Goal: Task Accomplishment & Management: Use online tool/utility

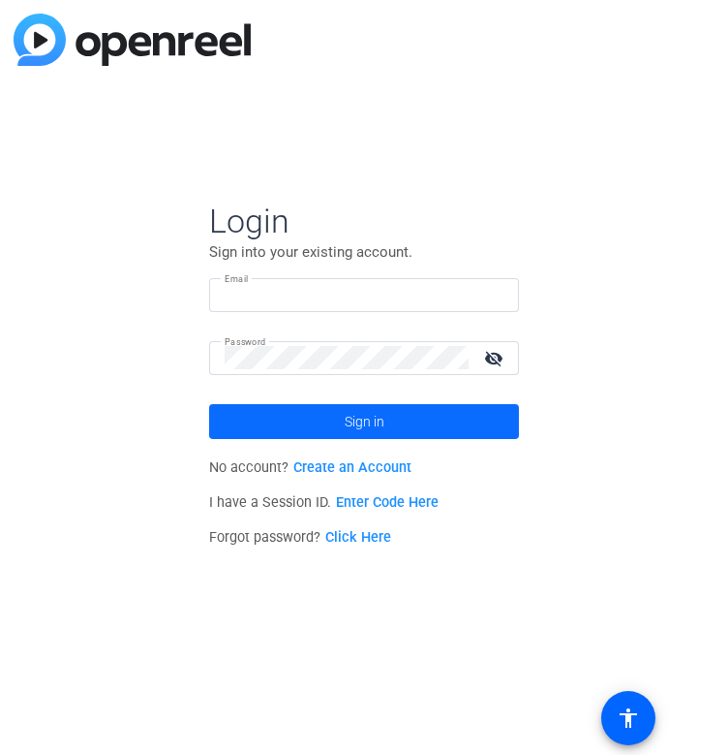
type input "[EMAIL_ADDRESS][DOMAIN_NAME]"
click at [265, 439] on span at bounding box center [364, 421] width 310 height 46
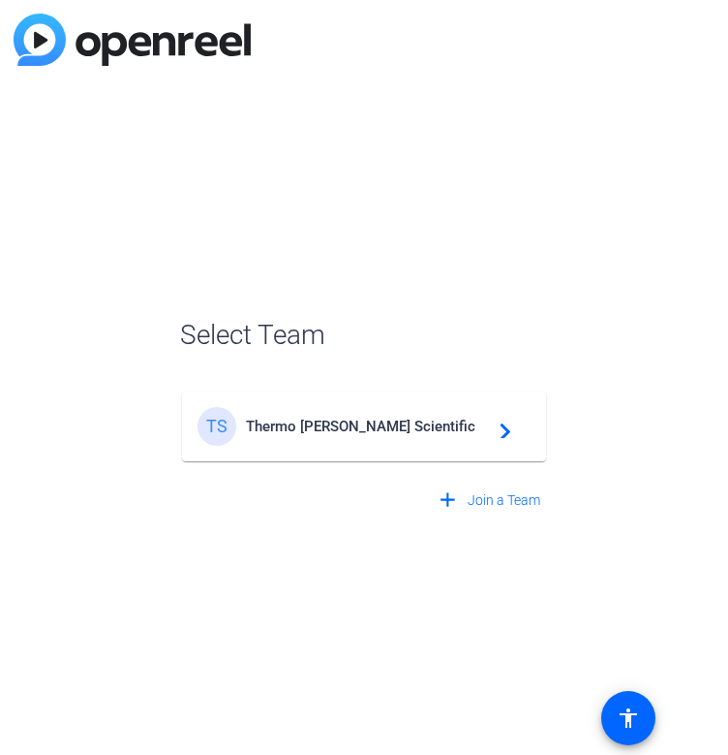
click at [276, 435] on div "TS Thermo [PERSON_NAME] Scientific navigate_next" at bounding box center [364, 426] width 333 height 39
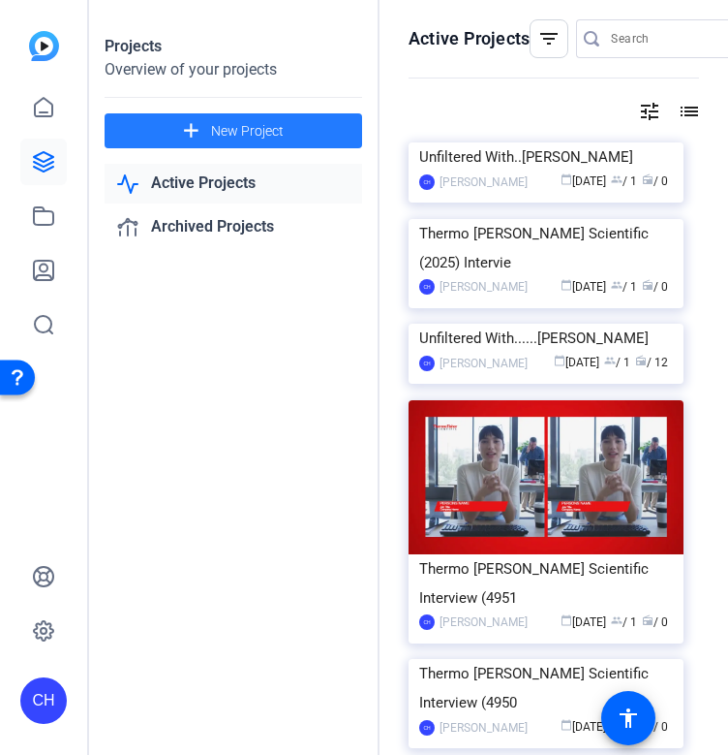
click at [231, 123] on span "New Project" at bounding box center [247, 131] width 73 height 20
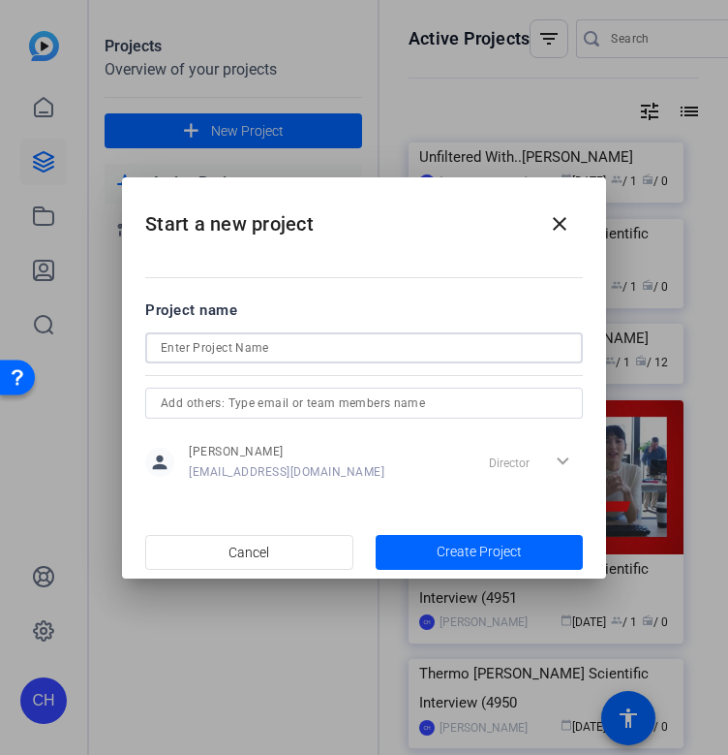
click at [260, 340] on input at bounding box center [364, 347] width 407 height 23
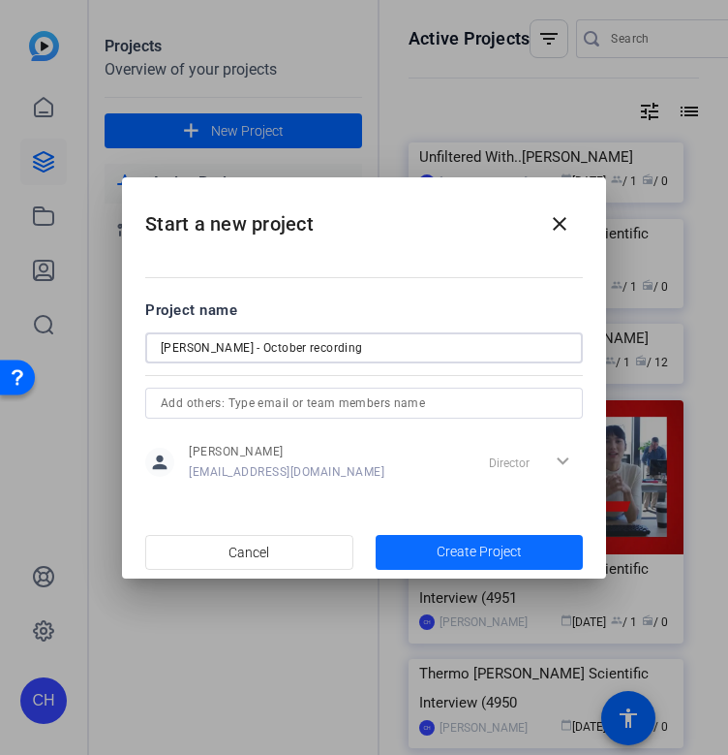
type input "[PERSON_NAME] - October recording"
click at [461, 539] on span "button" at bounding box center [480, 552] width 208 height 46
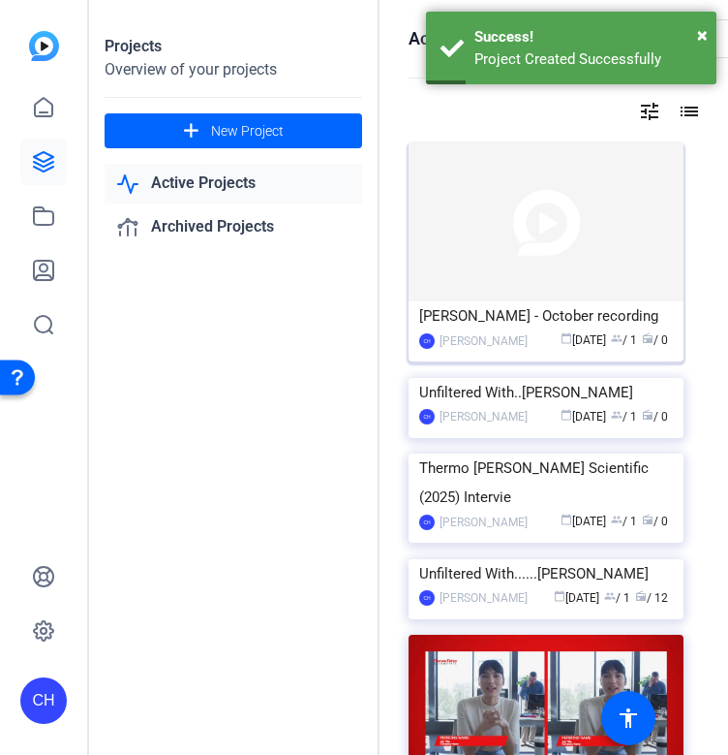
click at [486, 249] on img at bounding box center [546, 221] width 275 height 159
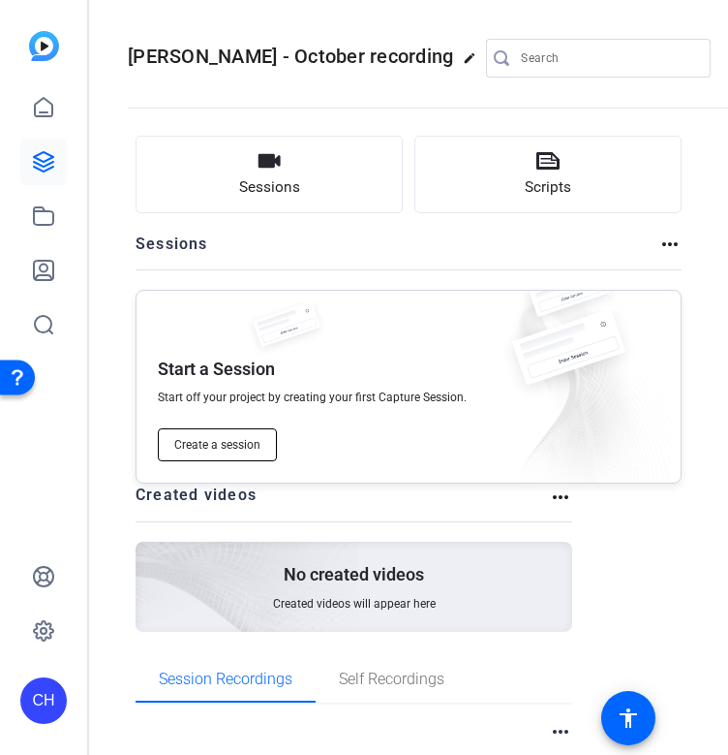
click at [215, 452] on span "Create a session" at bounding box center [217, 444] width 86 height 15
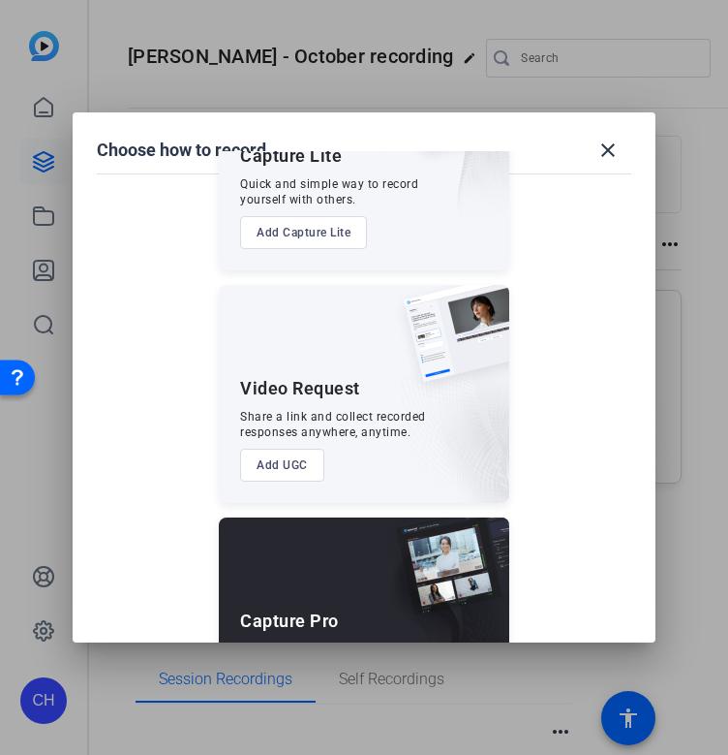
scroll to position [482, 0]
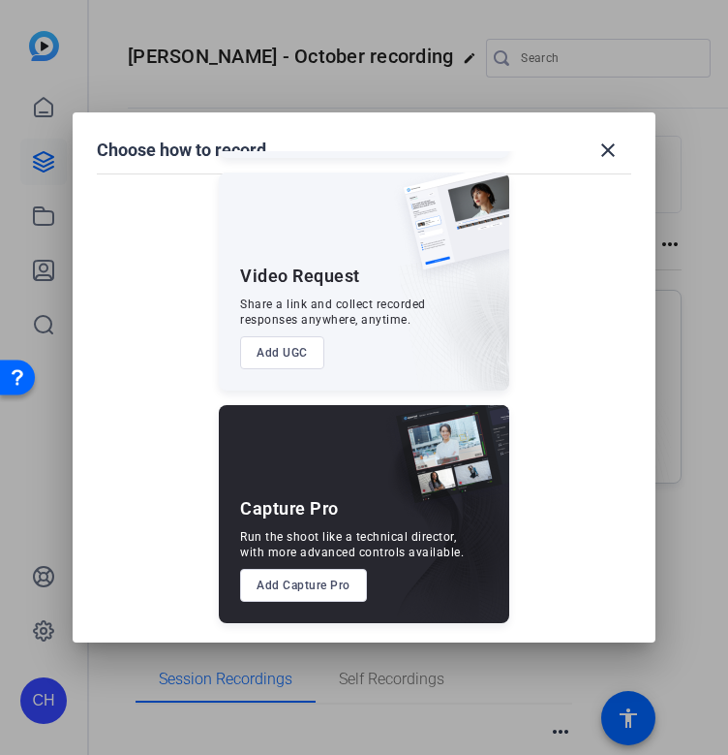
click at [305, 590] on button "Add Capture Pro" at bounding box center [303, 585] width 127 height 33
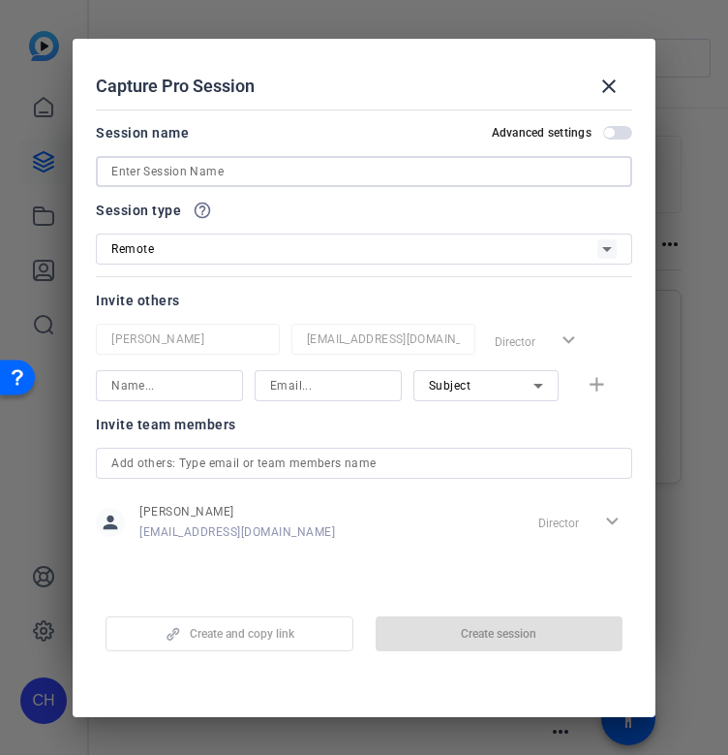
click at [211, 160] on input at bounding box center [364, 171] width 506 height 23
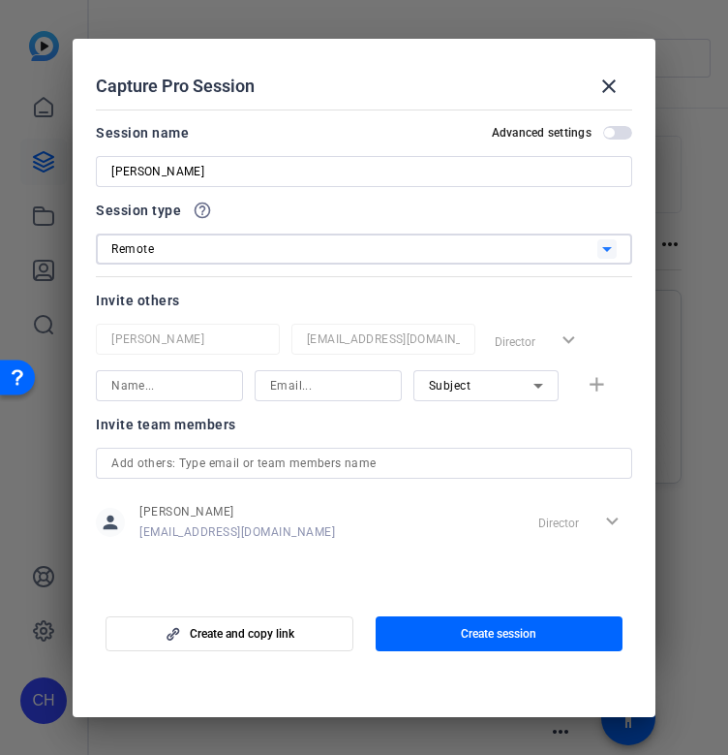
click at [211, 160] on input "[PERSON_NAME]" at bounding box center [364, 171] width 506 height 23
type input "[PERSON_NAME] recording"
click at [622, 133] on span "button" at bounding box center [618, 133] width 29 height 14
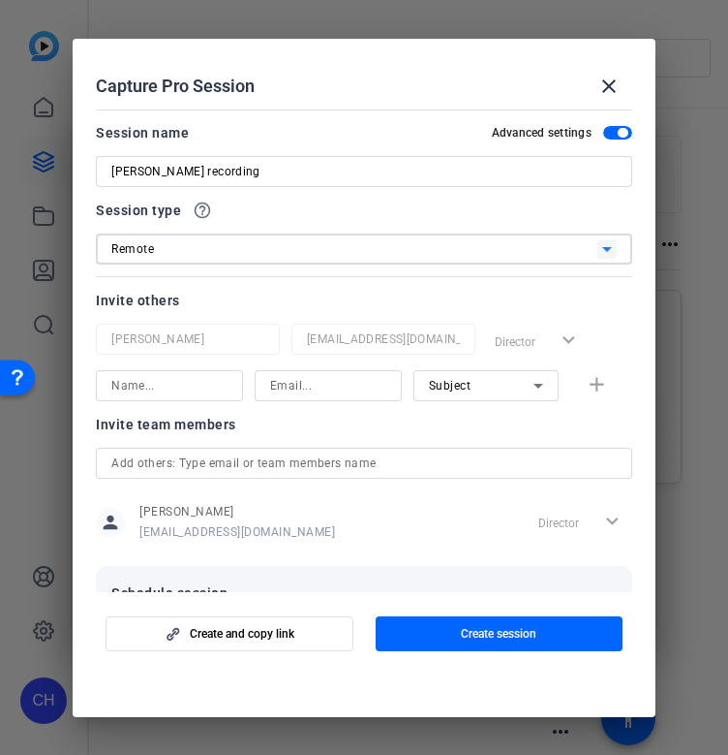
click at [232, 257] on div "Remote" at bounding box center [354, 248] width 486 height 24
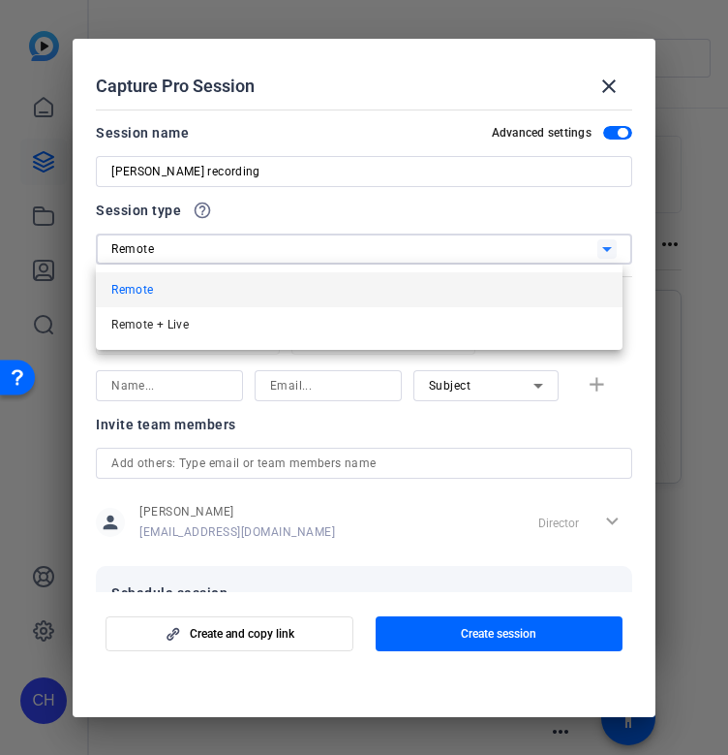
click at [203, 208] on div at bounding box center [364, 377] width 728 height 755
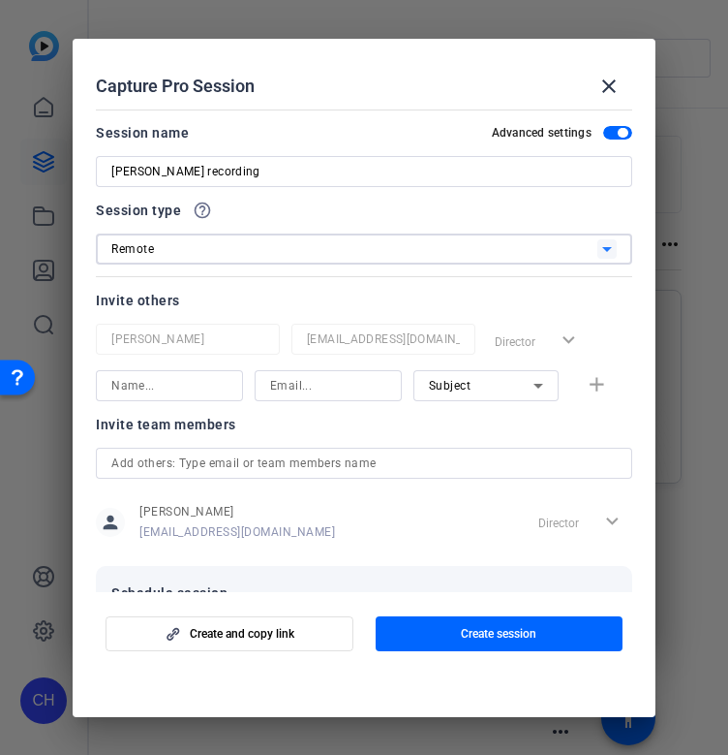
click at [527, 256] on div "Remote" at bounding box center [354, 248] width 486 height 24
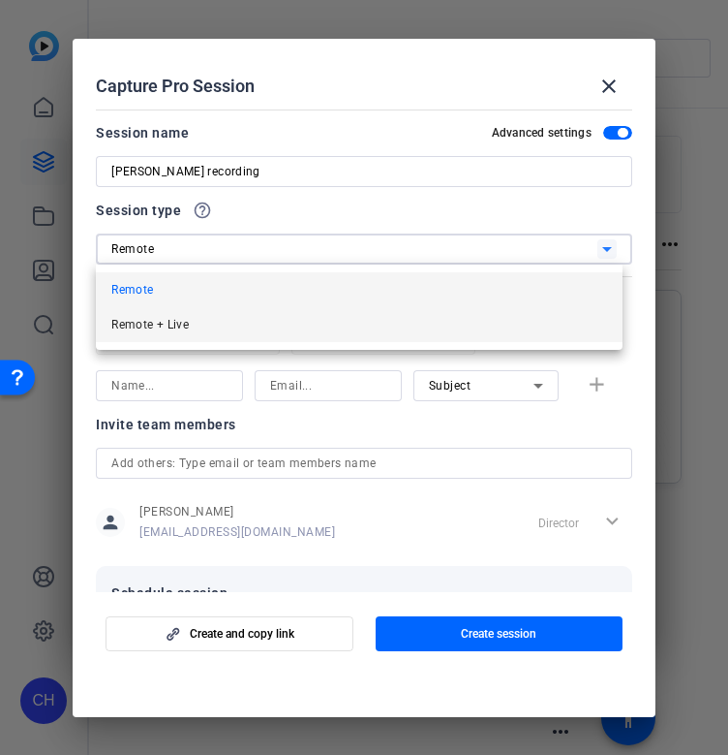
click at [174, 316] on span "Remote + Live" at bounding box center [149, 324] width 77 height 23
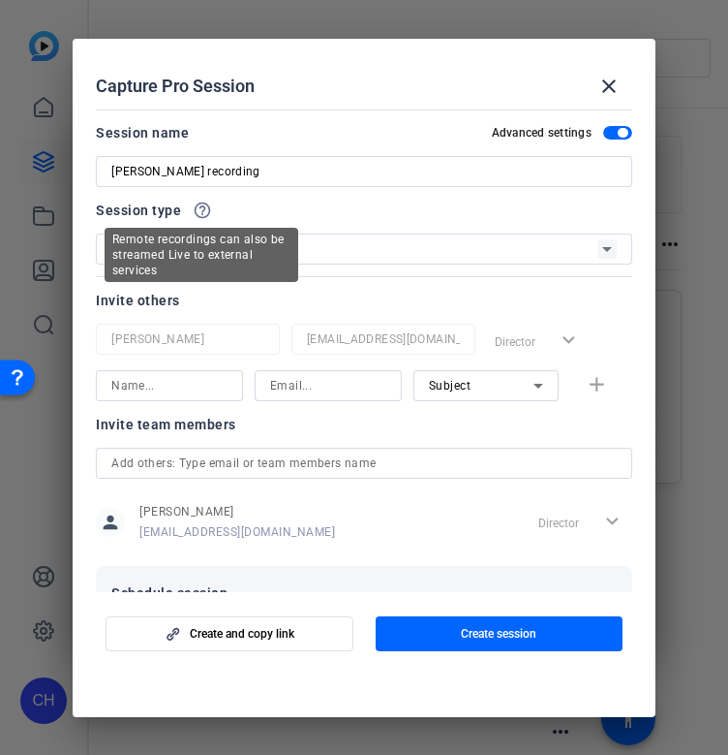
click at [198, 212] on mat-icon "help_outline" at bounding box center [202, 210] width 19 height 19
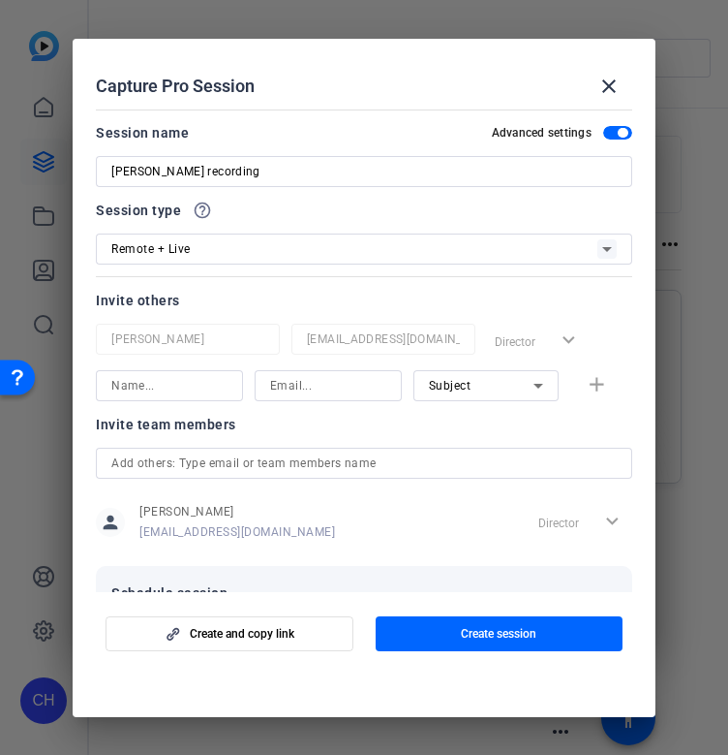
click at [198, 212] on mat-icon "help_outline" at bounding box center [202, 210] width 19 height 19
click at [201, 210] on mat-icon "help_outline" at bounding box center [202, 210] width 19 height 19
click at [208, 257] on div "Remote + Live" at bounding box center [354, 248] width 486 height 24
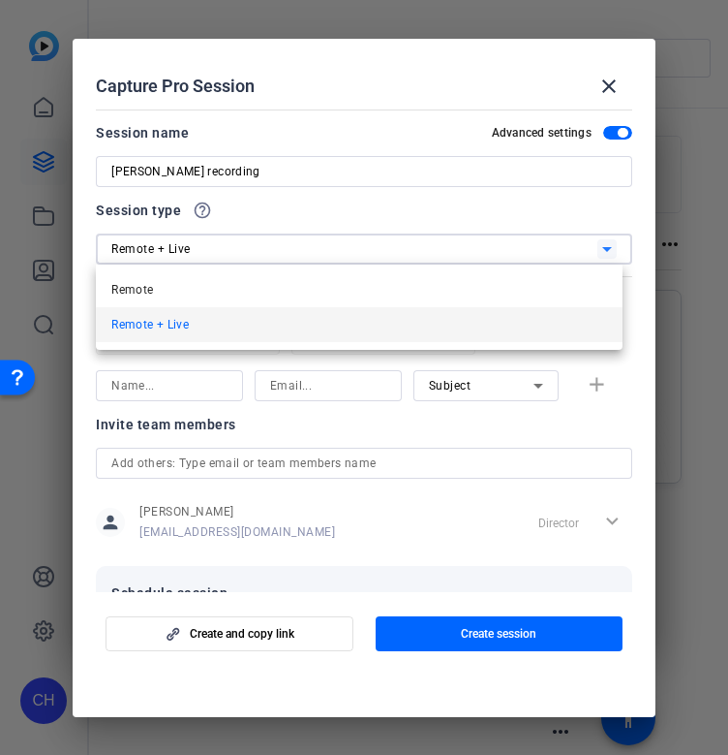
click at [200, 212] on div at bounding box center [364, 377] width 728 height 755
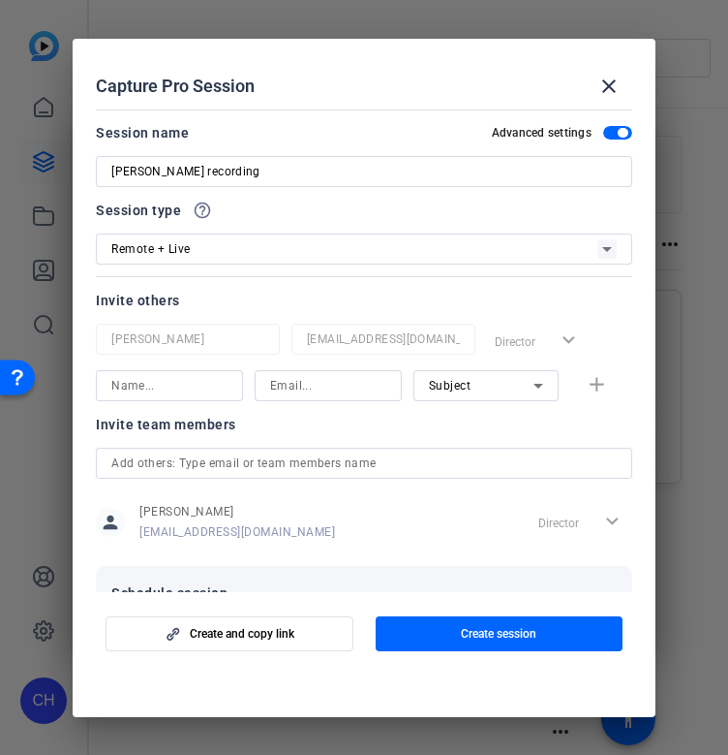
click at [368, 265] on div at bounding box center [364, 274] width 537 height 21
click at [256, 256] on div "Remote + Live" at bounding box center [354, 248] width 486 height 24
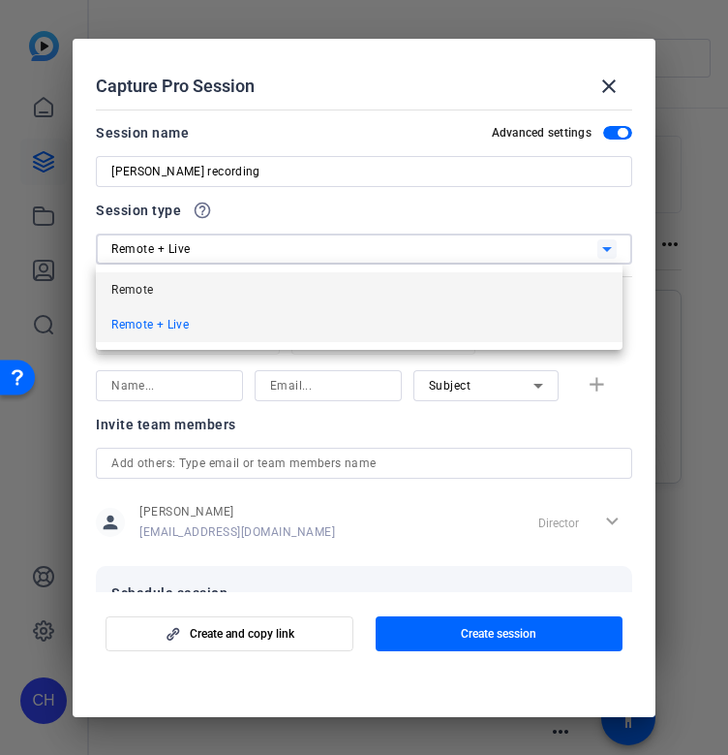
click at [167, 292] on mat-option "Remote" at bounding box center [359, 289] width 527 height 35
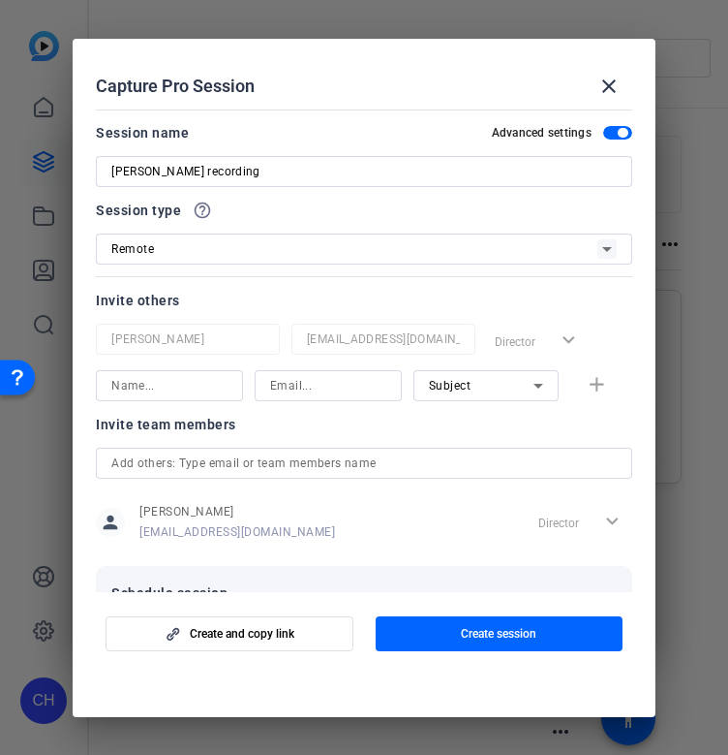
click at [182, 389] on input at bounding box center [169, 385] width 116 height 23
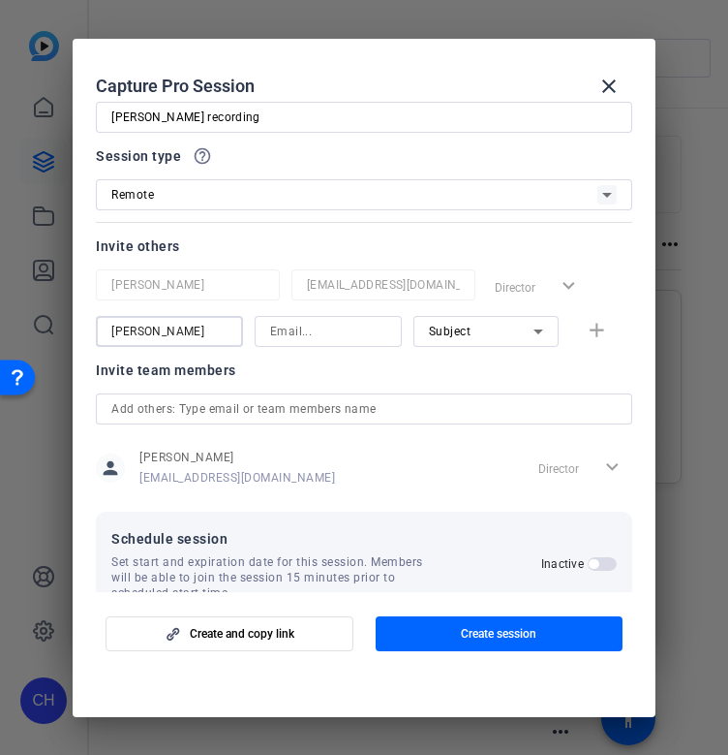
scroll to position [99, 0]
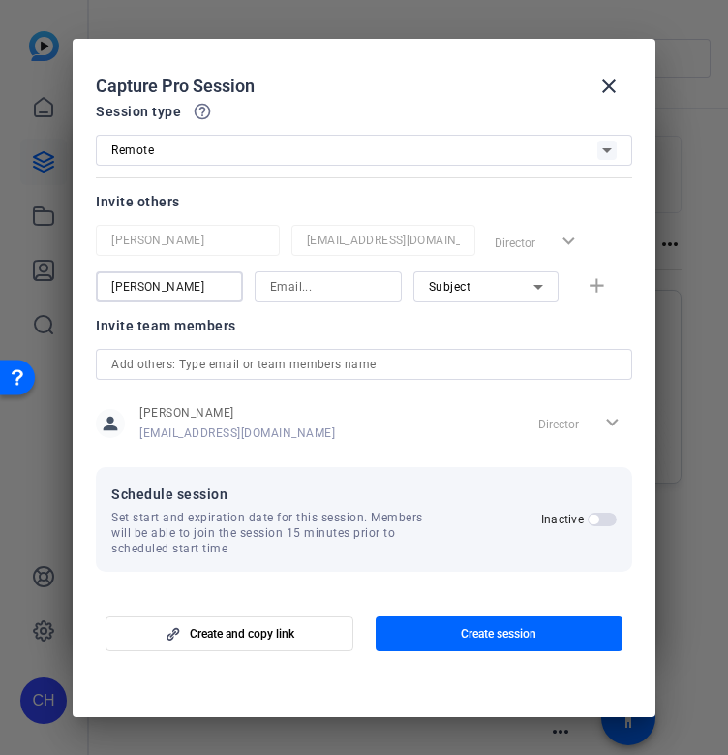
type input "[PERSON_NAME]"
click at [603, 523] on span "button" at bounding box center [602, 519] width 29 height 14
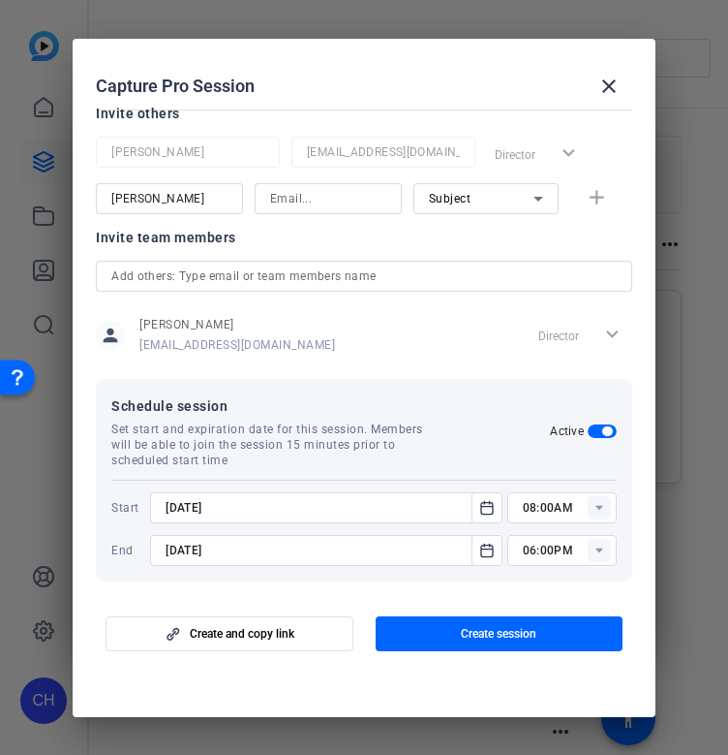
scroll to position [196, 0]
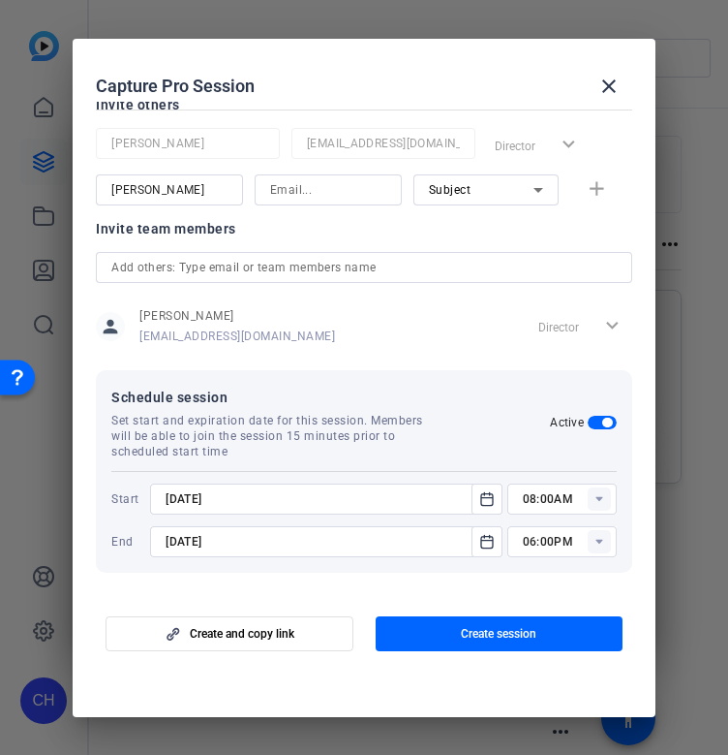
click at [267, 490] on input "[DATE]" at bounding box center [316, 498] width 301 height 23
click at [481, 495] on icon "Open calendar" at bounding box center [487, 498] width 12 height 13
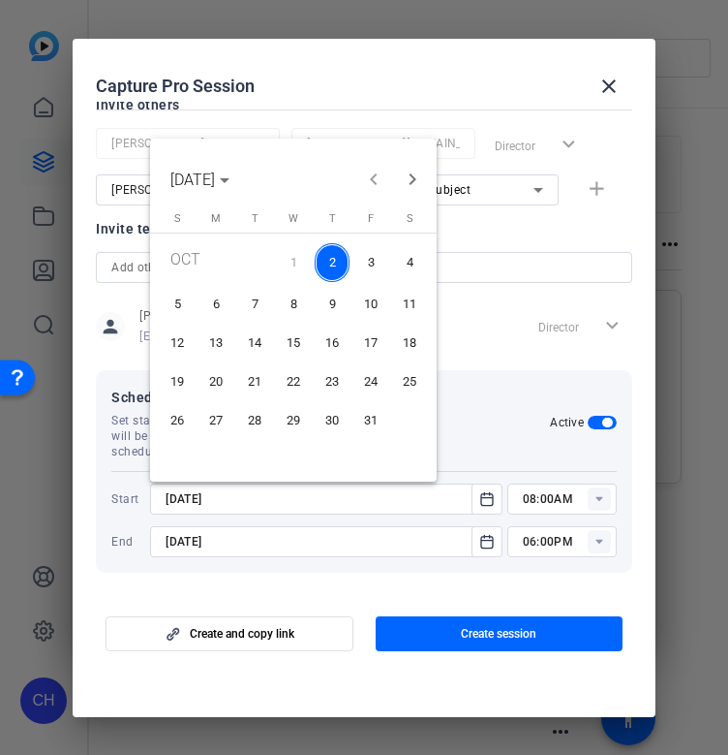
click at [330, 262] on span "2" at bounding box center [332, 263] width 35 height 40
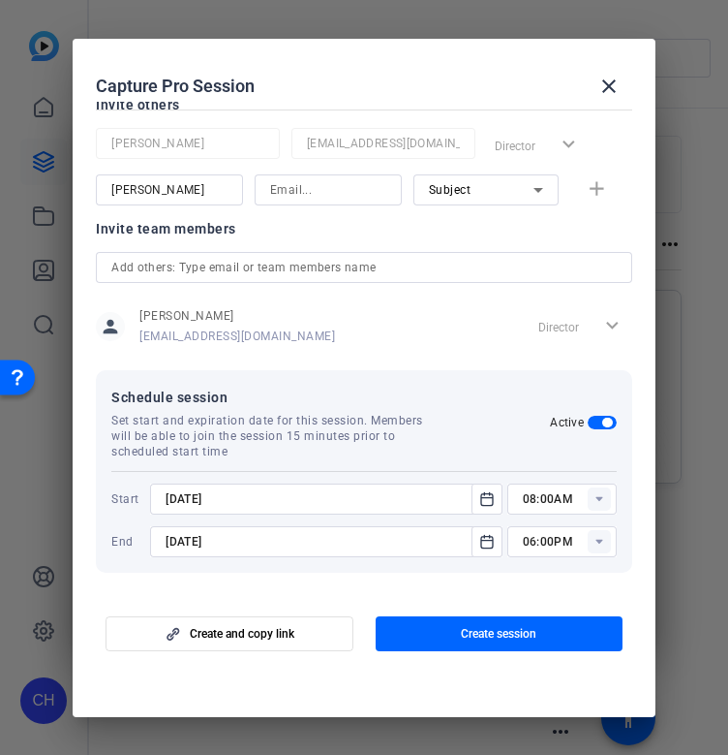
click at [589, 495] on rect at bounding box center [599, 498] width 23 height 23
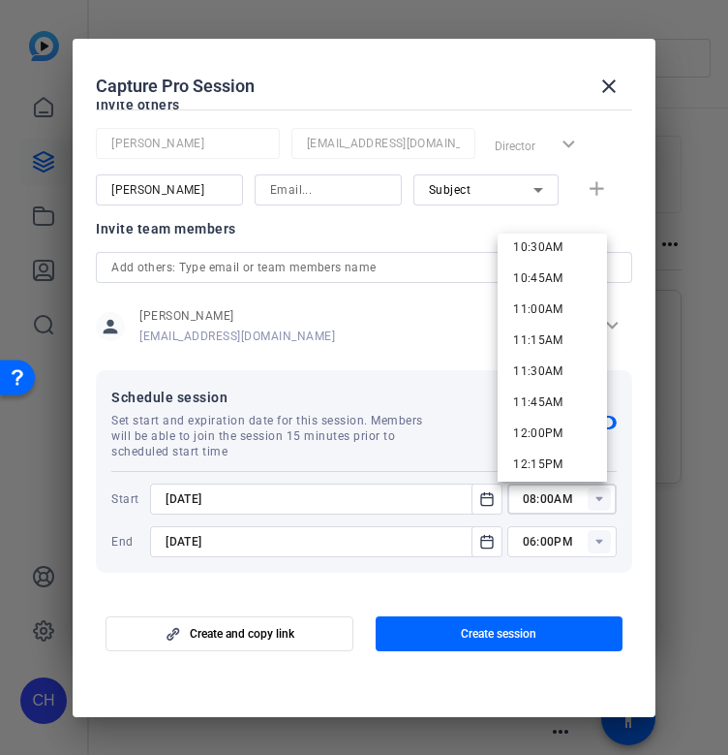
scroll to position [1356, 0]
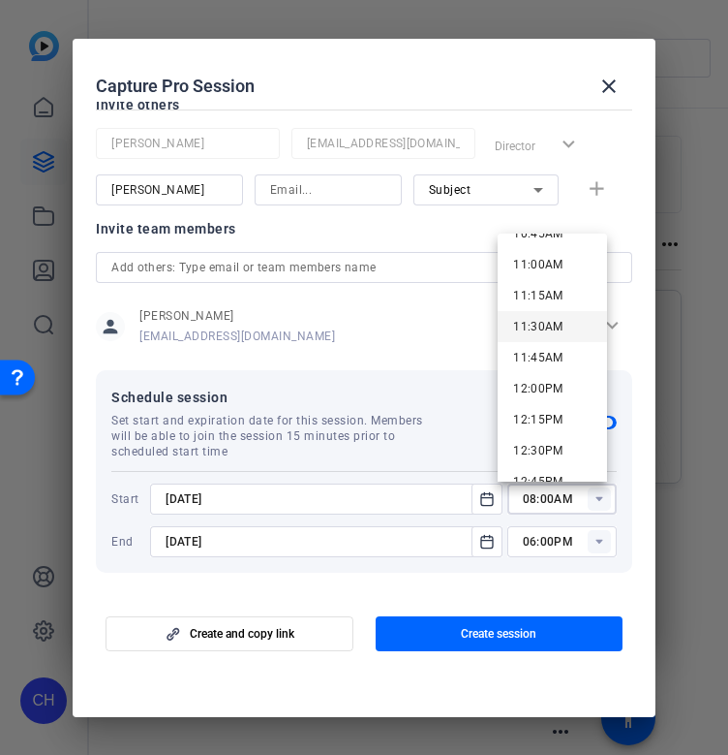
click at [544, 325] on span "11:30AM" at bounding box center [538, 327] width 50 height 14
type input "11:30AM"
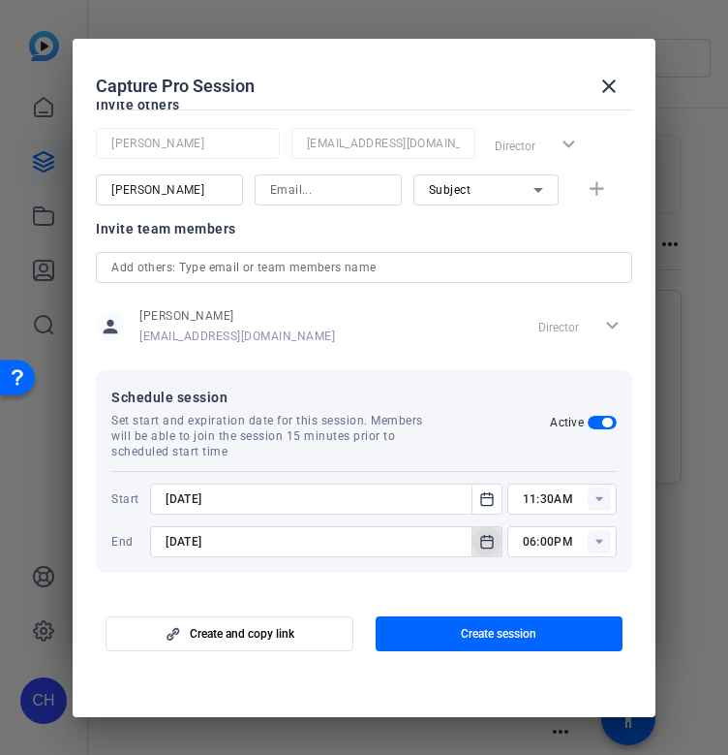
click at [480, 538] on icon "Open calendar" at bounding box center [487, 541] width 15 height 23
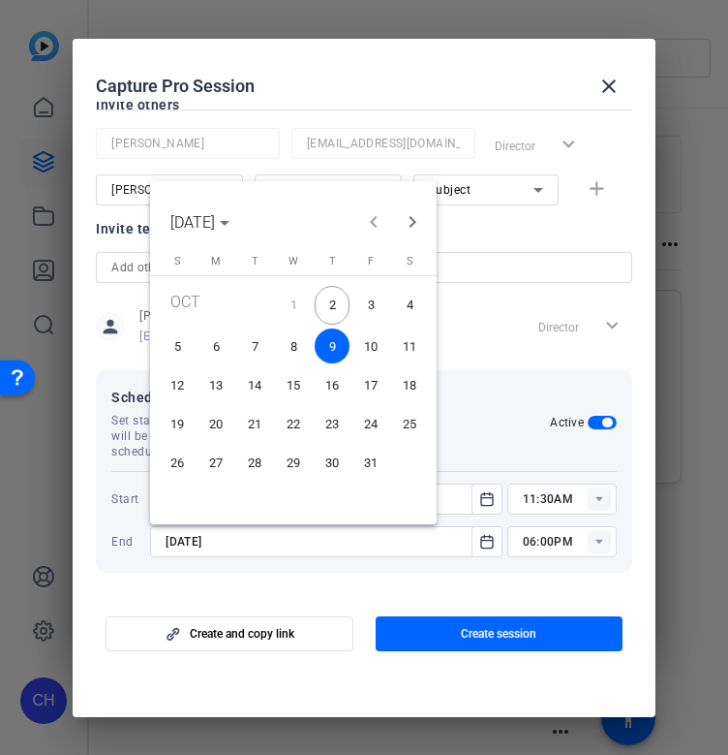
click at [488, 370] on div at bounding box center [364, 377] width 728 height 755
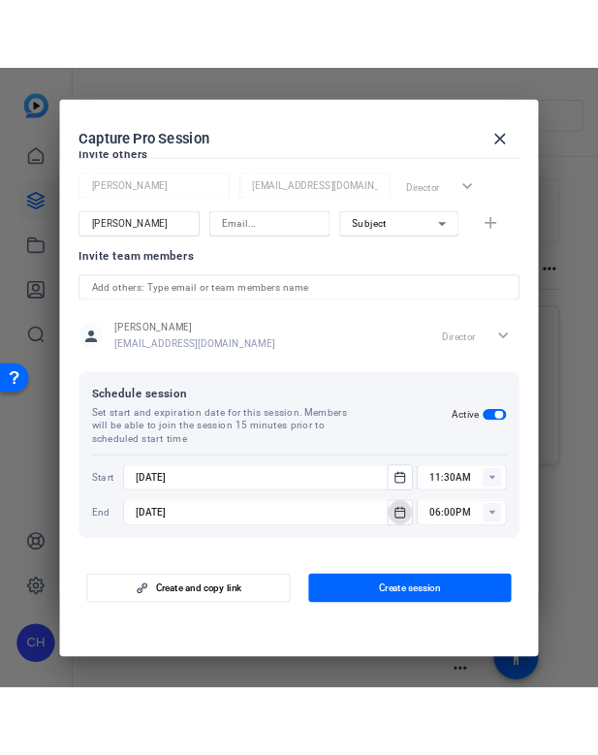
scroll to position [99, 0]
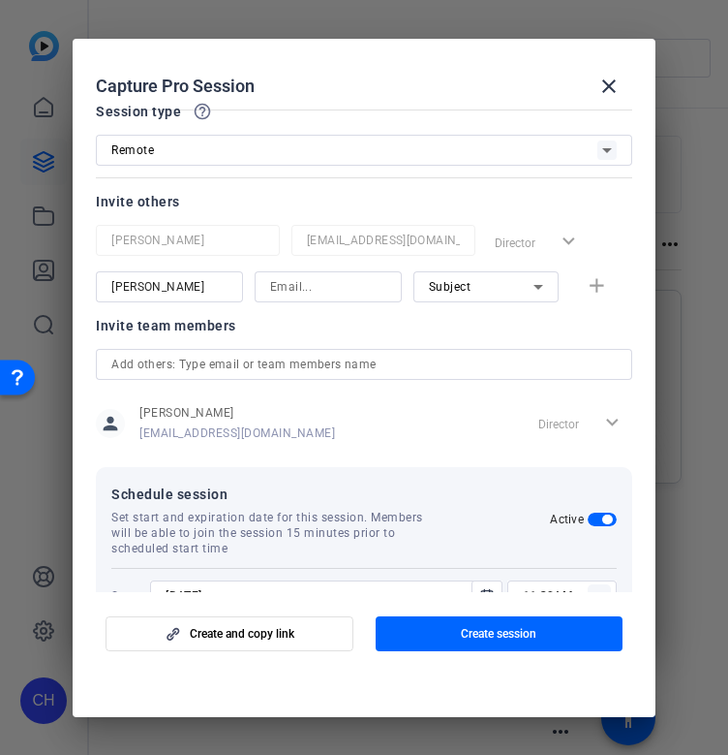
click at [310, 284] on input at bounding box center [328, 286] width 116 height 23
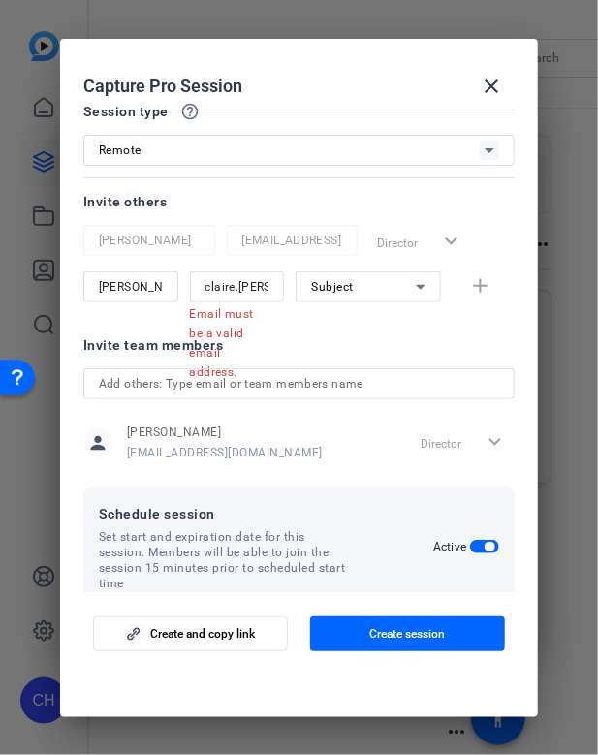
click at [291, 180] on div at bounding box center [299, 176] width 432 height 21
click at [255, 282] on input "claire.[PERSON_NAME]@" at bounding box center [237, 286] width 64 height 23
click at [258, 285] on input "claire.[PERSON_NAME]@" at bounding box center [237, 286] width 64 height 23
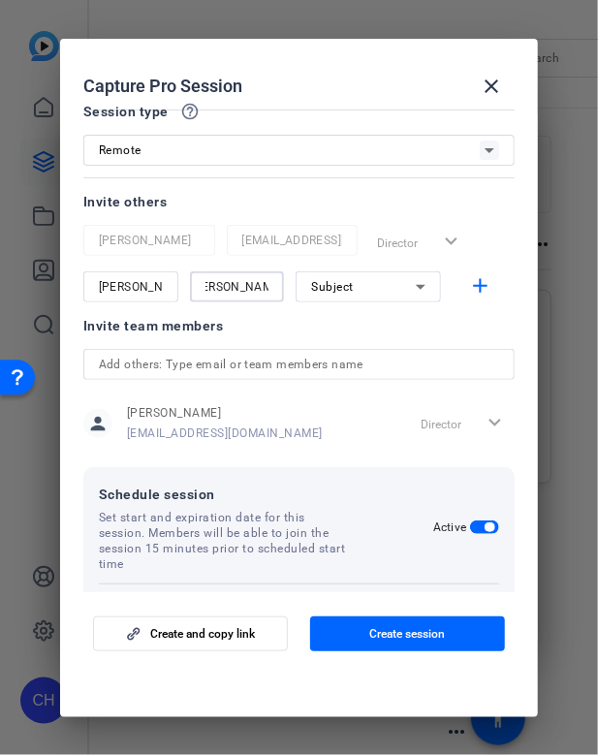
scroll to position [0, 125]
type input "[EMAIL_ADDRESS][PERSON_NAME][DOMAIN_NAME]"
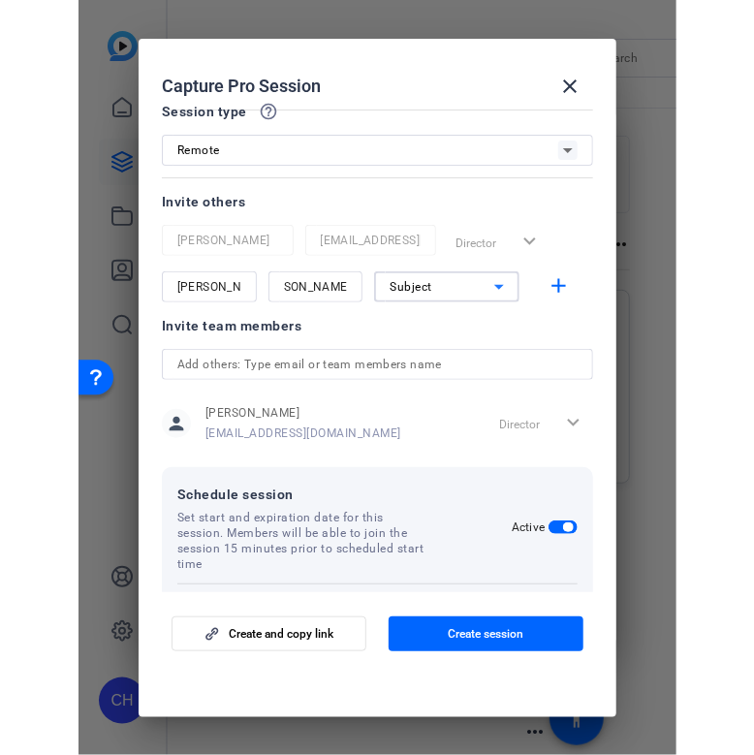
scroll to position [0, 0]
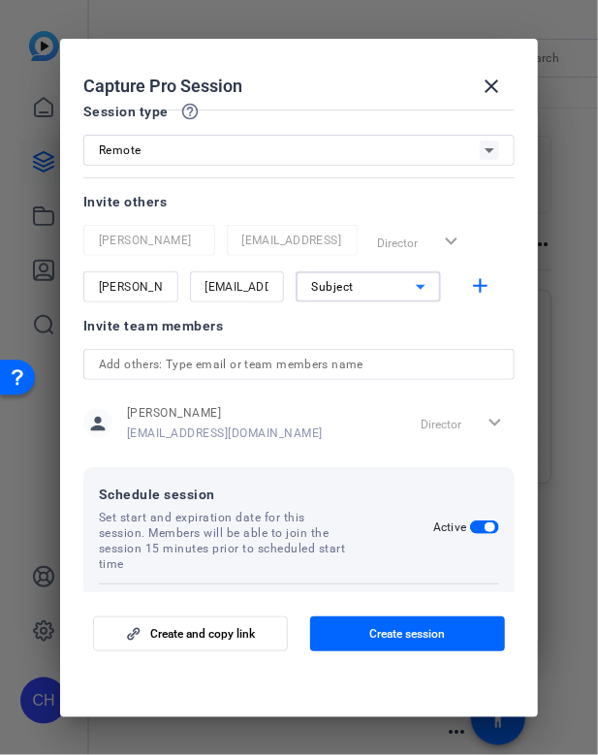
click at [416, 285] on icon at bounding box center [421, 287] width 10 height 5
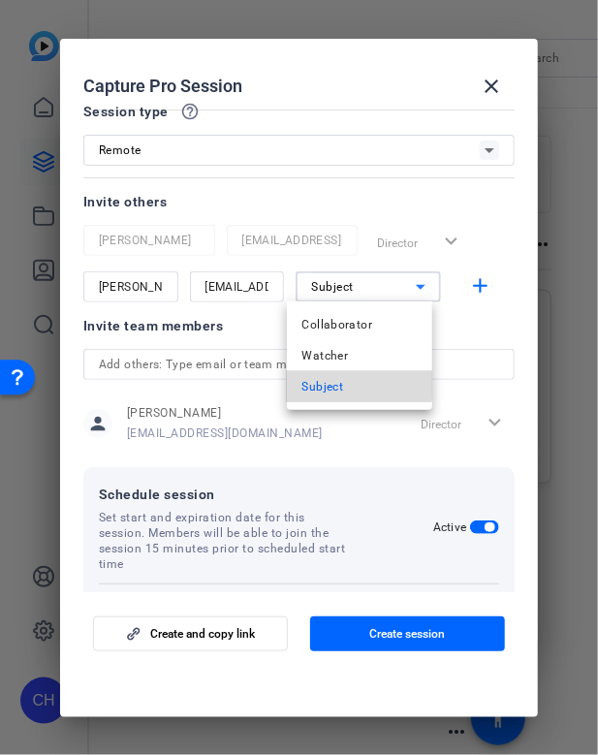
click at [325, 379] on span "Subject" at bounding box center [323, 386] width 42 height 23
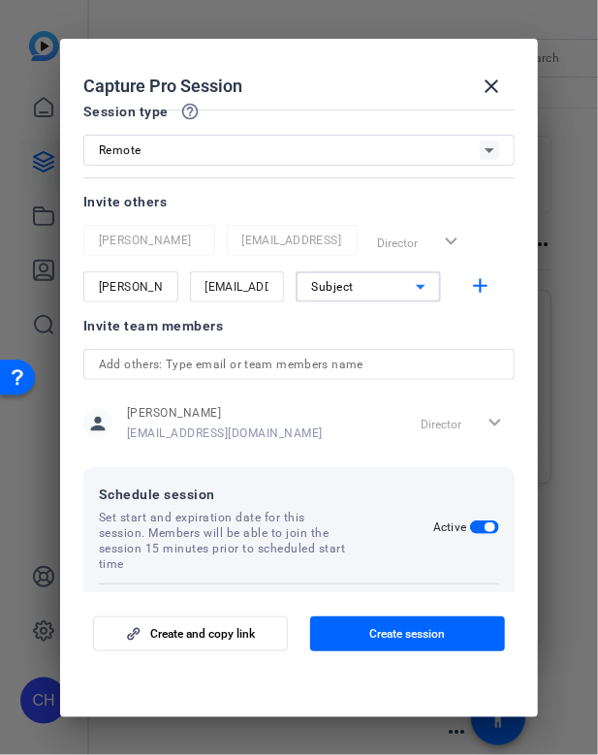
click at [451, 326] on div "Invite team members" at bounding box center [299, 325] width 432 height 23
click at [273, 366] on input "text" at bounding box center [299, 364] width 401 height 23
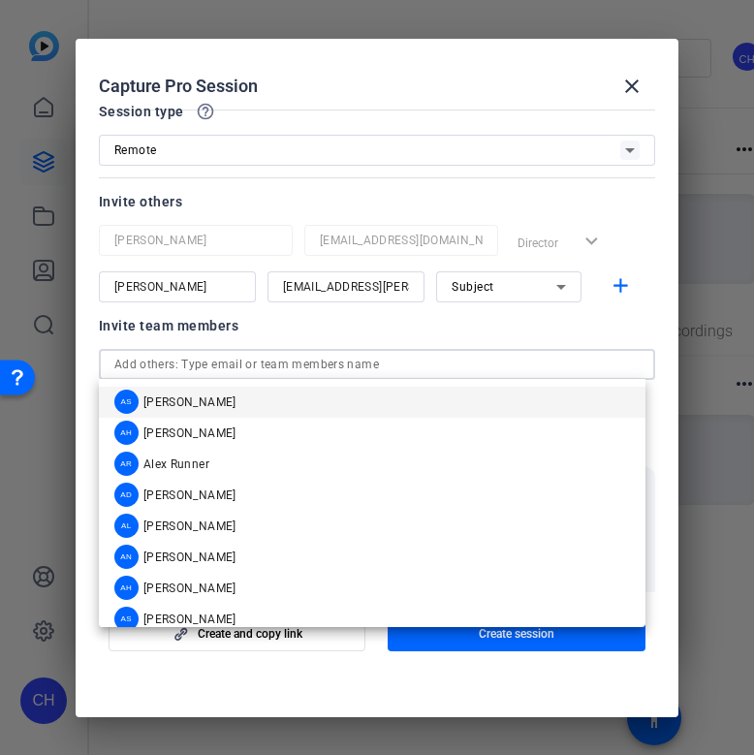
click at [550, 336] on div "Invite team members person [PERSON_NAME] [PERSON_NAME][EMAIL_ADDRESS][PERSON_NA…" at bounding box center [377, 390] width 556 height 153
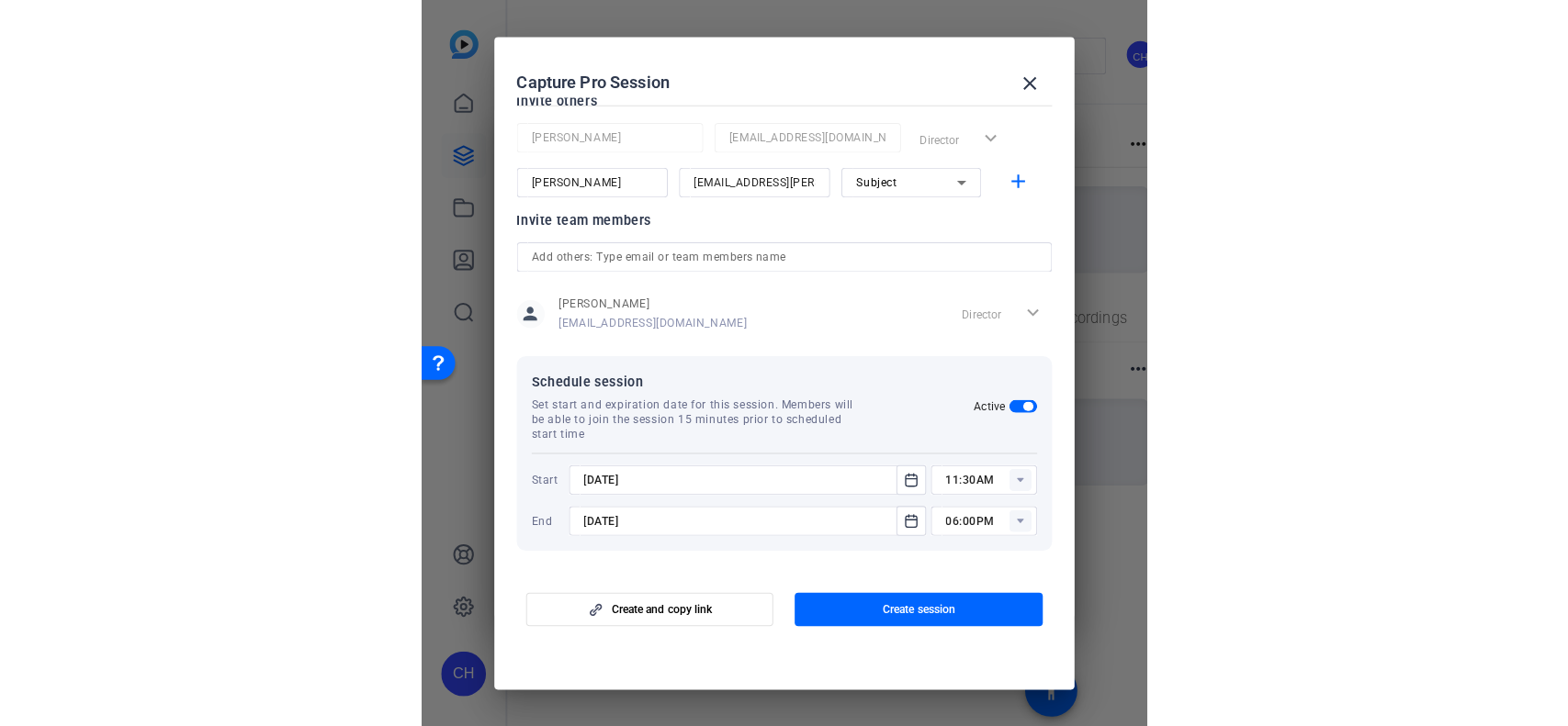
scroll to position [186, 0]
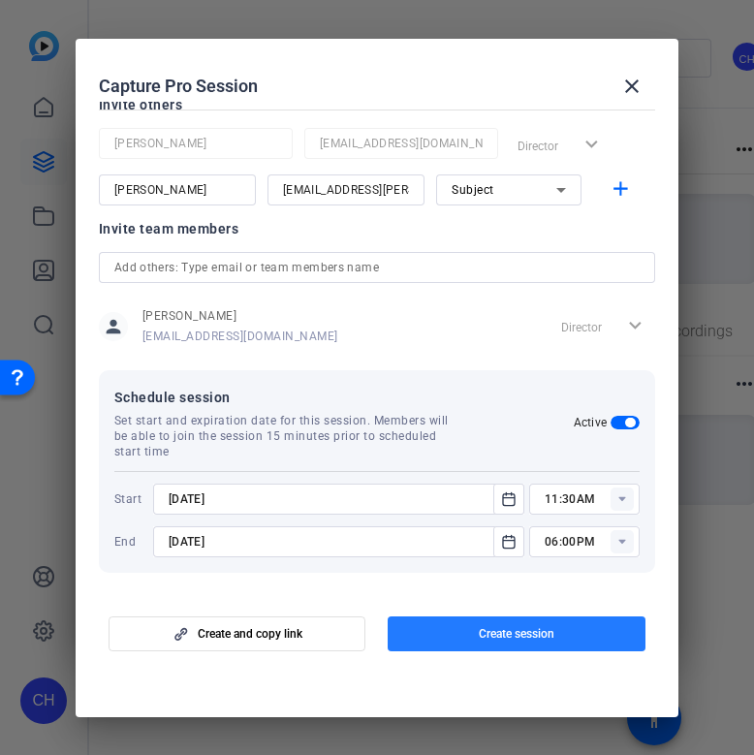
click at [409, 627] on span "button" at bounding box center [516, 633] width 258 height 46
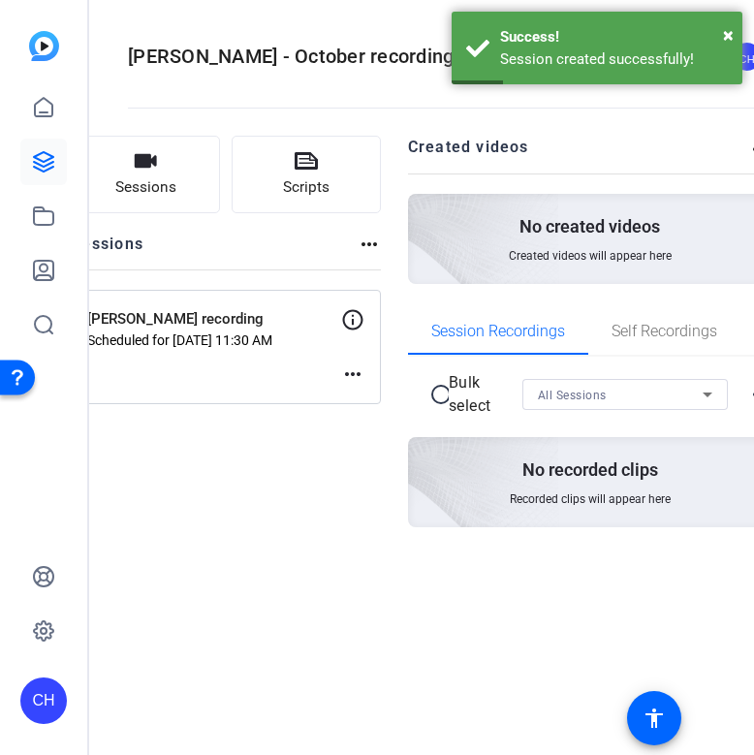
click at [243, 332] on p "Scheduled for [DATE] 11:30 AM" at bounding box center [214, 339] width 254 height 15
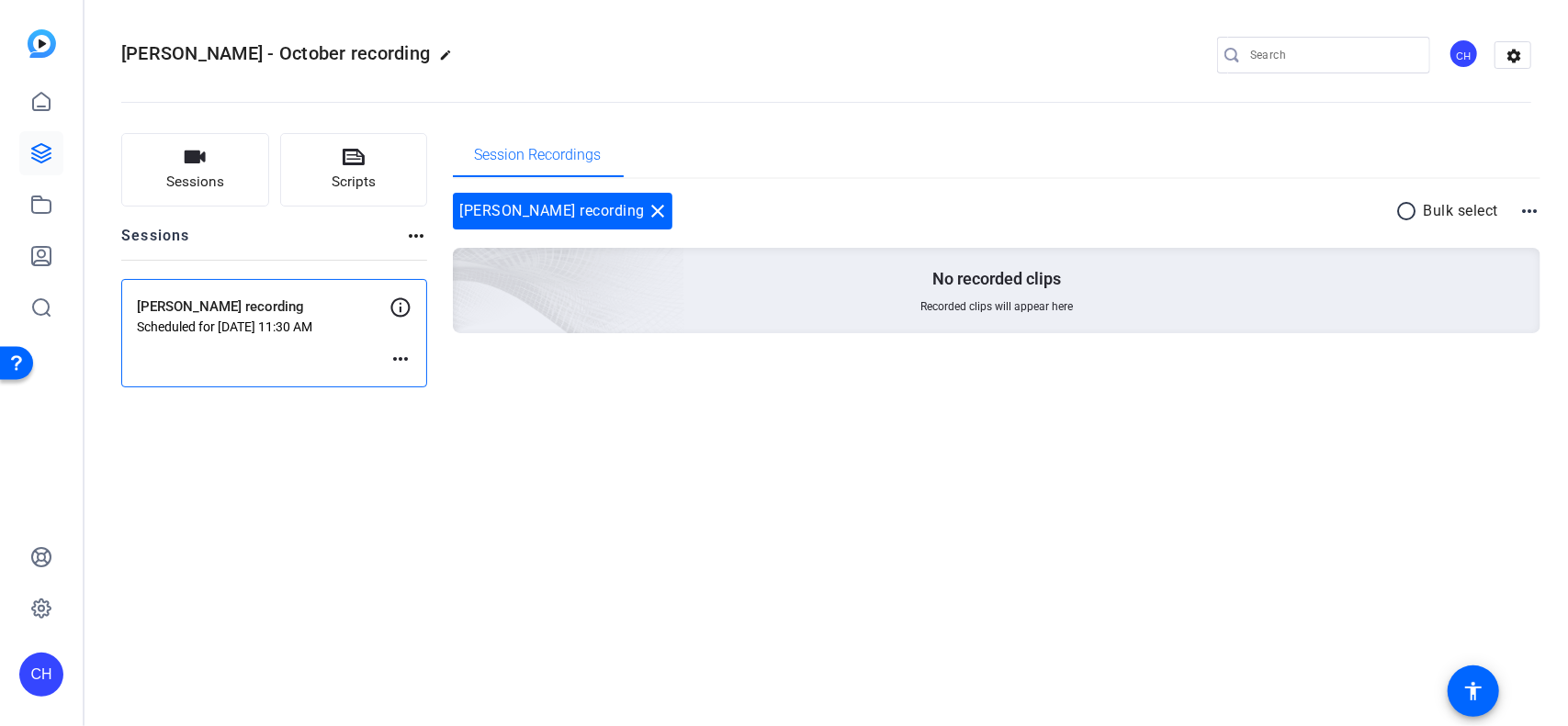
click at [299, 330] on p "Scheduled for [DATE] 11:30 AM" at bounding box center [263, 326] width 252 height 14
click at [398, 363] on mat-icon "more_horiz" at bounding box center [400, 358] width 22 height 22
click at [403, 306] on div at bounding box center [784, 363] width 1568 height 726
click at [310, 315] on p "[PERSON_NAME] recording" at bounding box center [263, 307] width 252 height 21
click at [899, 209] on mat-icon "more_horiz" at bounding box center [1528, 210] width 22 height 22
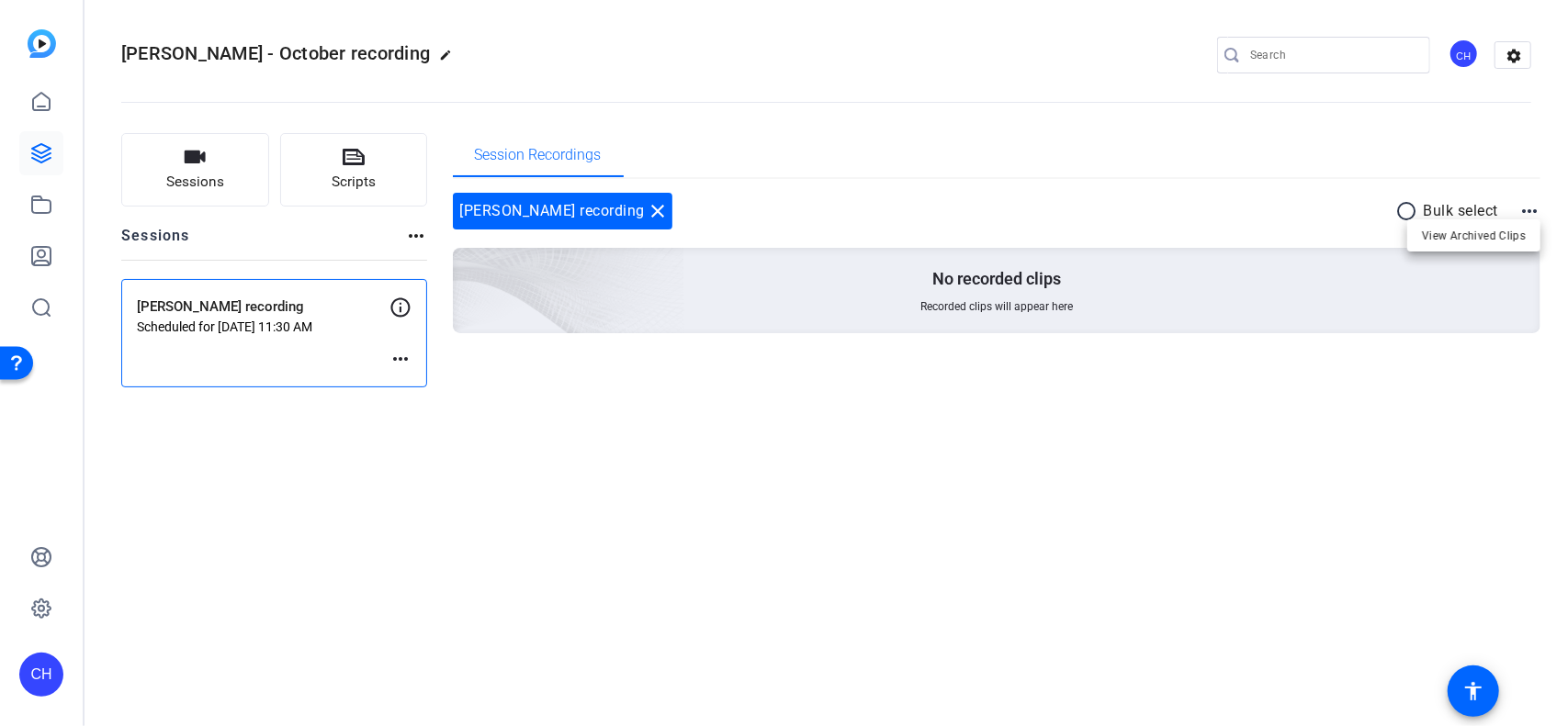
click at [899, 474] on div at bounding box center [784, 363] width 1568 height 726
click at [365, 168] on button "Scripts" at bounding box center [354, 169] width 148 height 73
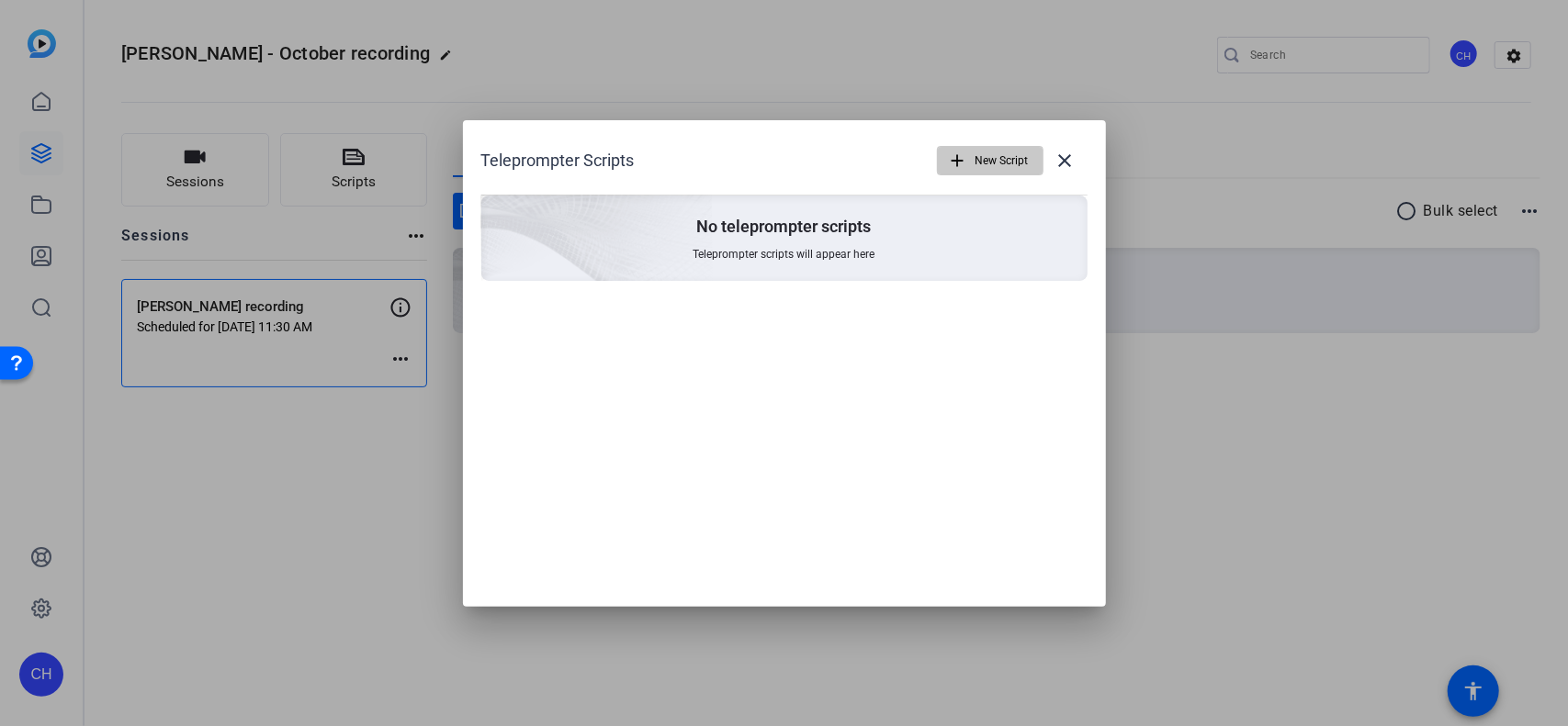
click at [899, 159] on span "New Script" at bounding box center [1002, 160] width 53 height 35
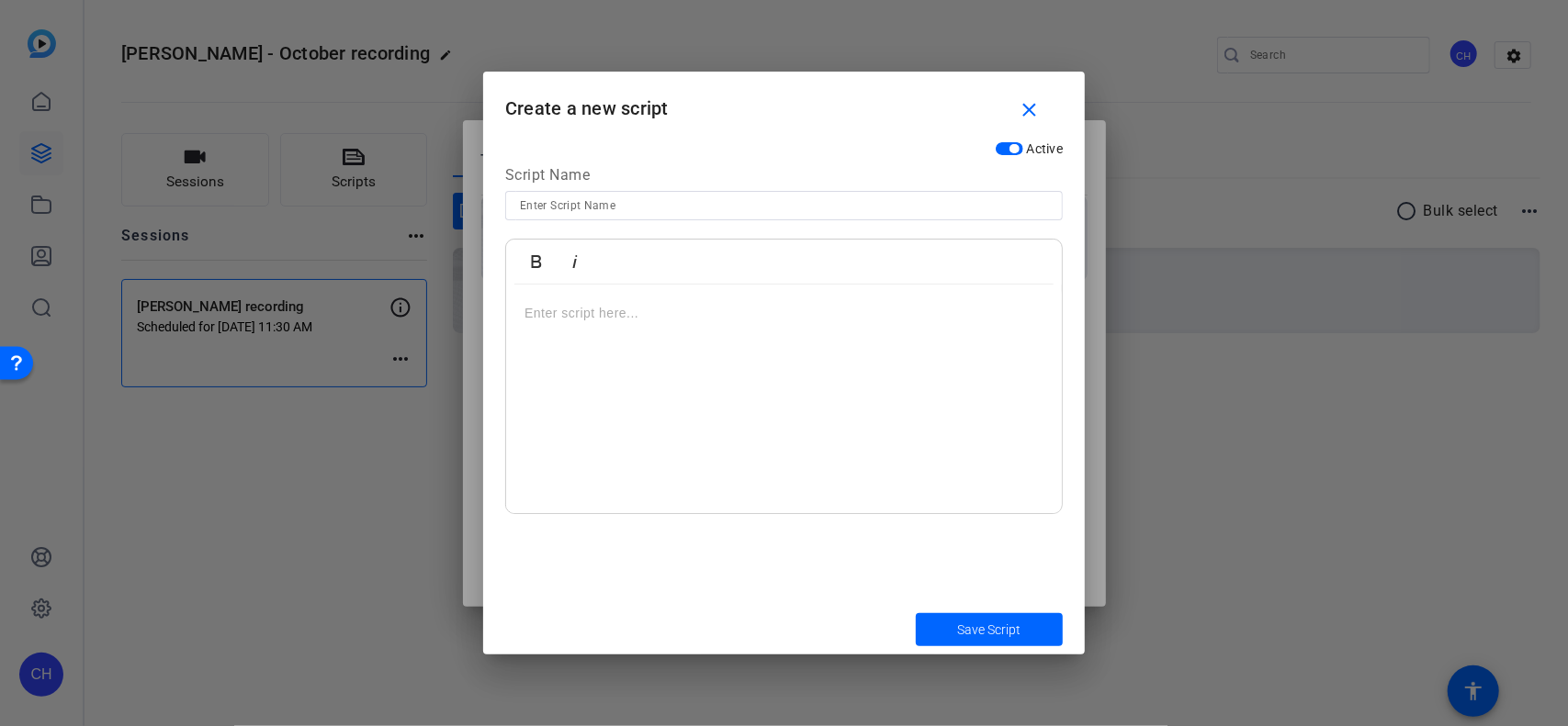
click at [693, 205] on input at bounding box center [783, 205] width 528 height 22
type input "[PERSON_NAME] Script"
click at [551, 307] on p at bounding box center [783, 313] width 519 height 20
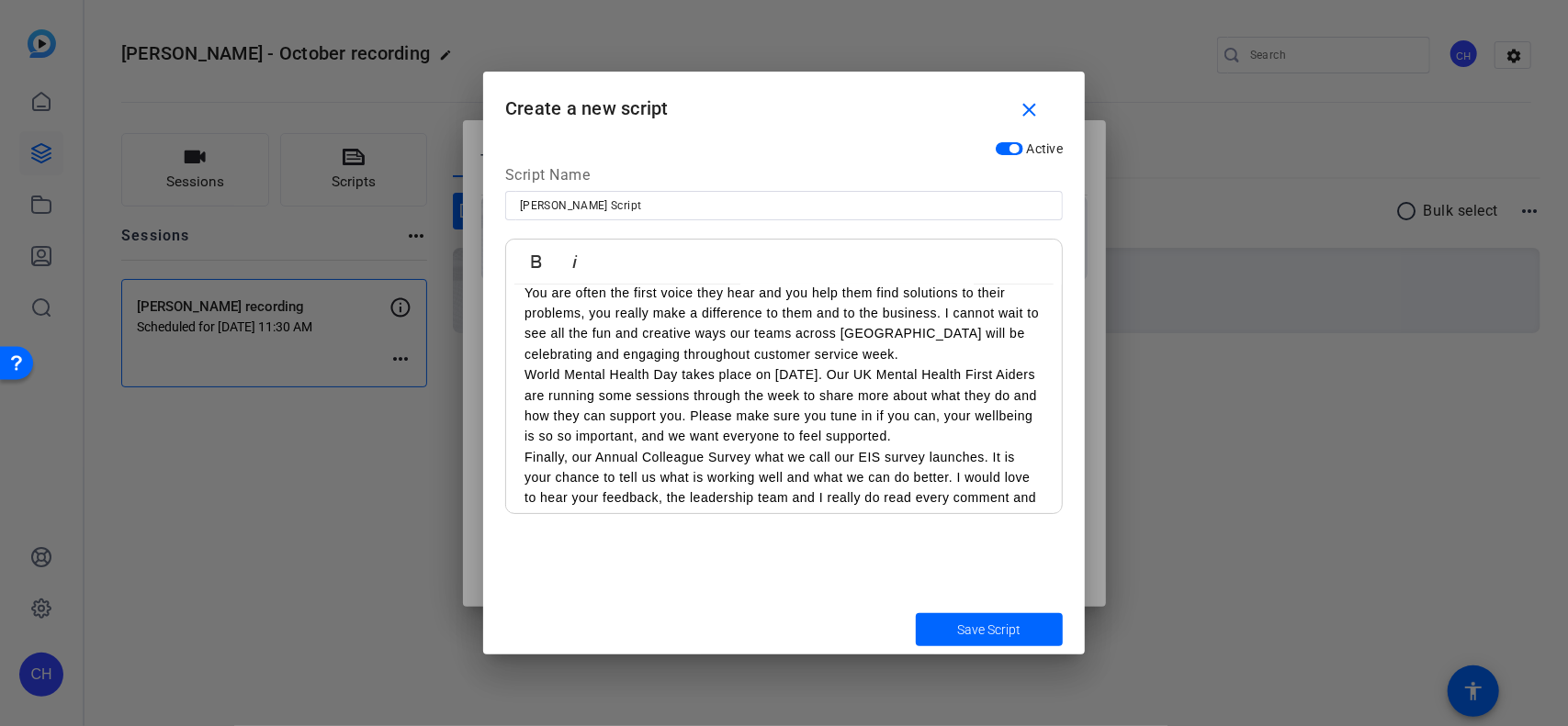
scroll to position [0, 0]
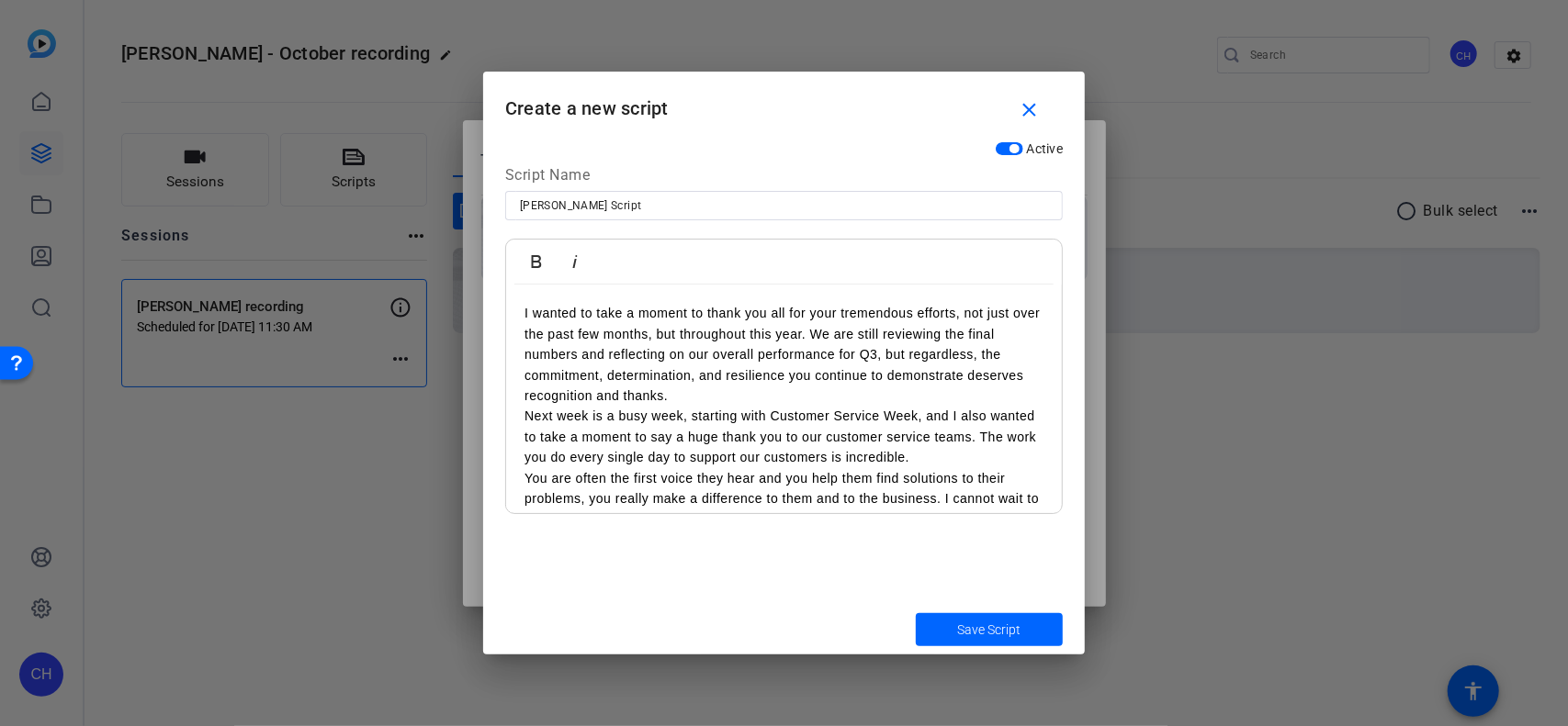
click at [721, 391] on p "I wanted to take a moment to thank you all for your tremendous efforts, not jus…" at bounding box center [783, 354] width 519 height 102
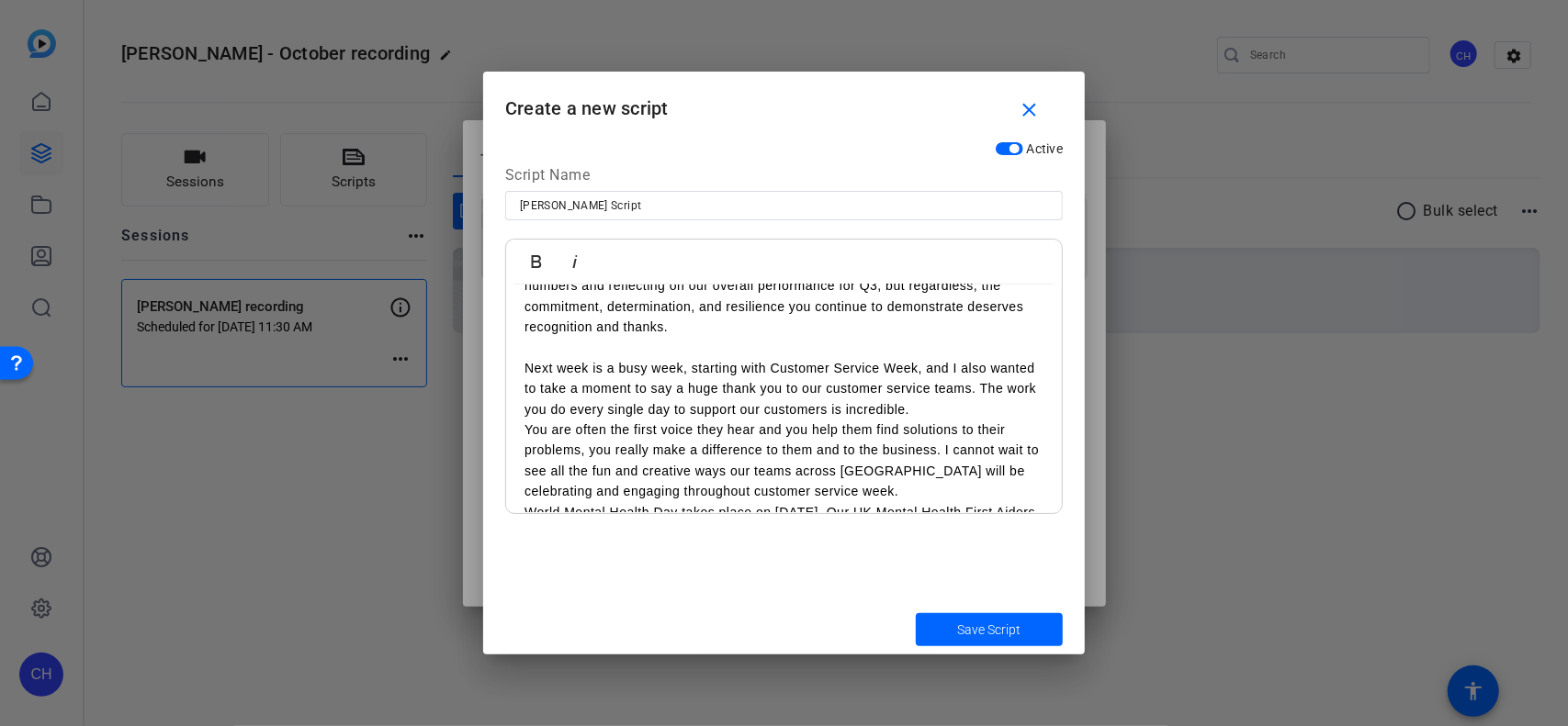
scroll to position [184, 0]
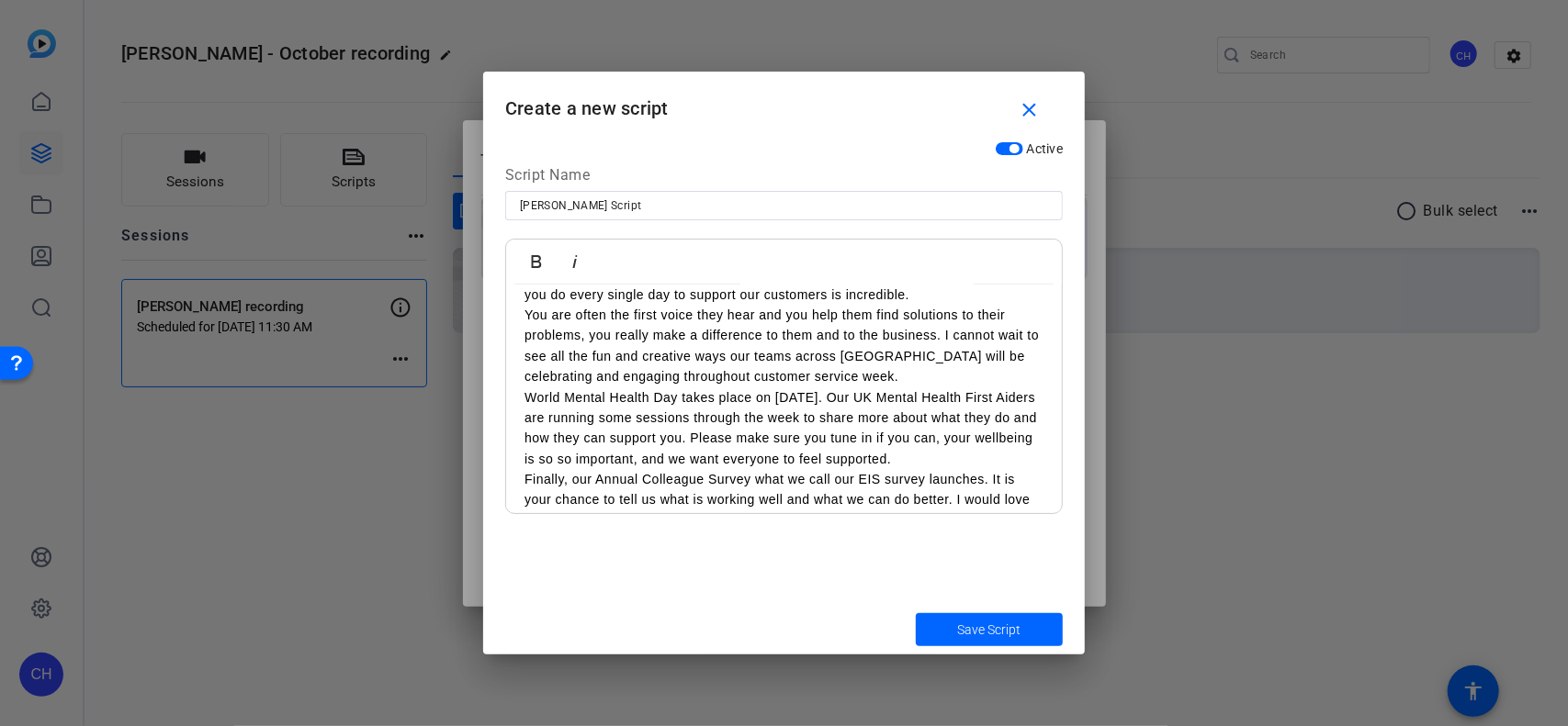
click at [830, 380] on p "You are often the first voice they hear and you help them find solutions to the…" at bounding box center [783, 346] width 519 height 82
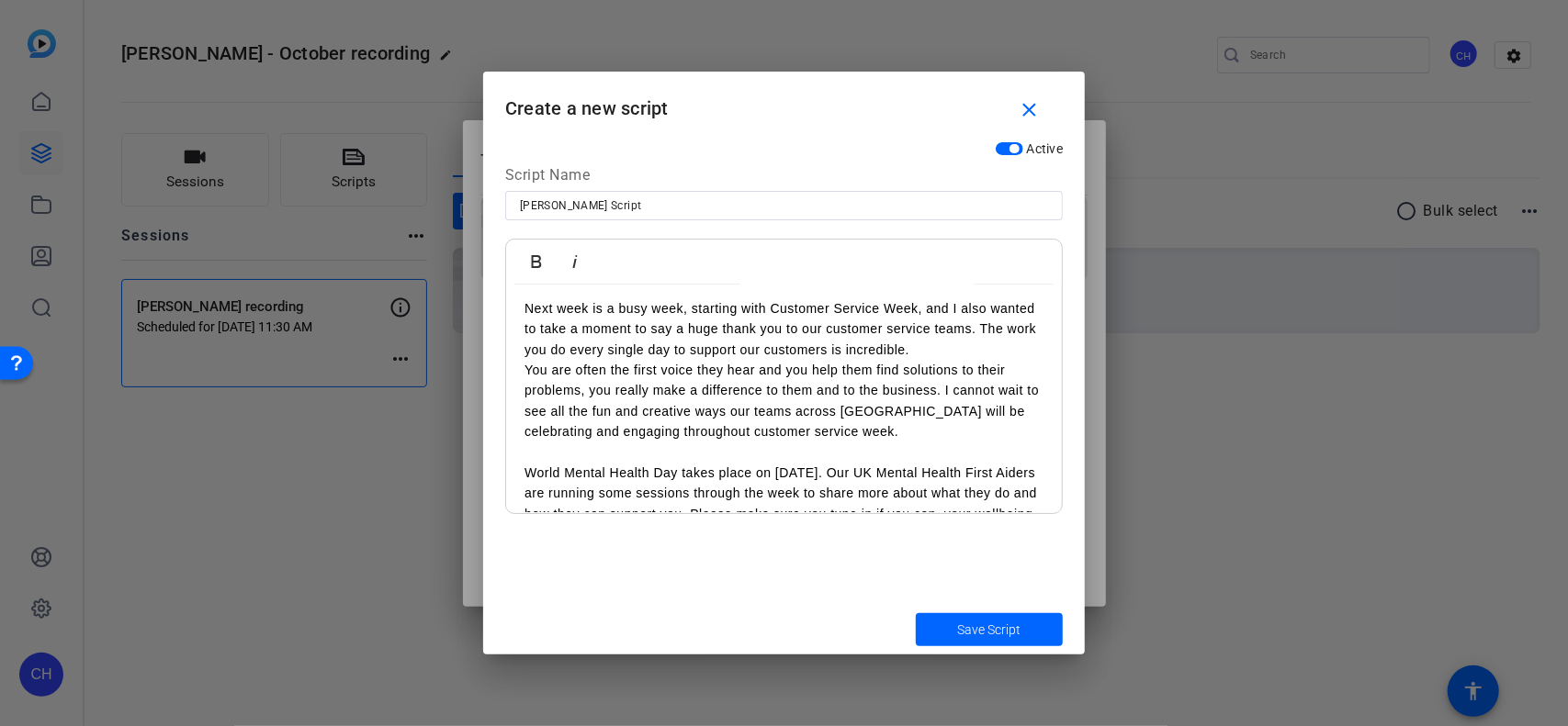
scroll to position [92, 0]
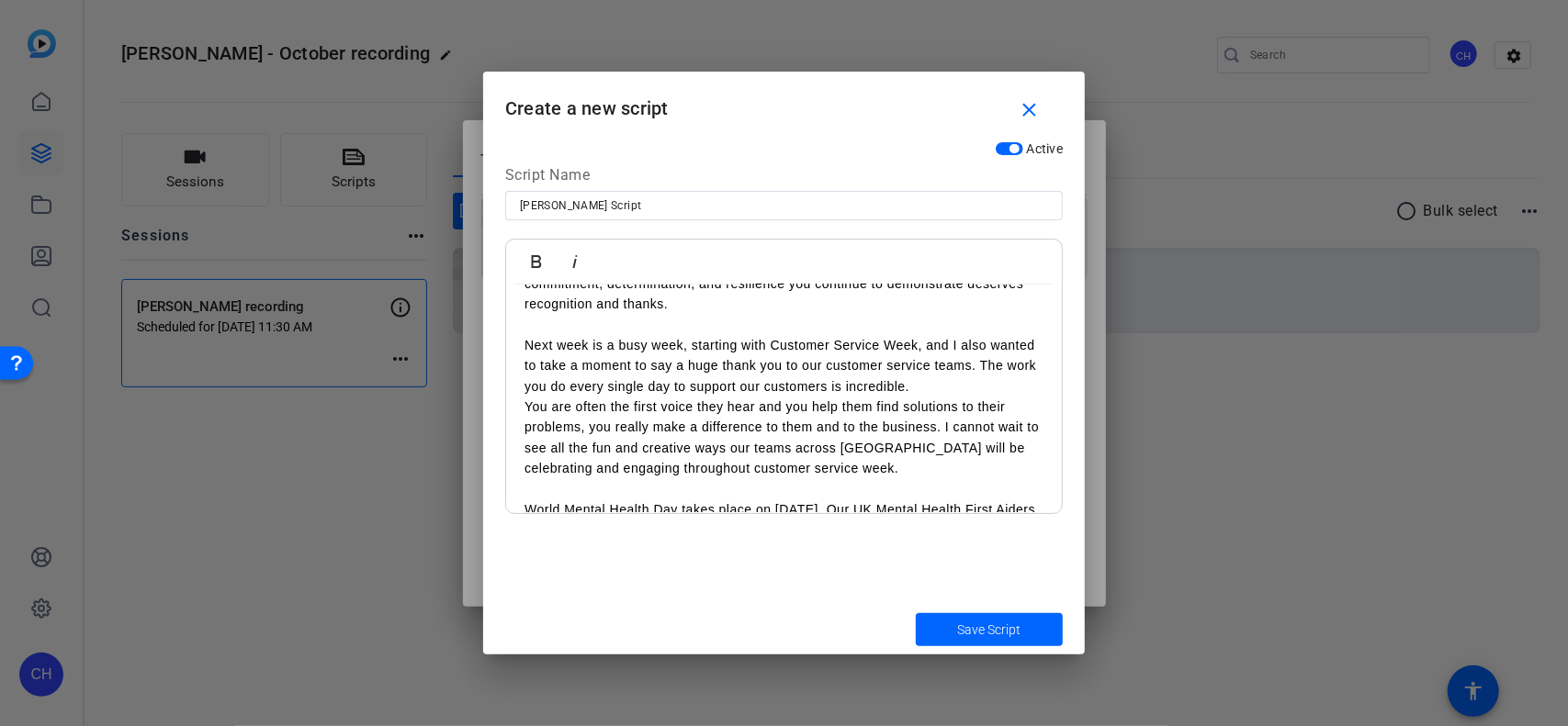
click at [899, 391] on p "Next week is a busy week, starting with Customer Service Week, and I also wante…" at bounding box center [783, 366] width 519 height 62
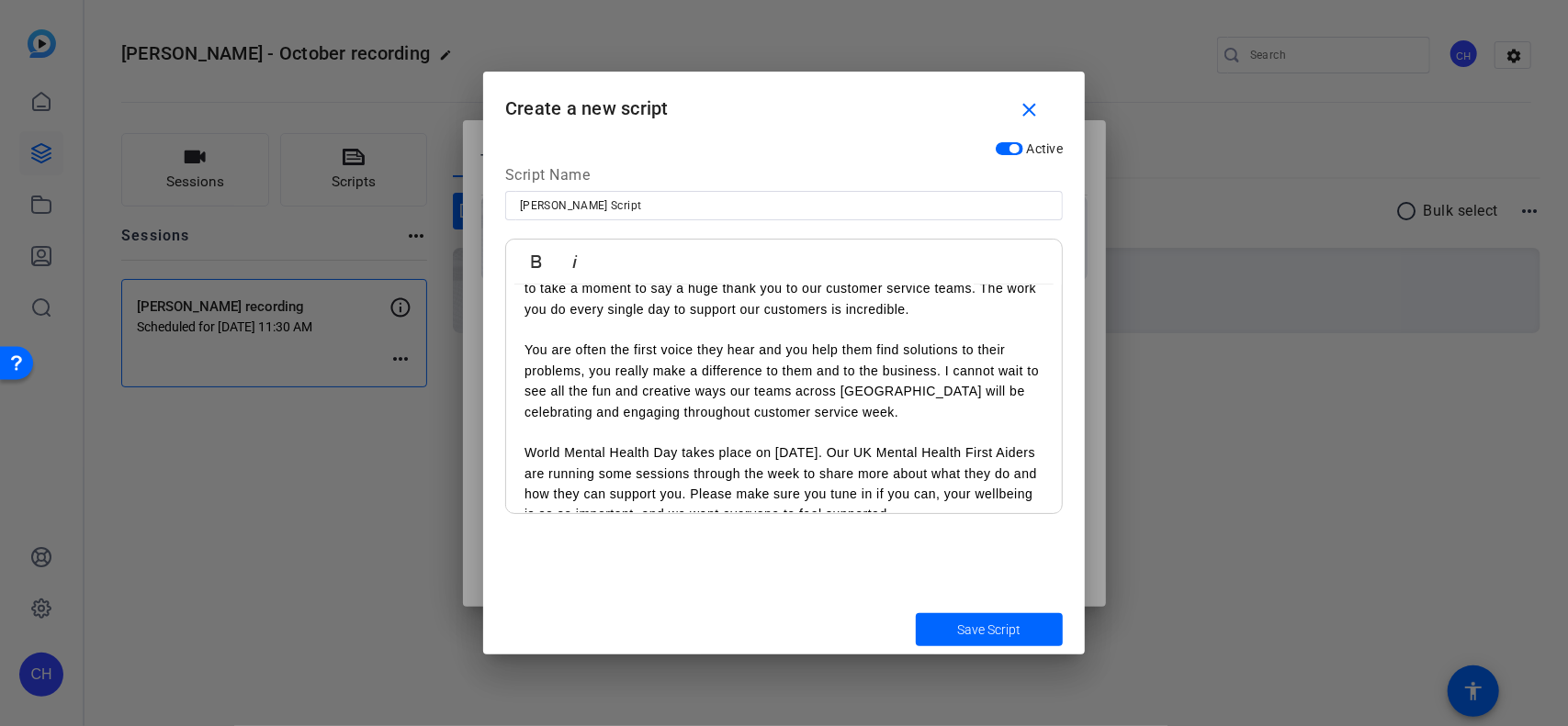
scroll to position [276, 0]
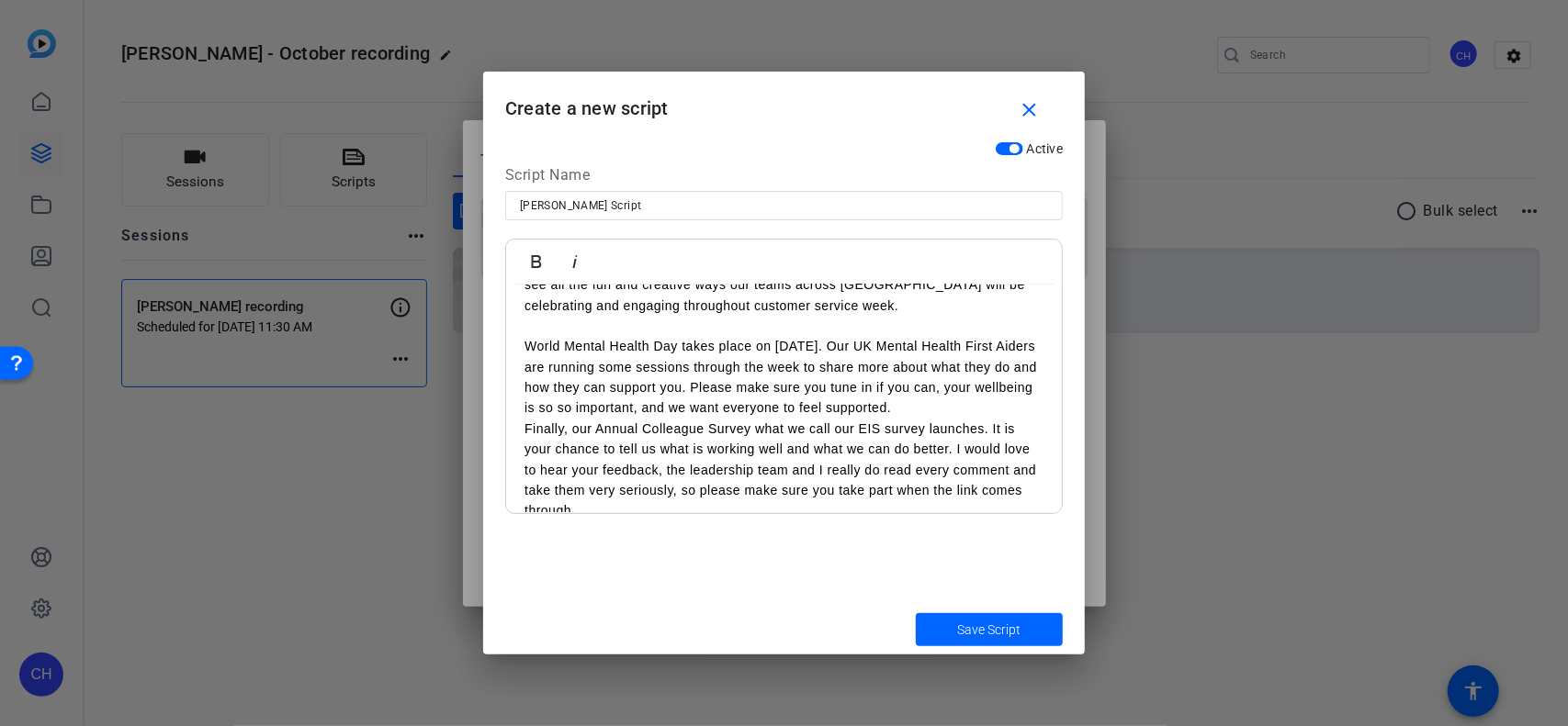
click at [899, 408] on p "World Mental Health Day takes place on [DATE]. Our UK Mental Health First Aider…" at bounding box center [783, 377] width 519 height 82
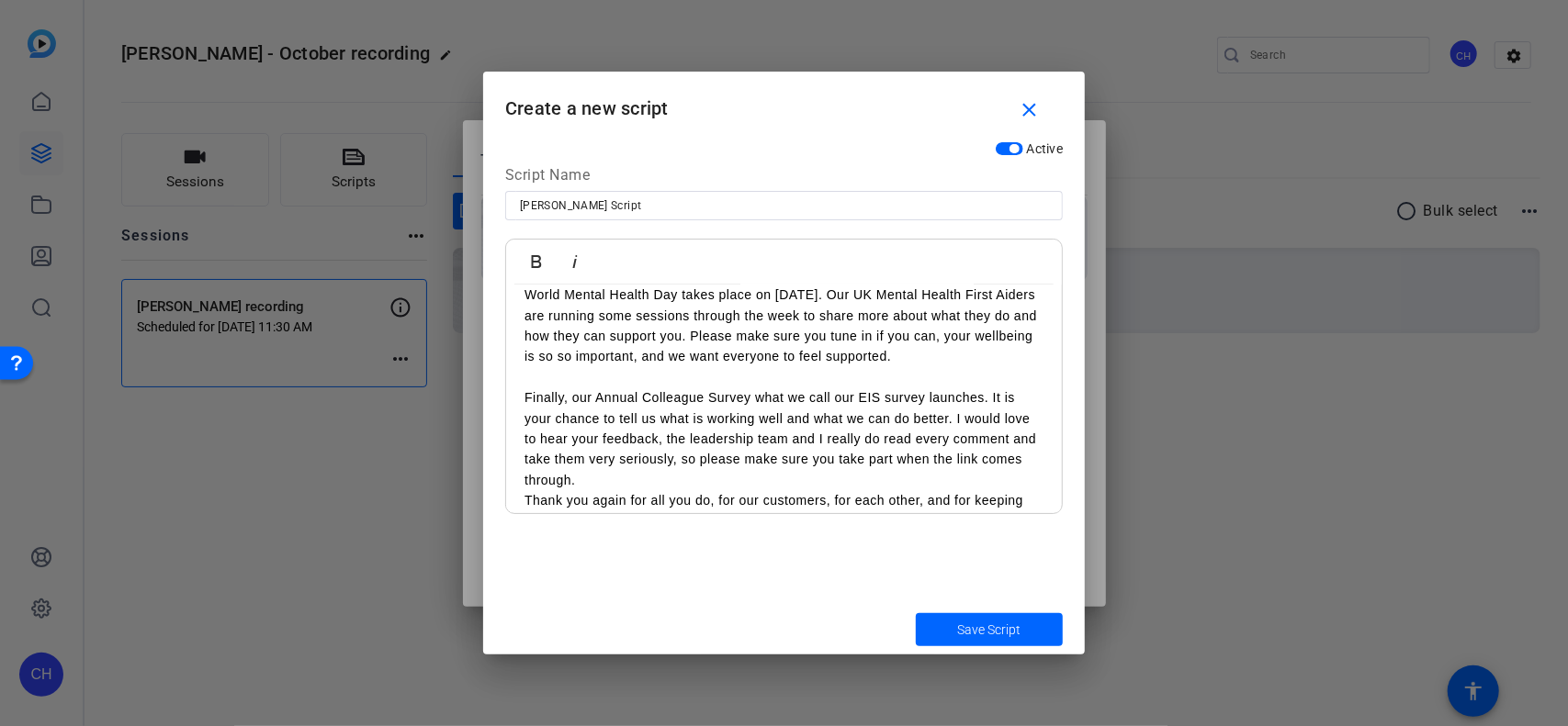
scroll to position [362, 0]
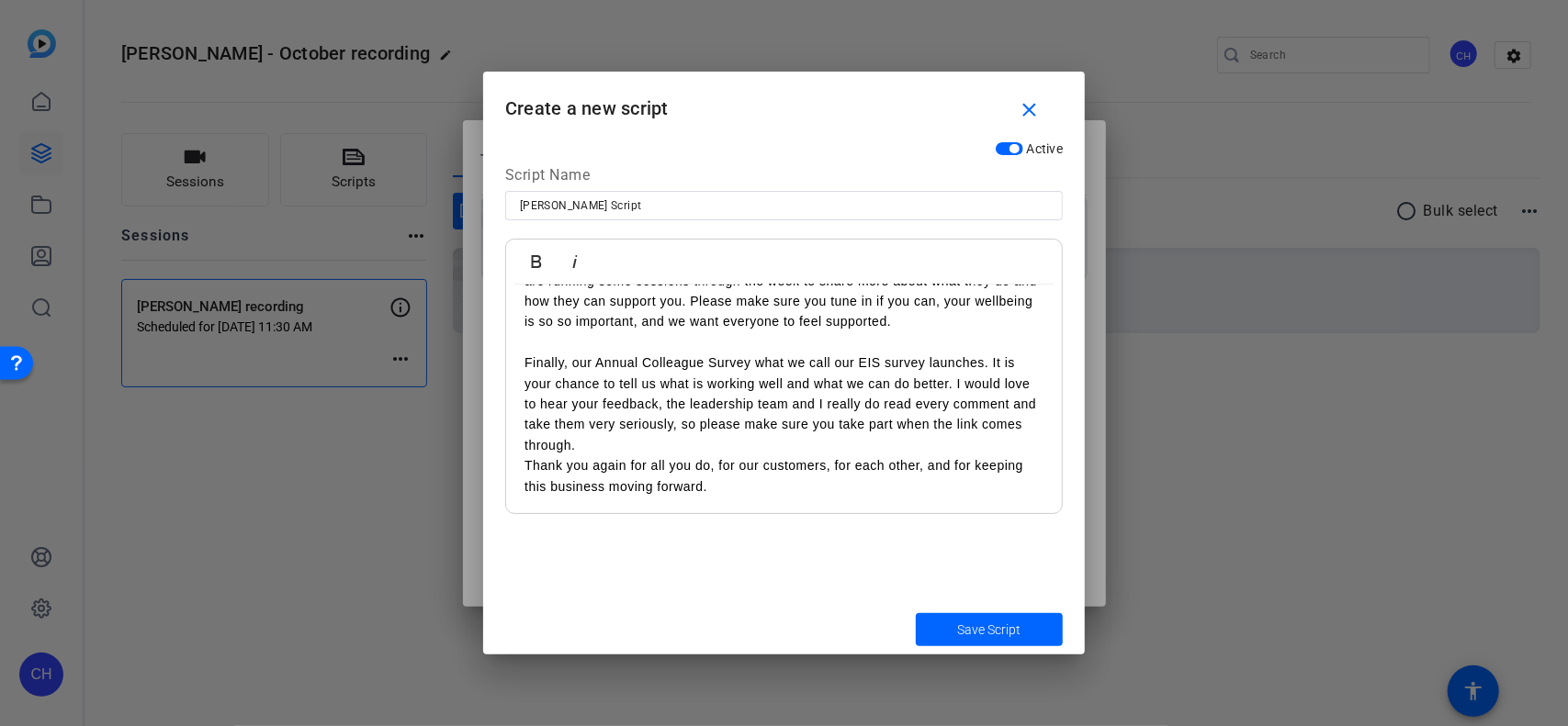
click at [699, 449] on p "Finally, our Annual Colleague Survey what we call our EIS survey launches. It i…" at bounding box center [783, 404] width 519 height 102
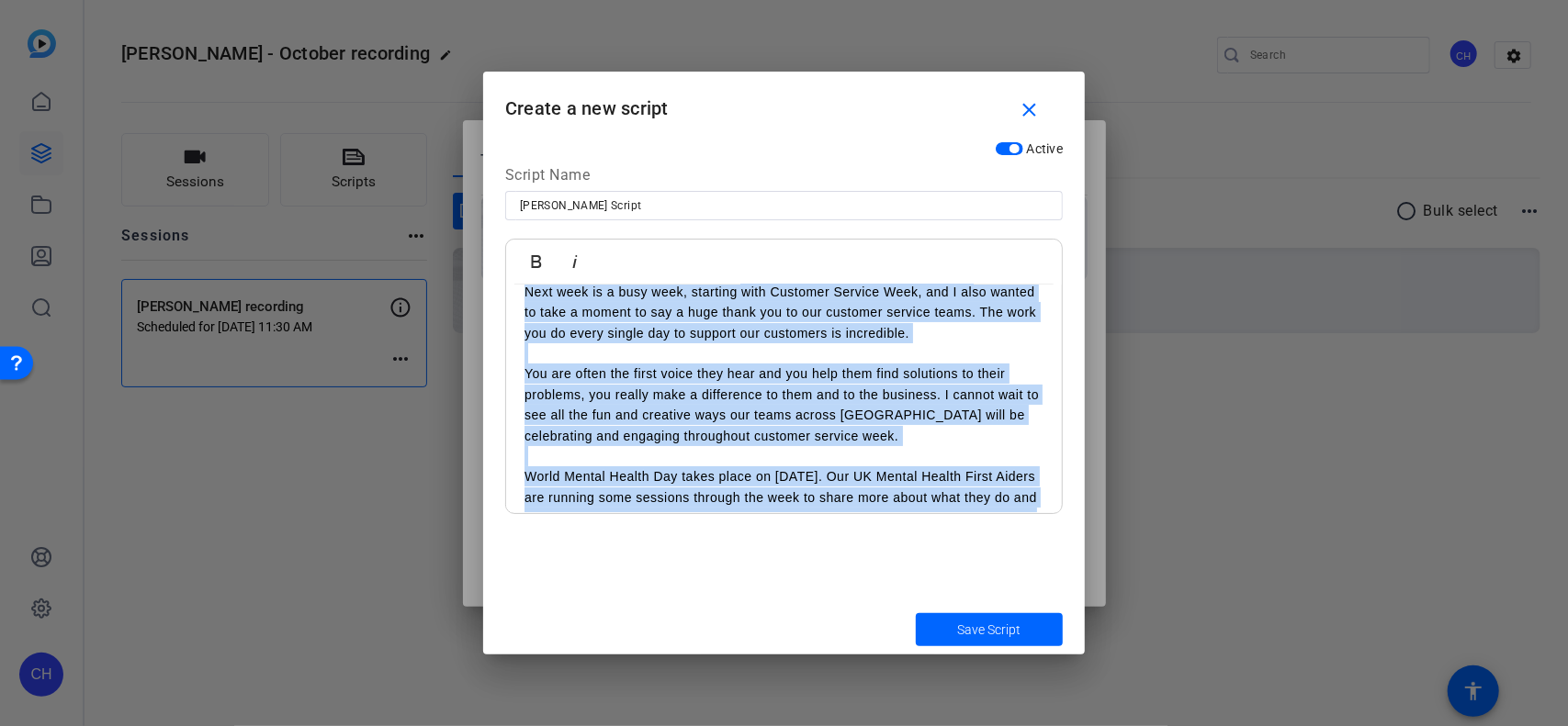
scroll to position [383, 0]
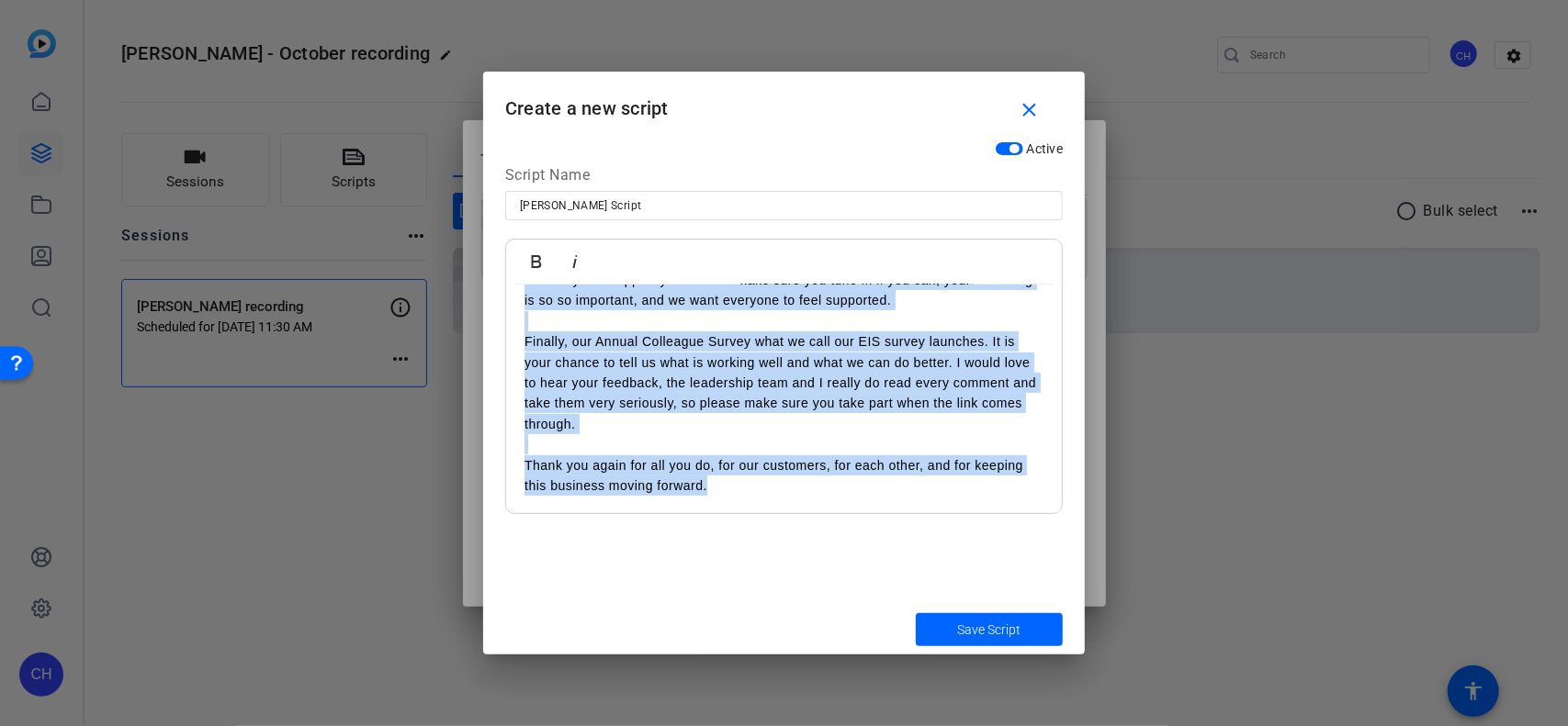
drag, startPoint x: 520, startPoint y: 312, endPoint x: 858, endPoint y: 548, distance: 412.2
click at [858, 548] on div "Active Script Name [PERSON_NAME] Script Bold Italic I wanted to take a moment t…" at bounding box center [784, 368] width 602 height 472
click at [899, 636] on span "Save Script" at bounding box center [989, 630] width 64 height 19
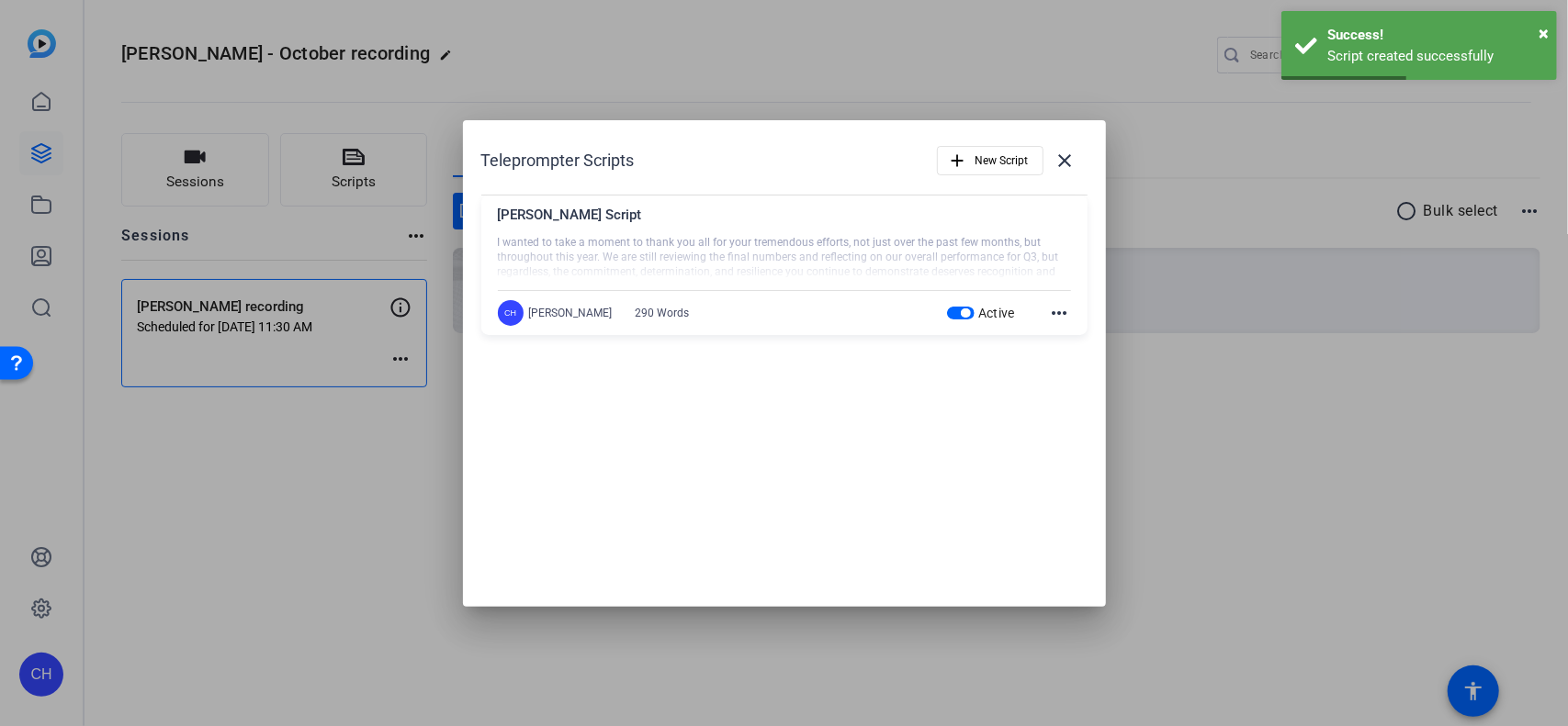
click at [899, 310] on mat-icon "more_horiz" at bounding box center [1059, 313] width 22 height 22
click at [899, 383] on div at bounding box center [784, 363] width 1568 height 726
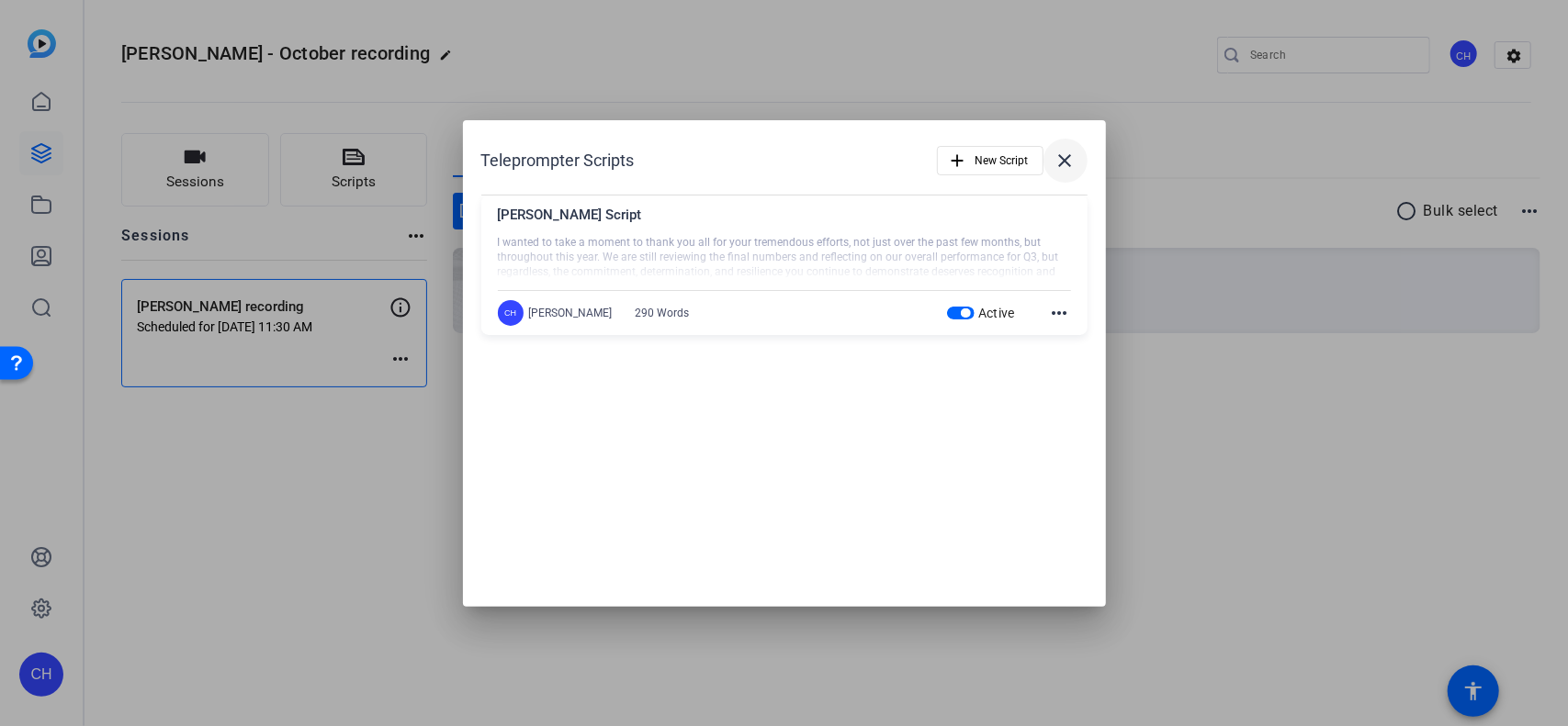
click at [899, 159] on mat-icon "close" at bounding box center [1065, 160] width 22 height 22
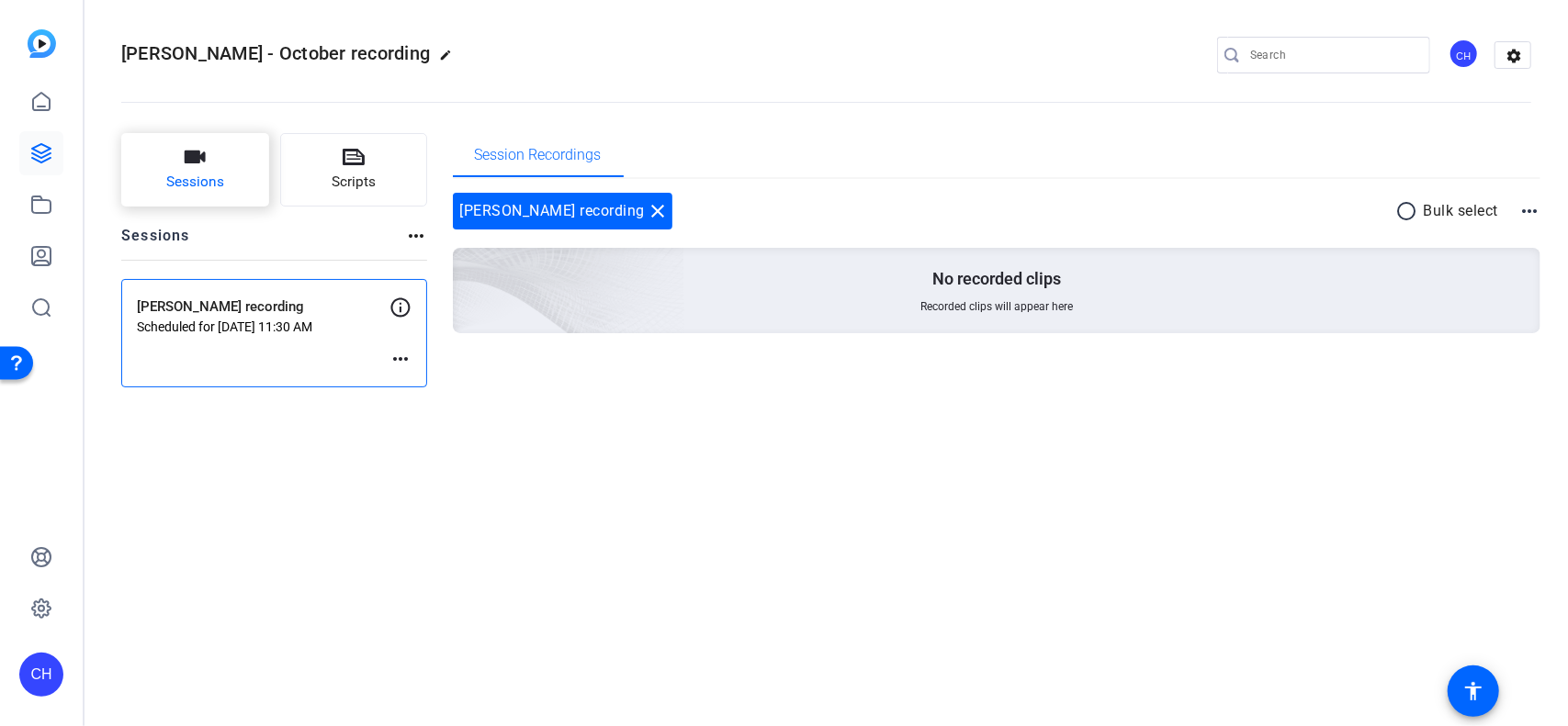
click at [220, 166] on button "Sessions" at bounding box center [195, 169] width 148 height 73
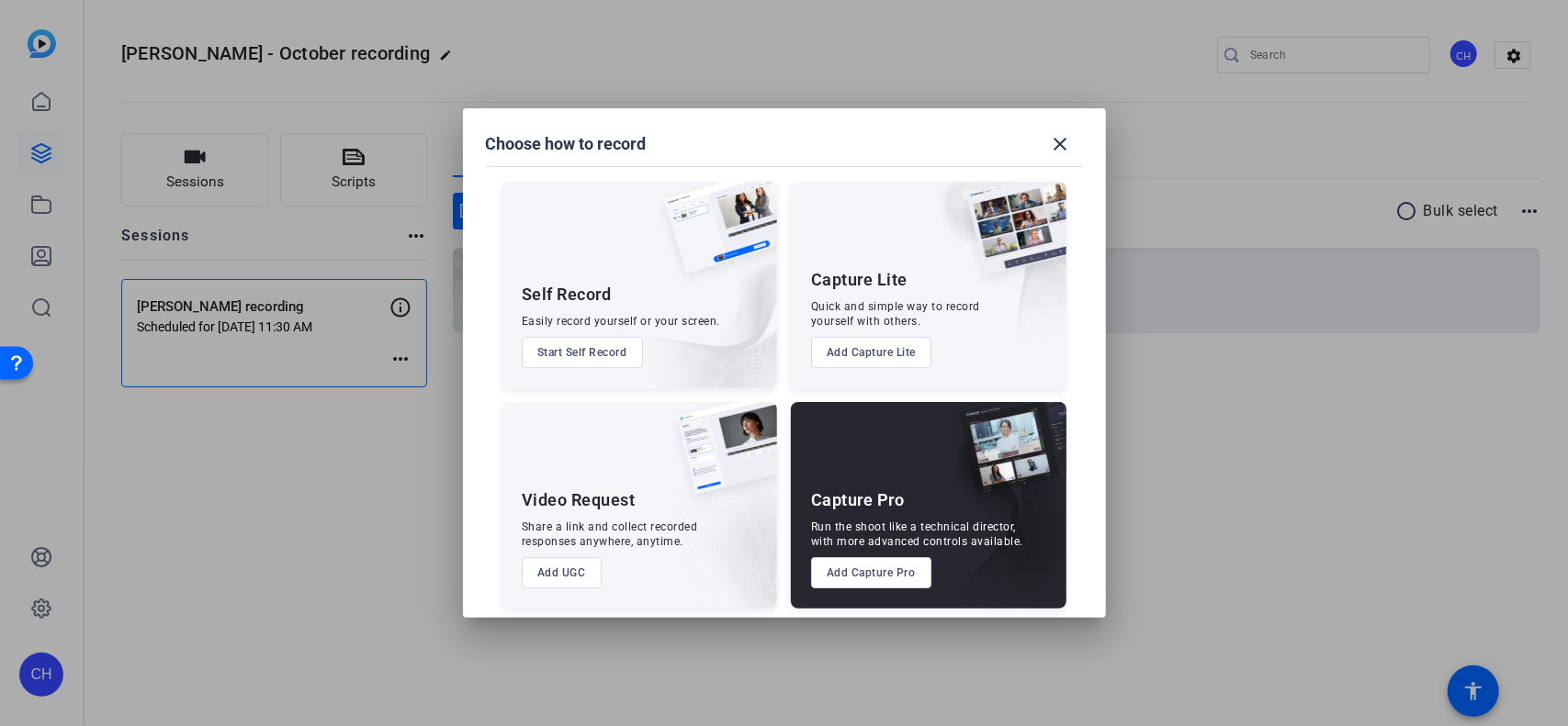
click at [26, 101] on div at bounding box center [784, 363] width 1568 height 726
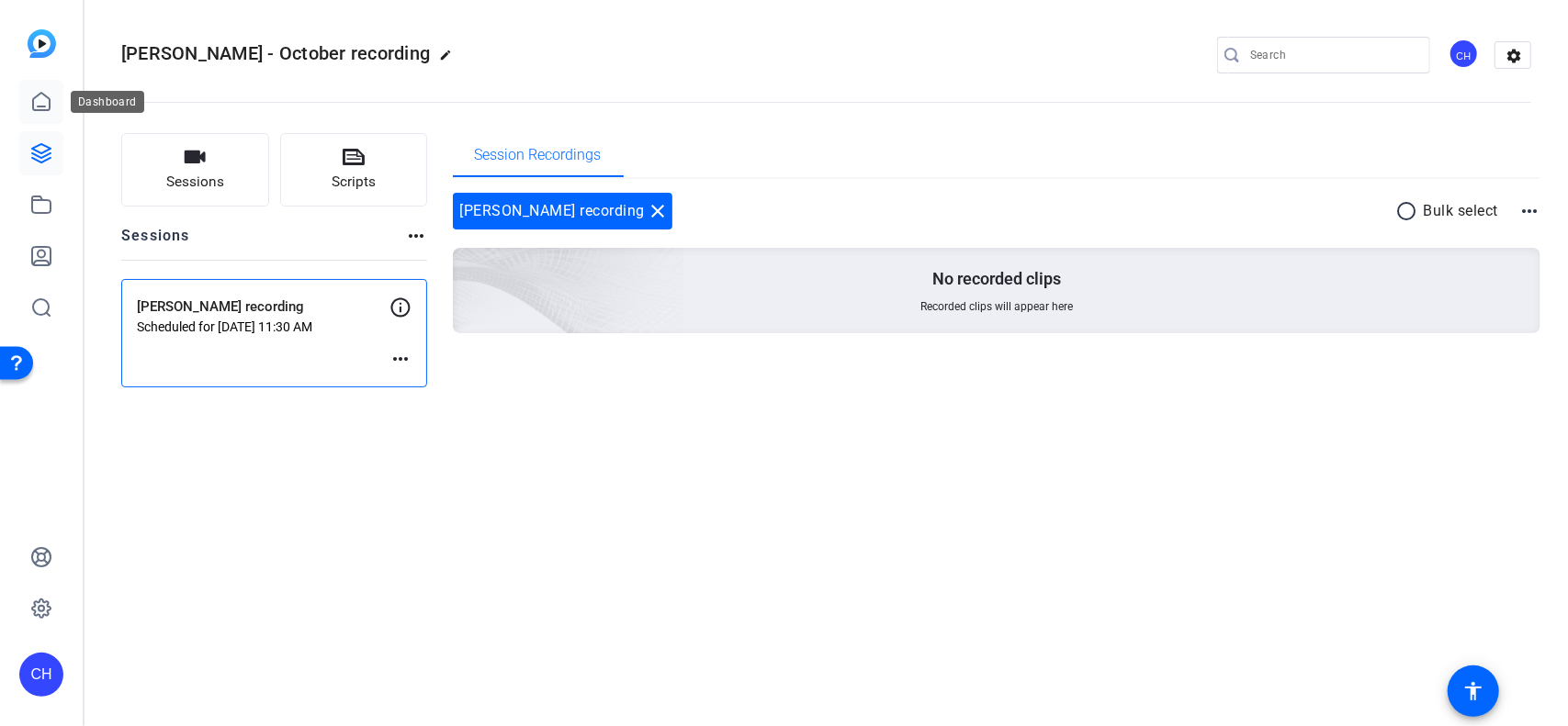
click at [39, 100] on icon at bounding box center [41, 101] width 22 height 22
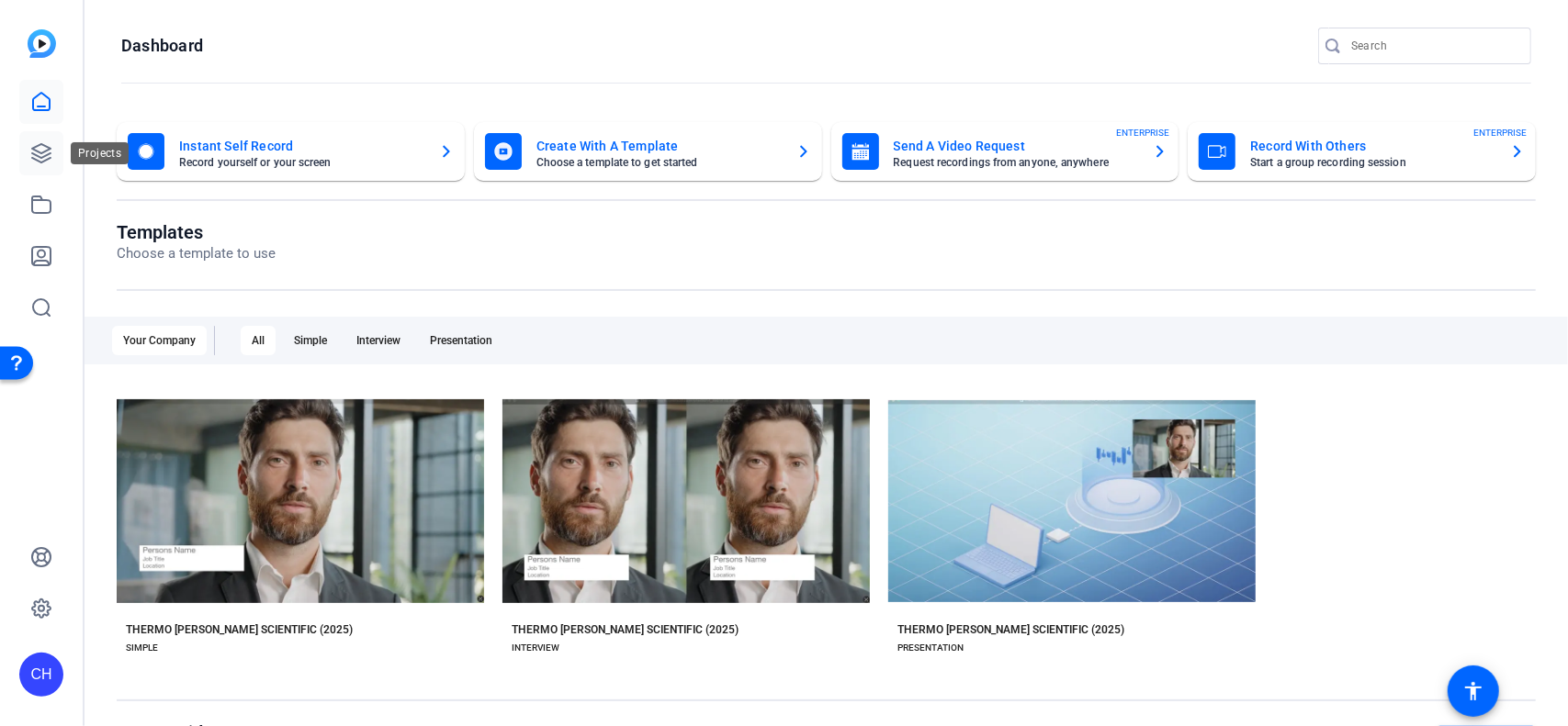
click at [41, 163] on icon at bounding box center [41, 153] width 22 height 22
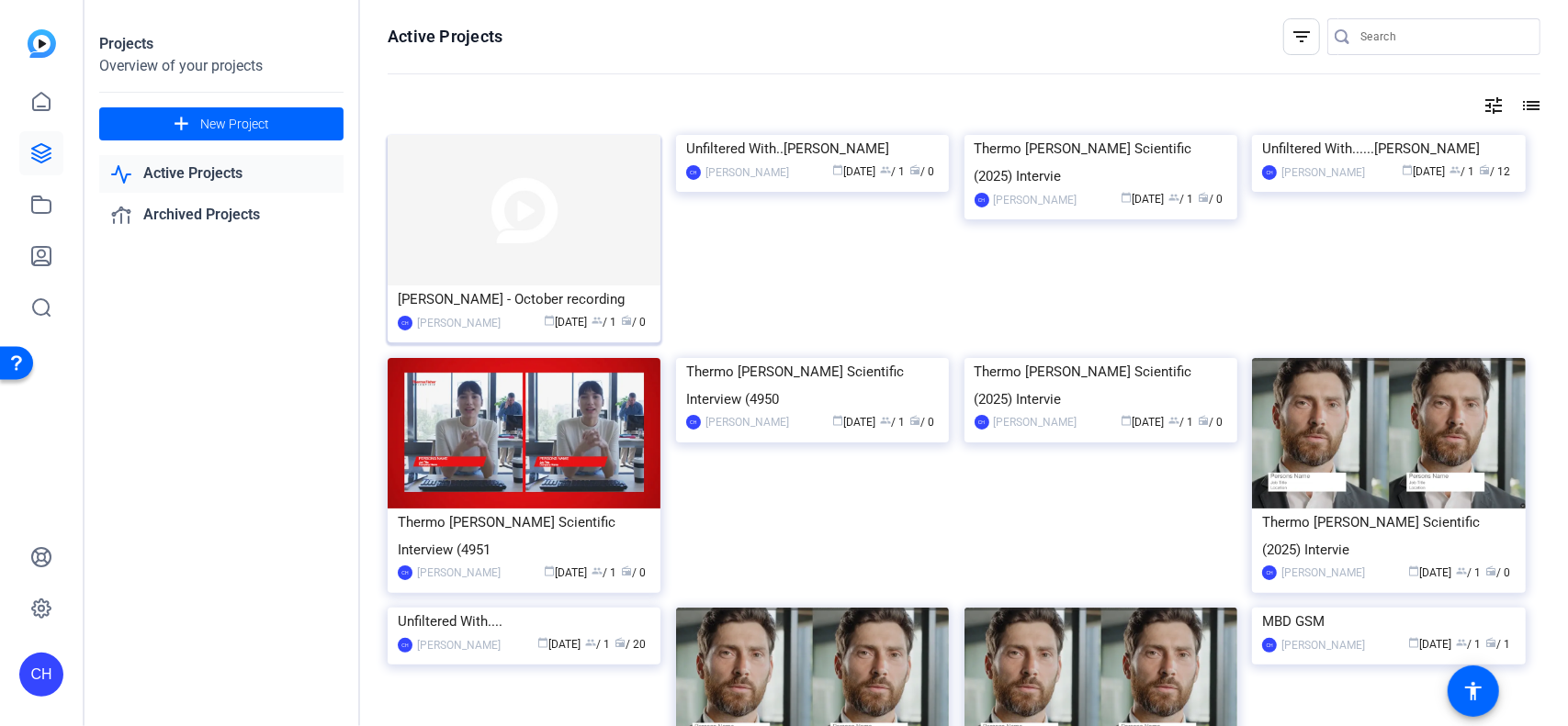
click at [611, 240] on img at bounding box center [524, 209] width 273 height 151
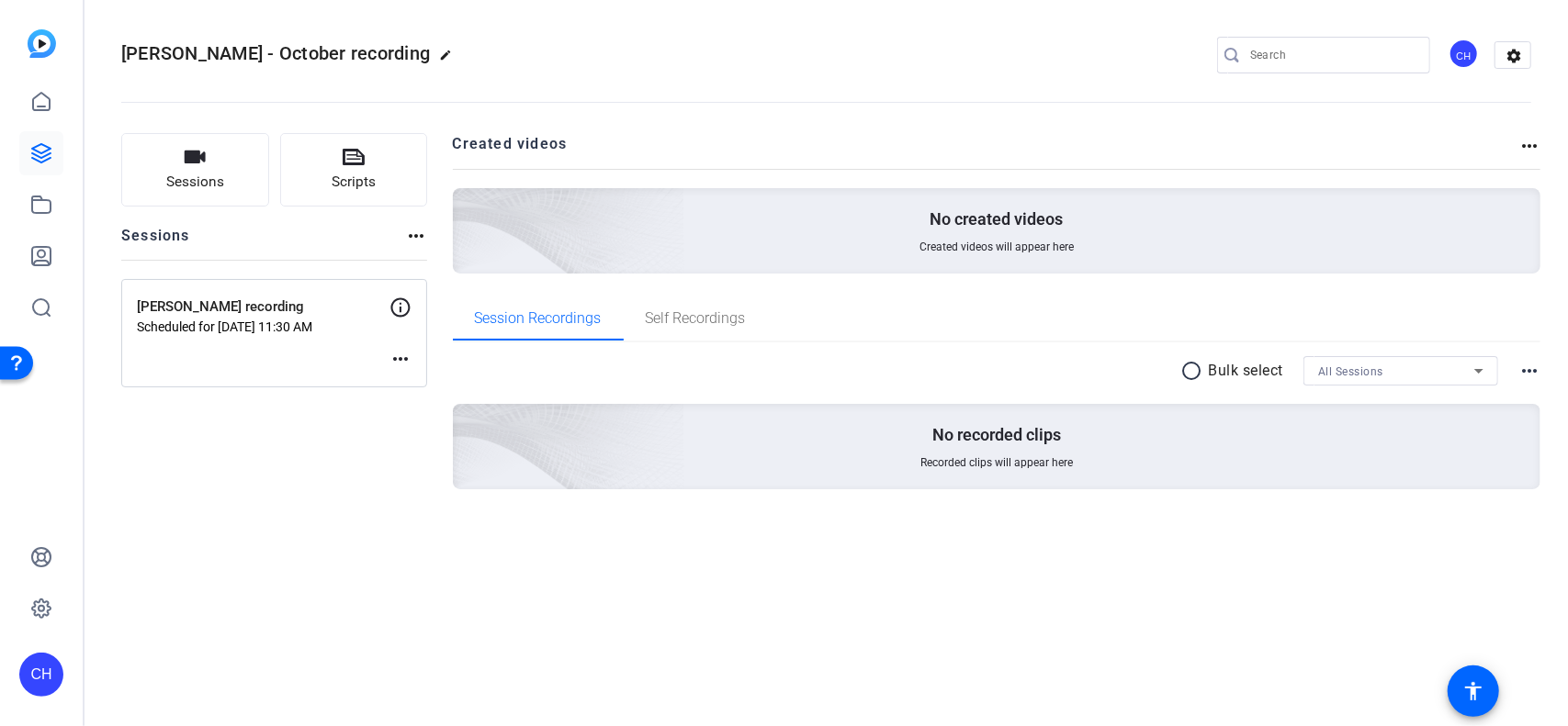
click at [390, 360] on mat-icon "more_horiz" at bounding box center [400, 358] width 22 height 22
click at [419, 389] on span "Edit Session" at bounding box center [446, 385] width 83 height 22
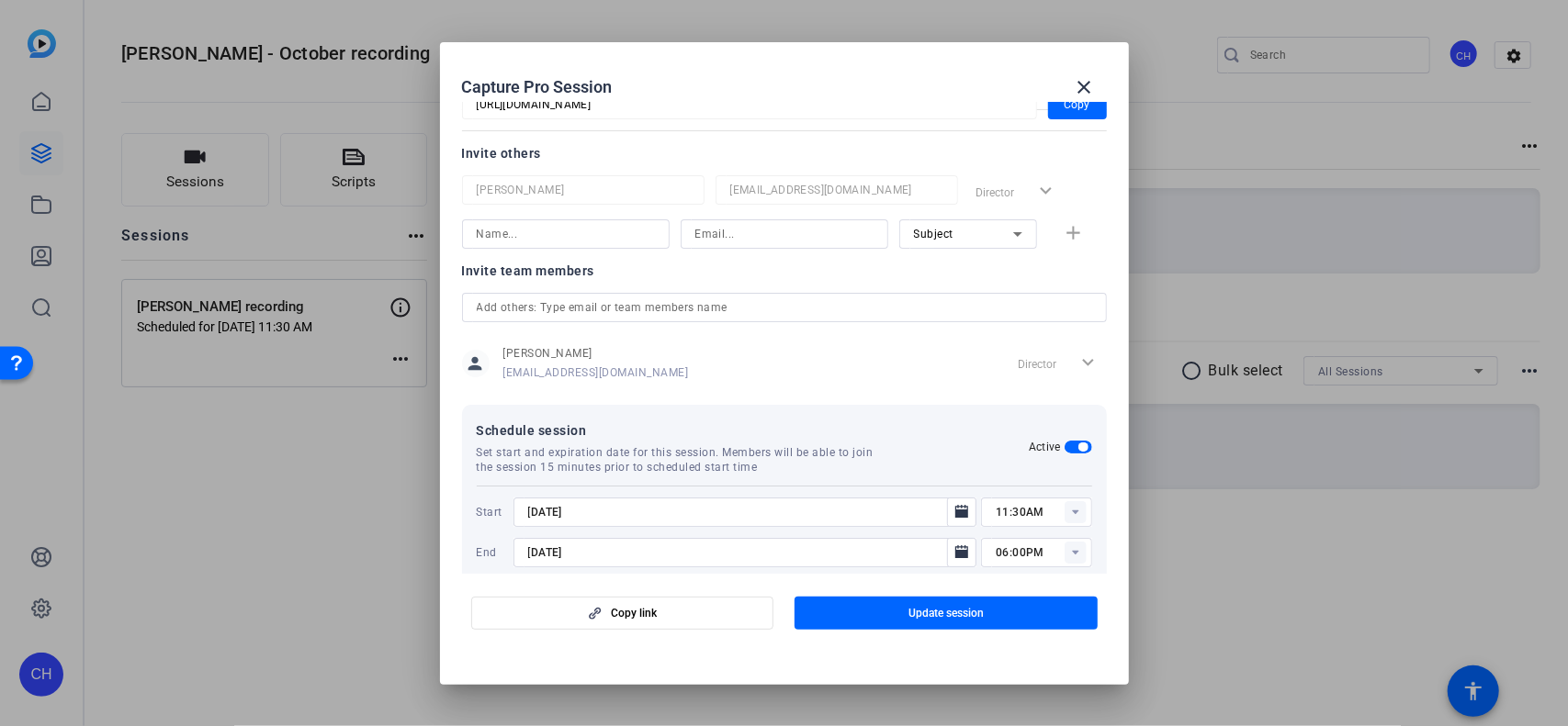
scroll to position [237, 0]
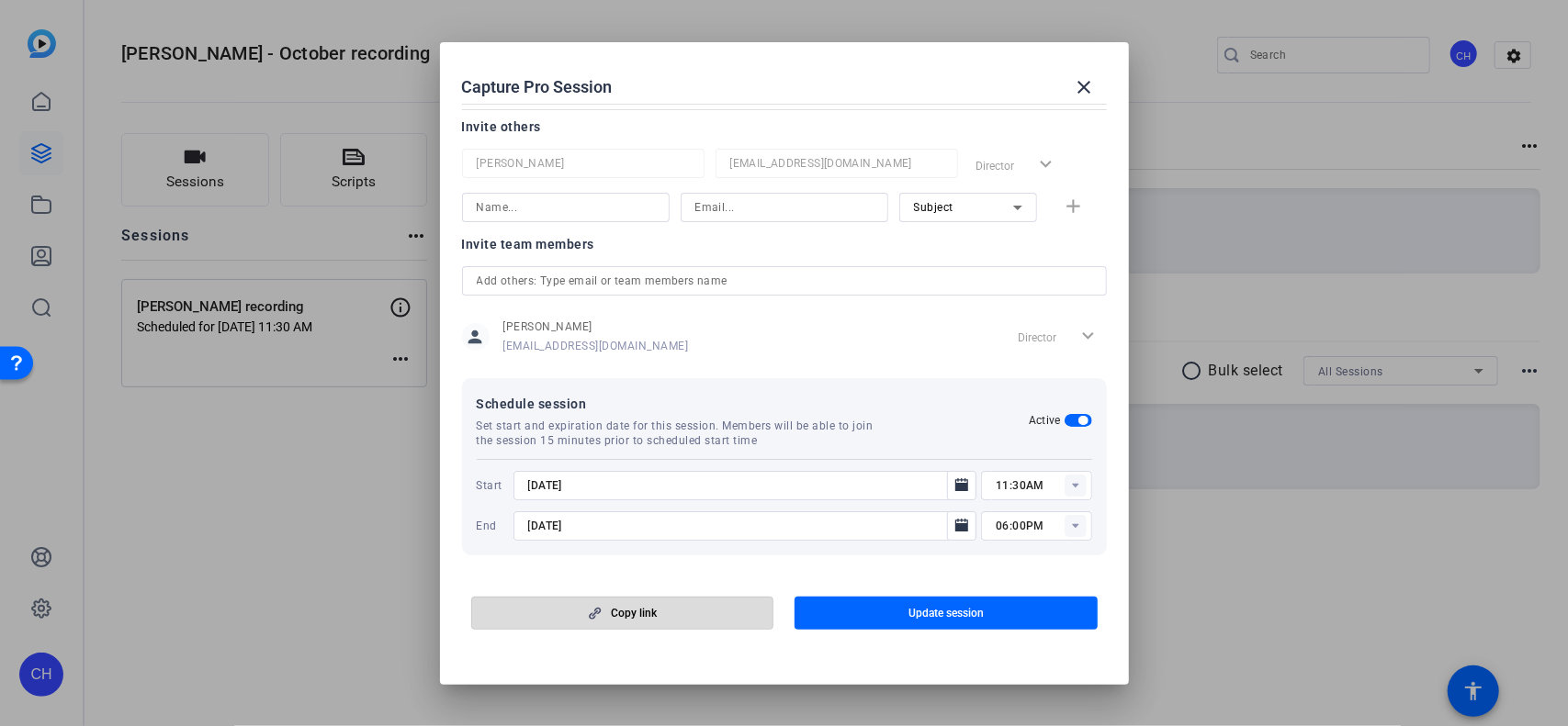
click at [656, 606] on span "Copy link" at bounding box center [633, 612] width 46 height 14
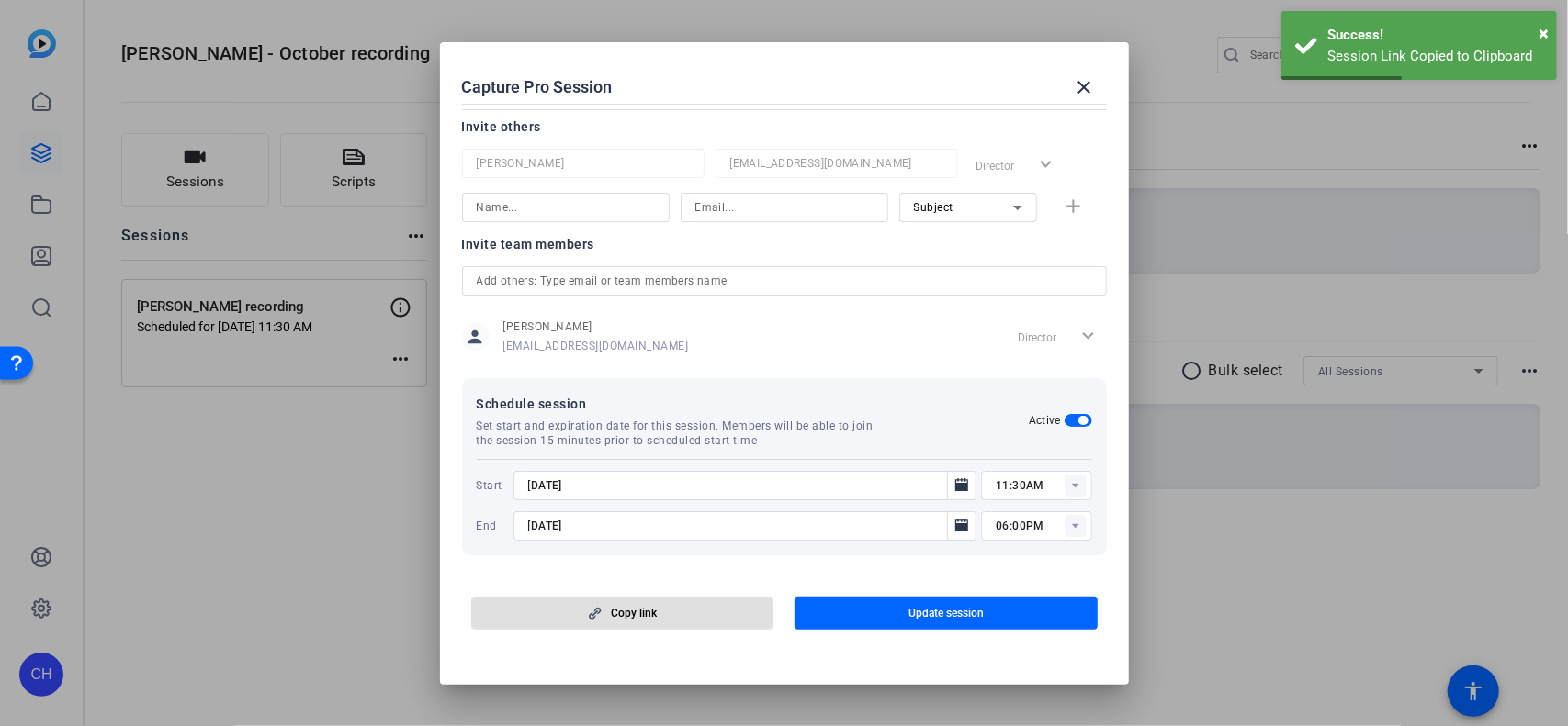
scroll to position [0, 0]
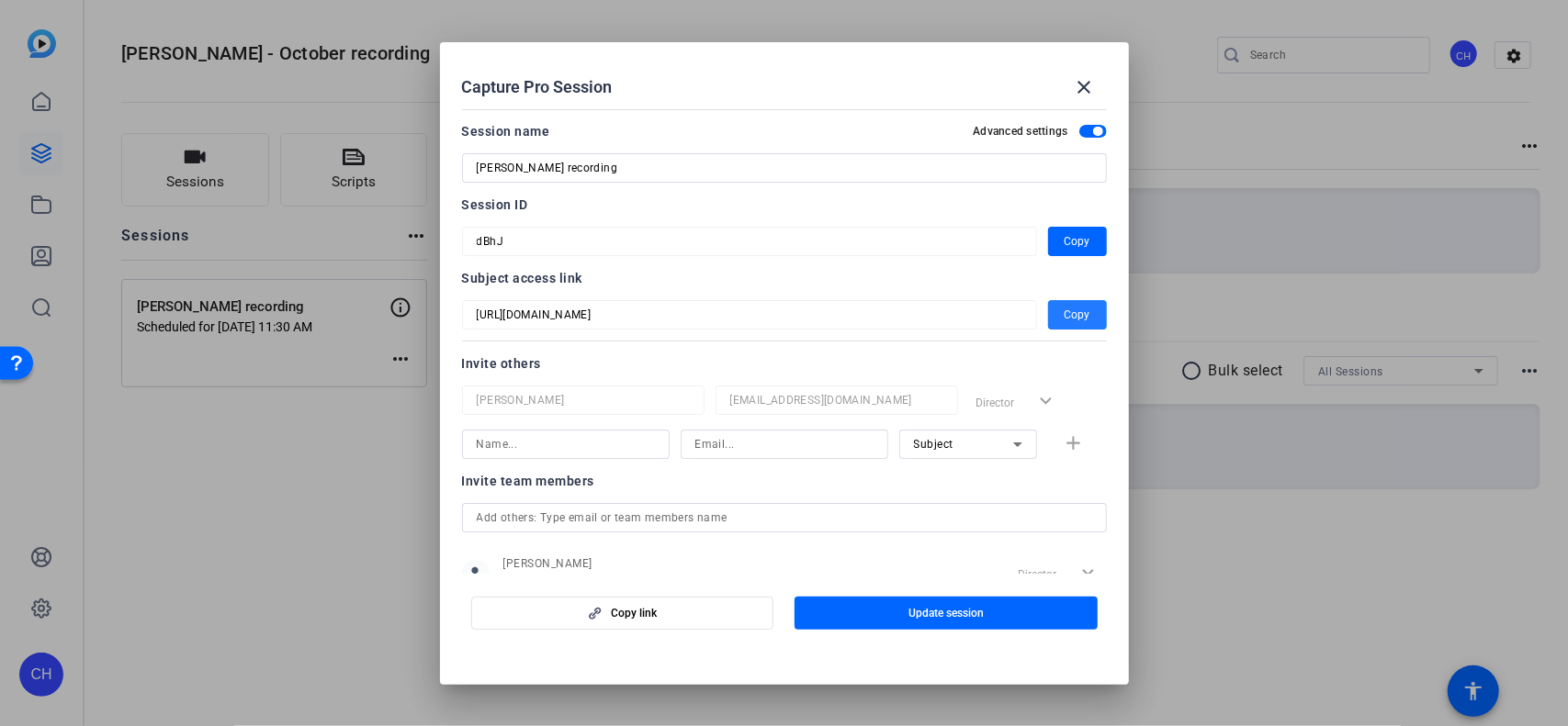
click at [899, 311] on span "Copy" at bounding box center [1077, 315] width 26 height 22
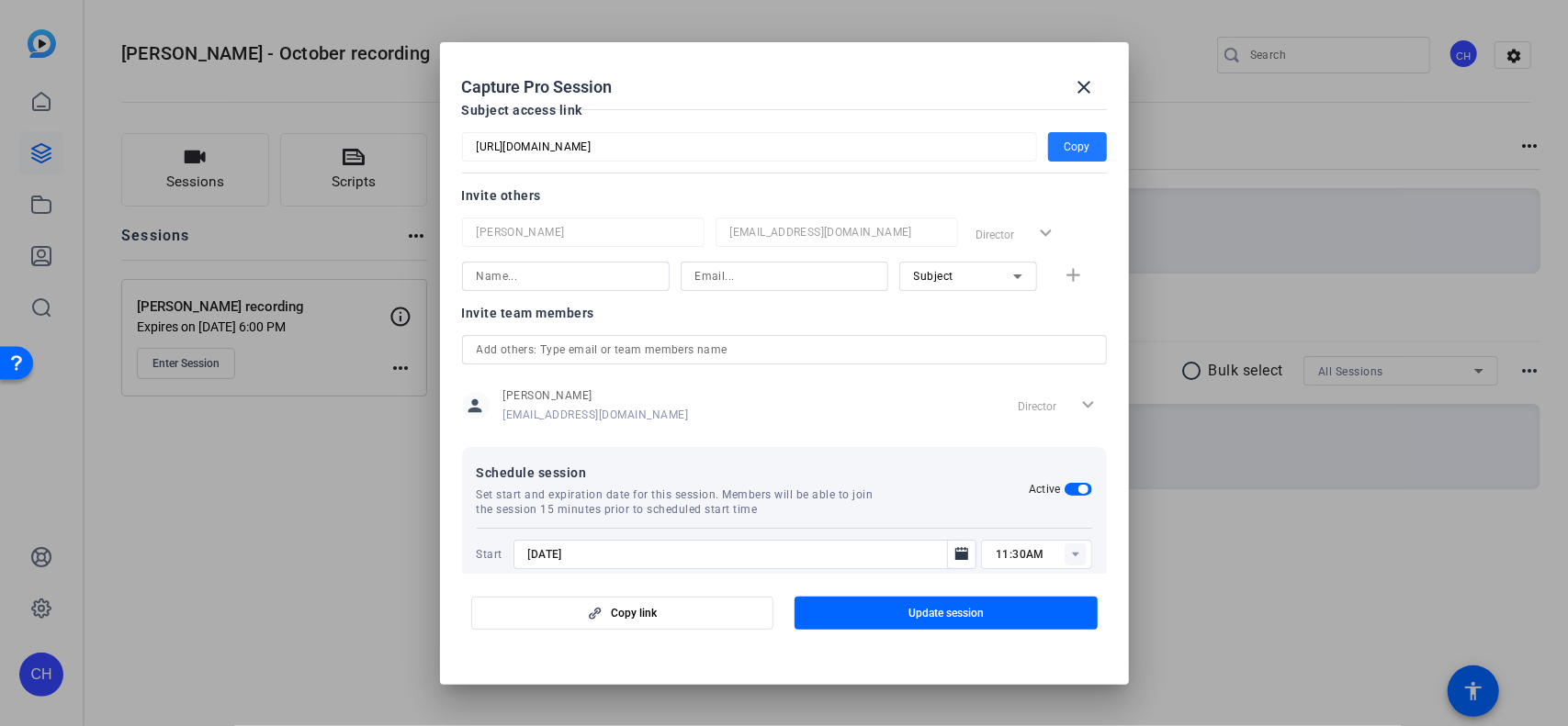
scroll to position [237, 0]
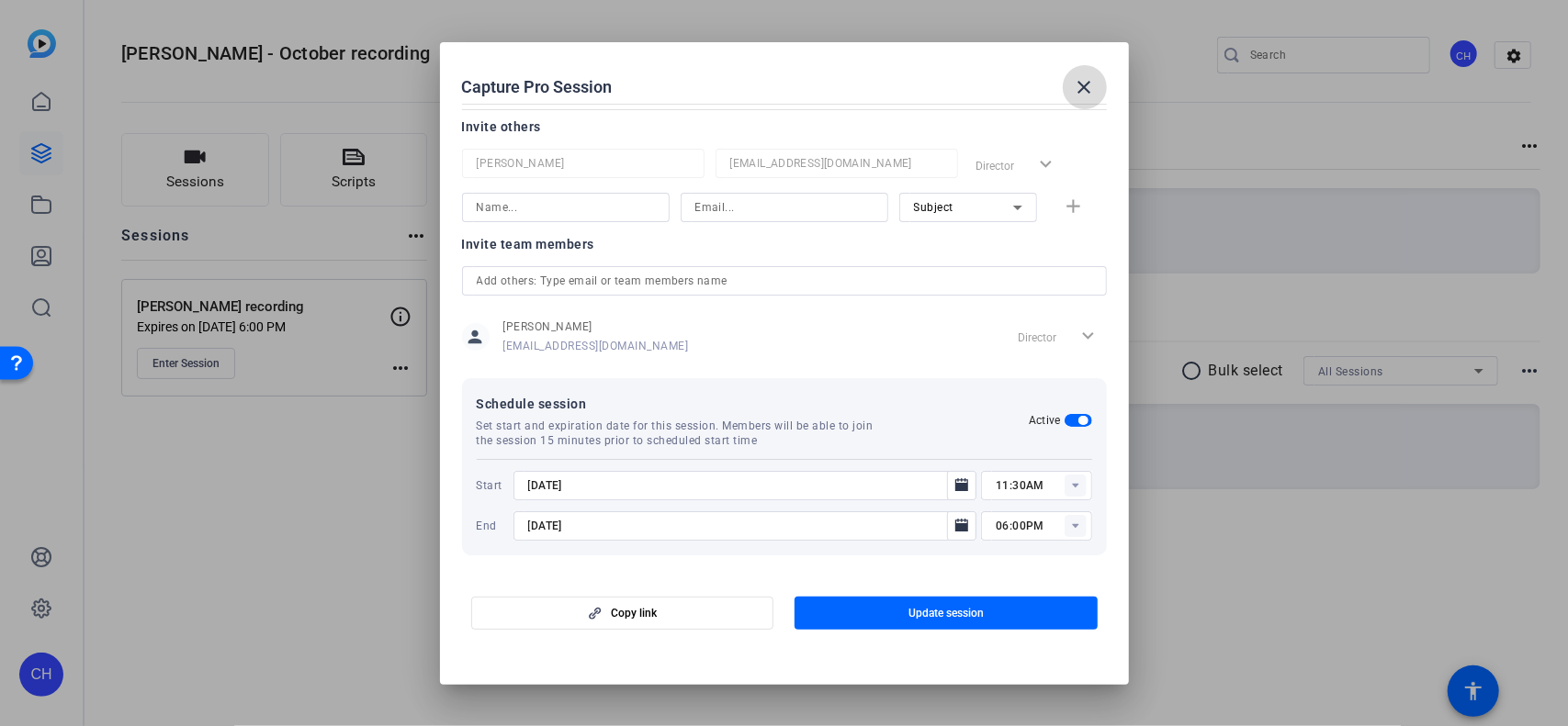
click at [899, 82] on mat-icon "close" at bounding box center [1084, 86] width 22 height 22
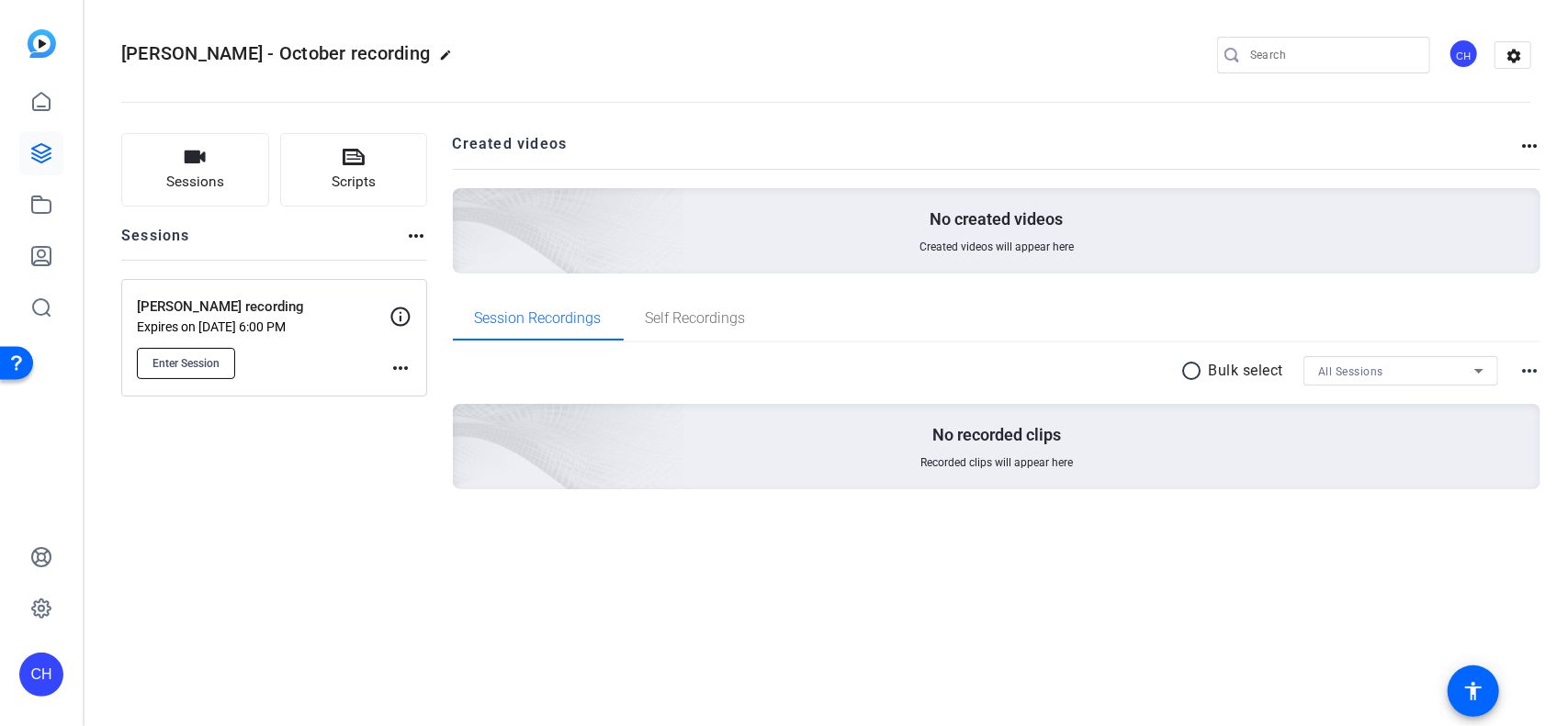
click at [178, 365] on span "Enter Session" at bounding box center [186, 363] width 67 height 14
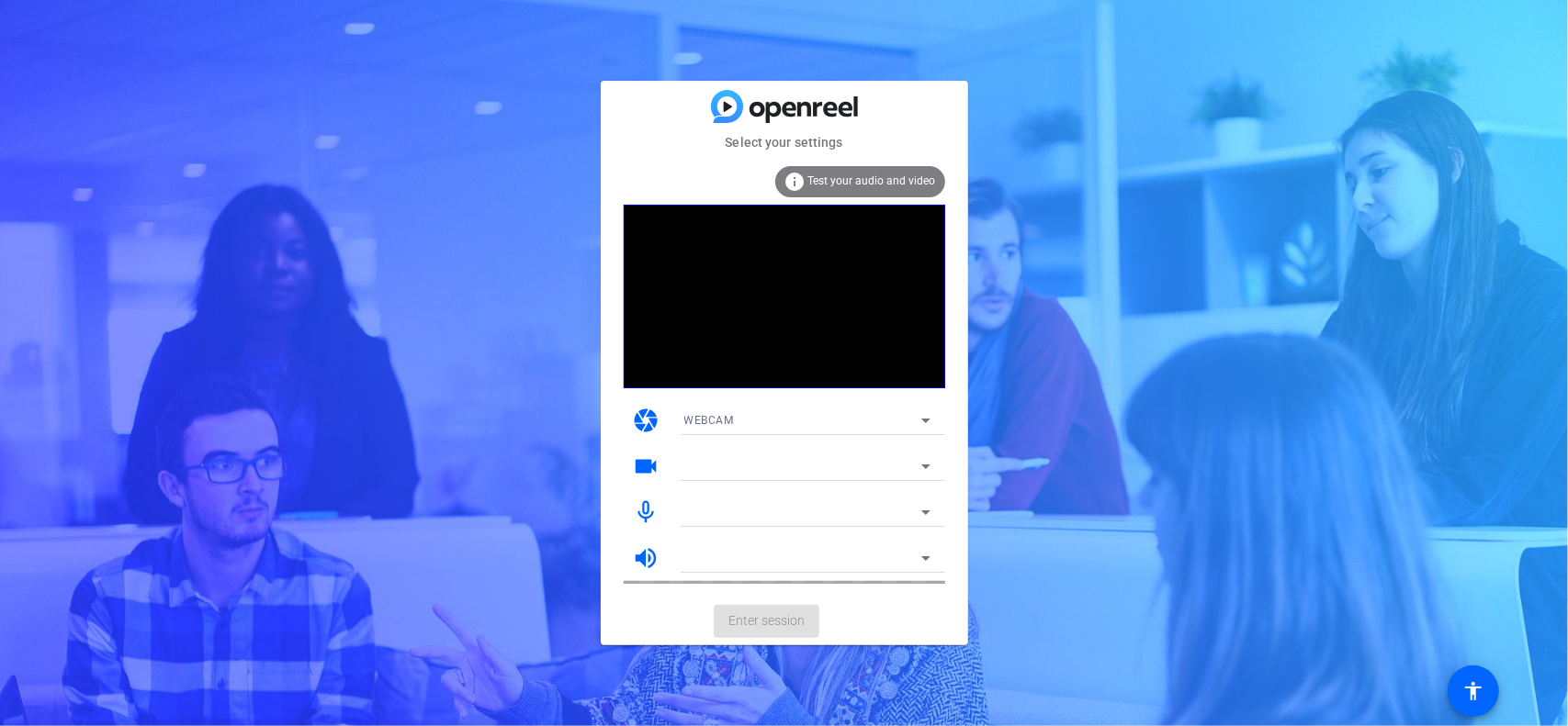
click at [753, 620] on mat-card-actions "Enter session" at bounding box center [784, 622] width 367 height 47
click at [764, 623] on mat-card-actions "Enter session" at bounding box center [784, 622] width 367 height 47
click at [753, 428] on mat-form-field "WEBCAM" at bounding box center [807, 420] width 276 height 29
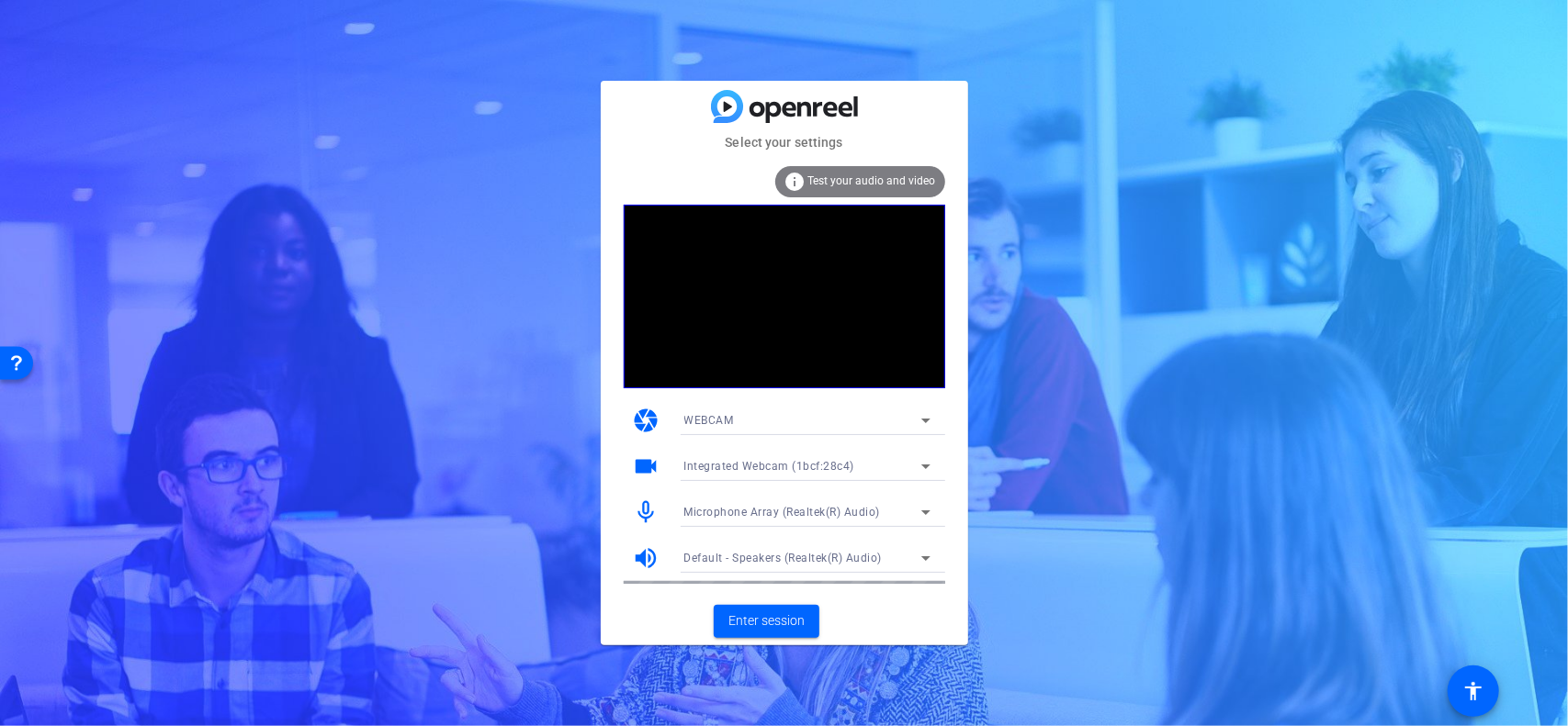
click at [793, 468] on span "Integrated Webcam (1bcf:28c4)" at bounding box center [770, 466] width 171 height 13
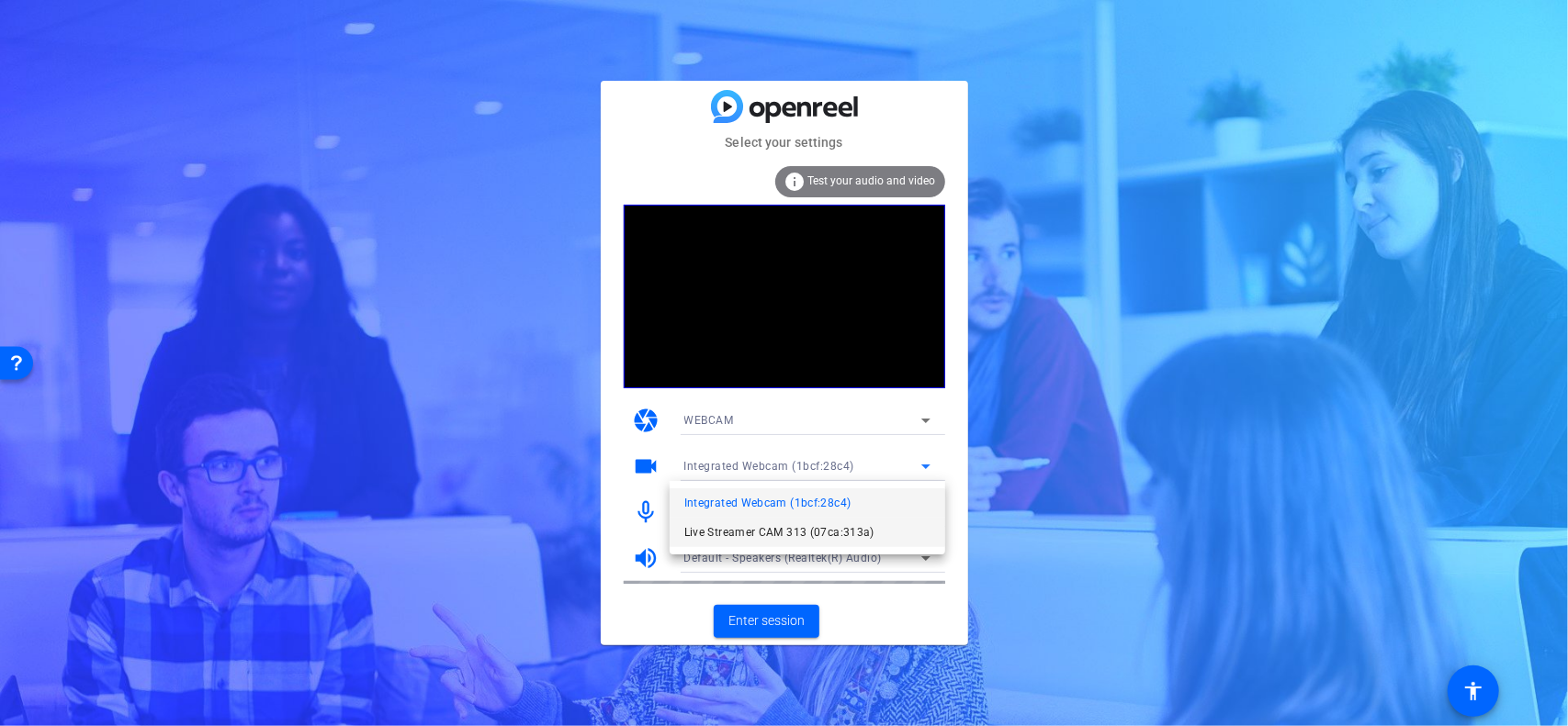
click at [774, 528] on span "Live Streamer CAM 313 (07ca:313a)" at bounding box center [779, 532] width 191 height 22
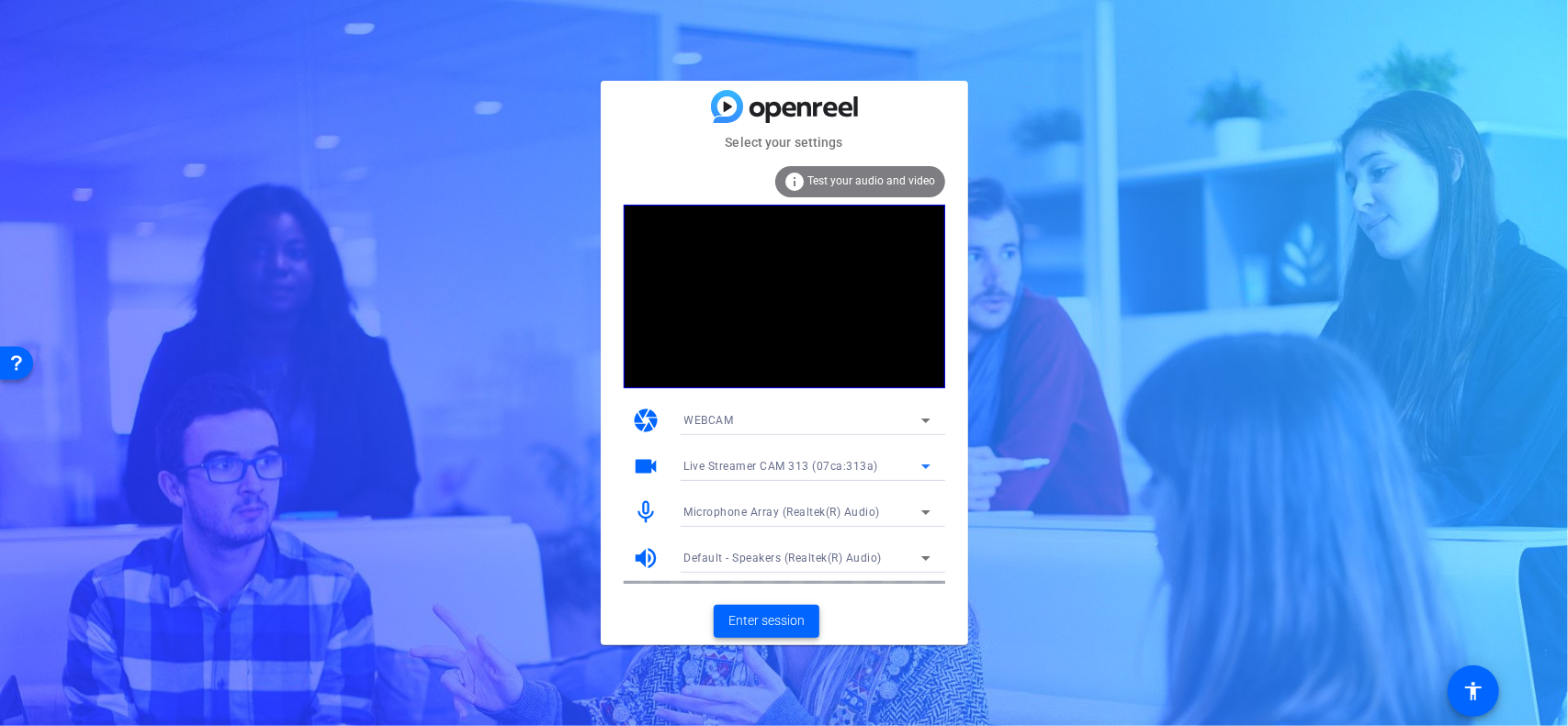
click at [762, 624] on span "Enter session" at bounding box center [766, 621] width 76 height 19
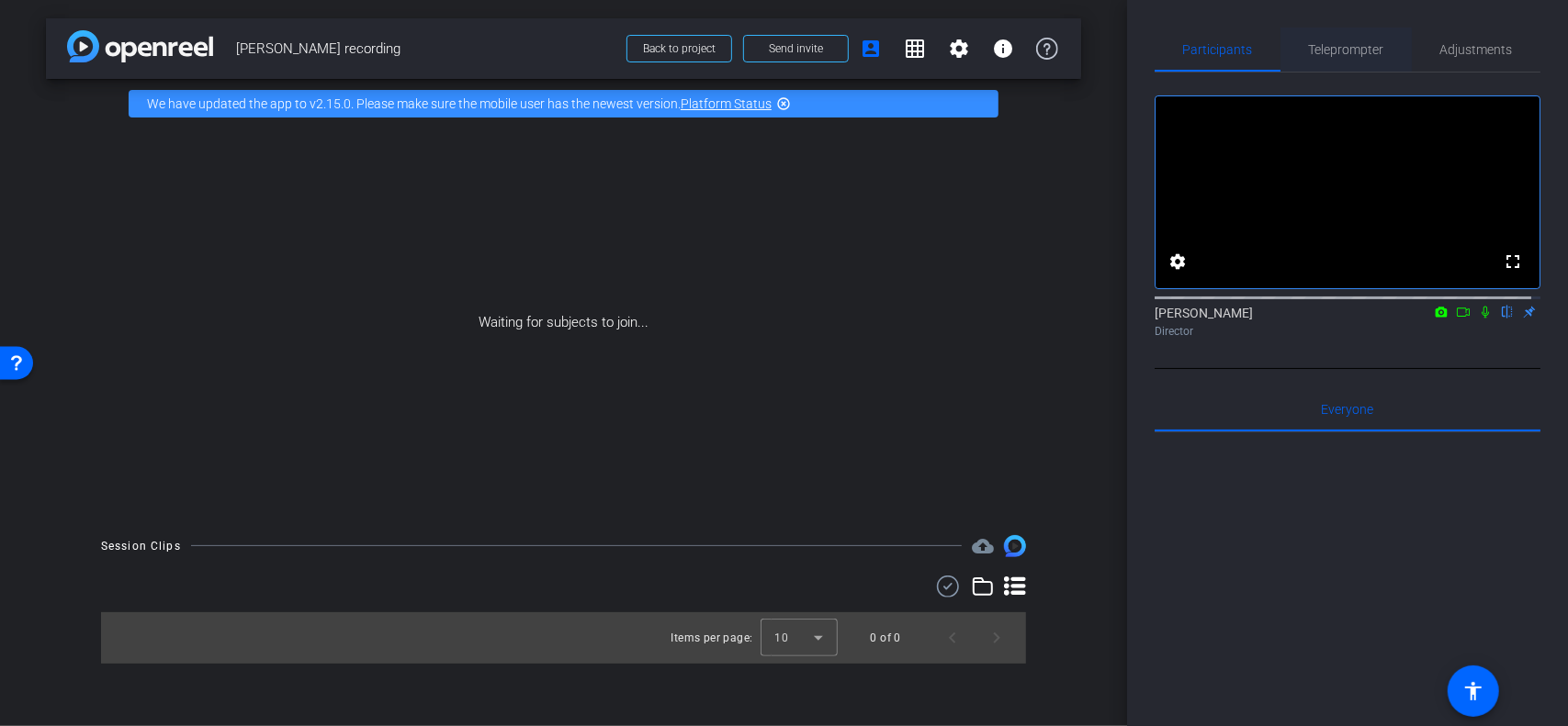
click at [1332, 46] on span "Teleprompter" at bounding box center [1345, 50] width 75 height 13
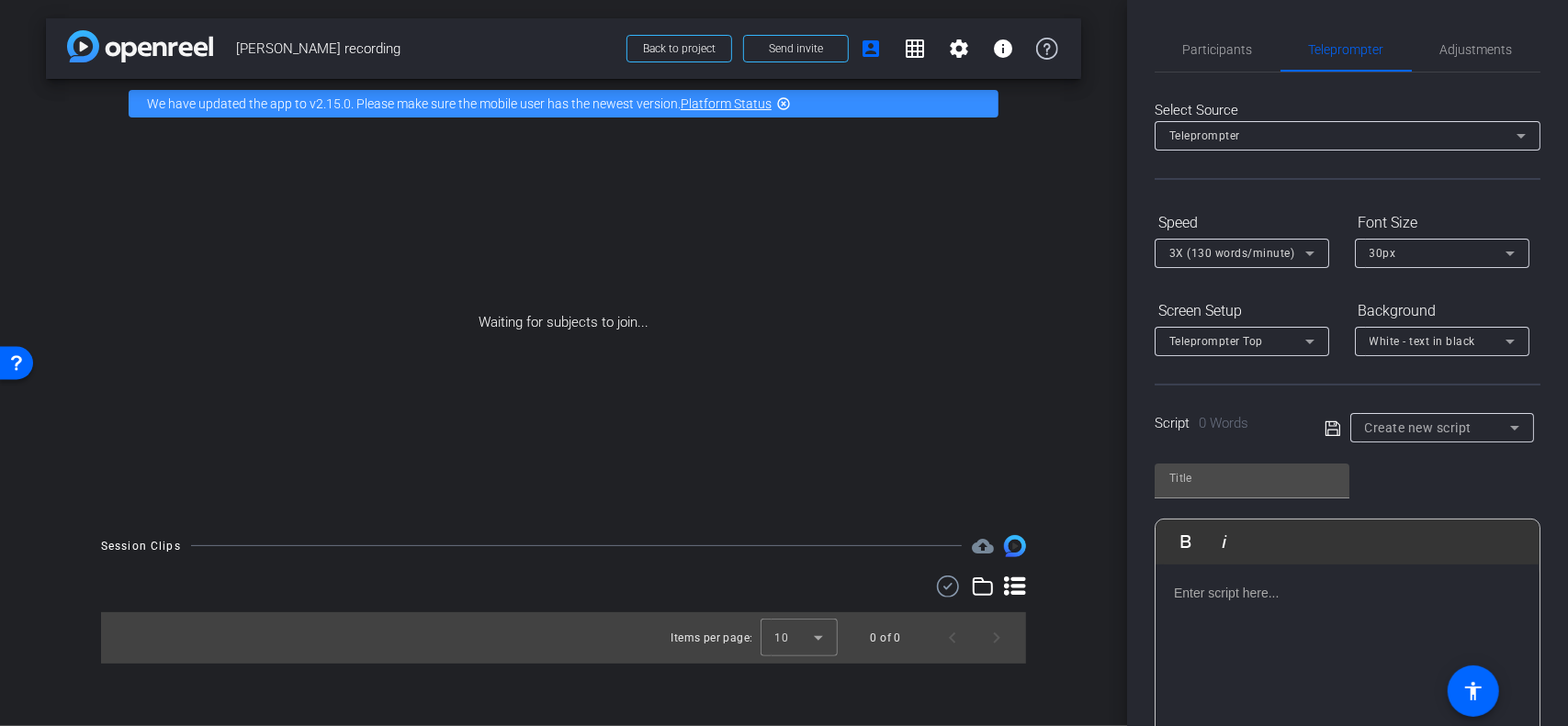
click at [1250, 628] on div at bounding box center [1347, 657] width 384 height 184
click at [1426, 427] on span "Create new script" at bounding box center [1418, 427] width 107 height 14
click at [1425, 492] on span "[PERSON_NAME] Script" at bounding box center [1426, 493] width 129 height 22
type input "[PERSON_NAME] Script"
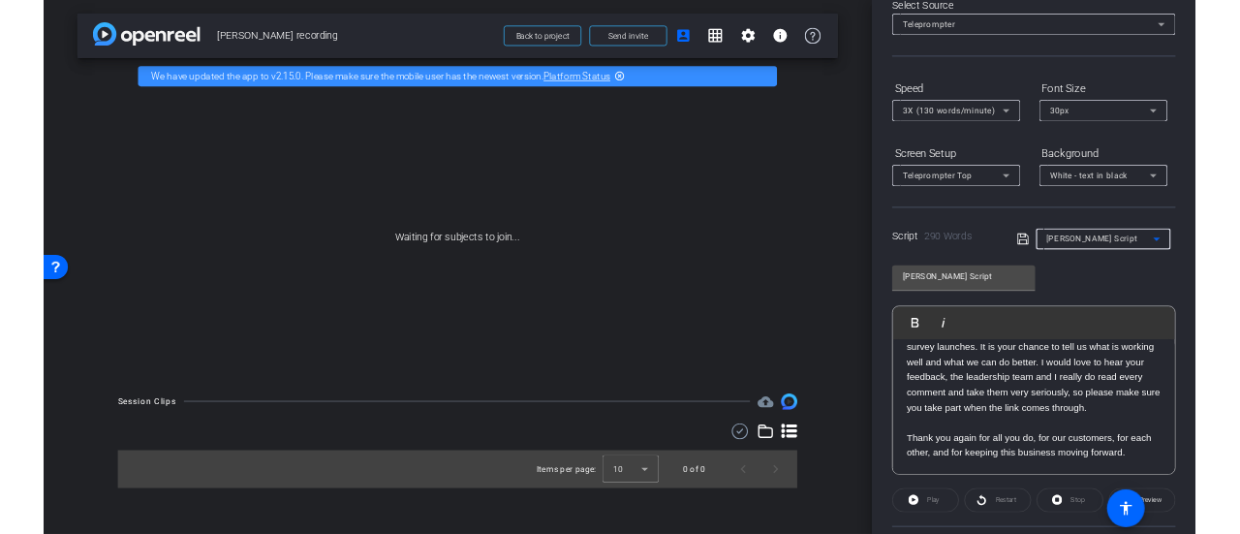
scroll to position [186, 0]
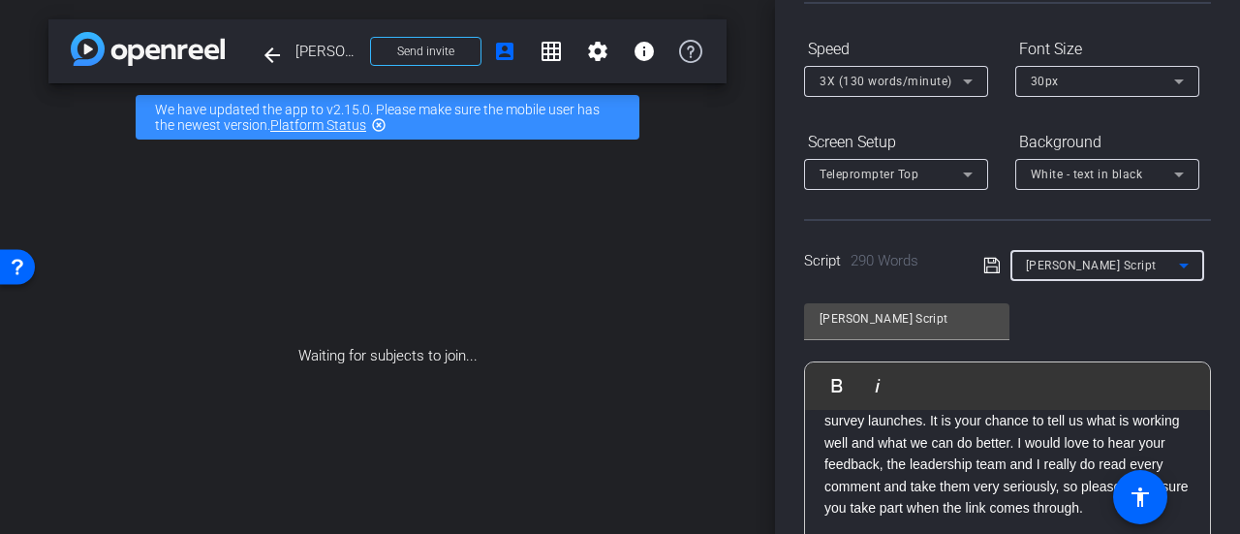
click at [443, 333] on div "Waiting for subjects to join..." at bounding box center [387, 356] width 678 height 410
click at [236, 228] on div "Waiting for subjects to join..." at bounding box center [387, 356] width 678 height 410
click at [630, 385] on div "Waiting for subjects to join..." at bounding box center [387, 356] width 678 height 410
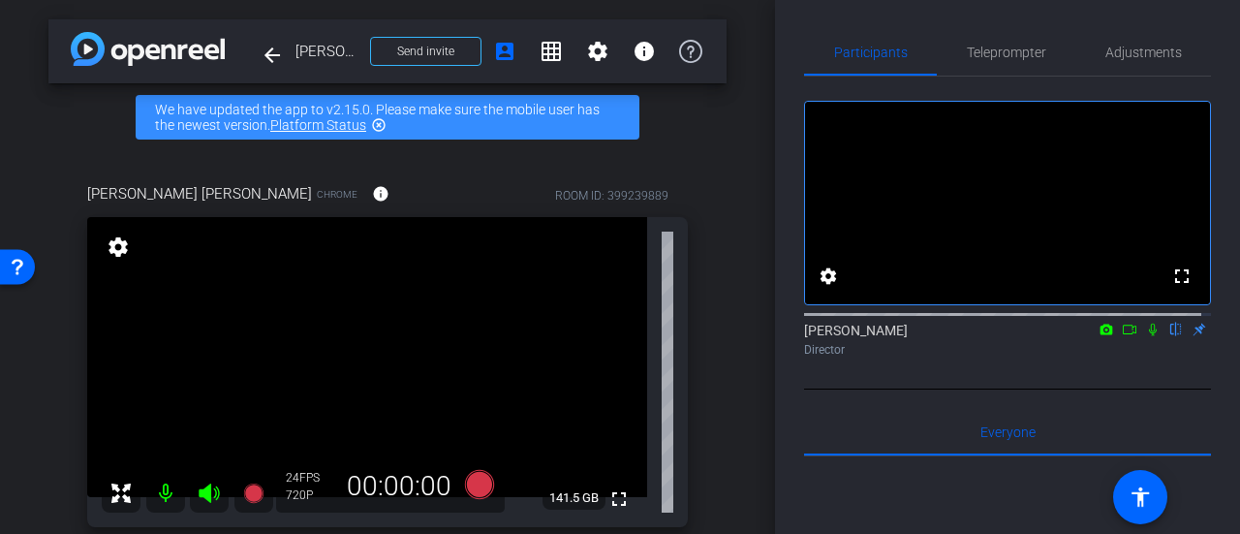
click at [1100, 324] on icon at bounding box center [1106, 329] width 13 height 11
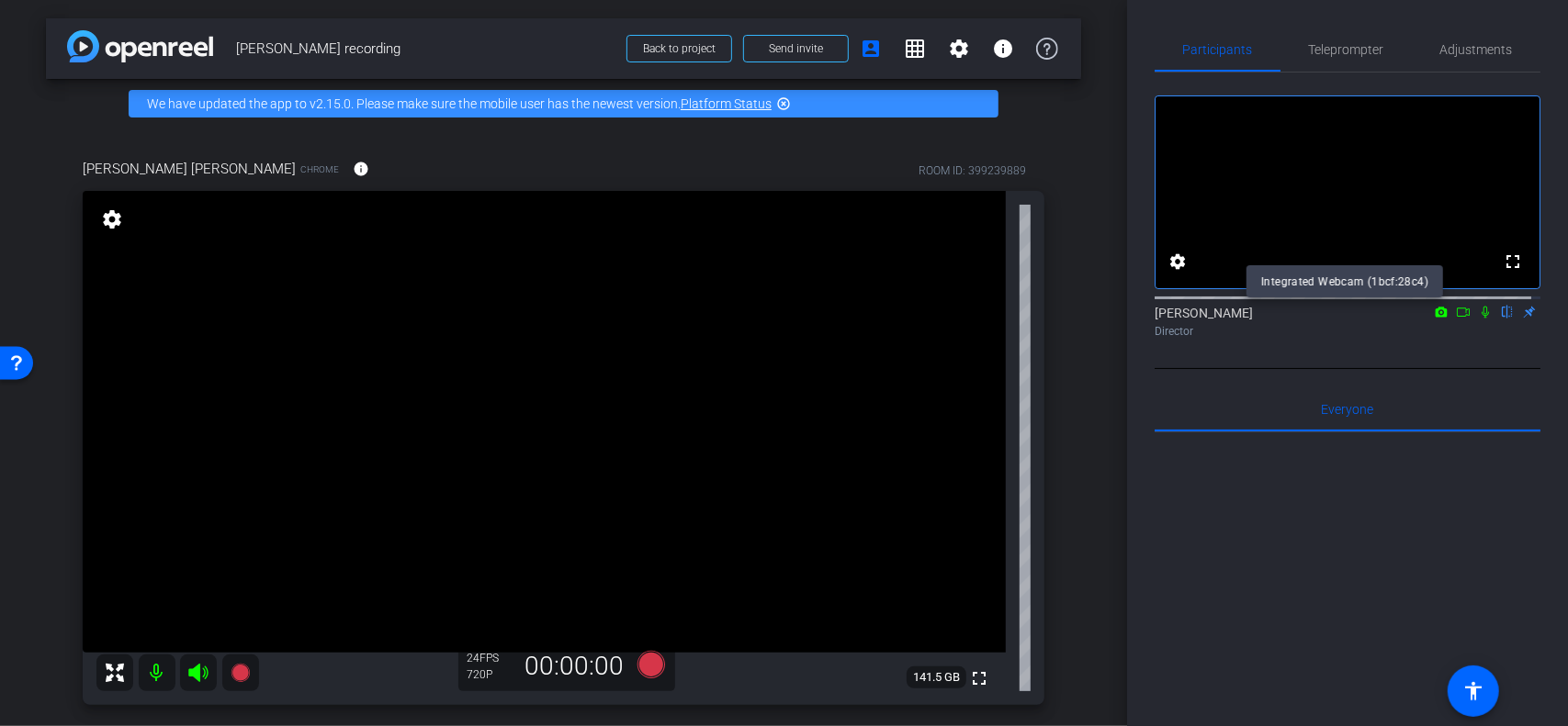
click at [1175, 44] on div at bounding box center [784, 363] width 1568 height 726
click at [1175, 51] on span "Teleprompter" at bounding box center [1345, 50] width 75 height 13
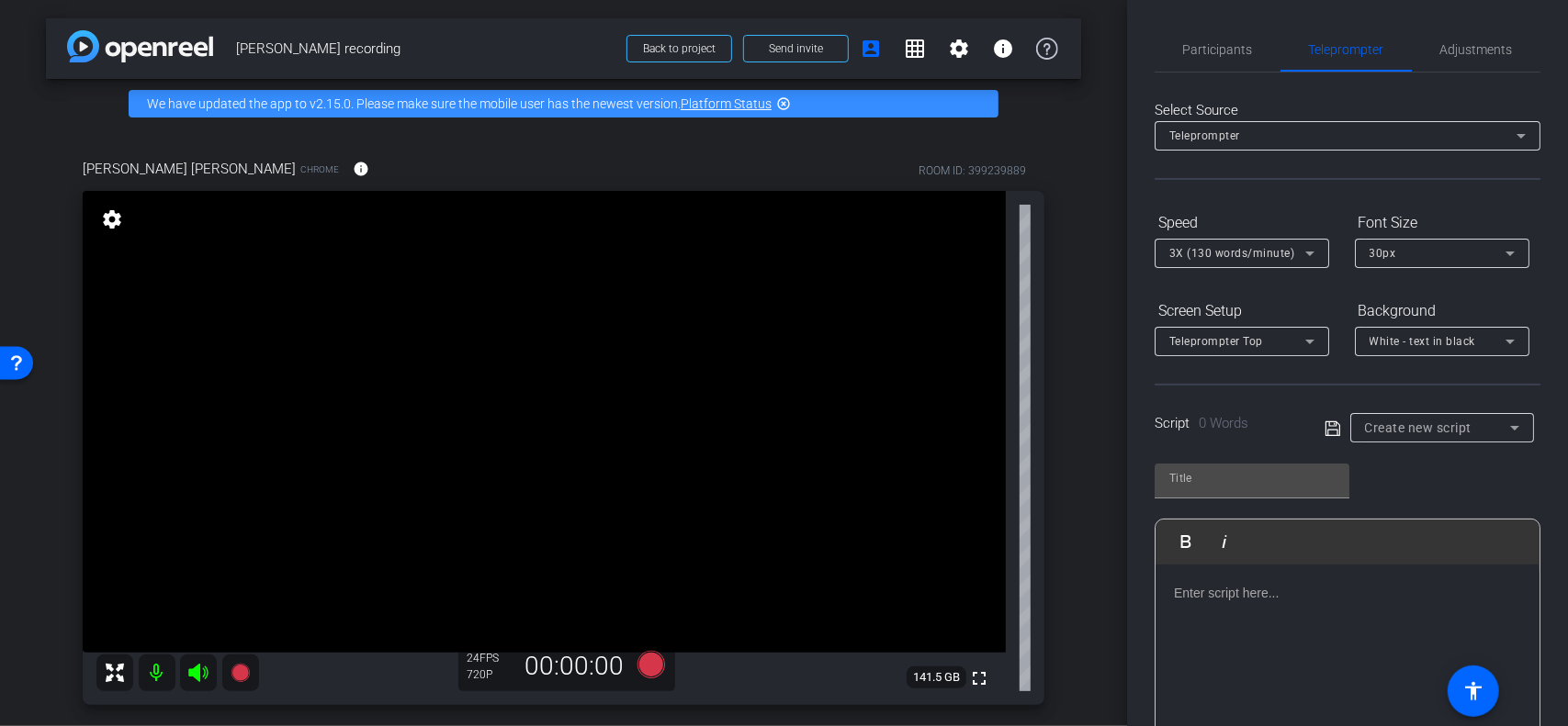
drag, startPoint x: 1489, startPoint y: 436, endPoint x: 1491, endPoint y: 427, distance: 9.2
click at [1175, 432] on div "Create new script" at bounding box center [1437, 427] width 145 height 22
click at [1175, 491] on span "[PERSON_NAME] Script" at bounding box center [1426, 493] width 129 height 22
type input "[PERSON_NAME] Script"
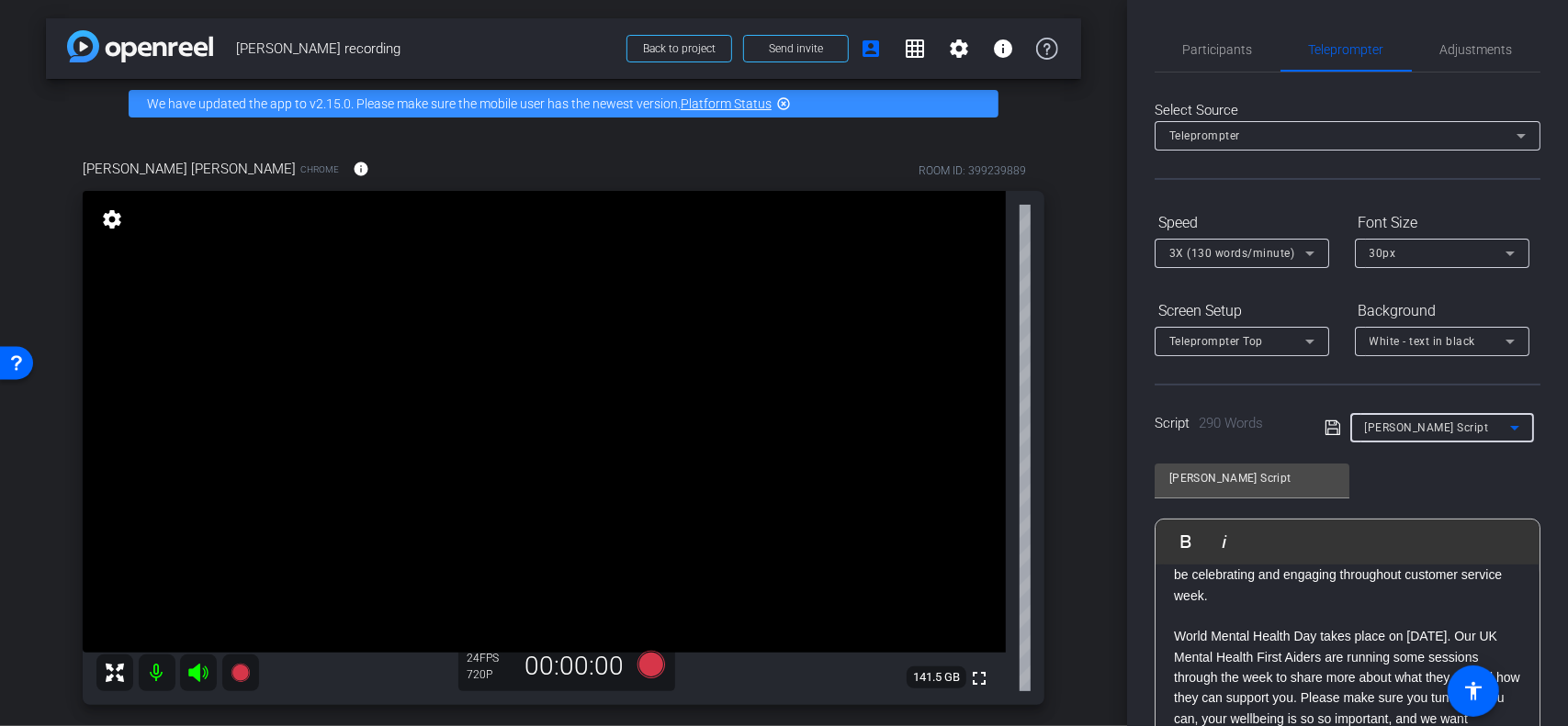
scroll to position [276, 0]
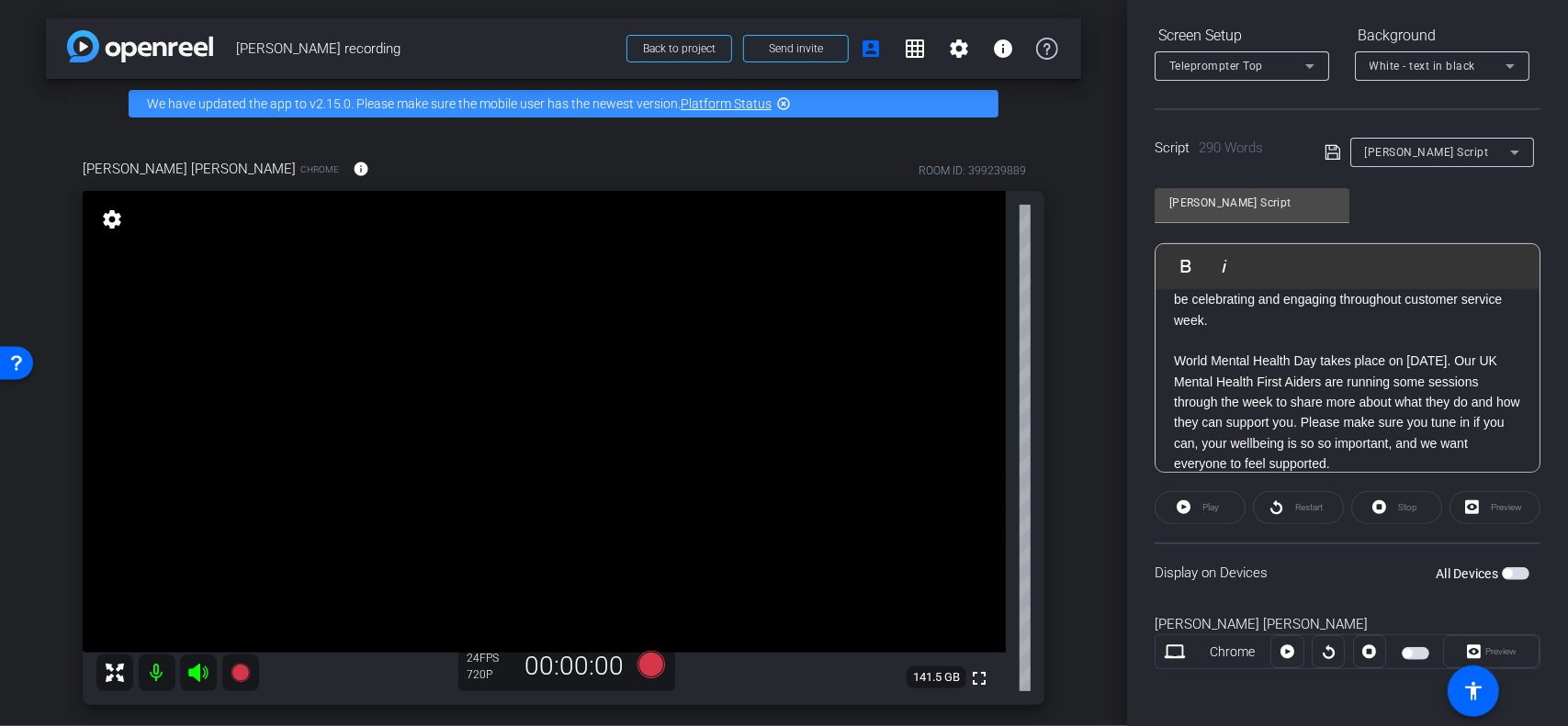
click at [1175, 505] on div "Preview" at bounding box center [1491, 651] width 97 height 33
click at [104, 228] on mat-icon "settings" at bounding box center [112, 219] width 26 height 22
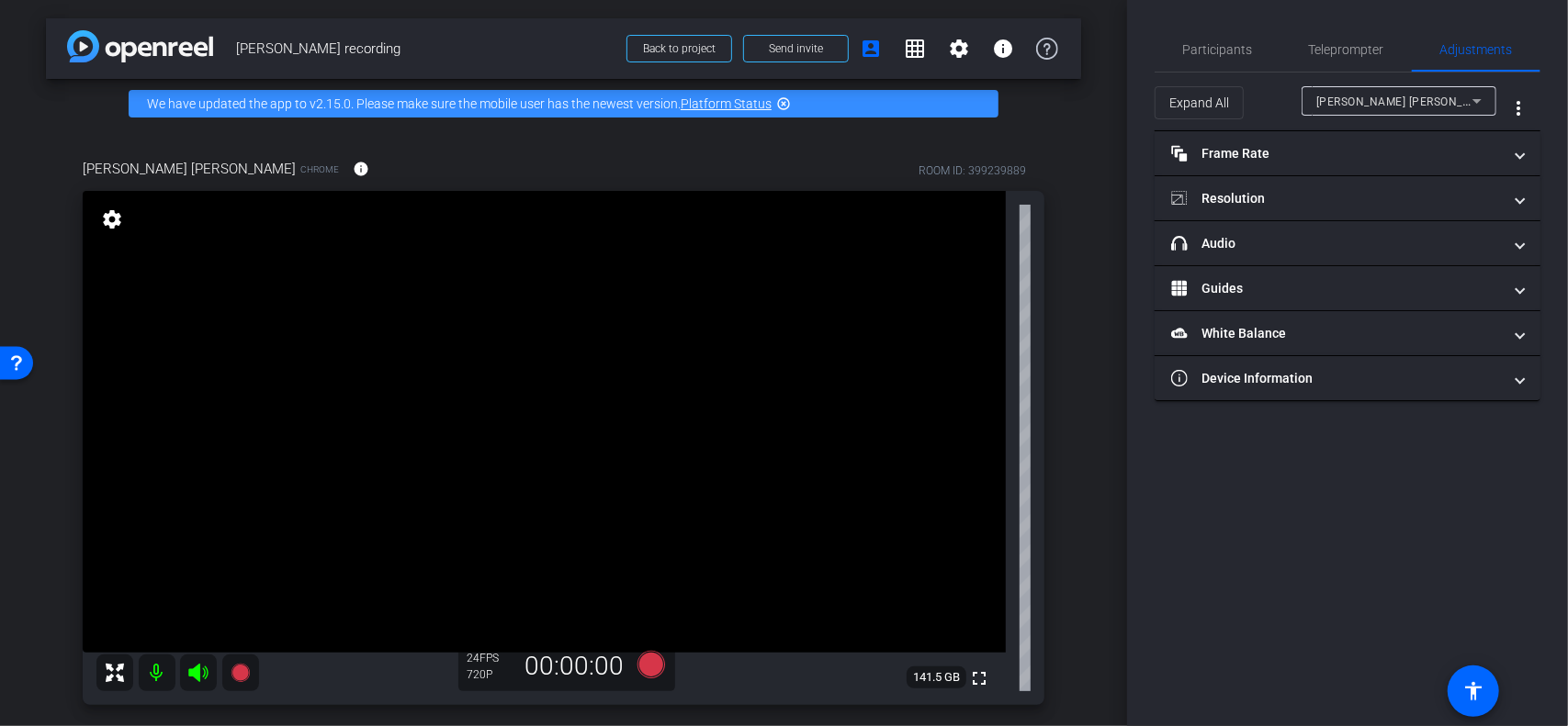
click at [104, 228] on mat-icon "settings" at bounding box center [112, 219] width 26 height 22
click at [1175, 57] on span "Teleprompter" at bounding box center [1345, 49] width 75 height 44
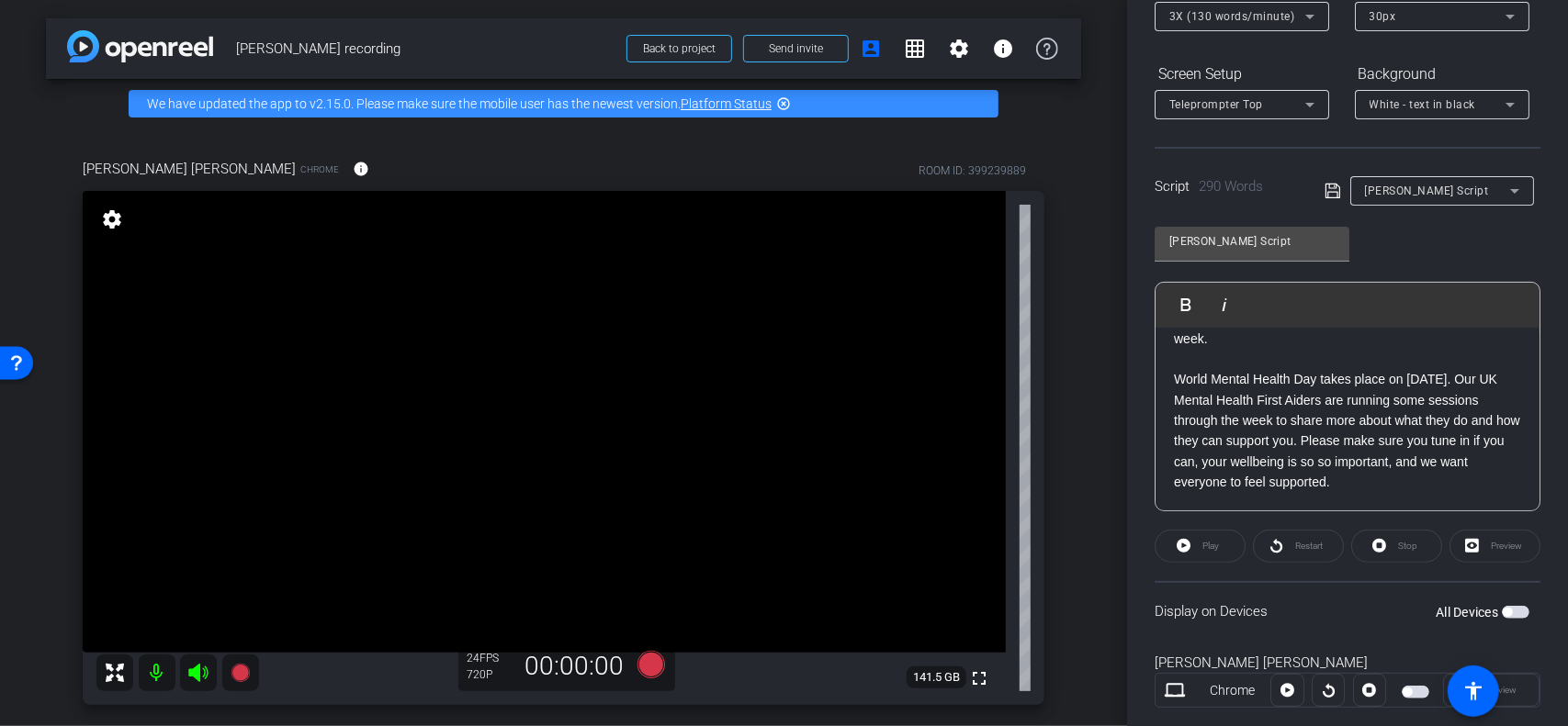
scroll to position [276, 0]
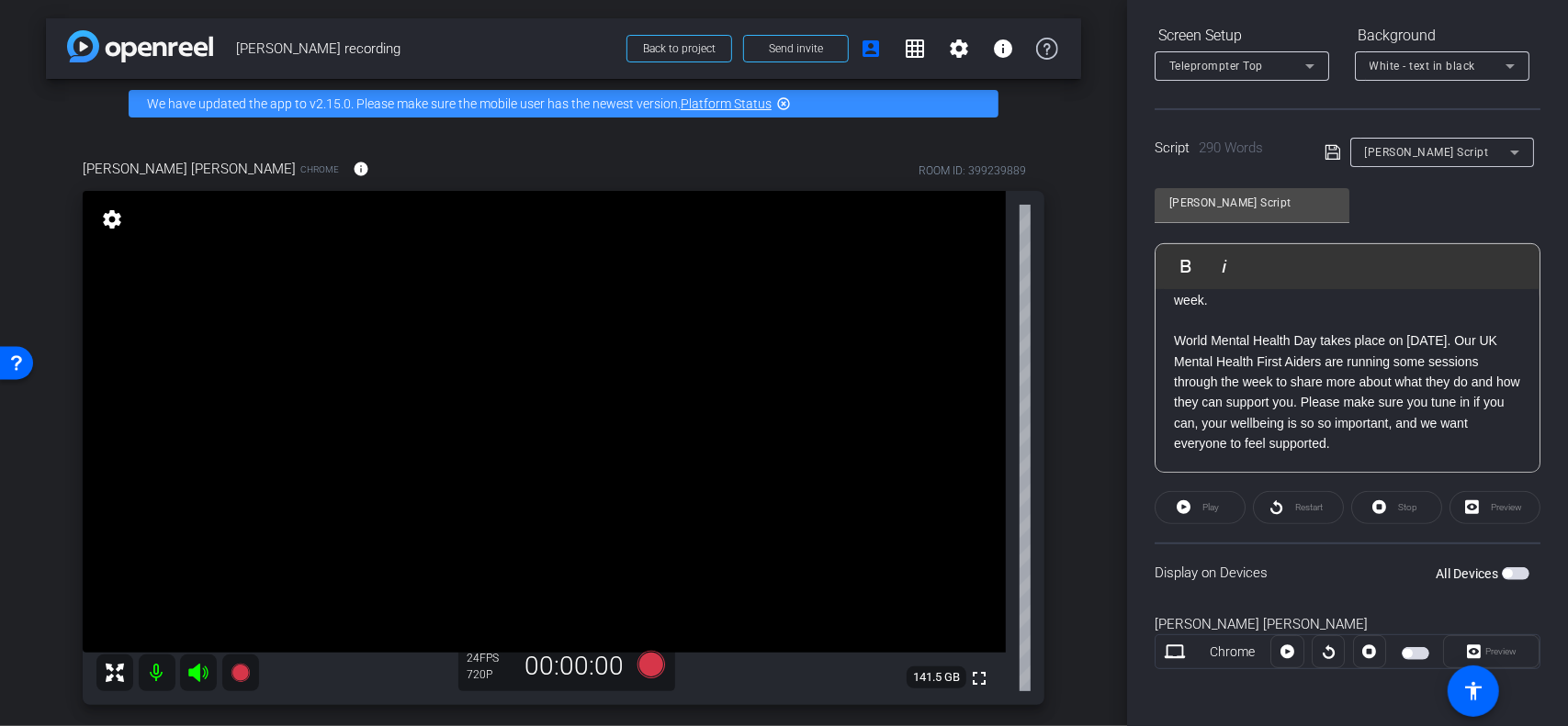
click at [1175, 505] on div "Play" at bounding box center [1200, 507] width 91 height 33
click at [1175, 500] on div "Play" at bounding box center [1200, 507] width 91 height 33
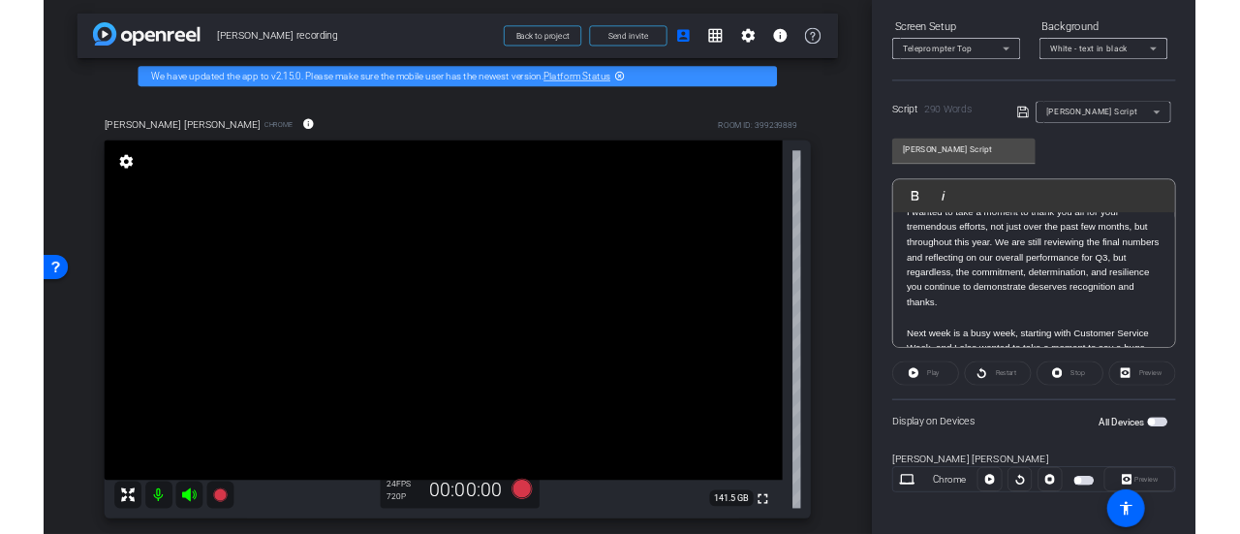
scroll to position [0, 0]
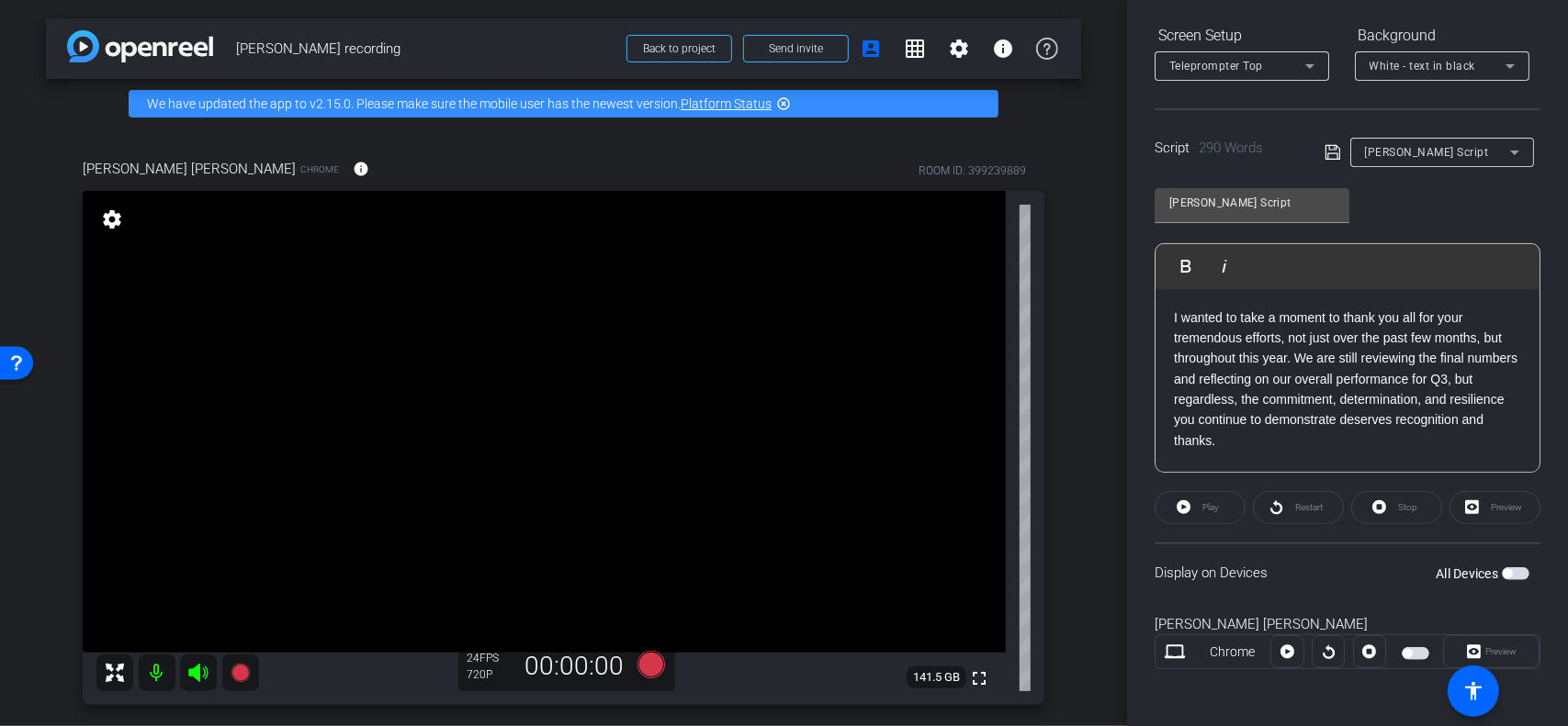
click at [1175, 505] on div "Preview" at bounding box center [1495, 507] width 91 height 33
click at [1175, 505] on span "button" at bounding box center [1515, 574] width 27 height 13
click at [1175, 505] on span "Play" at bounding box center [1210, 507] width 16 height 10
click at [1175, 502] on icon at bounding box center [1179, 507] width 14 height 23
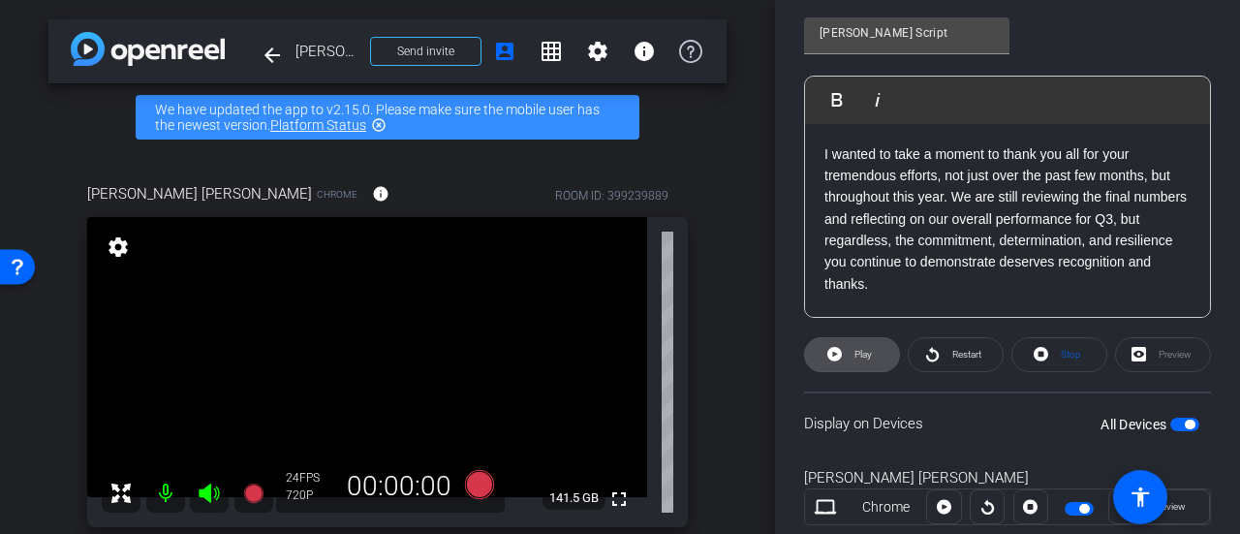
click at [845, 353] on span at bounding box center [852, 354] width 94 height 46
click at [964, 354] on span "Restart" at bounding box center [966, 354] width 29 height 11
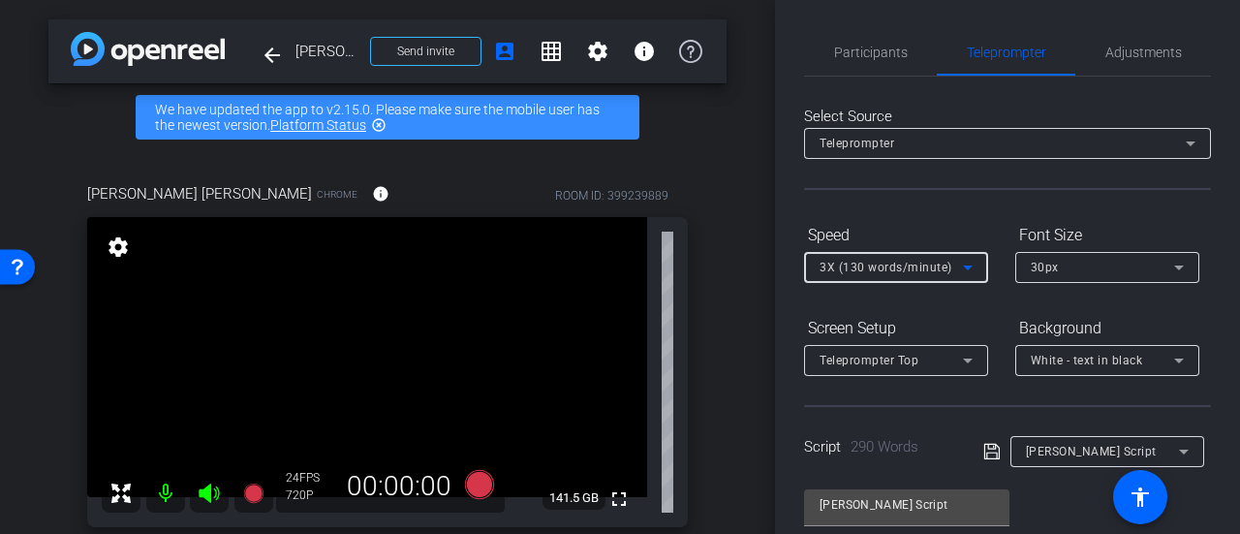
click at [970, 264] on icon at bounding box center [967, 267] width 23 height 23
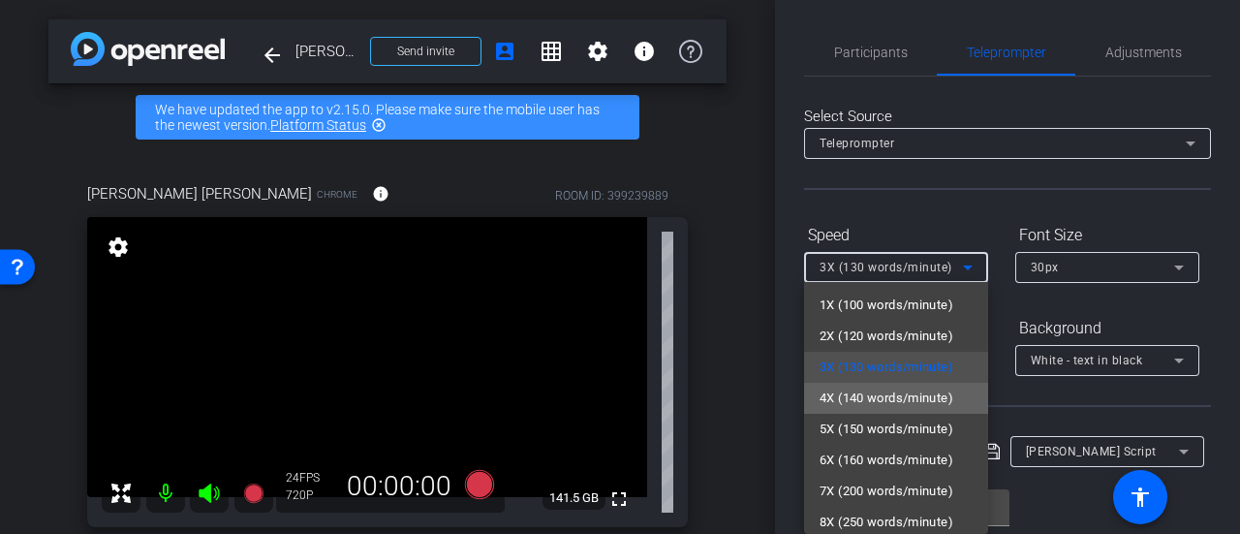
click at [938, 398] on span "4X (140 words/minute)" at bounding box center [887, 398] width 134 height 23
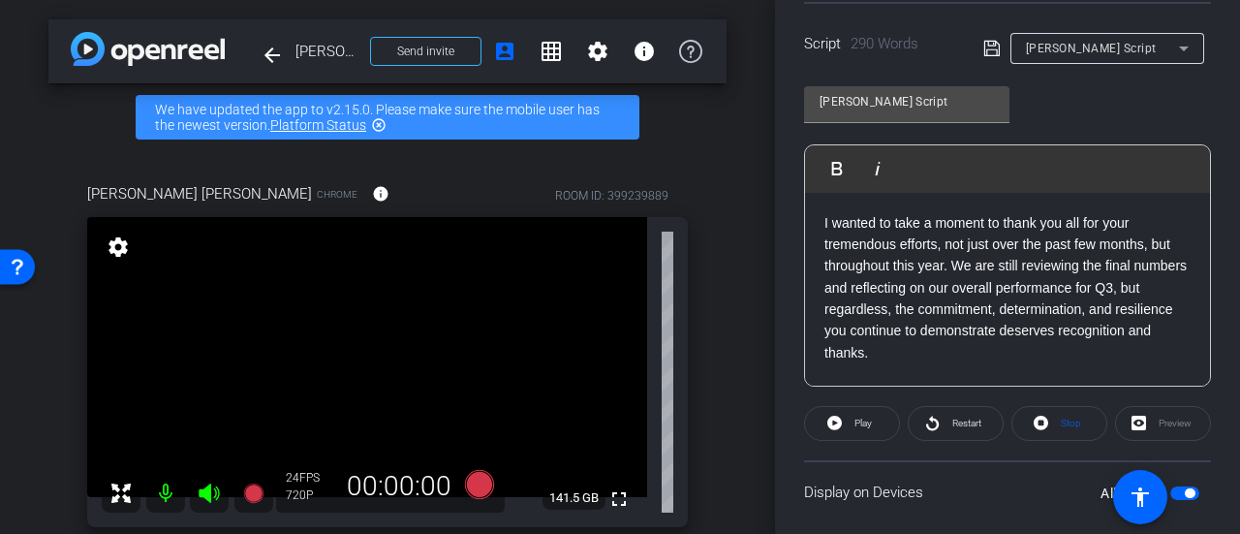
scroll to position [400, 0]
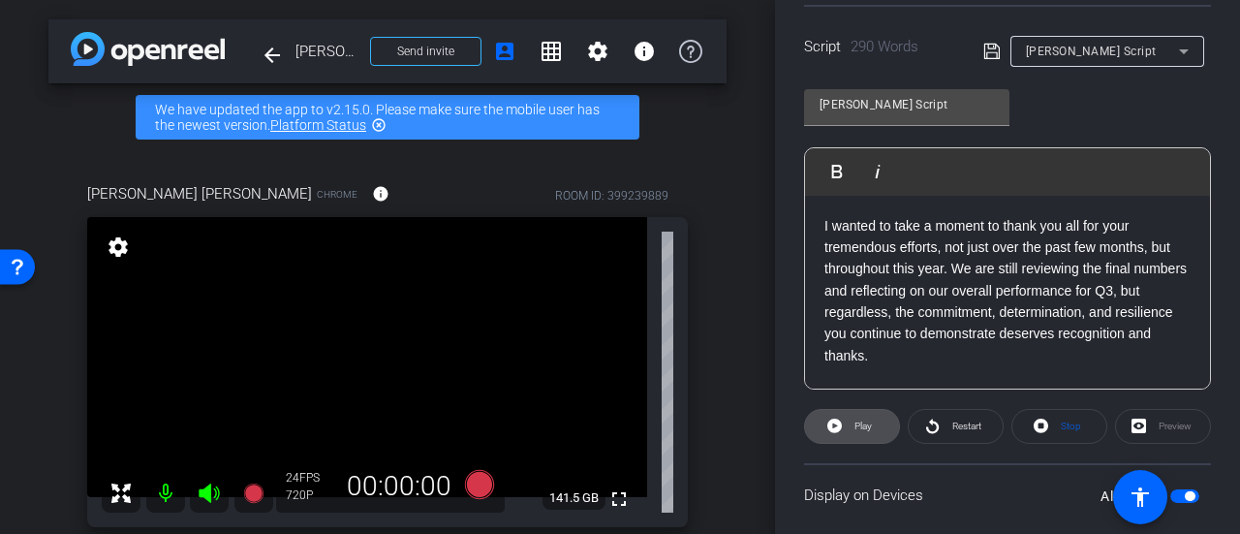
click at [842, 419] on span at bounding box center [852, 426] width 94 height 46
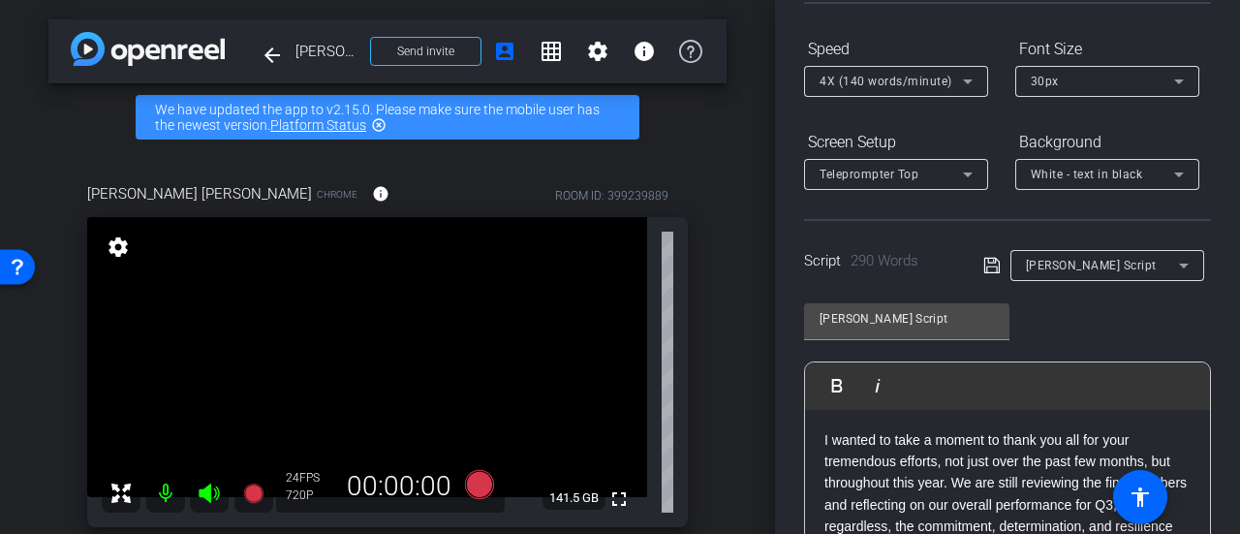
scroll to position [178, 0]
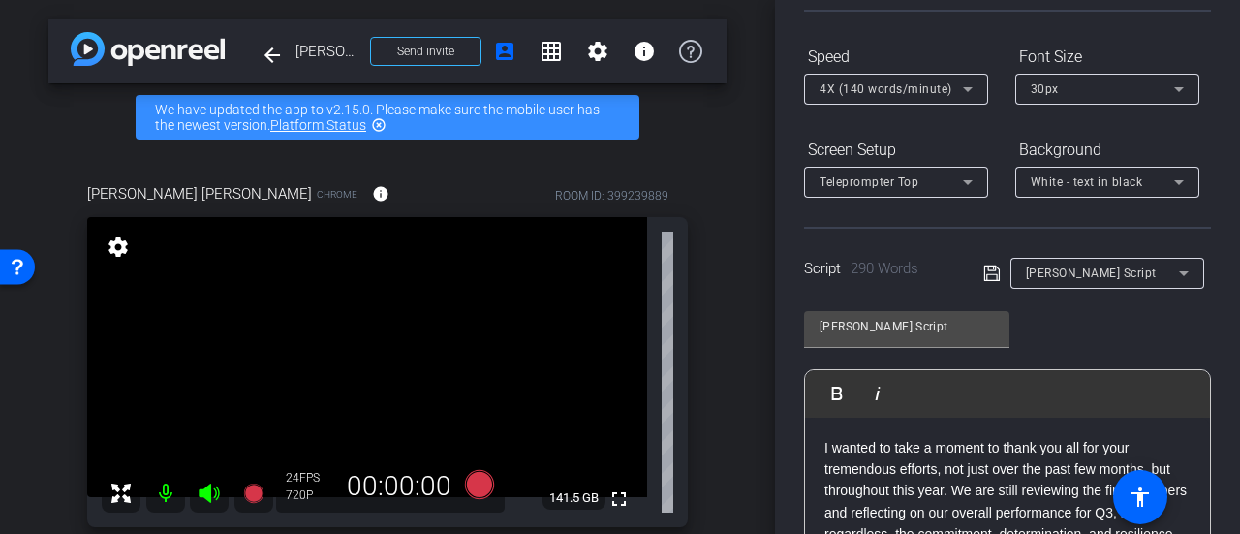
click at [923, 103] on div "4X (140 words/minute)" at bounding box center [896, 89] width 153 height 31
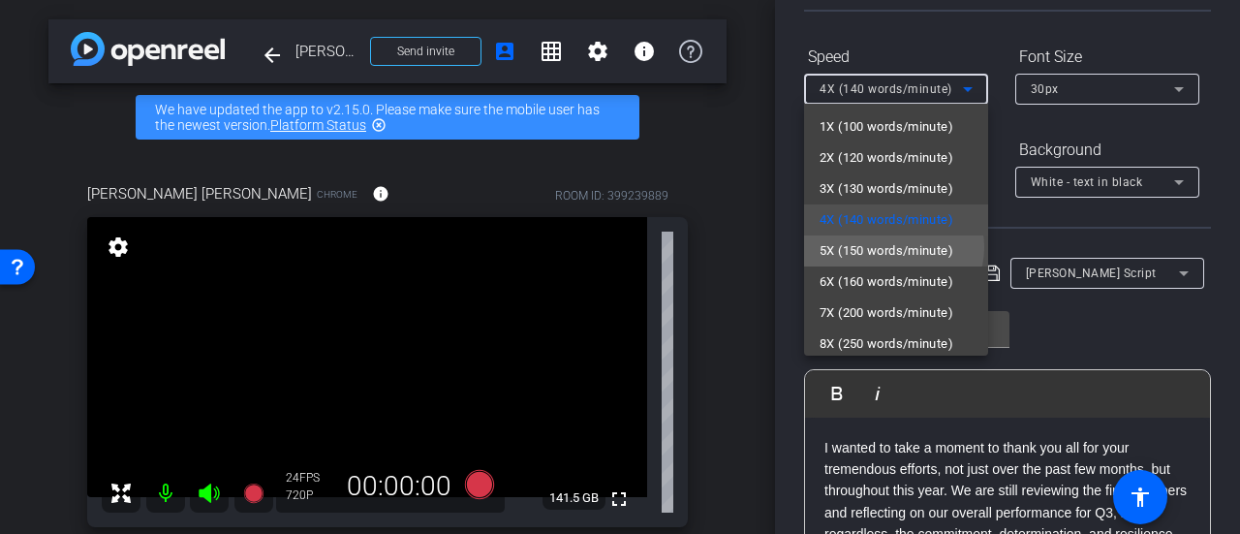
click at [893, 247] on span "5X (150 words/minute)" at bounding box center [887, 250] width 134 height 23
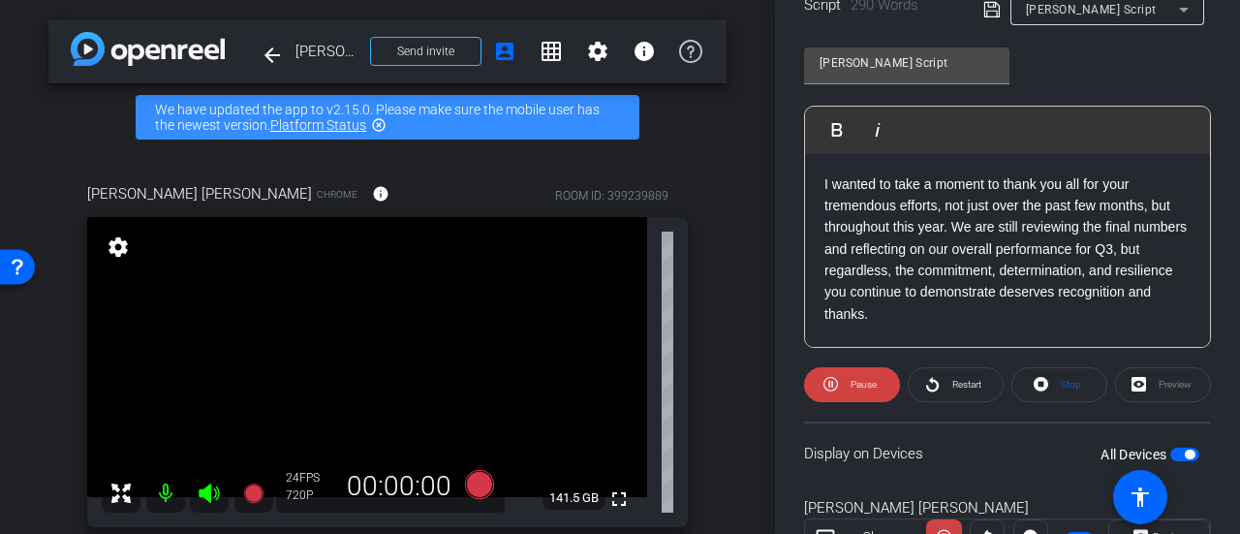
scroll to position [440, 0]
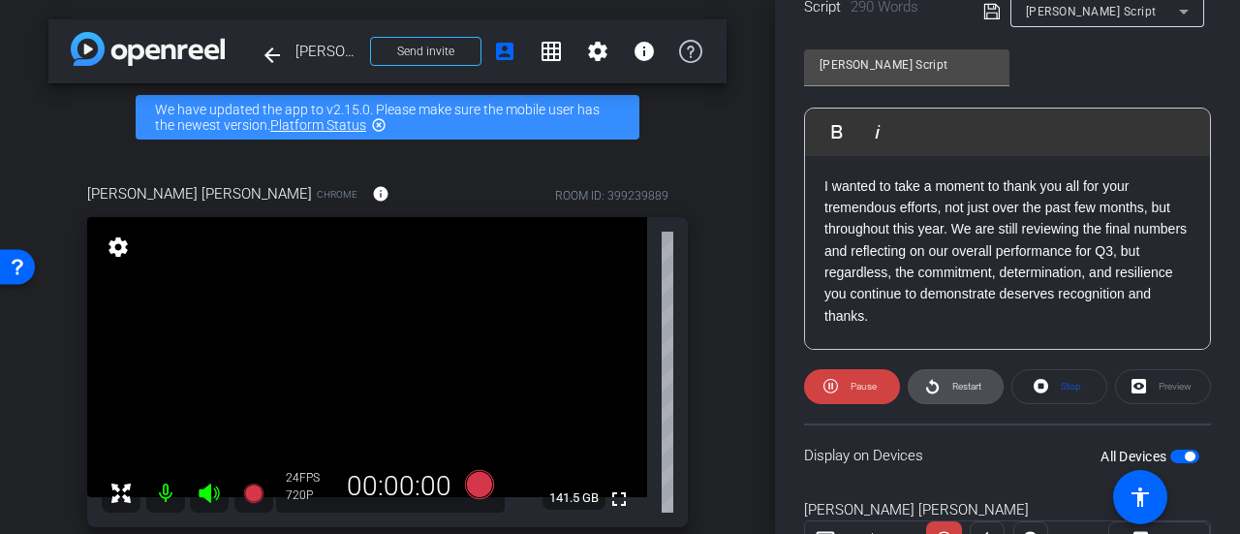
click at [957, 394] on span "Restart" at bounding box center [964, 386] width 34 height 27
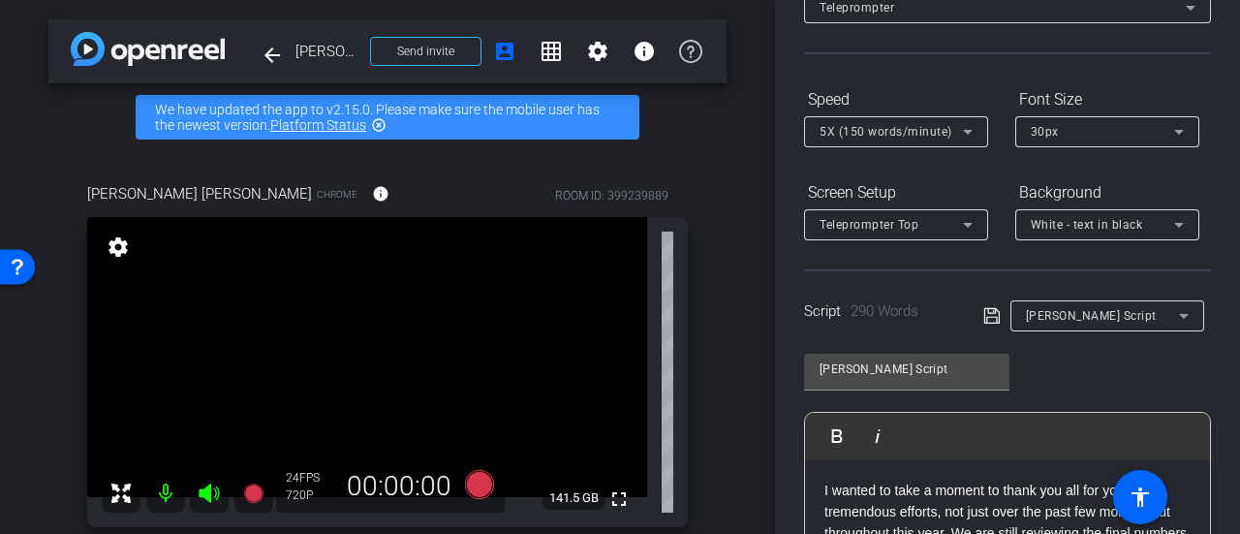
scroll to position [135, 0]
click at [947, 144] on div "5X (150 words/minute)" at bounding box center [896, 132] width 153 height 31
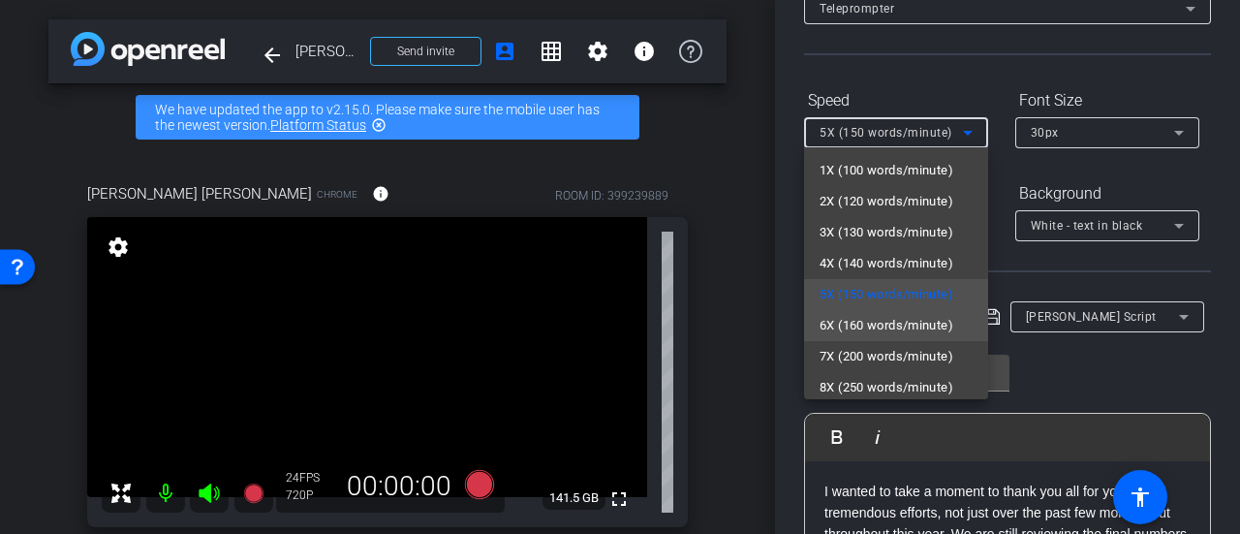
click at [898, 334] on span "6X (160 words/minute)" at bounding box center [887, 325] width 134 height 23
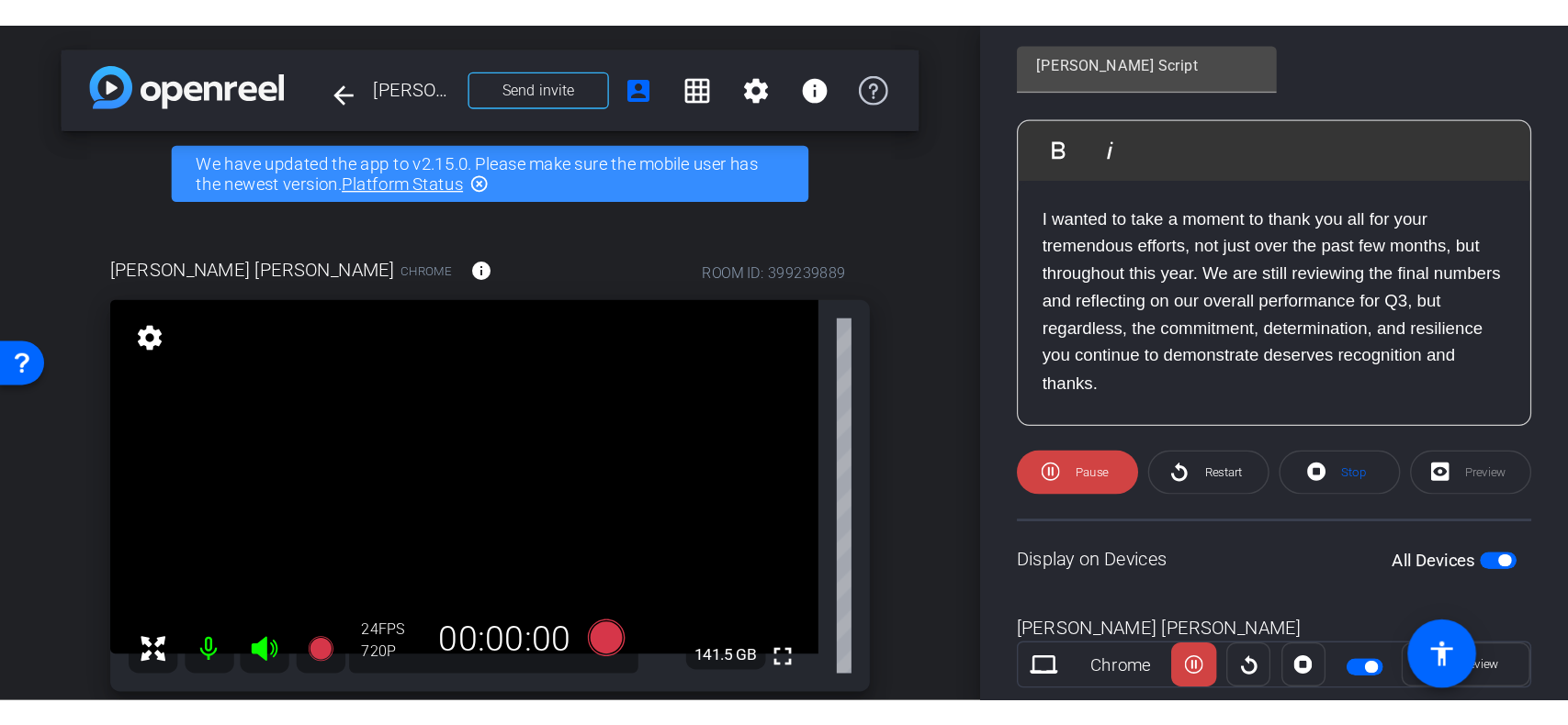
scroll to position [441, 0]
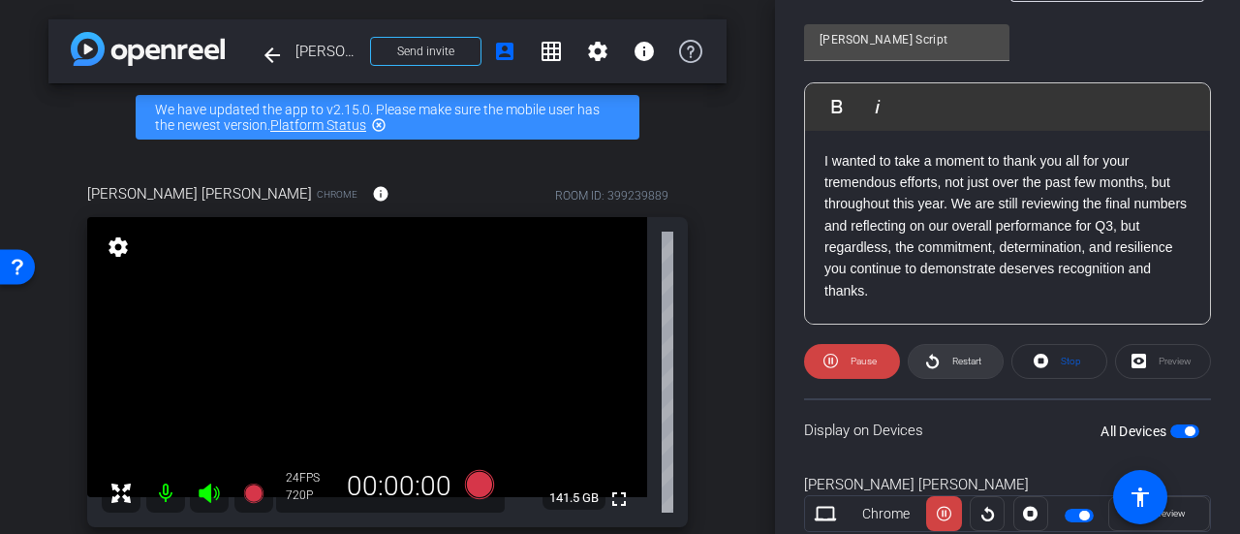
click at [970, 364] on span "Restart" at bounding box center [966, 361] width 29 height 11
click at [969, 358] on span "Restart" at bounding box center [966, 361] width 29 height 11
click at [846, 365] on span "Pause" at bounding box center [861, 361] width 31 height 27
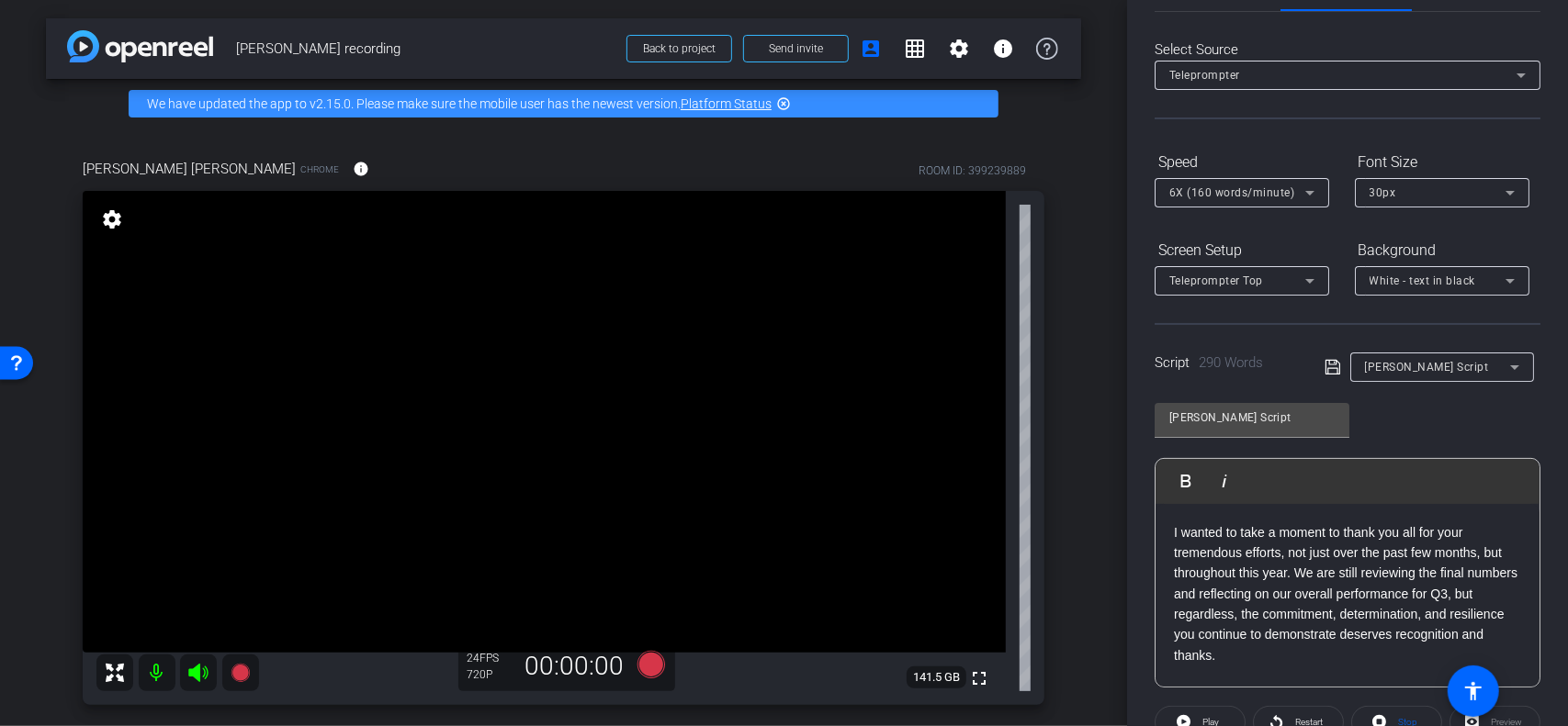
scroll to position [0, 0]
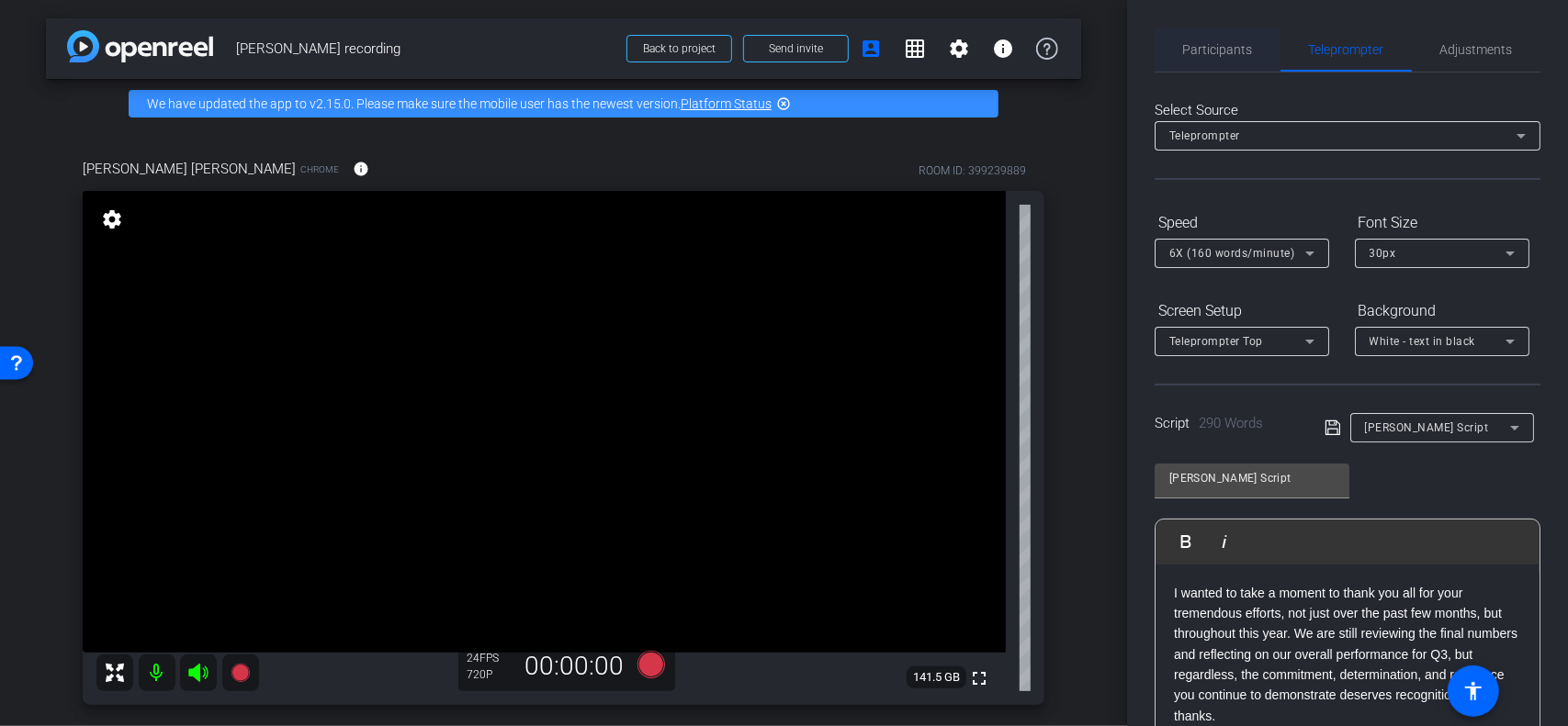
click at [1175, 58] on span "Participants" at bounding box center [1218, 49] width 70 height 44
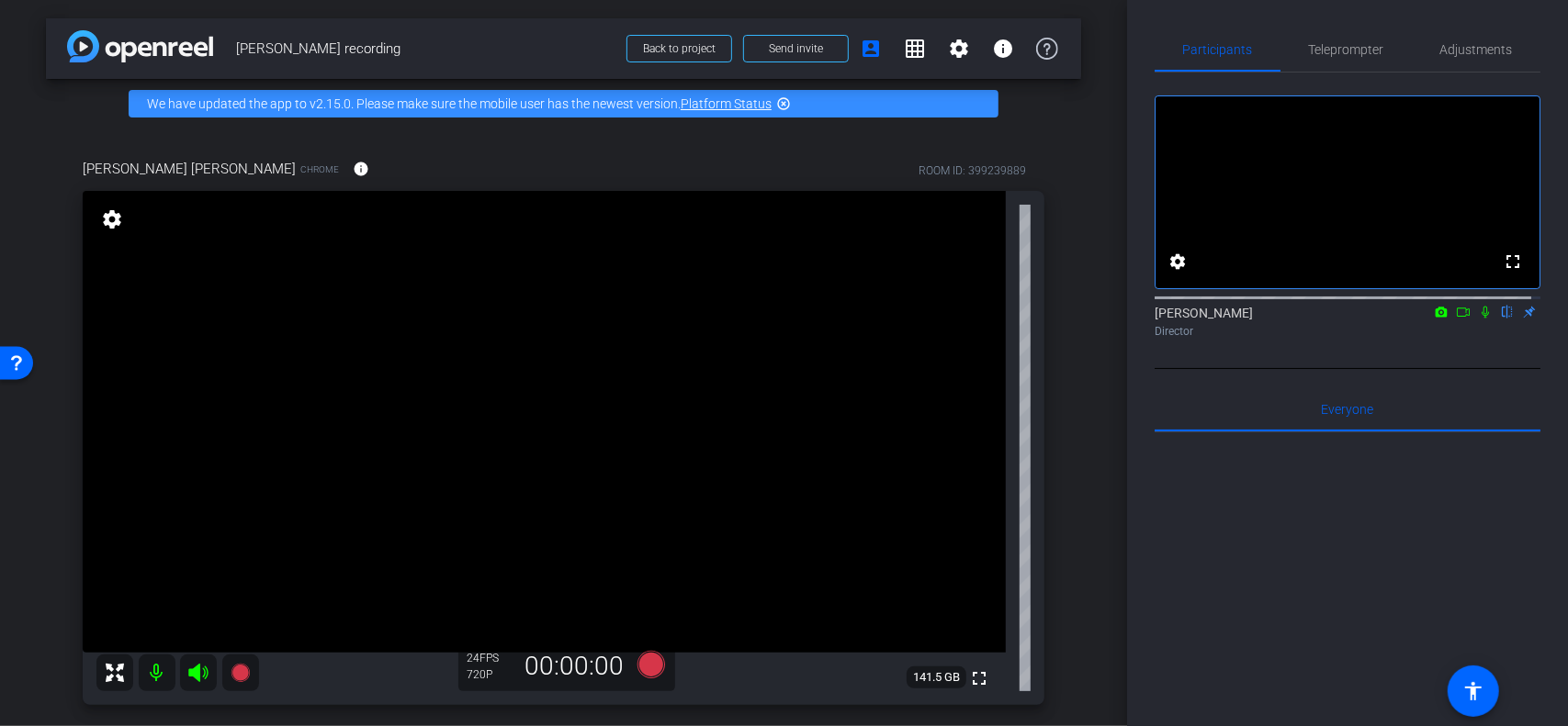
click at [1175, 307] on icon at bounding box center [1486, 313] width 8 height 12
click at [1175, 307] on icon at bounding box center [1486, 313] width 10 height 12
click at [1175, 306] on icon at bounding box center [1462, 313] width 14 height 13
click at [1175, 306] on icon at bounding box center [1485, 313] width 14 height 13
click at [1175, 307] on icon at bounding box center [1441, 312] width 12 height 10
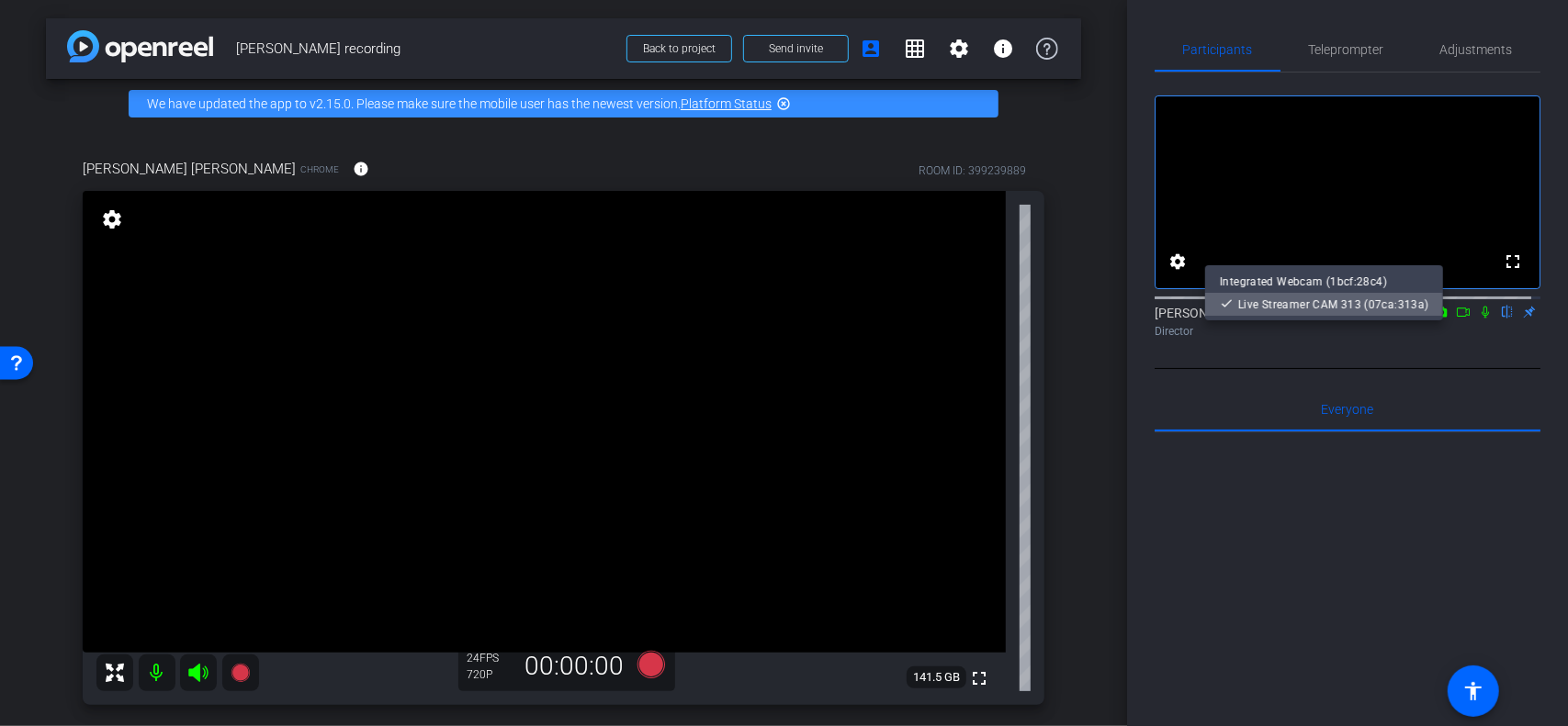
click at [1175, 302] on span "Live Streamer CAM 313 (07ca:313a)" at bounding box center [1333, 305] width 191 height 13
click at [1175, 201] on video at bounding box center [1347, 192] width 384 height 191
click at [1175, 250] on mat-icon "settings" at bounding box center [1176, 261] width 22 height 22
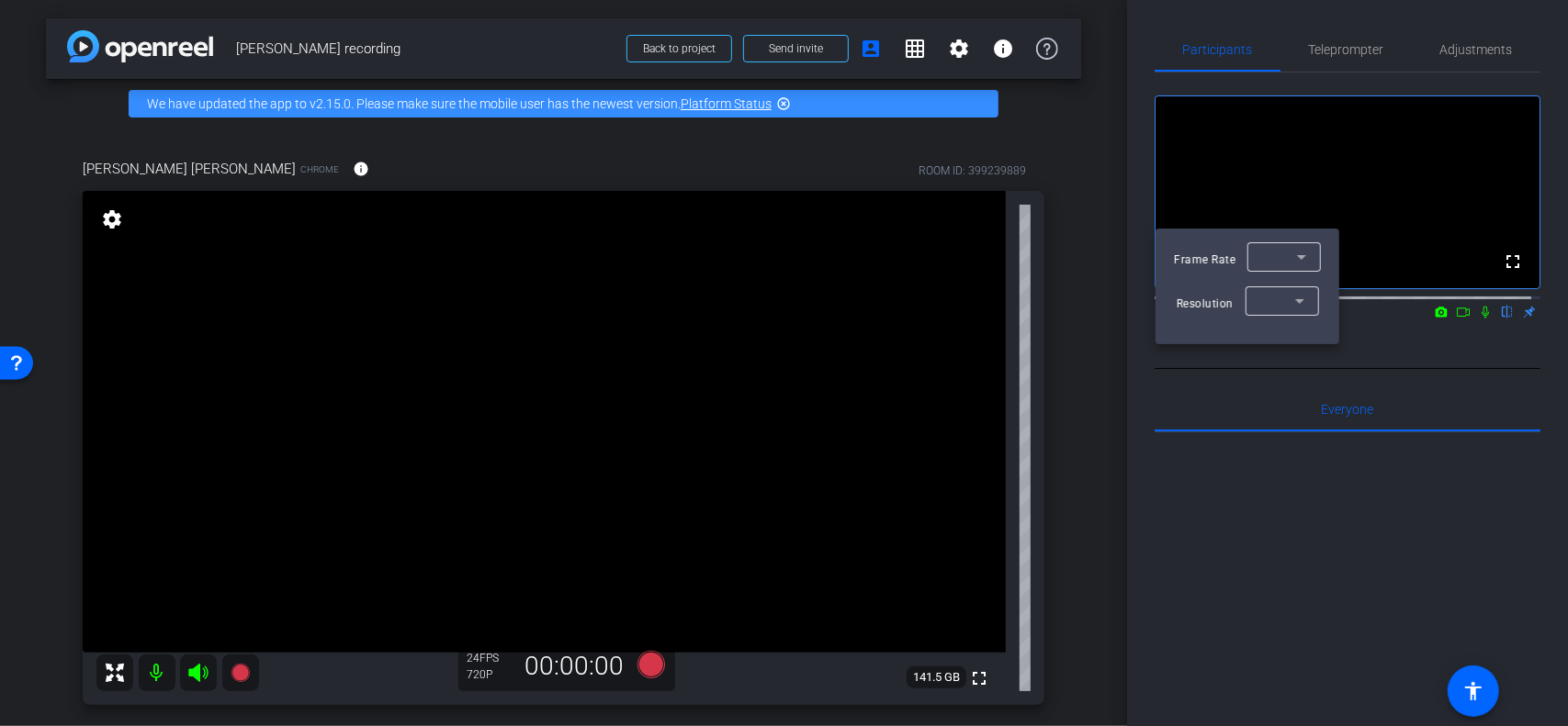
click at [1175, 294] on div at bounding box center [784, 363] width 1568 height 726
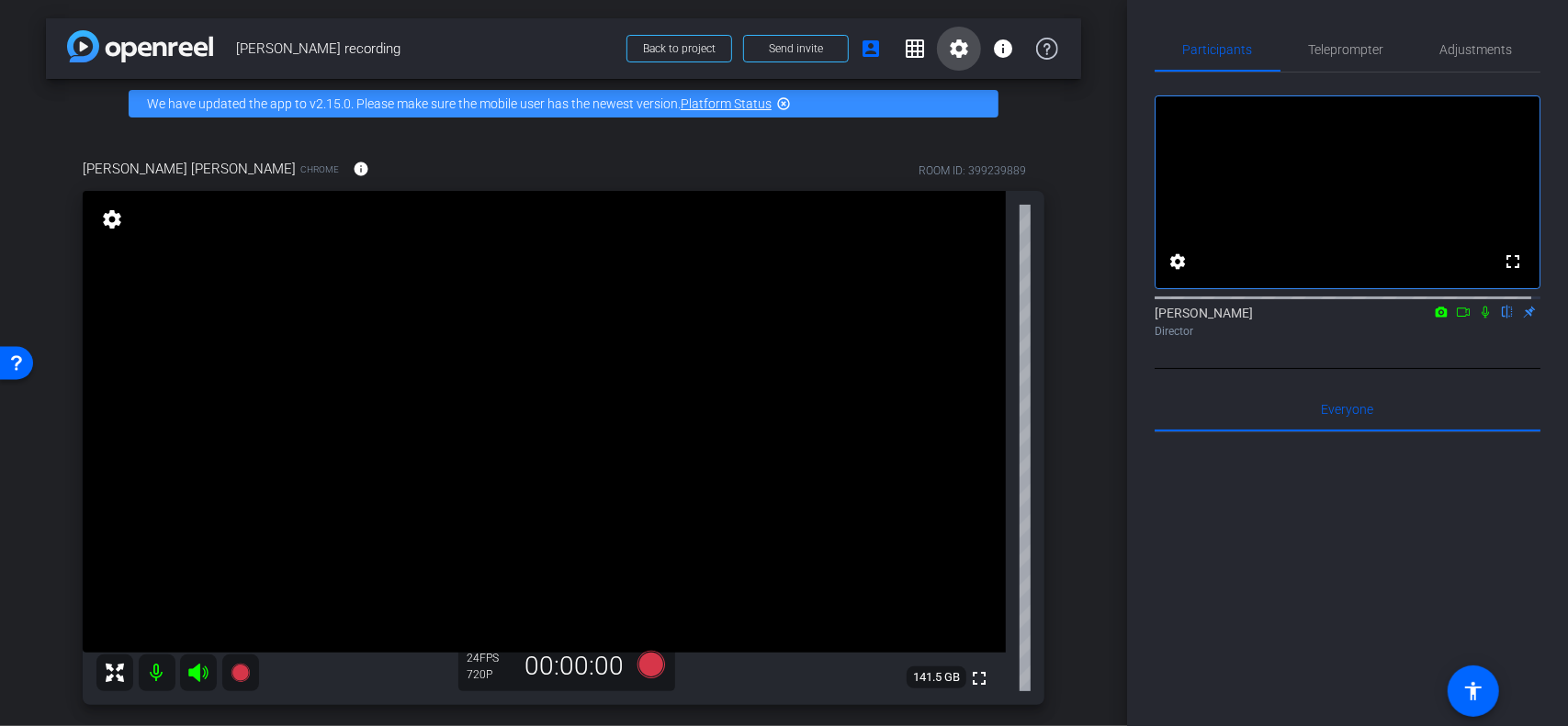
click at [954, 51] on mat-icon "settings" at bounding box center [958, 48] width 22 height 22
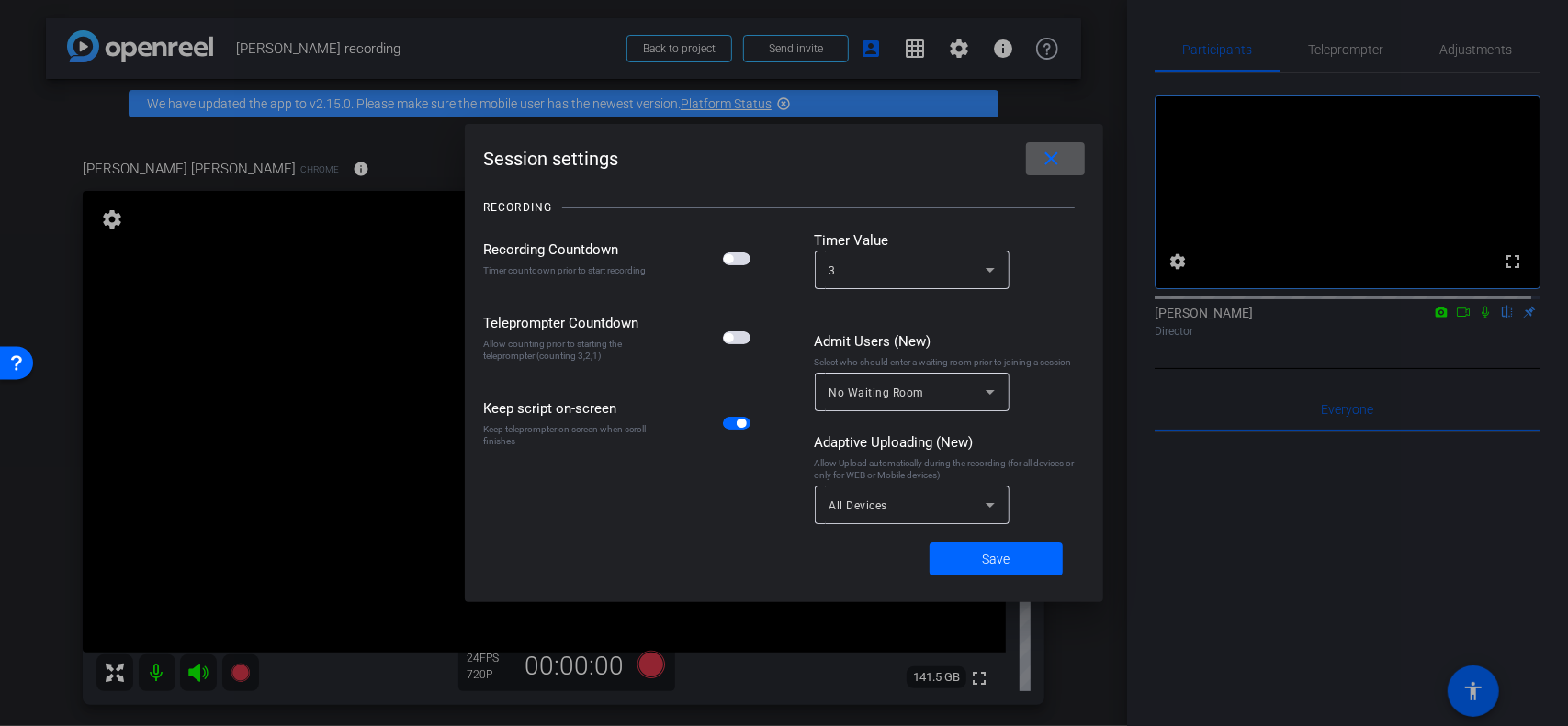
drag, startPoint x: 731, startPoint y: 254, endPoint x: 743, endPoint y: 261, distance: 13.9
click at [743, 261] on button "button" at bounding box center [736, 259] width 27 height 13
click at [994, 267] on icon at bounding box center [990, 269] width 22 height 22
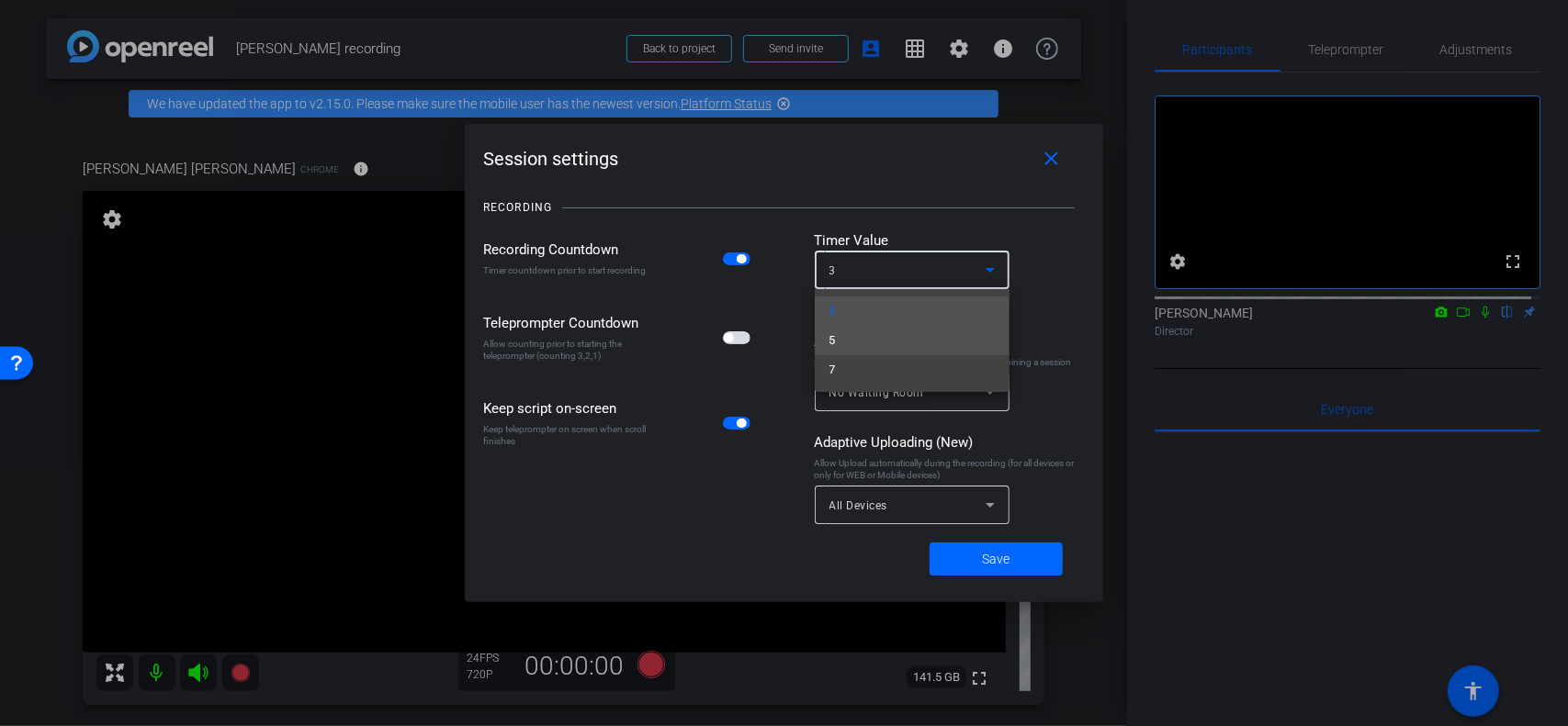
click at [918, 340] on mat-option "5" at bounding box center [911, 340] width 194 height 29
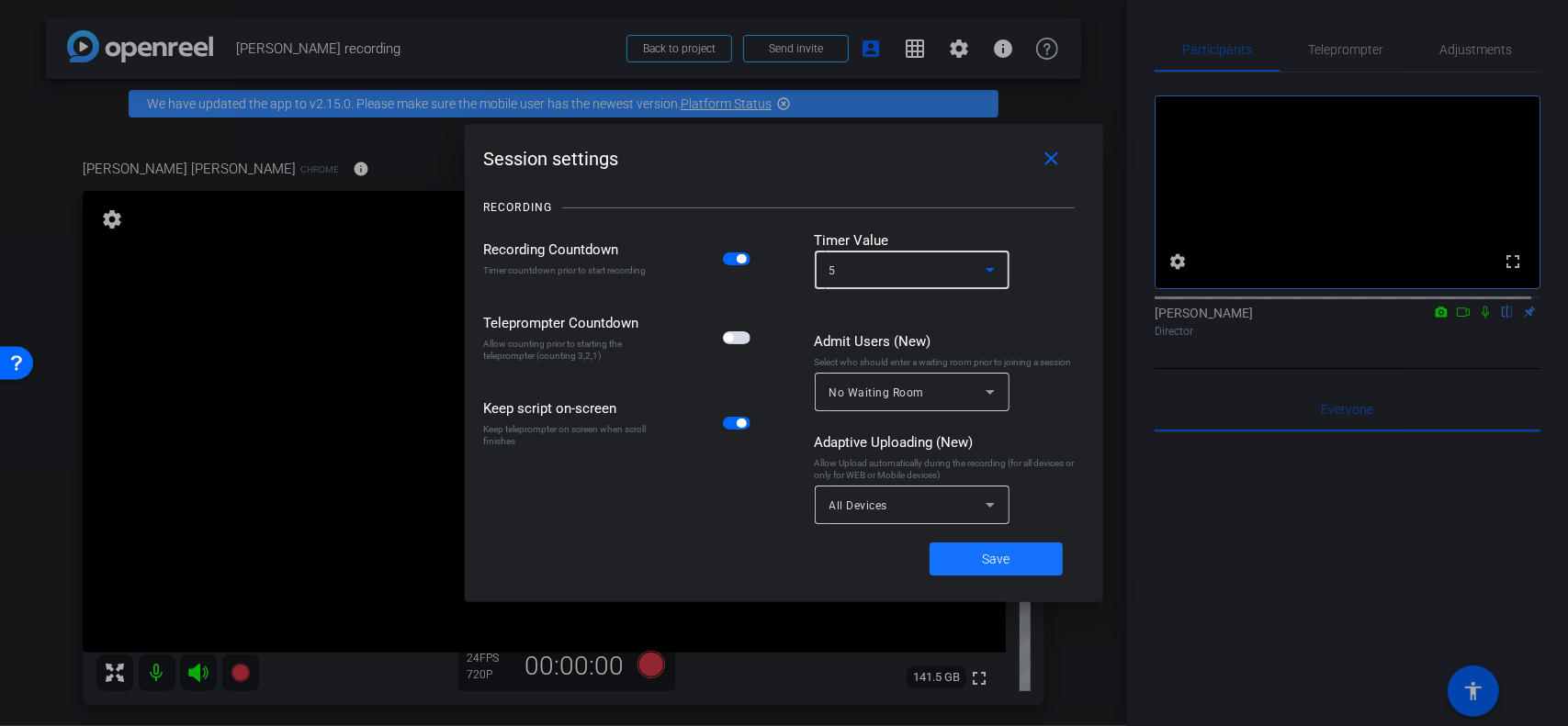
click at [1006, 505] on span "Save" at bounding box center [996, 559] width 27 height 19
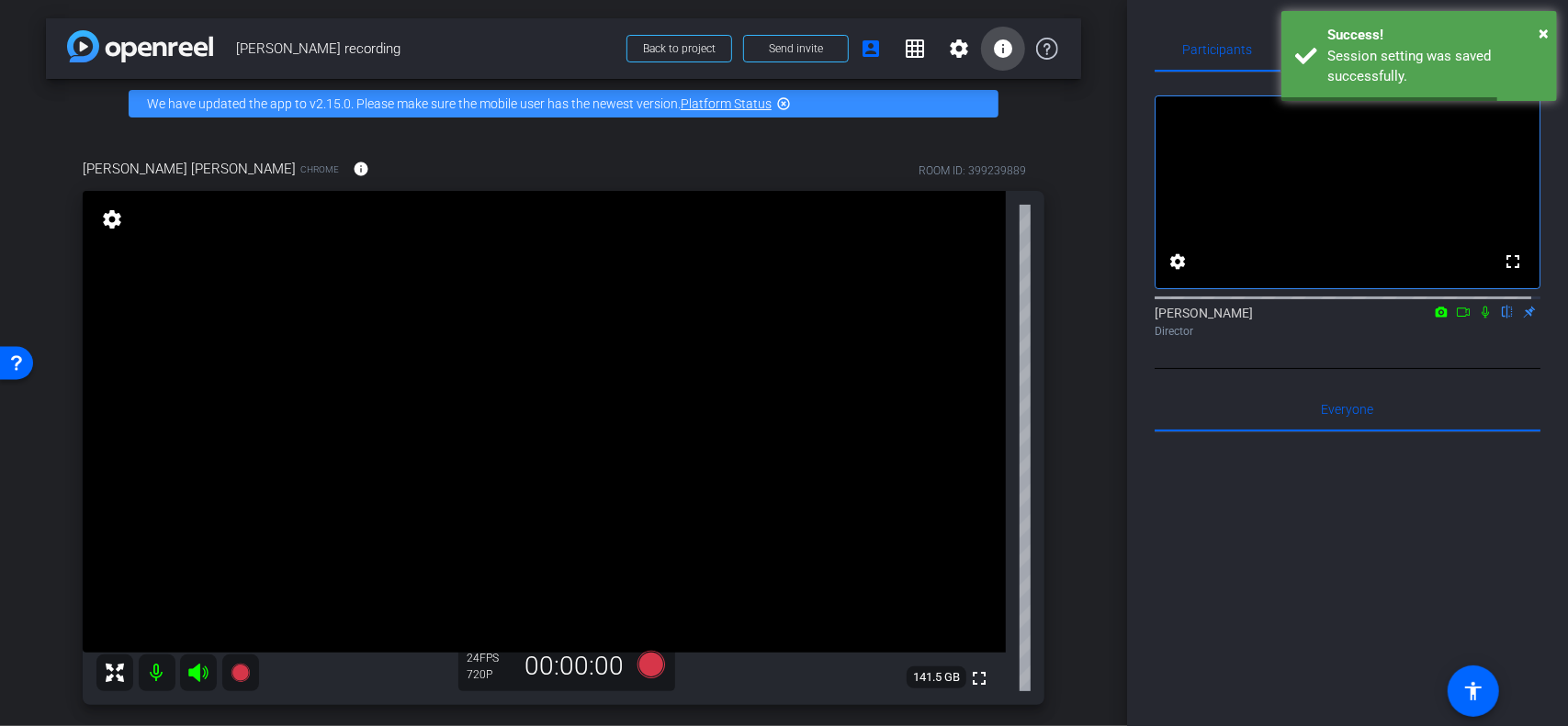
click at [992, 54] on mat-icon "info" at bounding box center [1002, 48] width 22 height 22
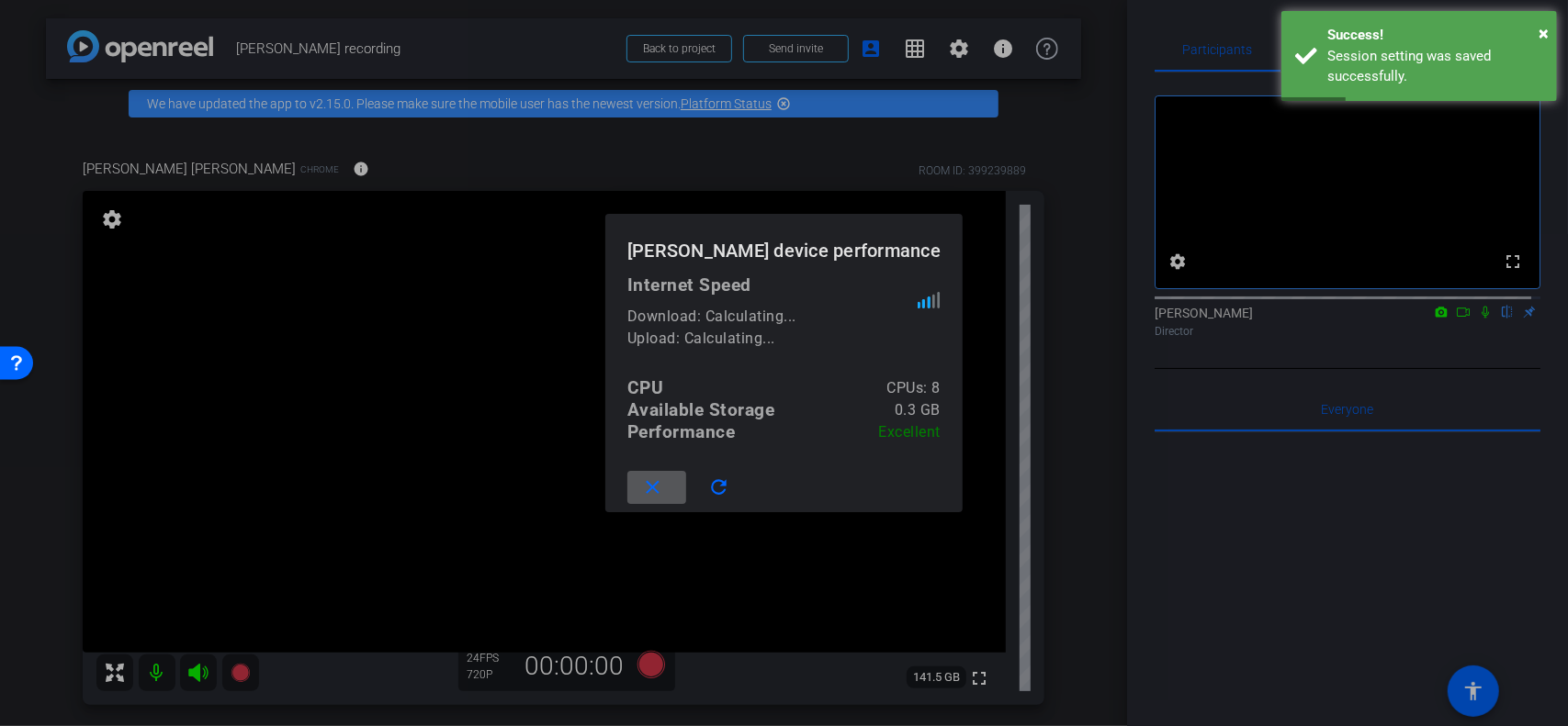
click at [665, 487] on mat-icon "close" at bounding box center [653, 488] width 23 height 23
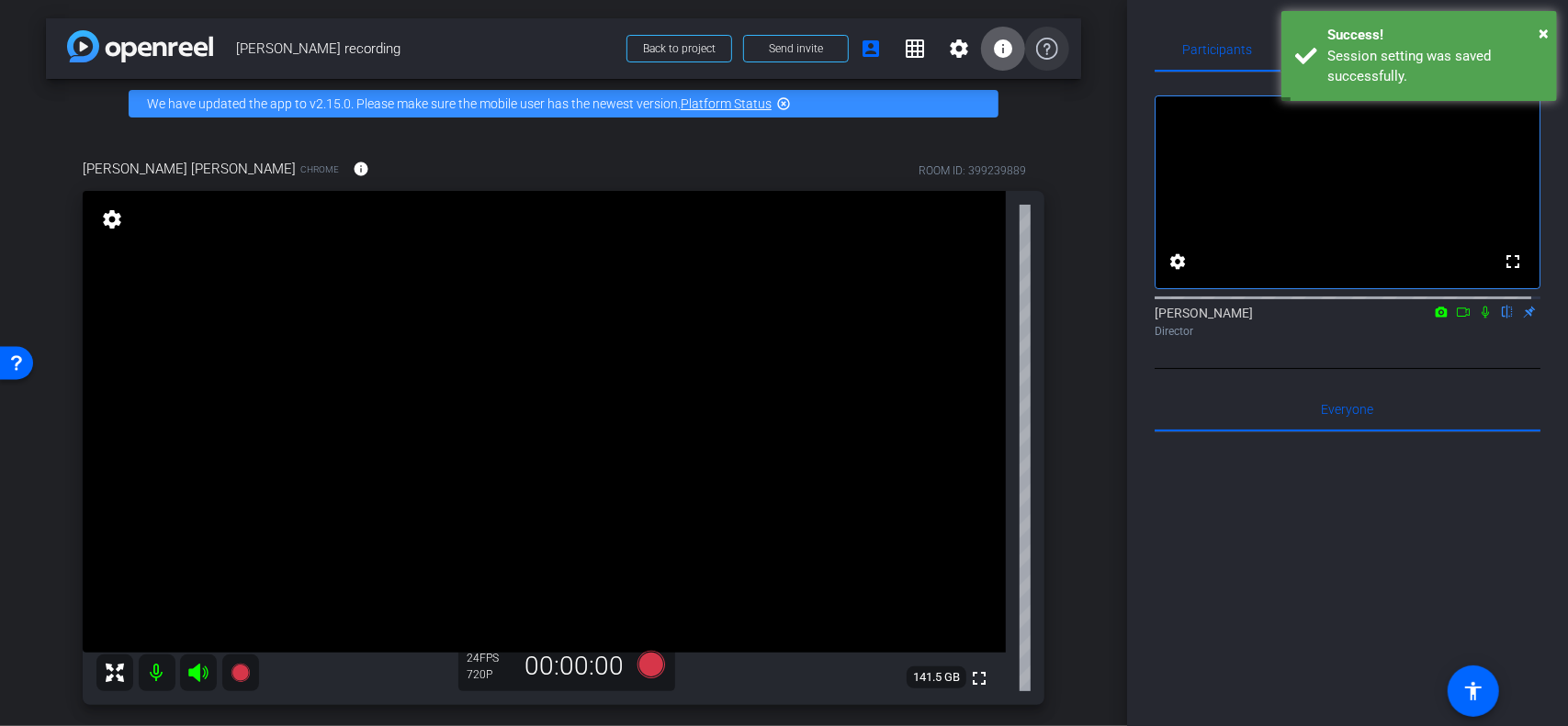
click at [1036, 46] on icon at bounding box center [1047, 48] width 22 height 22
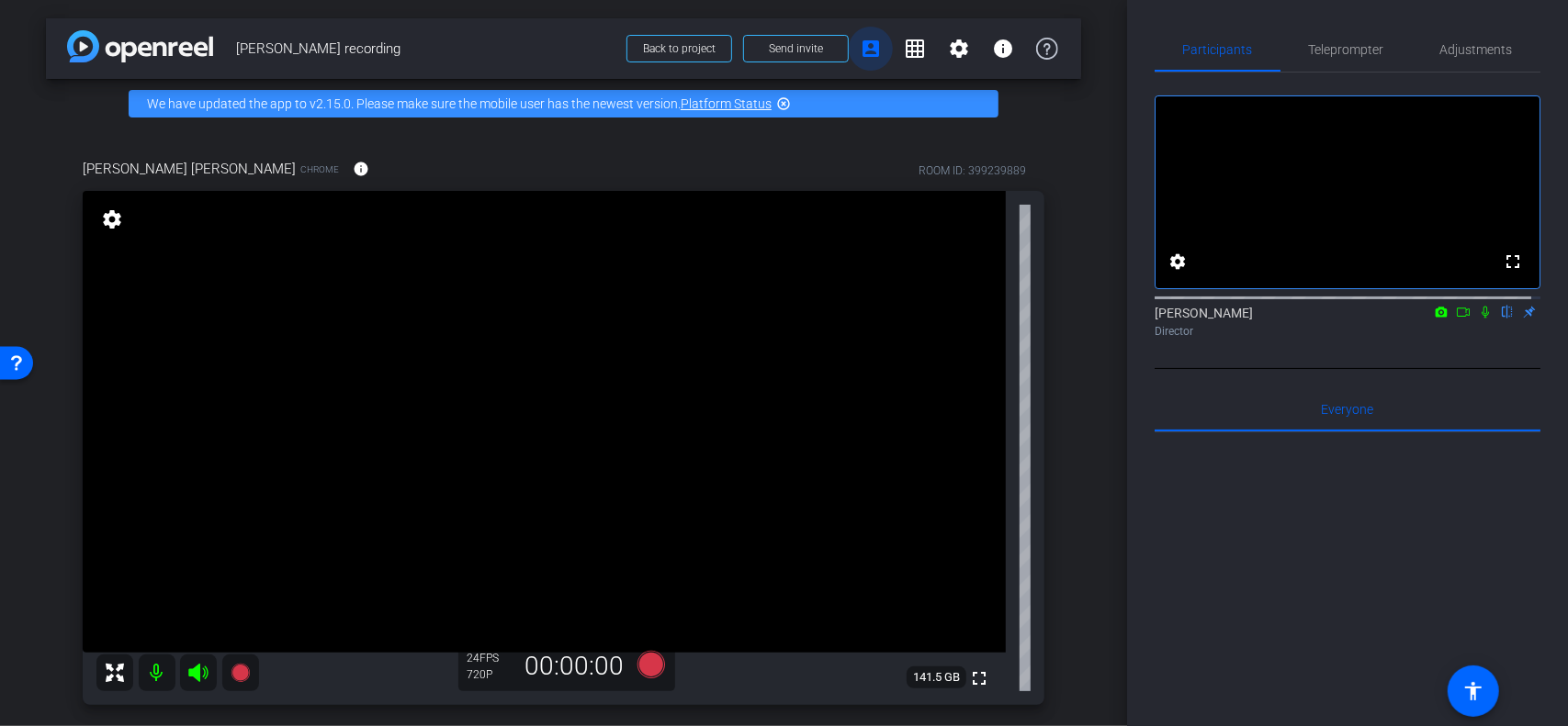
click at [866, 56] on mat-icon "account_box" at bounding box center [870, 48] width 22 height 22
click at [1175, 46] on span "Adjustments" at bounding box center [1476, 50] width 73 height 13
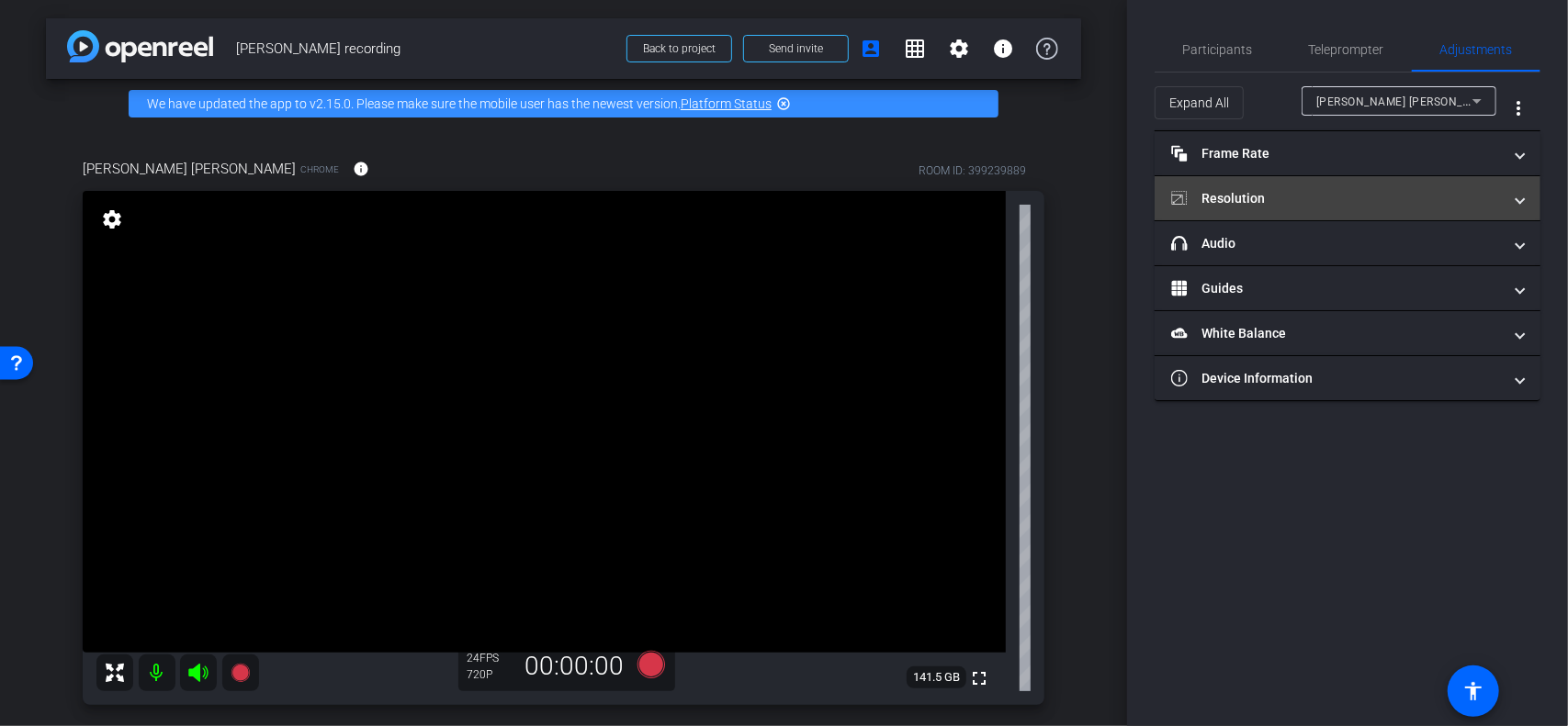
click at [1175, 202] on mat-panel-title "Resolution" at bounding box center [1336, 199] width 331 height 19
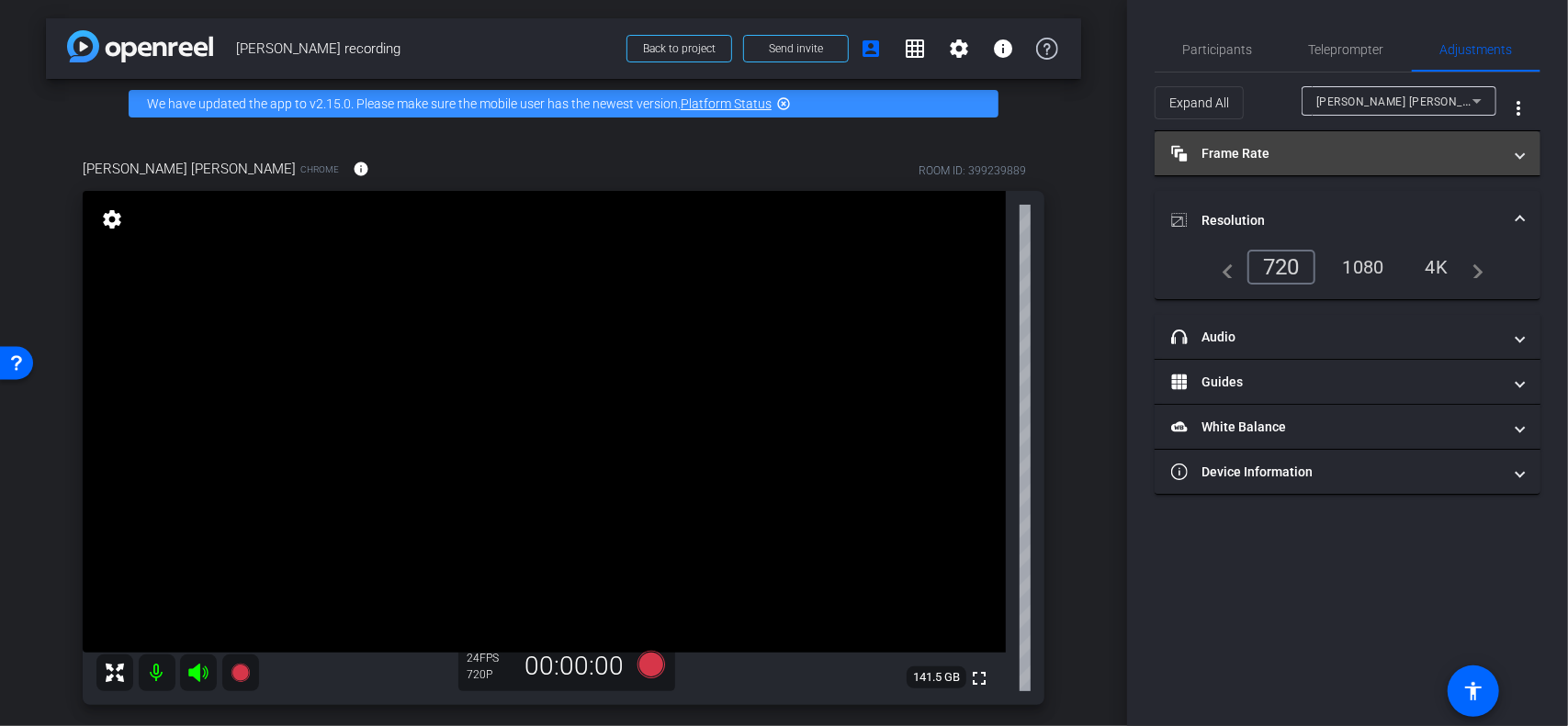
click at [1175, 154] on mat-panel-title "Frame Rate Frame Rate" at bounding box center [1336, 154] width 331 height 19
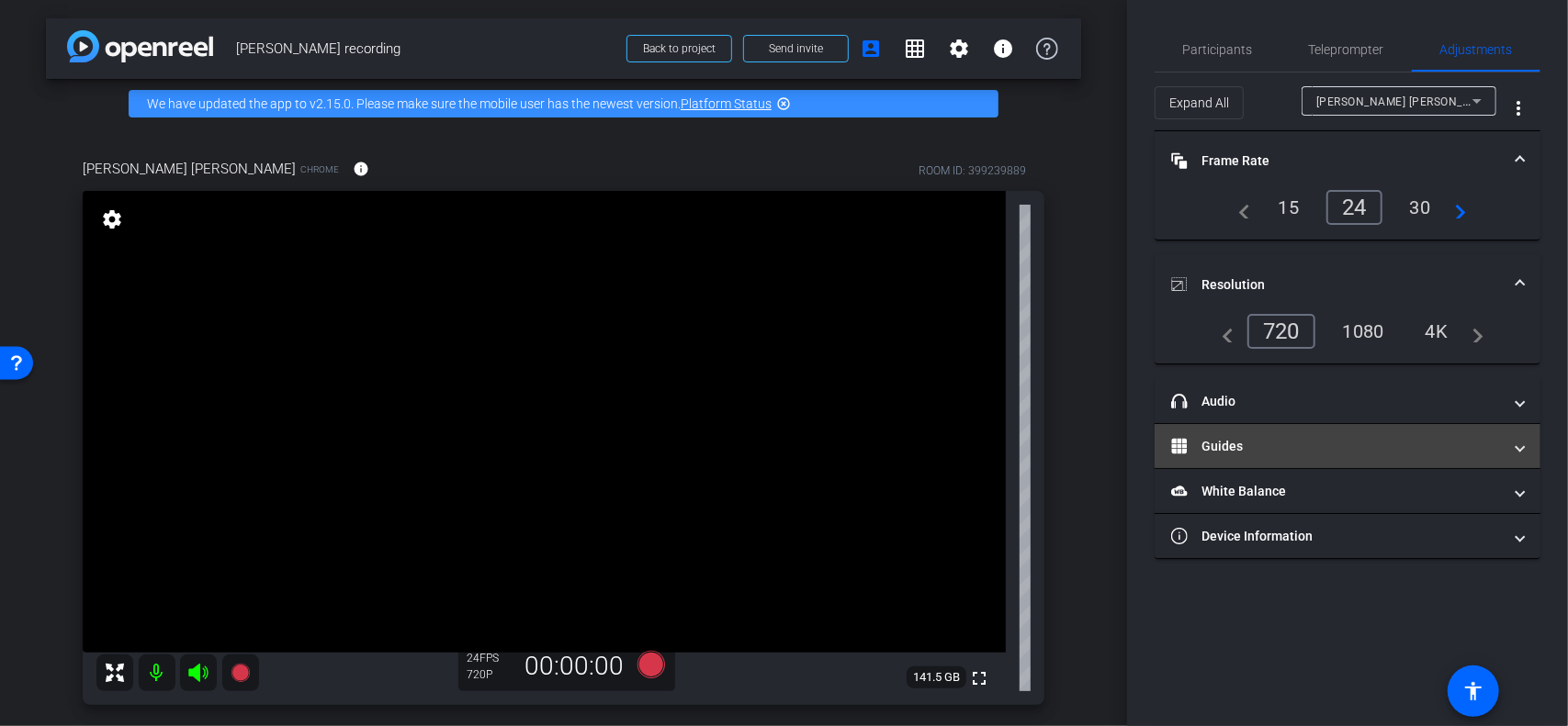
click at [1175, 453] on mat-panel-title "Guides" at bounding box center [1336, 446] width 331 height 19
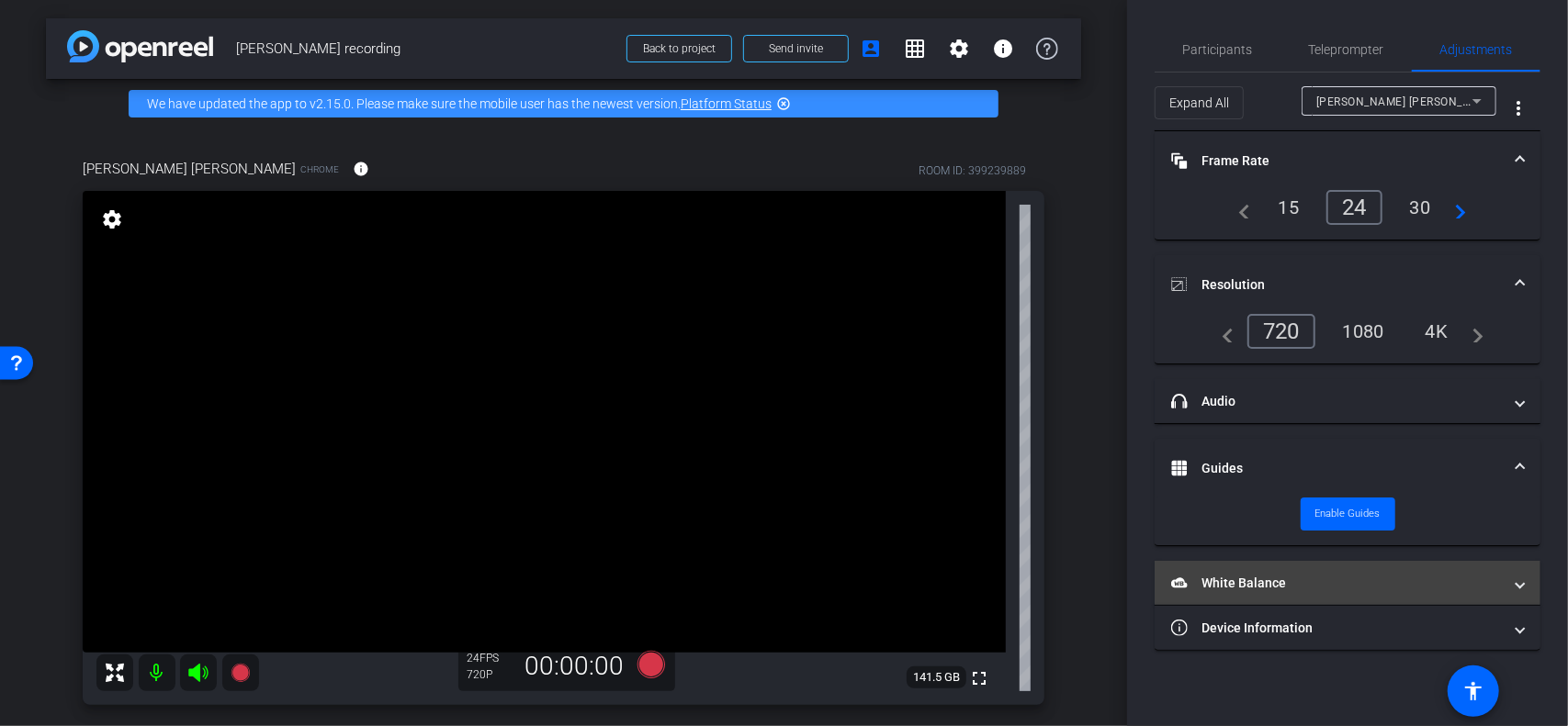
click at [1175, 505] on mat-expansion-panel-header "White Balance White Balance" at bounding box center [1347, 583] width 386 height 44
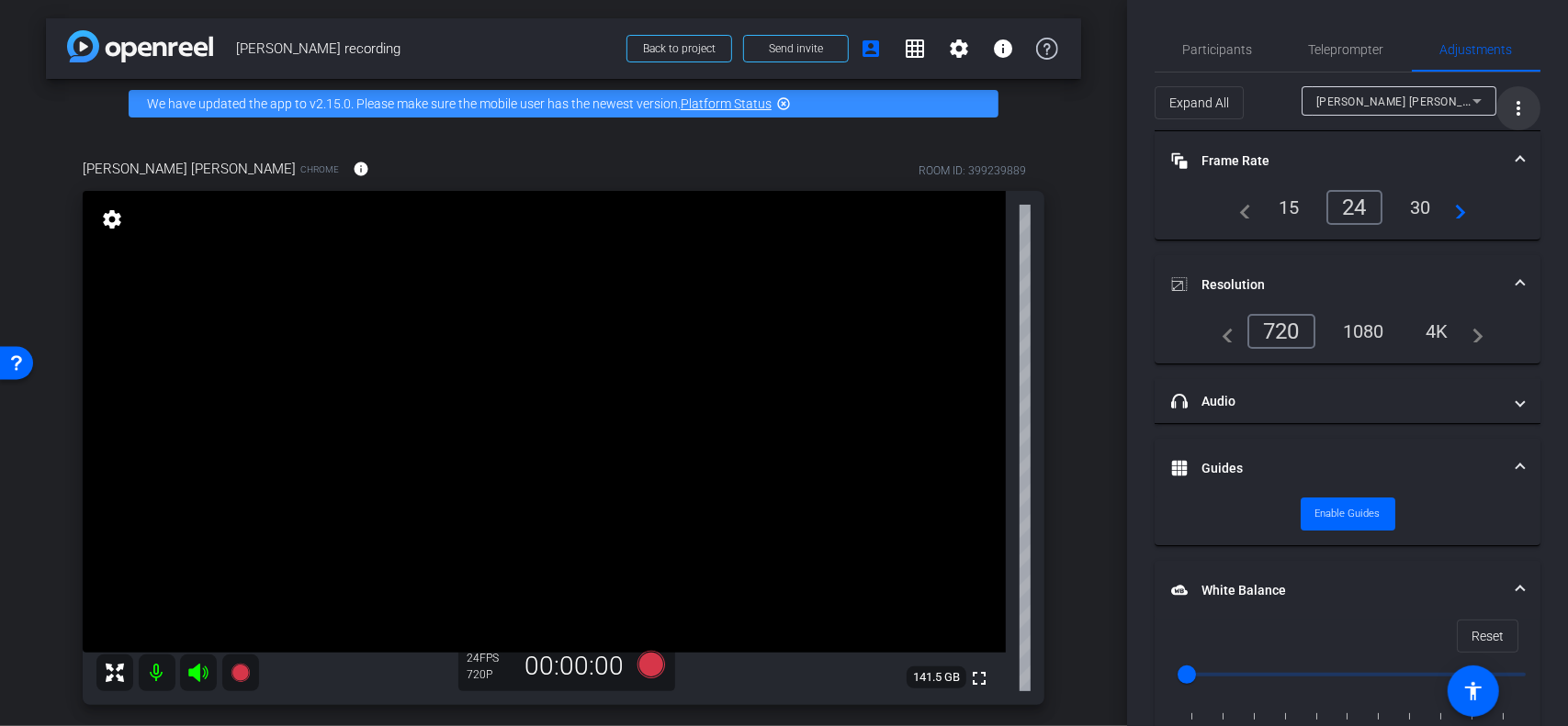
click at [1175, 101] on mat-icon "more_vert" at bounding box center [1518, 108] width 22 height 22
click at [1175, 51] on div at bounding box center [784, 363] width 1568 height 726
click at [1175, 44] on span "Participants" at bounding box center [1218, 50] width 70 height 13
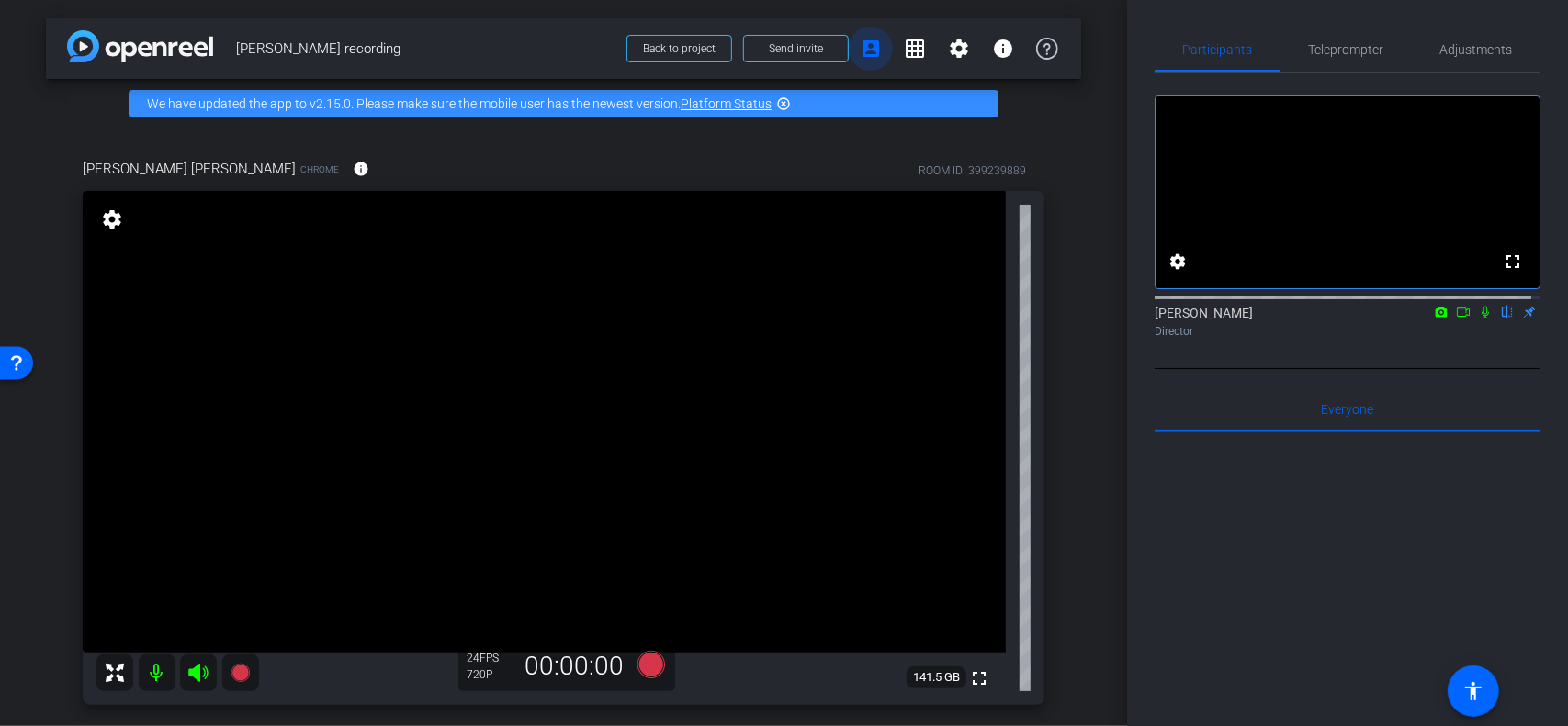
click at [866, 42] on mat-icon "account_box" at bounding box center [870, 48] width 22 height 22
click at [904, 48] on mat-icon "grid_on" at bounding box center [914, 48] width 22 height 22
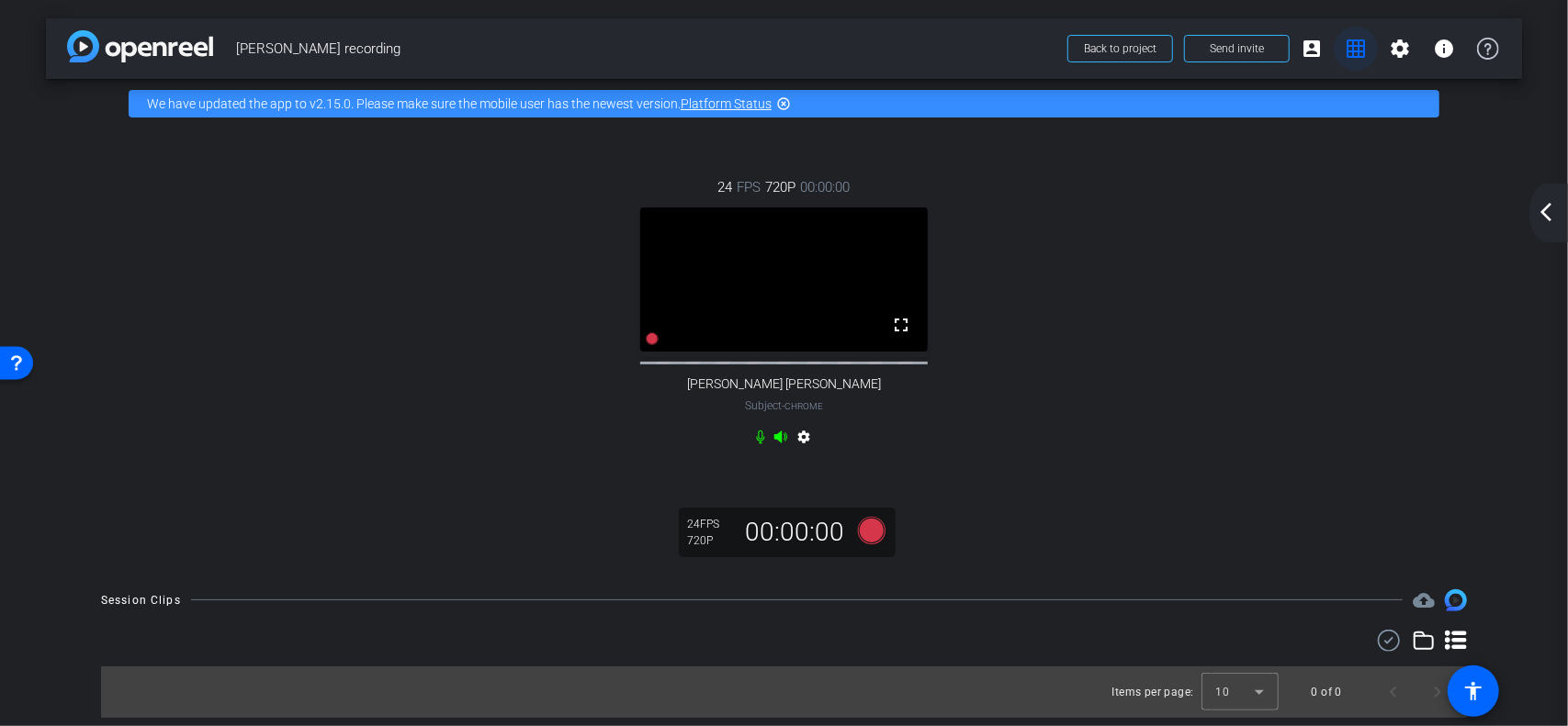
click at [1175, 53] on mat-icon "grid_on" at bounding box center [1355, 48] width 22 height 22
click at [1123, 55] on span "Back to project" at bounding box center [1120, 49] width 73 height 13
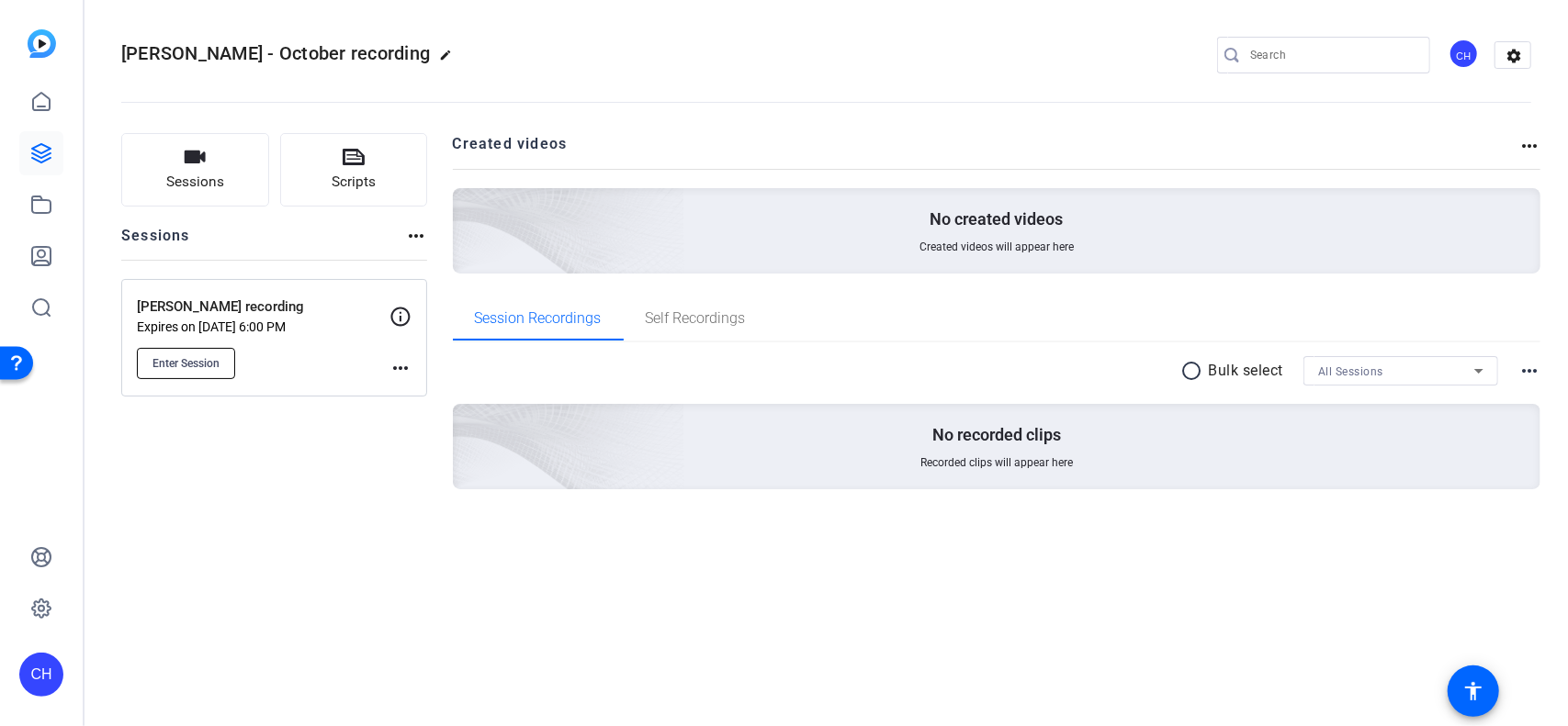
click at [202, 368] on span "Enter Session" at bounding box center [186, 363] width 67 height 14
click at [39, 100] on icon at bounding box center [41, 101] width 22 height 22
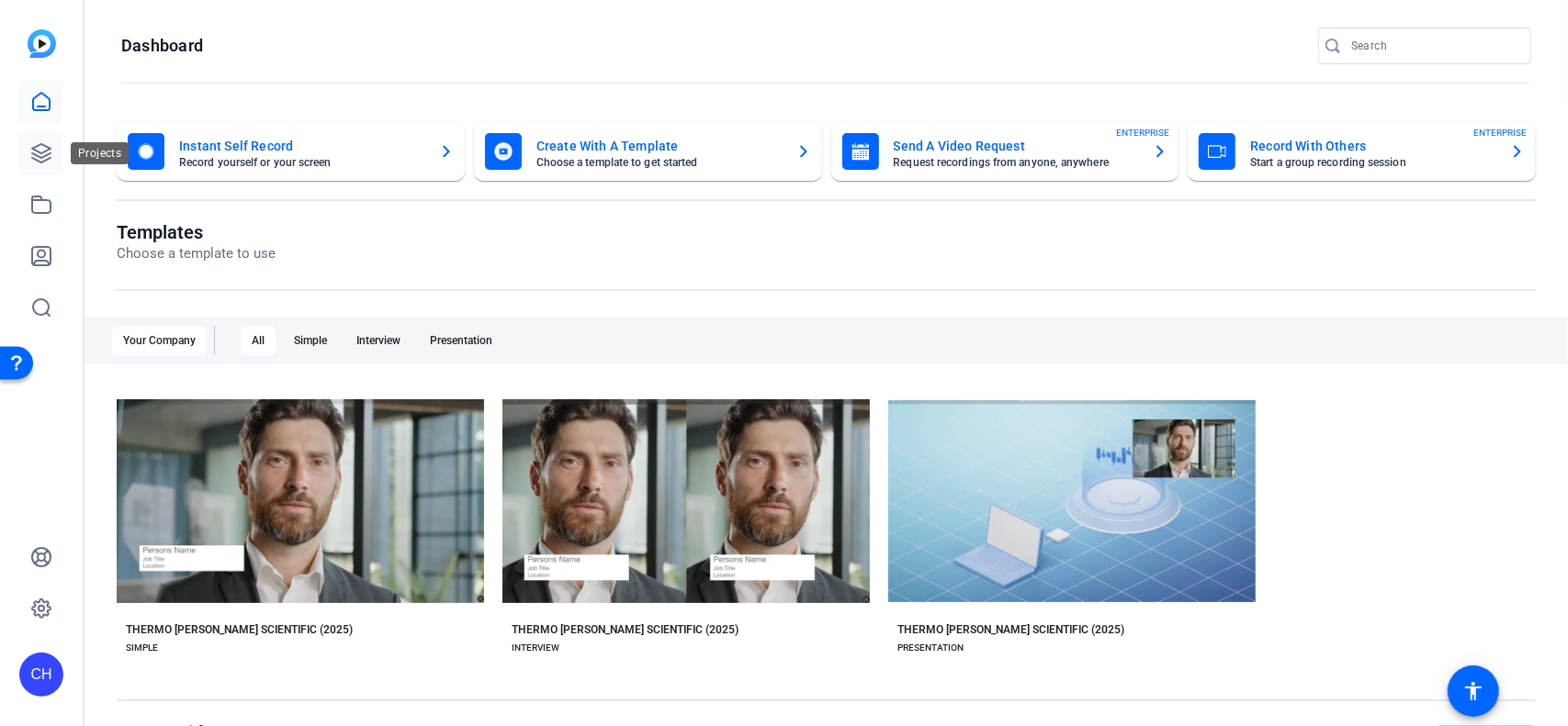
click at [27, 162] on link at bounding box center [41, 154] width 44 height 44
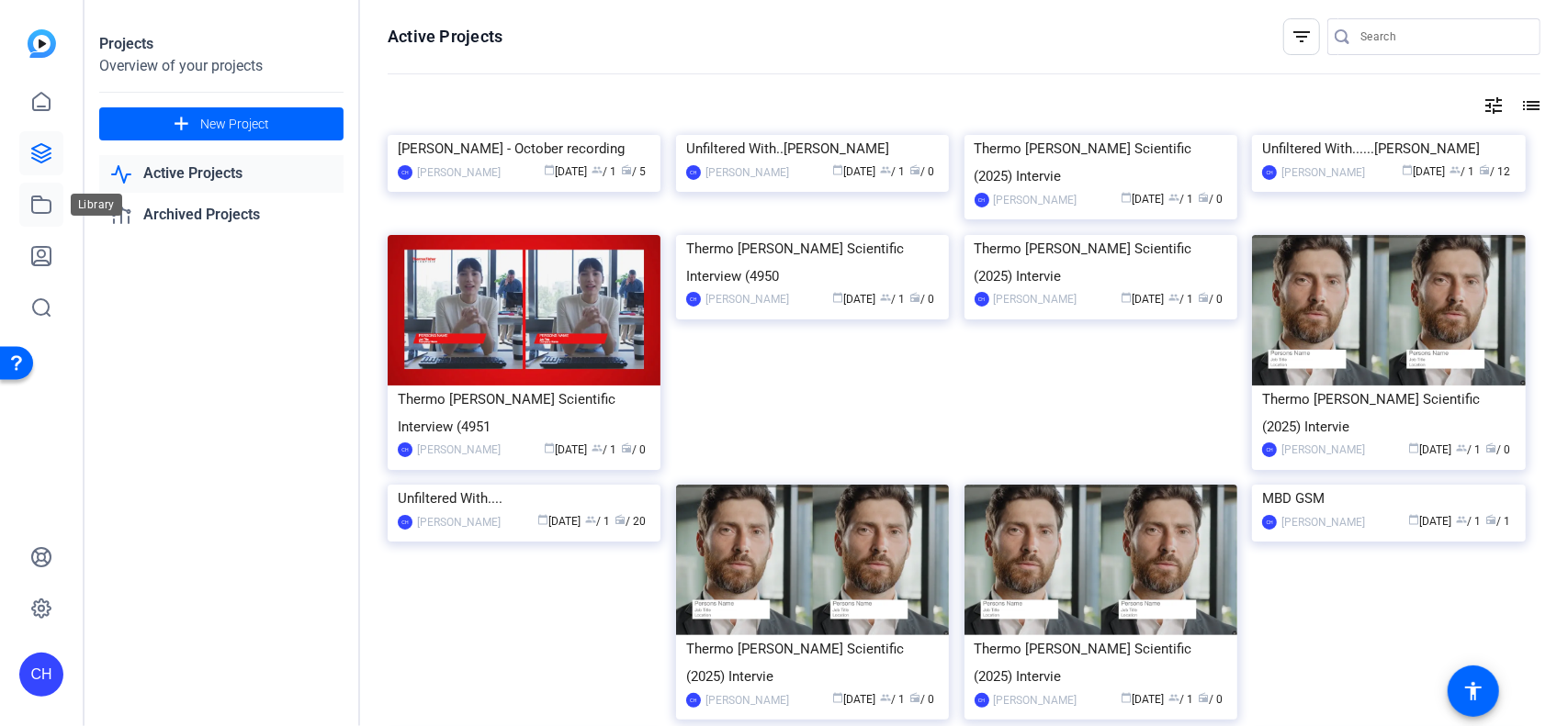
click at [48, 212] on icon at bounding box center [41, 204] width 18 height 16
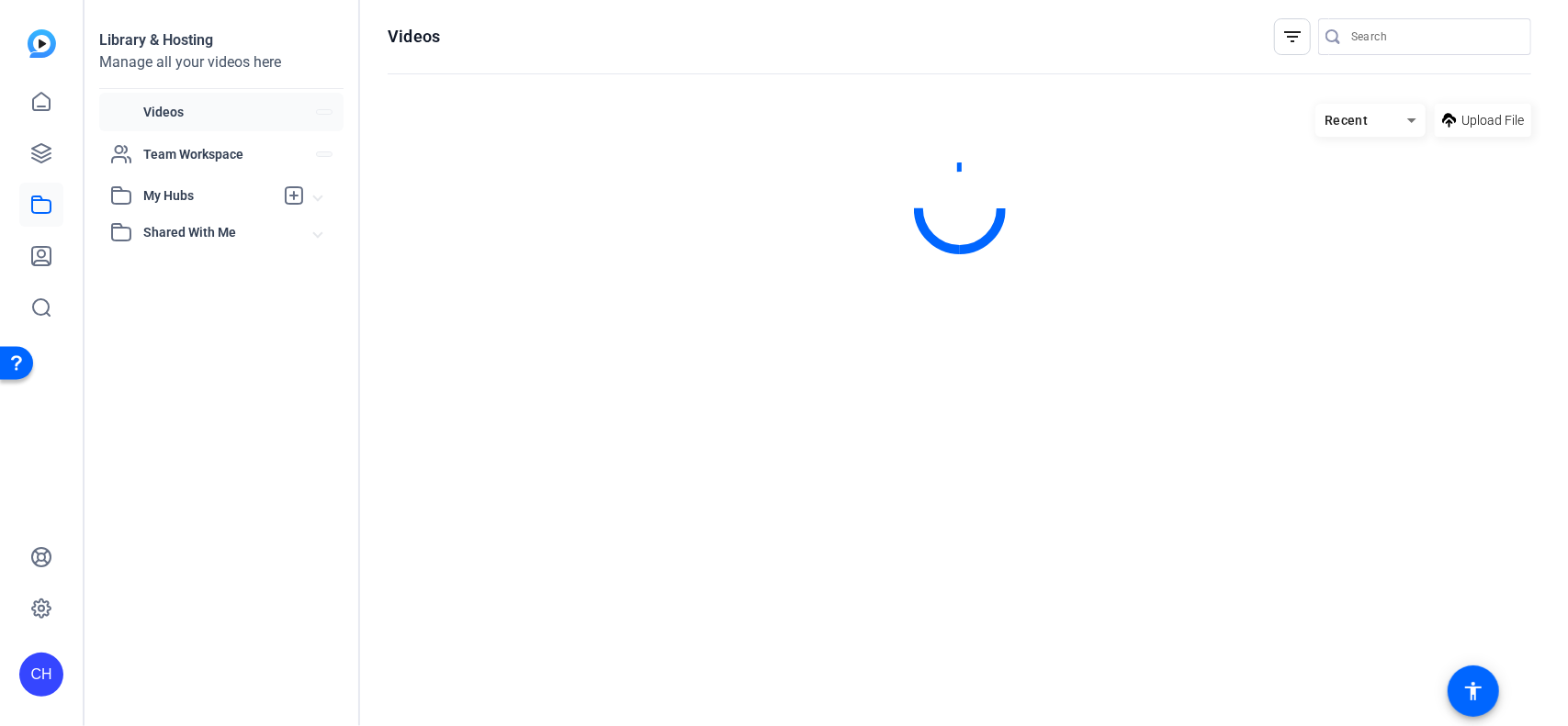
click at [448, 250] on div at bounding box center [959, 208] width 1143 height 95
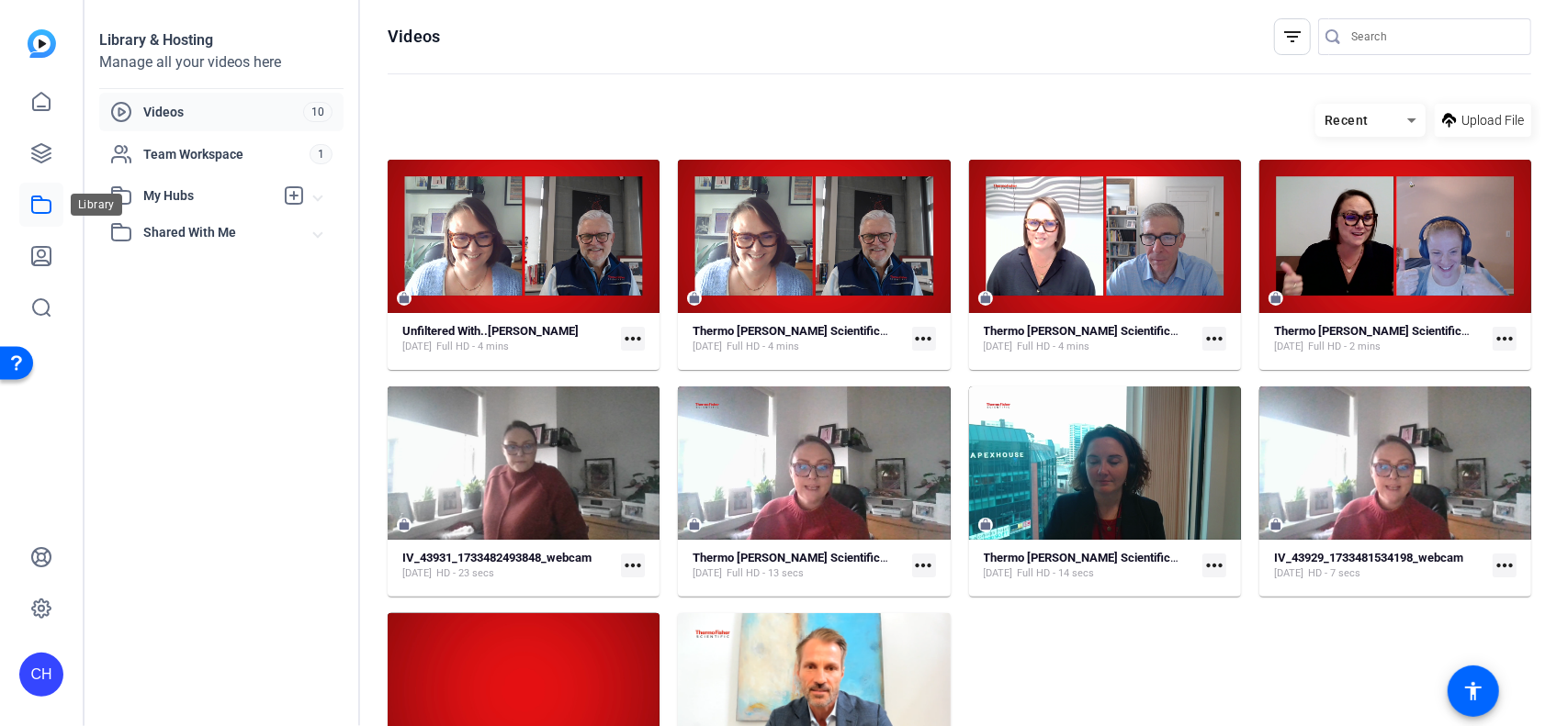
click at [39, 201] on icon at bounding box center [41, 204] width 22 height 22
click at [35, 146] on icon at bounding box center [41, 153] width 18 height 18
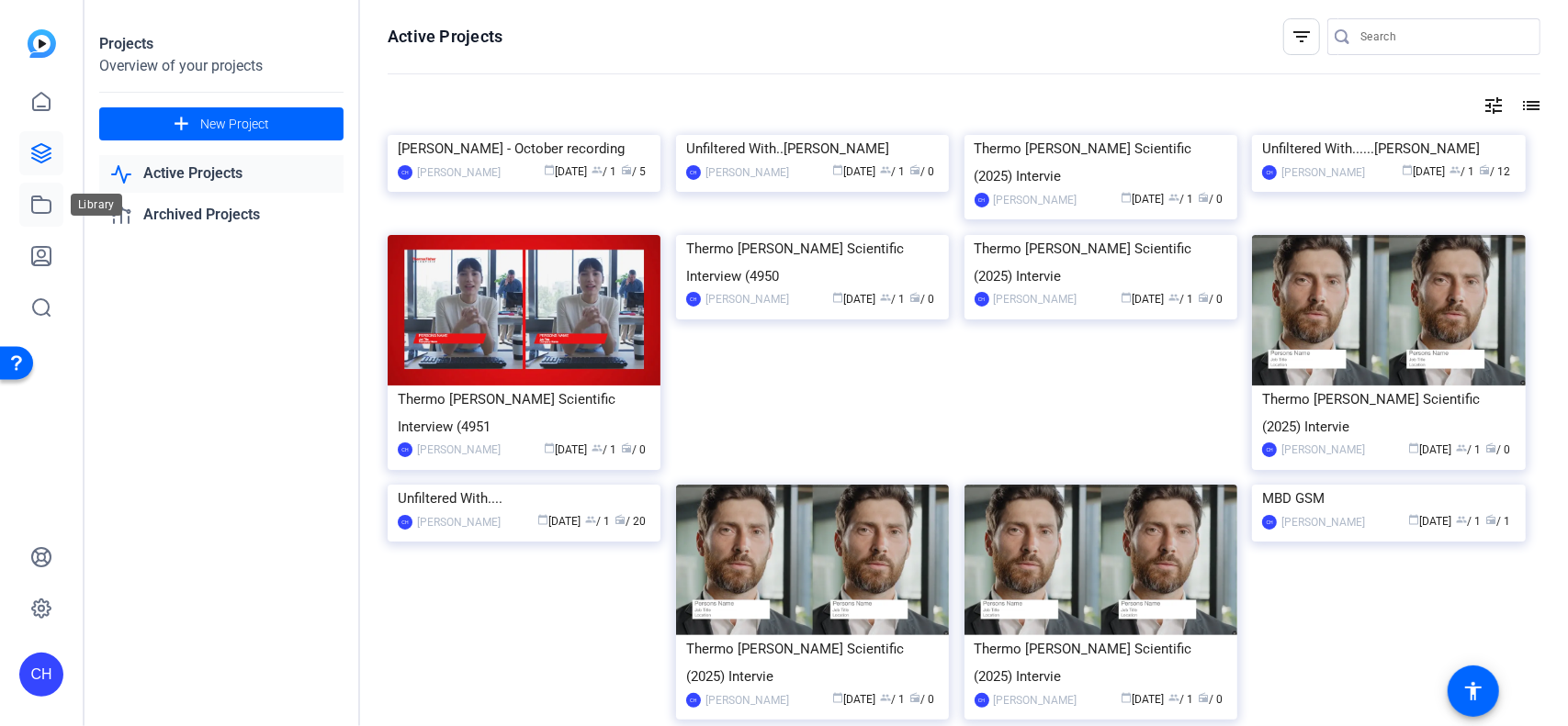
click at [41, 208] on icon at bounding box center [41, 204] width 22 height 22
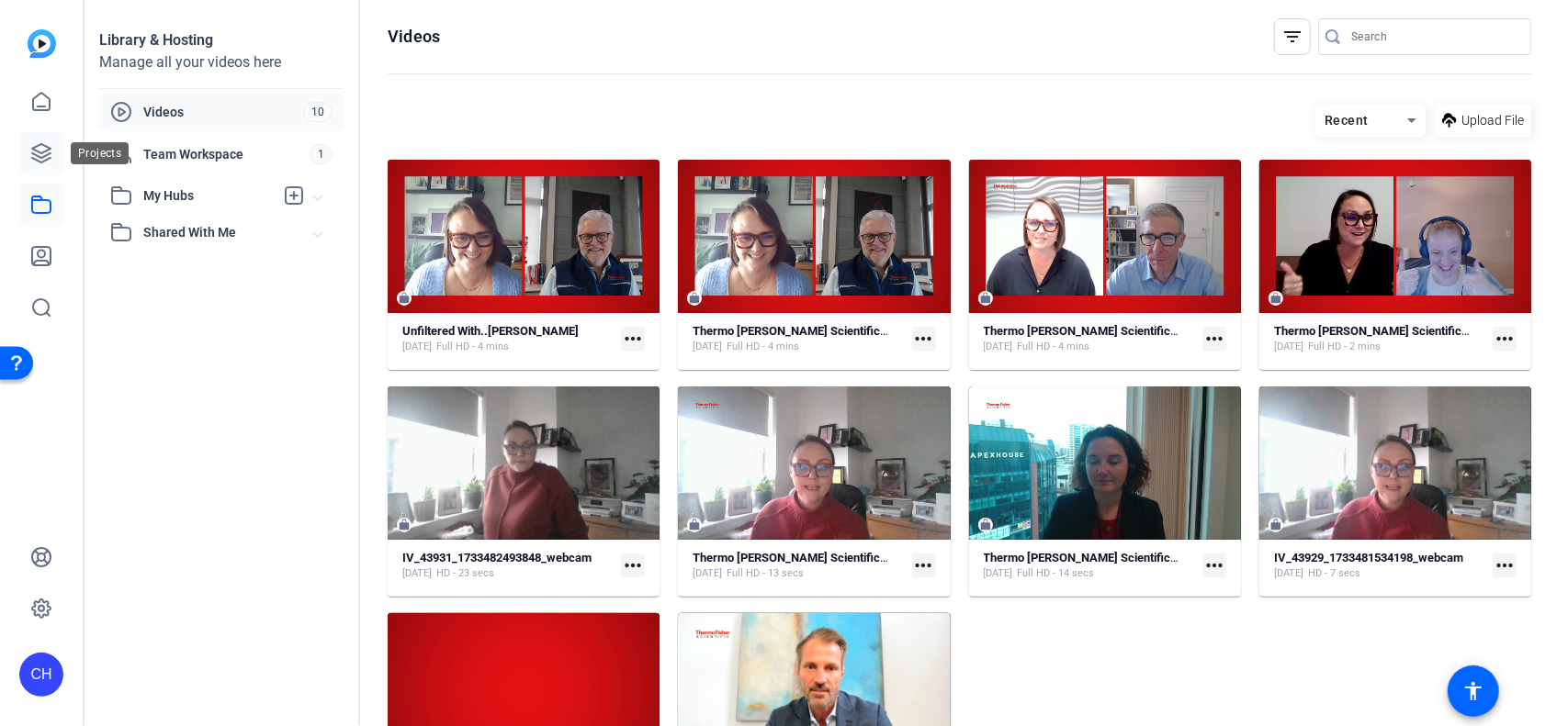
click at [31, 153] on icon at bounding box center [41, 153] width 22 height 22
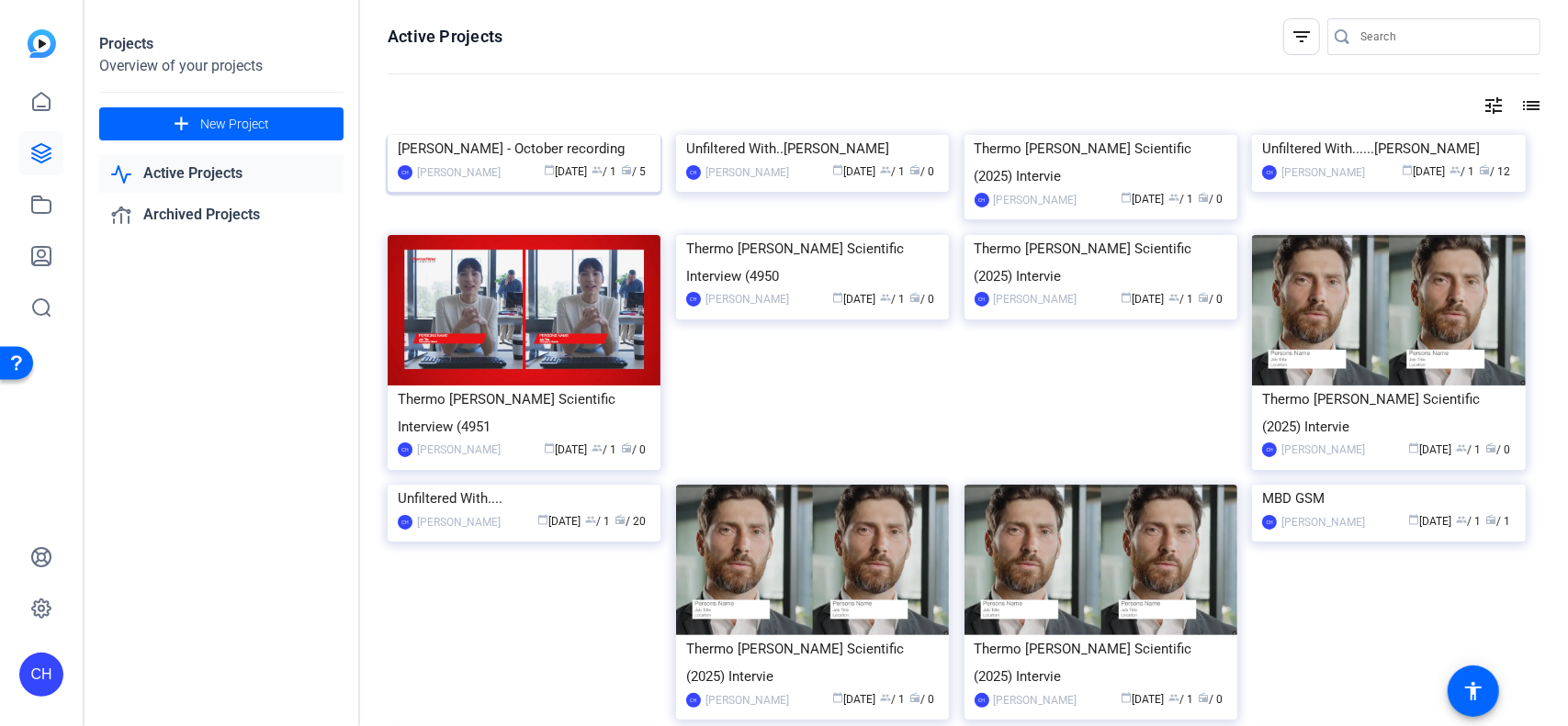
click at [496, 135] on img at bounding box center [524, 135] width 273 height 0
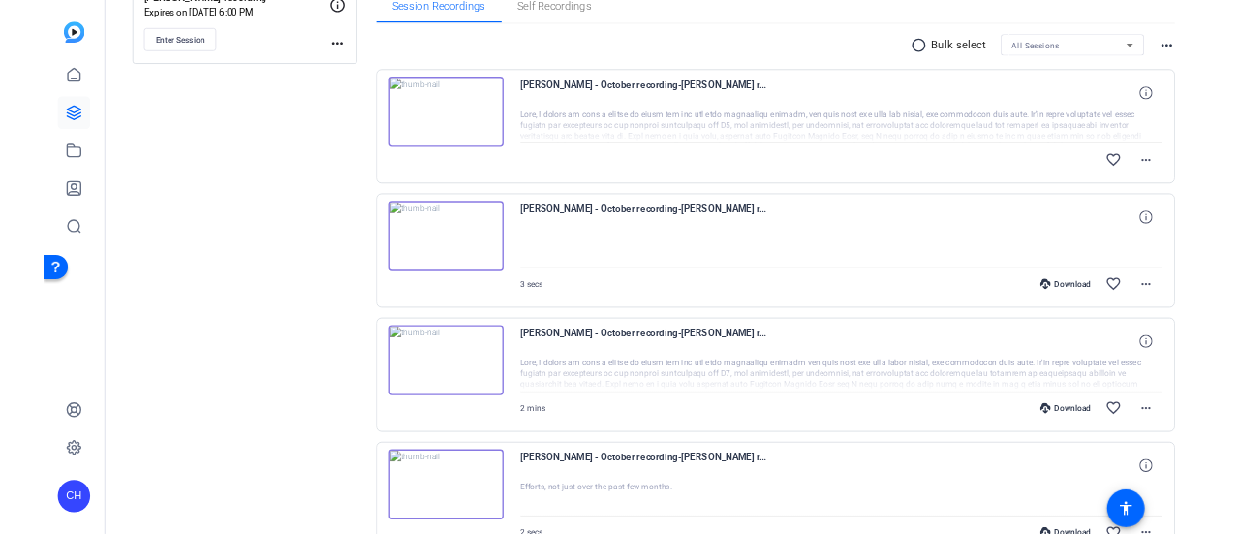
scroll to position [133, 0]
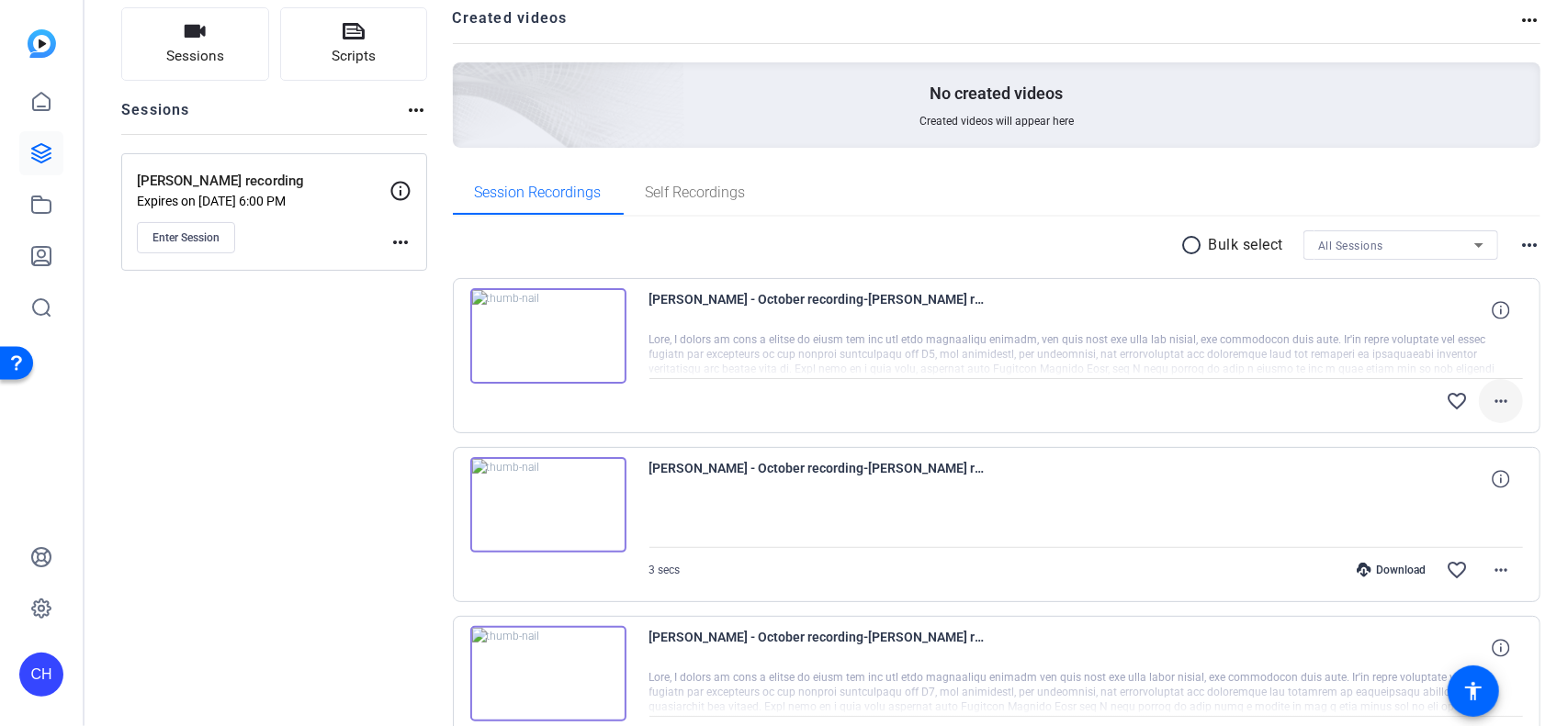
click at [1175, 402] on mat-icon "more_horiz" at bounding box center [1500, 401] width 22 height 22
click at [538, 333] on div at bounding box center [784, 363] width 1568 height 726
click at [543, 337] on img at bounding box center [548, 336] width 156 height 96
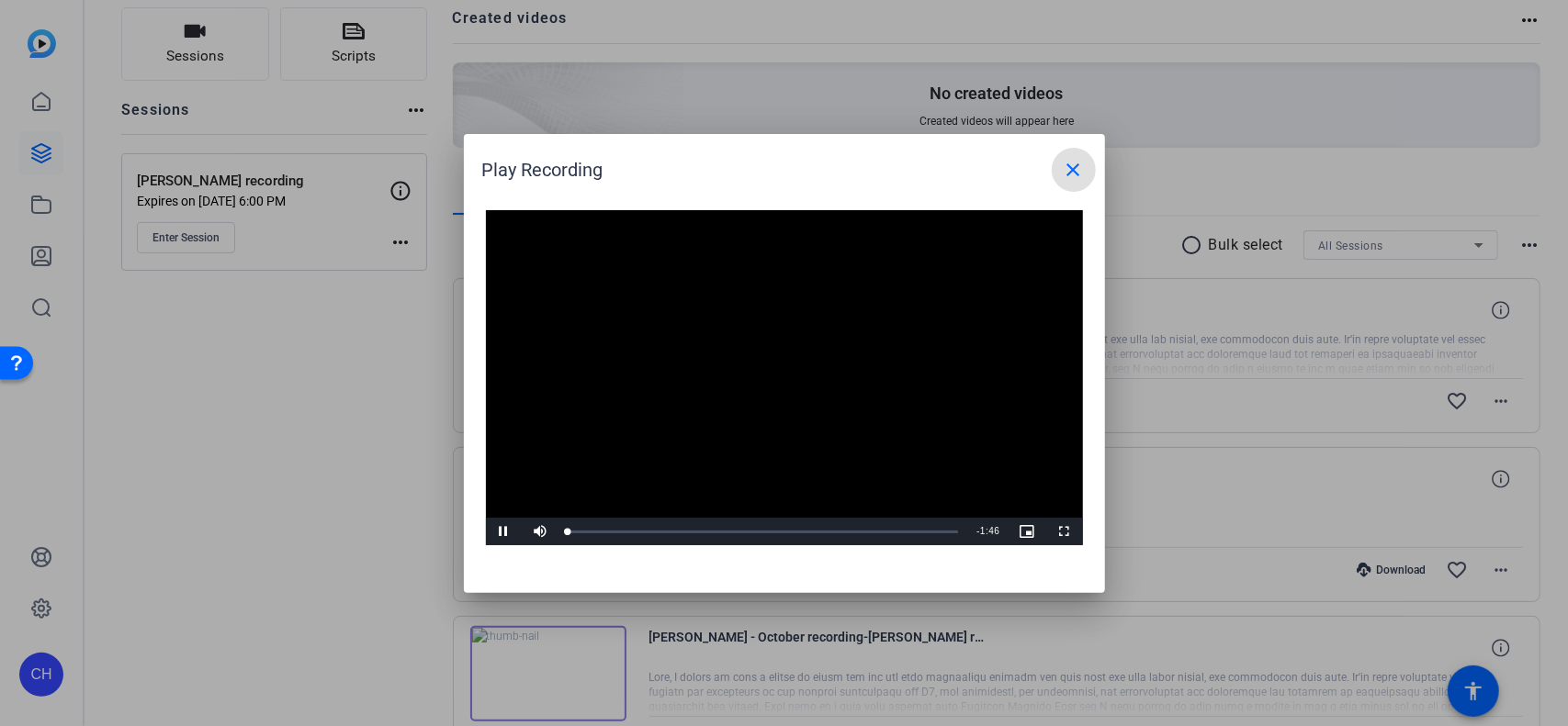
click at [753, 362] on video "Video Player" at bounding box center [784, 378] width 597 height 336
click at [1061, 505] on span "Video Player" at bounding box center [1064, 532] width 37 height 0
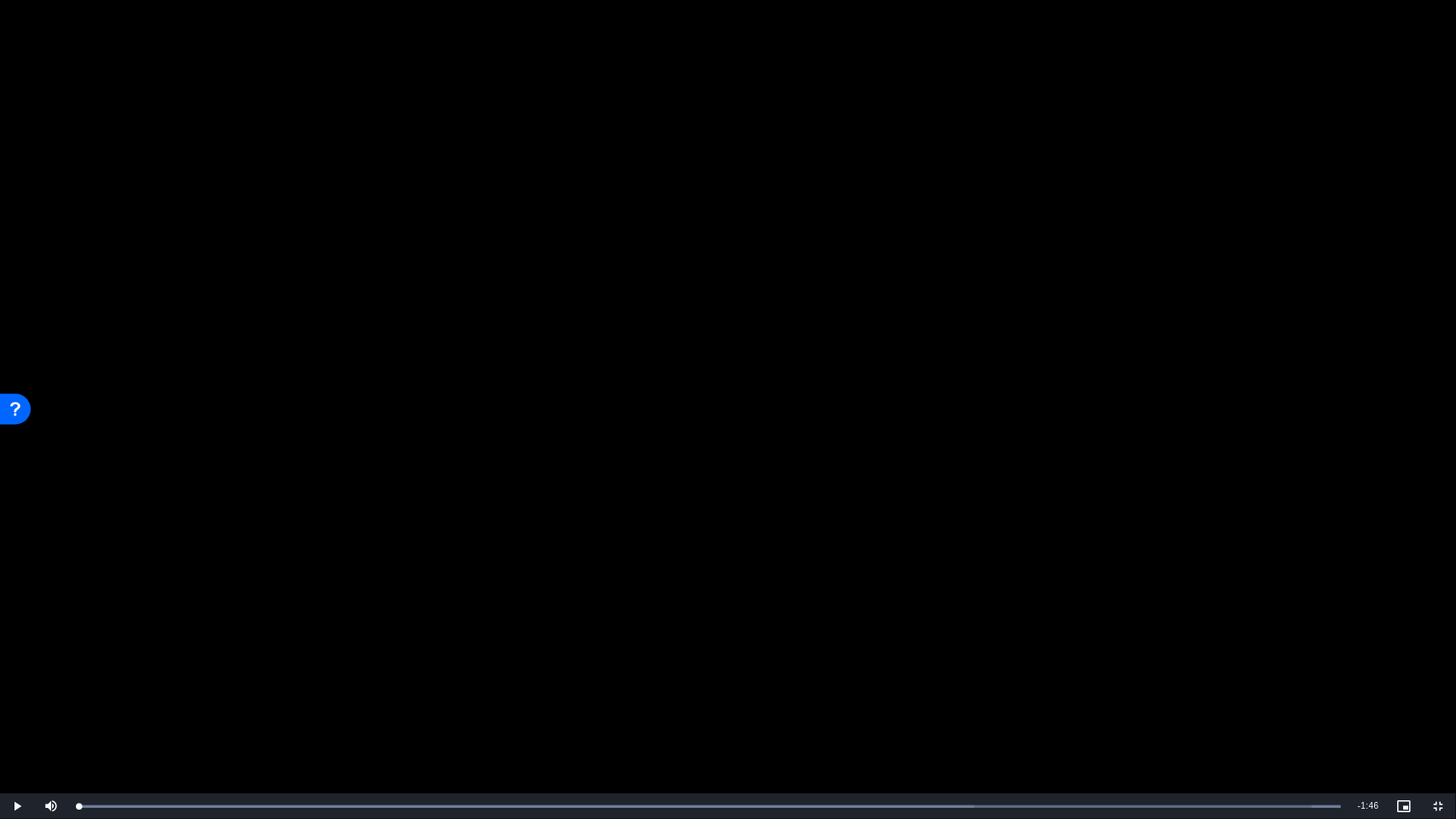
click at [301, 469] on video "Video Player" at bounding box center [728, 410] width 1456 height 819
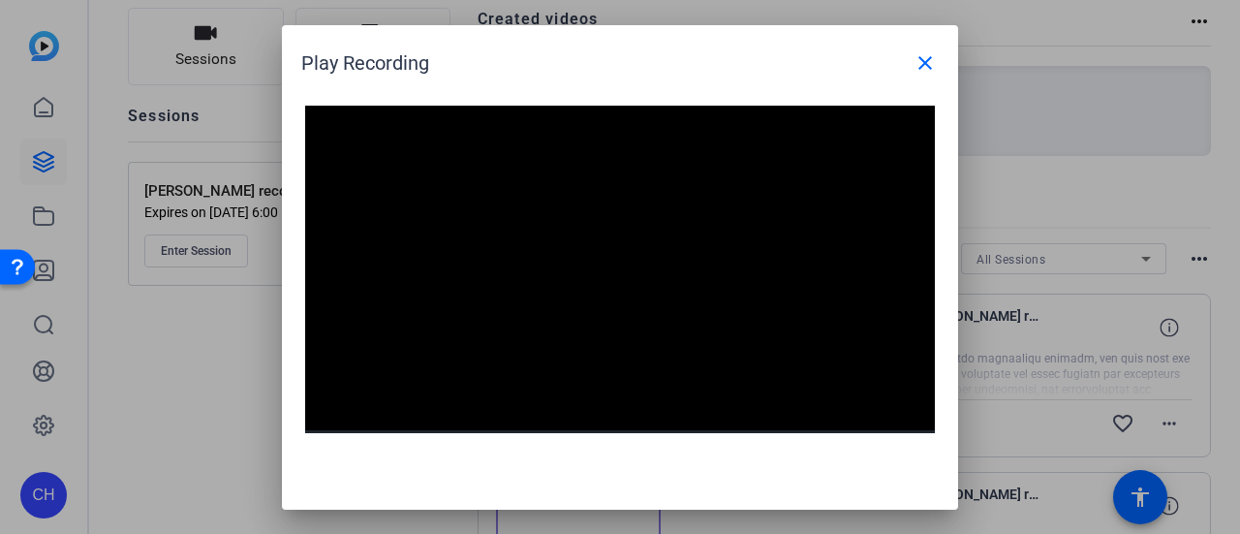
click at [620, 232] on video "Video Player" at bounding box center [620, 283] width 630 height 355
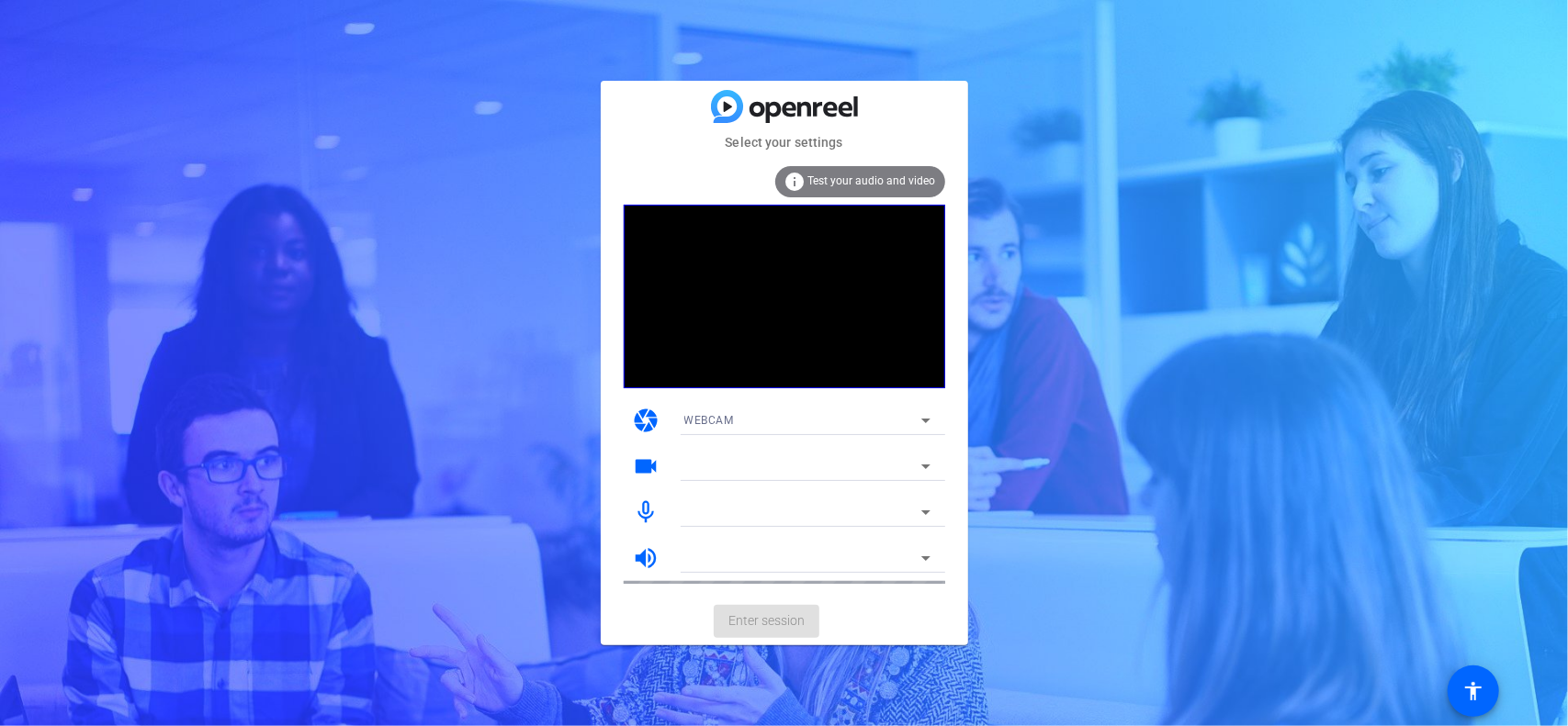
click at [806, 426] on div "WEBCAM" at bounding box center [803, 420] width 237 height 23
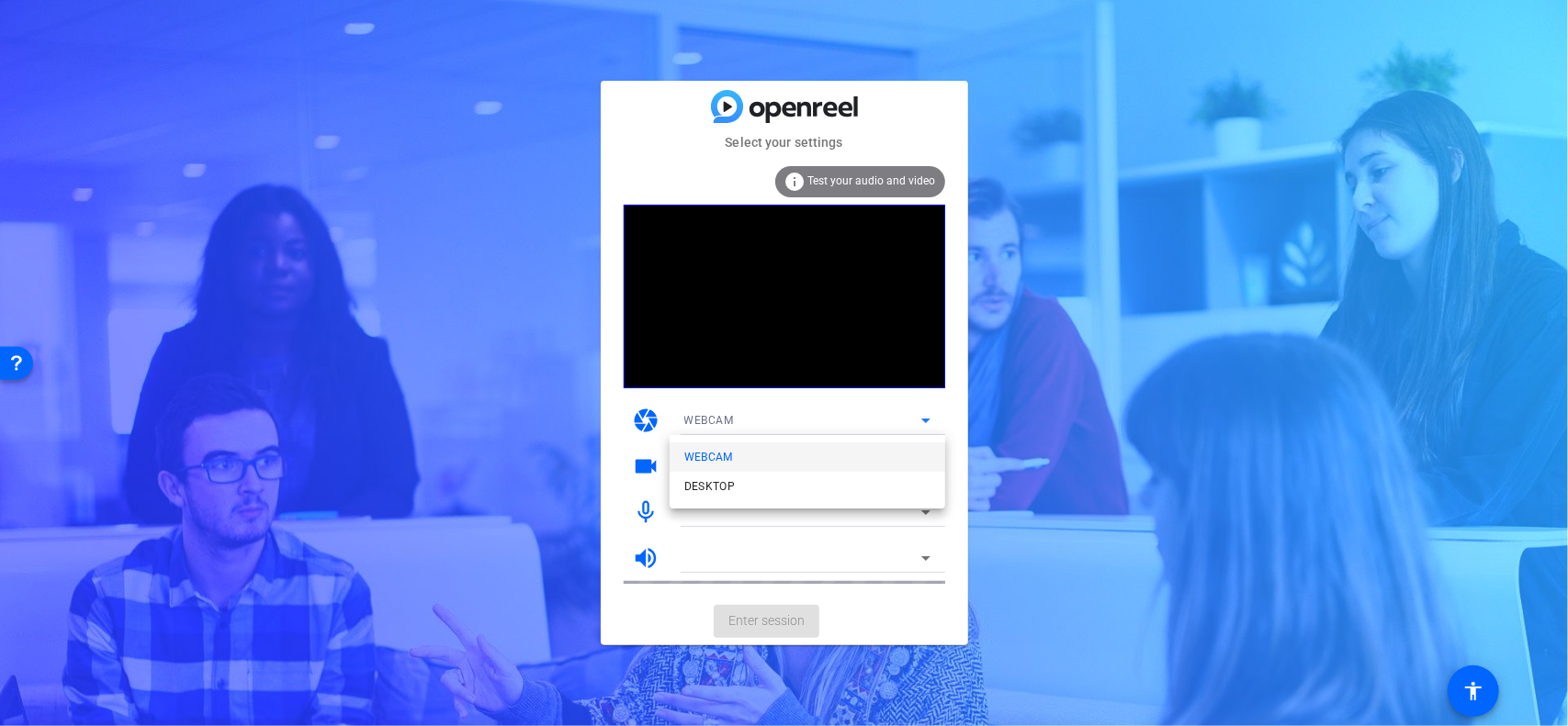
click at [720, 452] on span "WEBCAM" at bounding box center [708, 457] width 48 height 22
click at [720, 458] on div at bounding box center [803, 465] width 237 height 22
click at [917, 456] on mat-form-field "Integrated Webcam (1bcf:28c4)" at bounding box center [807, 466] width 276 height 29
click at [798, 461] on mat-form-field "Integrated Webcam (1bcf:28c4)" at bounding box center [807, 466] width 276 height 29
click at [925, 469] on mat-form-field "Integrated Webcam (1bcf:28c4)" at bounding box center [807, 466] width 276 height 29
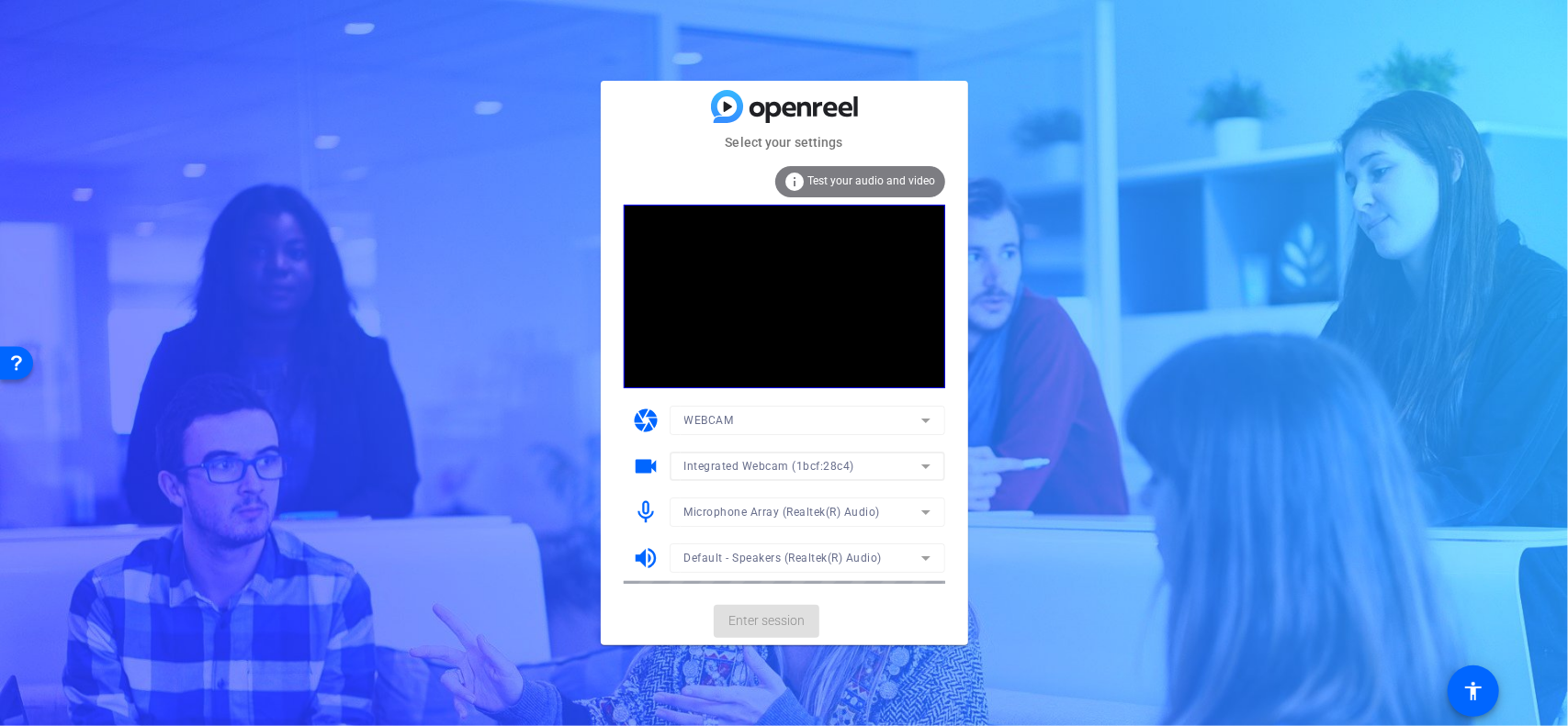
click at [858, 417] on mat-form-field "WEBCAM" at bounding box center [807, 420] width 276 height 29
click at [902, 555] on div "Default - Speakers (Realtek(R) Audio)" at bounding box center [803, 557] width 237 height 23
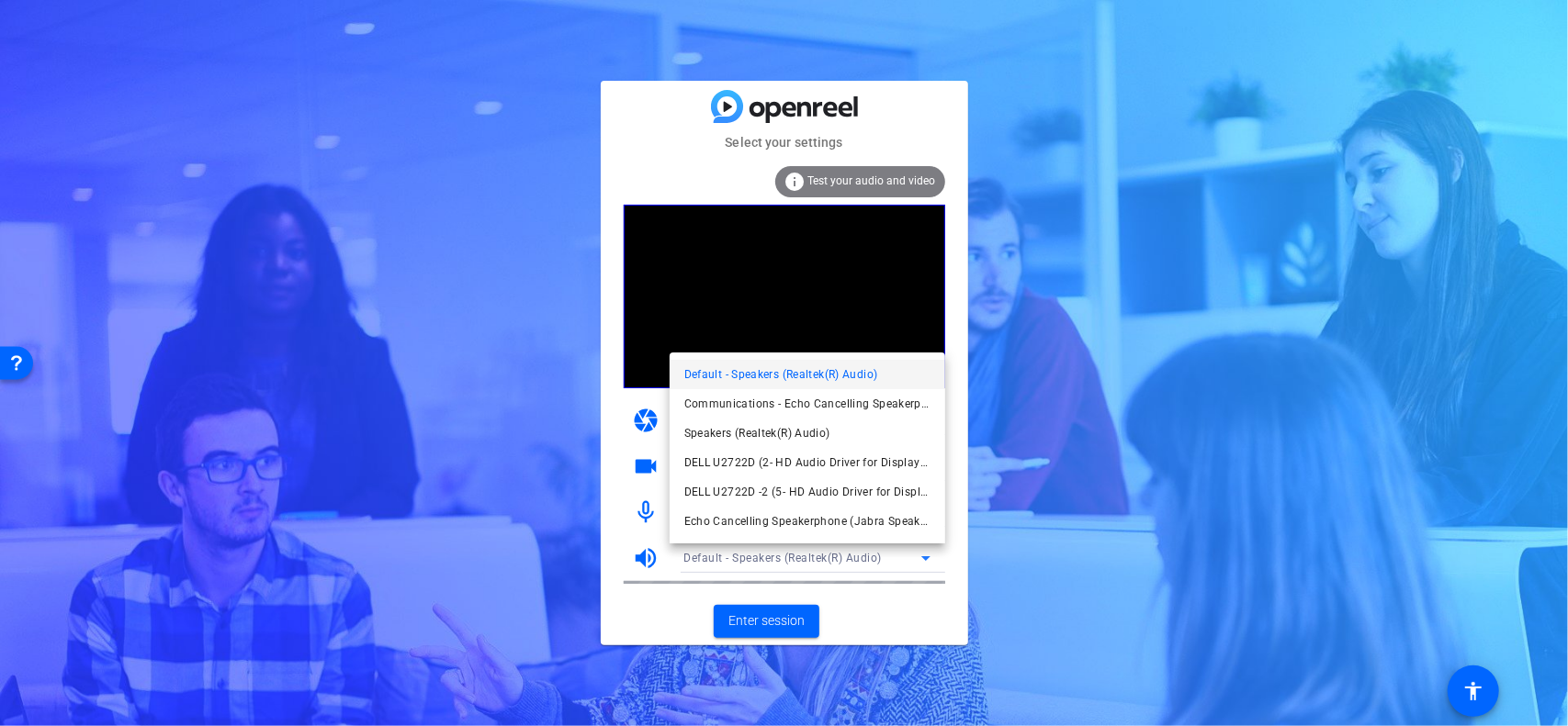
click at [902, 555] on div at bounding box center [784, 363] width 1568 height 726
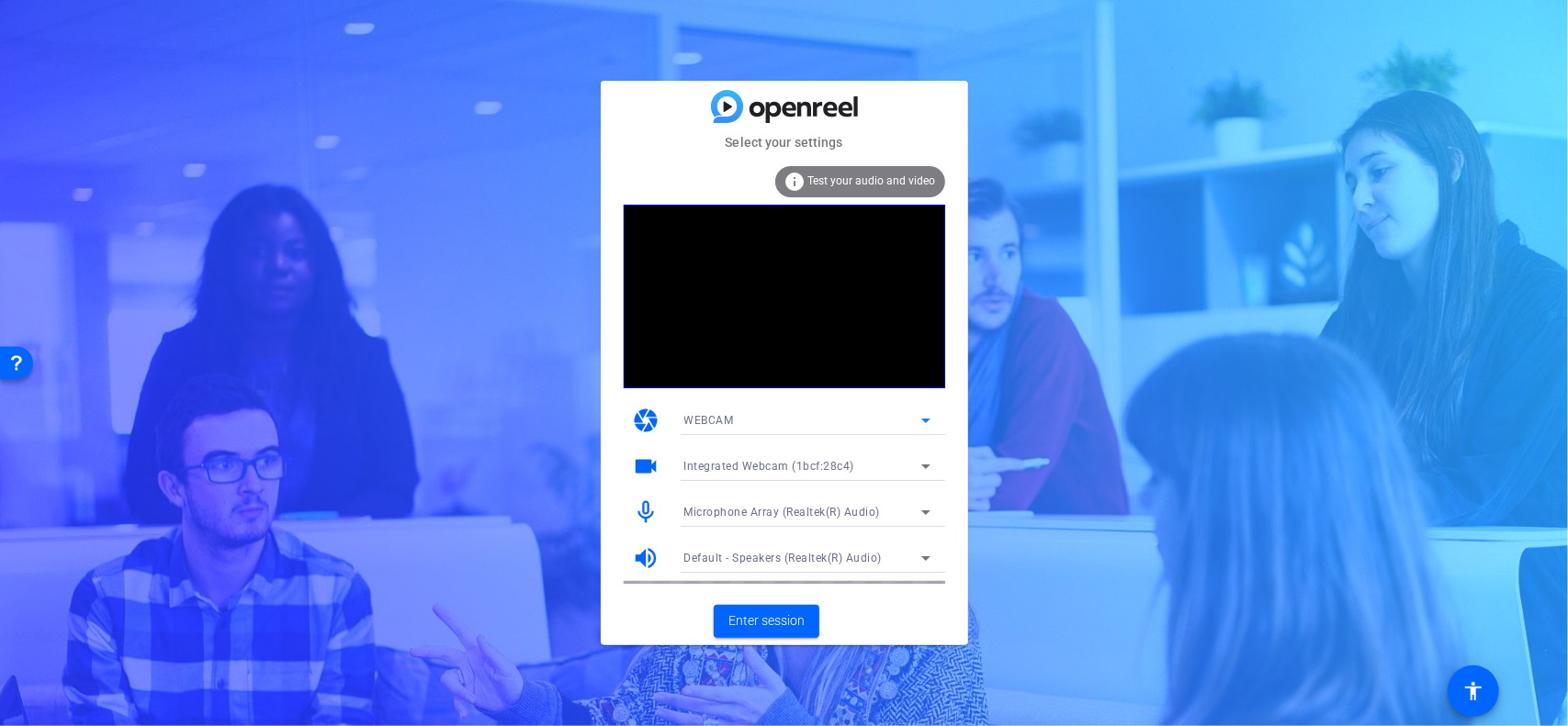
click at [934, 411] on icon at bounding box center [925, 420] width 22 height 22
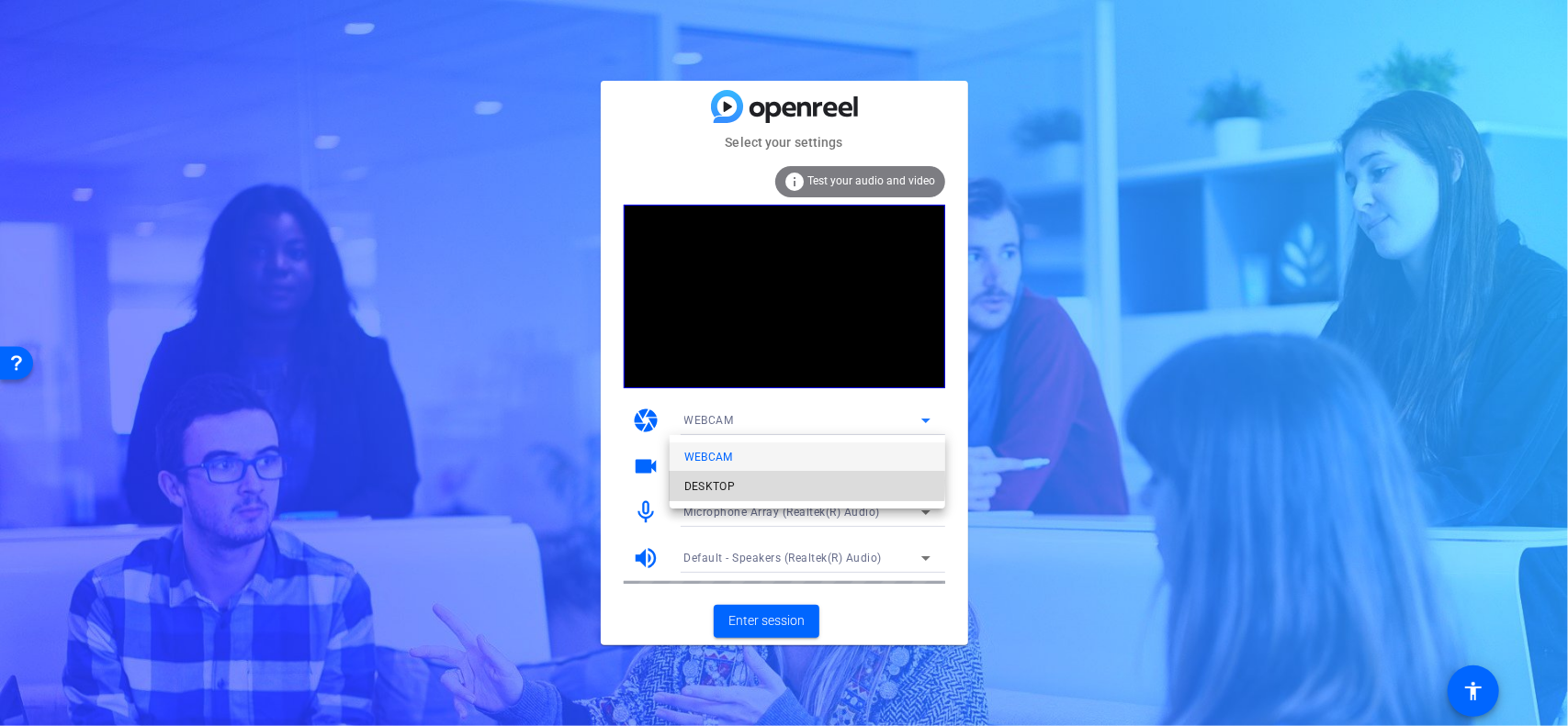
click at [692, 482] on span "DESKTOP" at bounding box center [710, 486] width 51 height 22
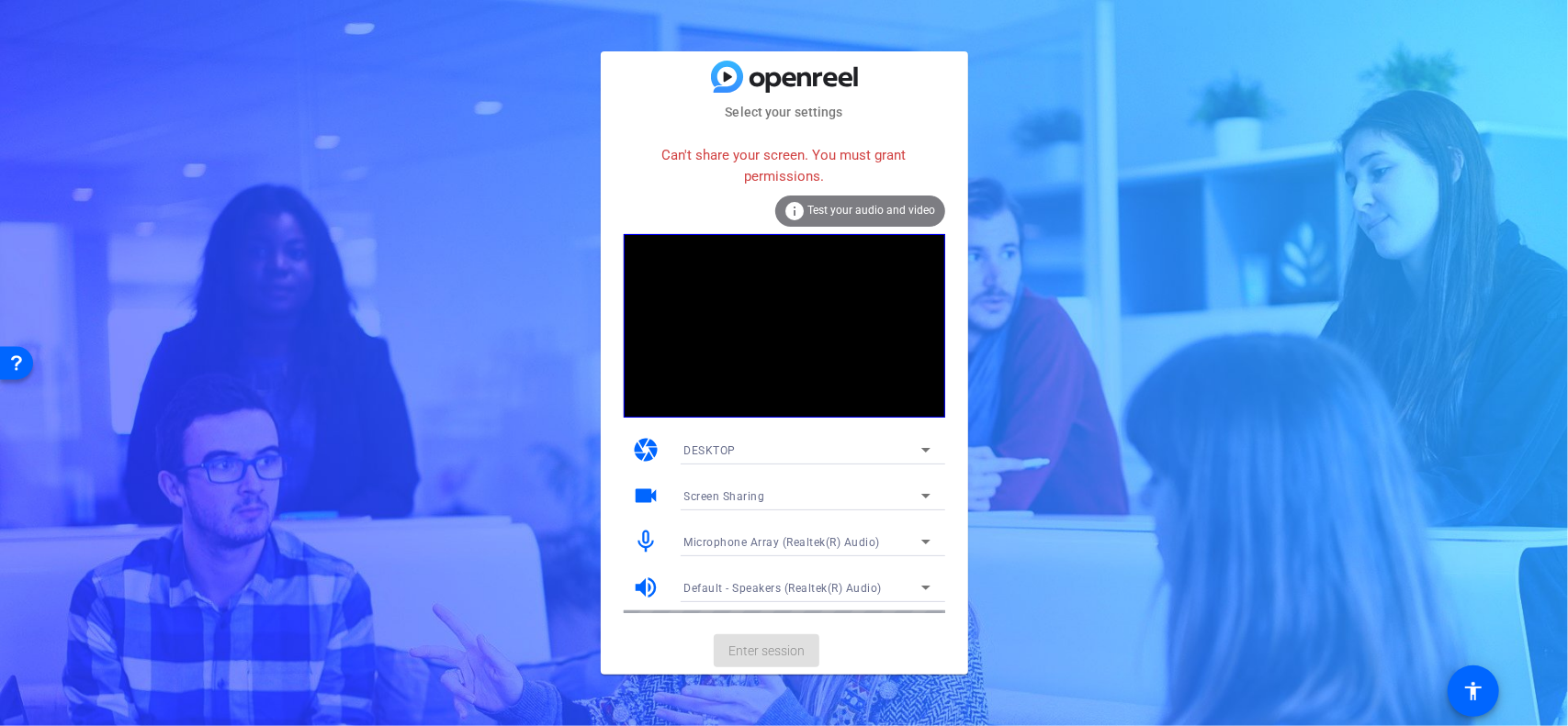
click at [924, 446] on icon at bounding box center [925, 449] width 22 height 22
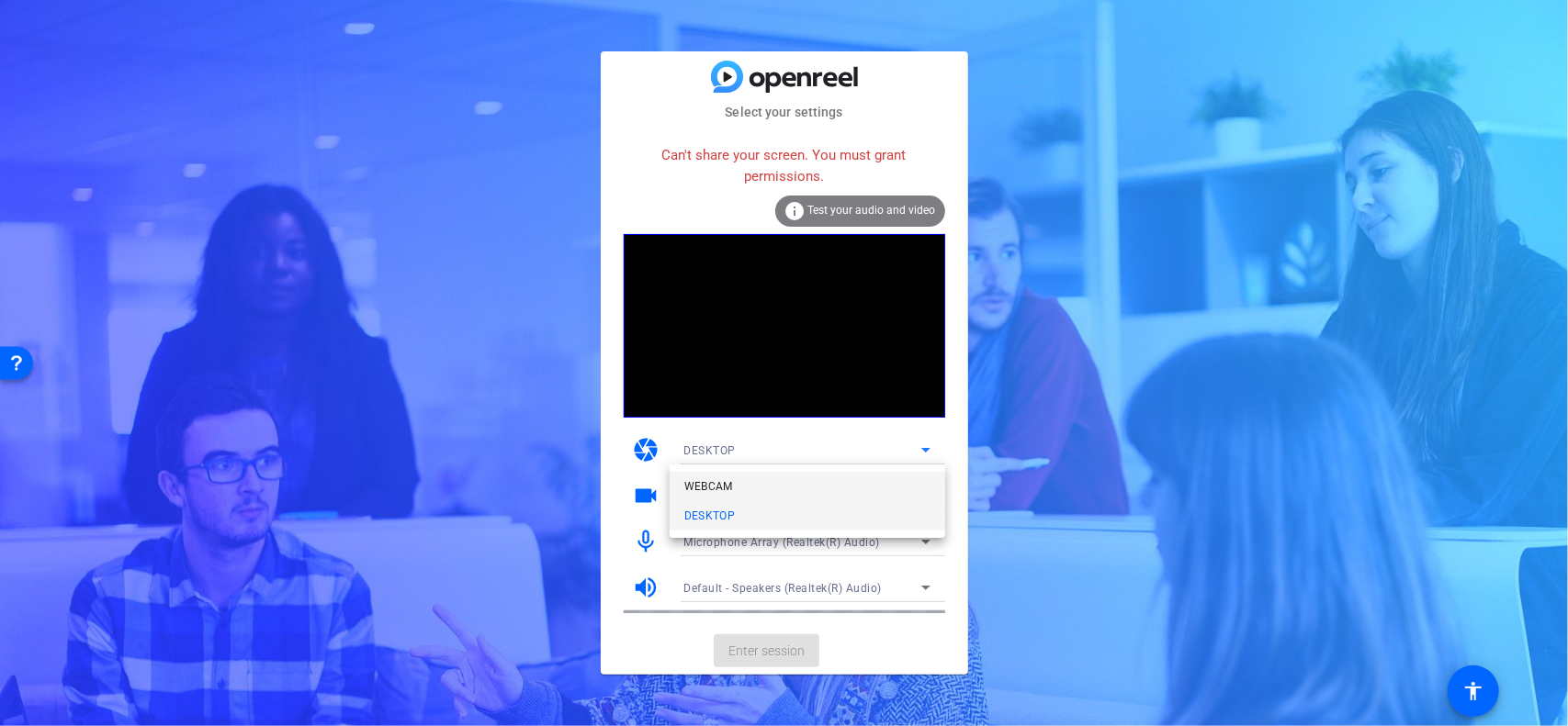
click at [788, 489] on mat-option "WEBCAM" at bounding box center [807, 486] width 276 height 29
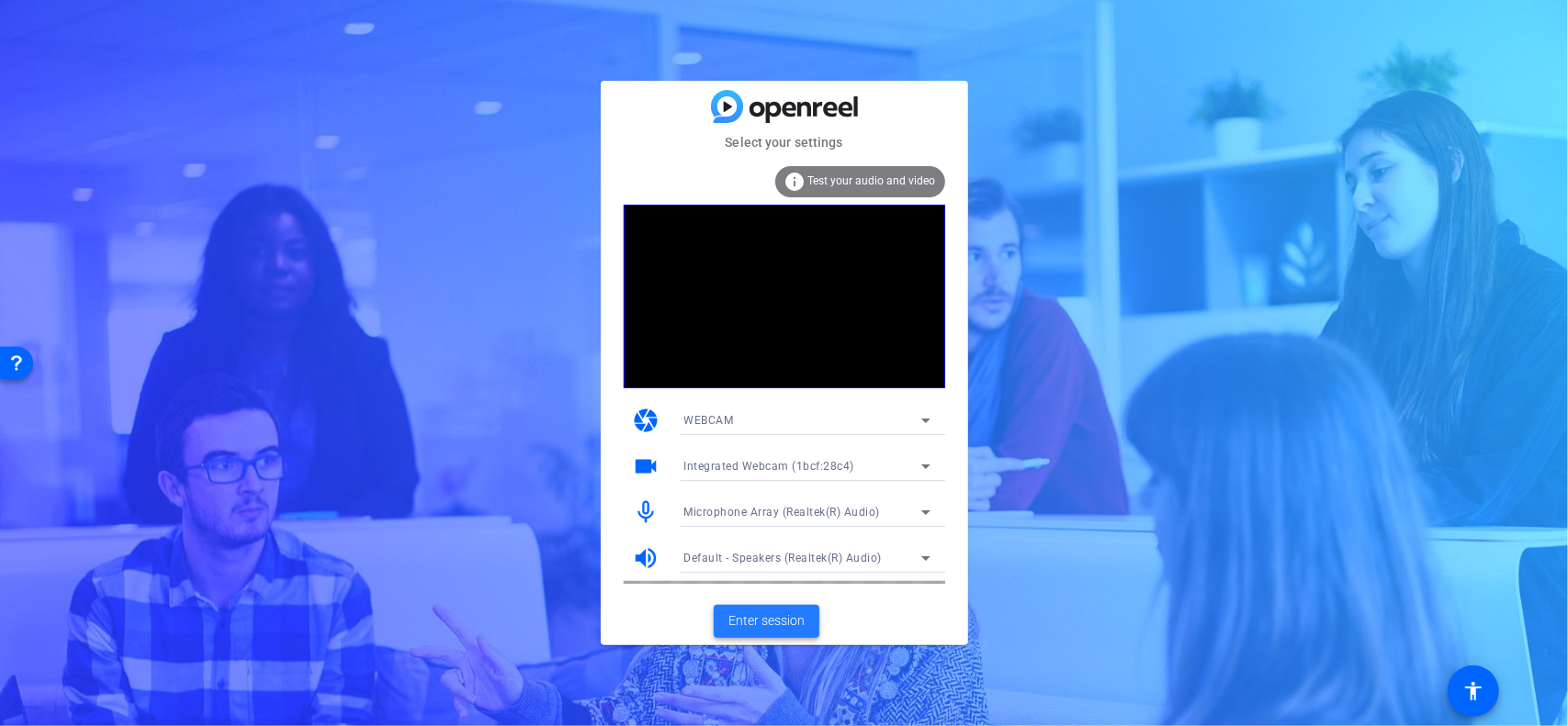
click at [761, 627] on span "Enter session" at bounding box center [766, 621] width 76 height 19
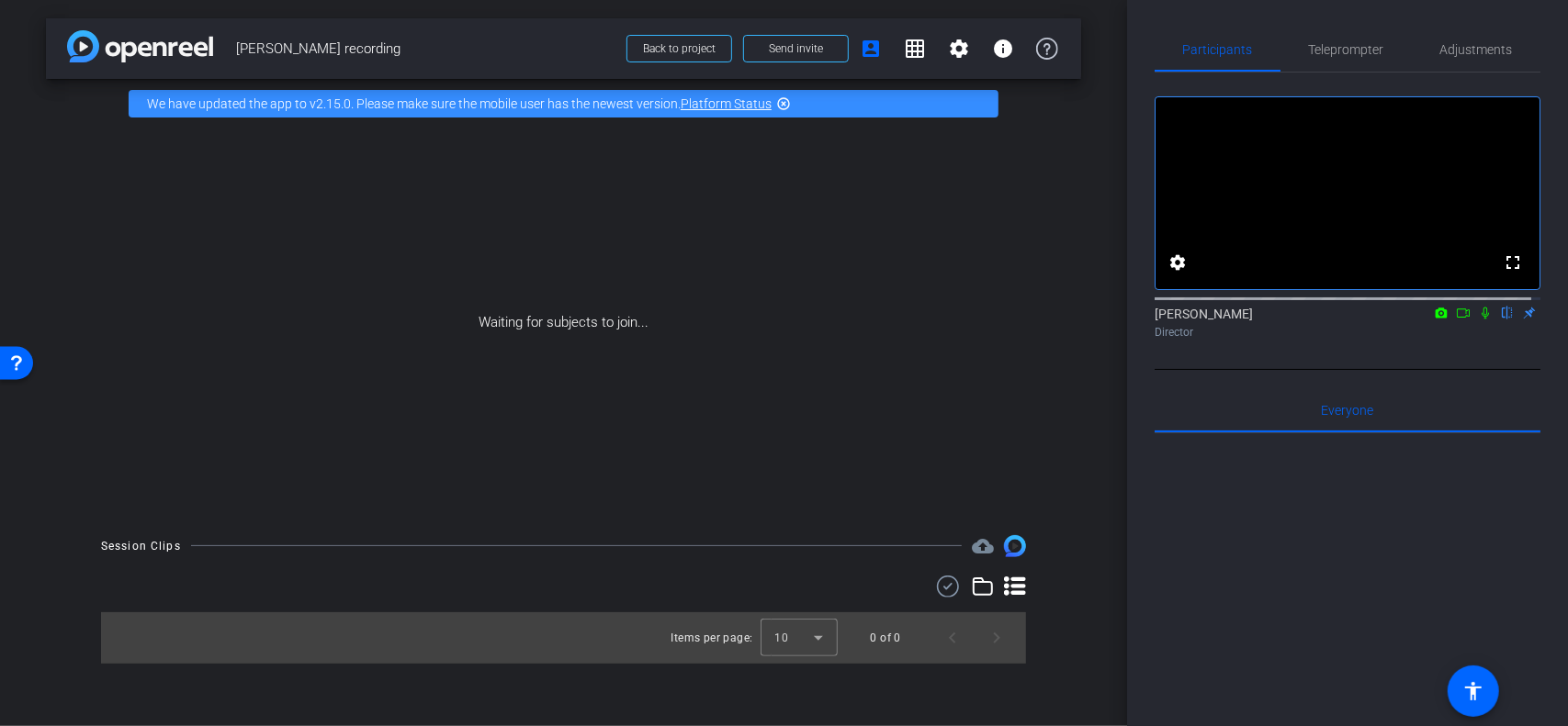
type input "[PERSON_NAME] Script"
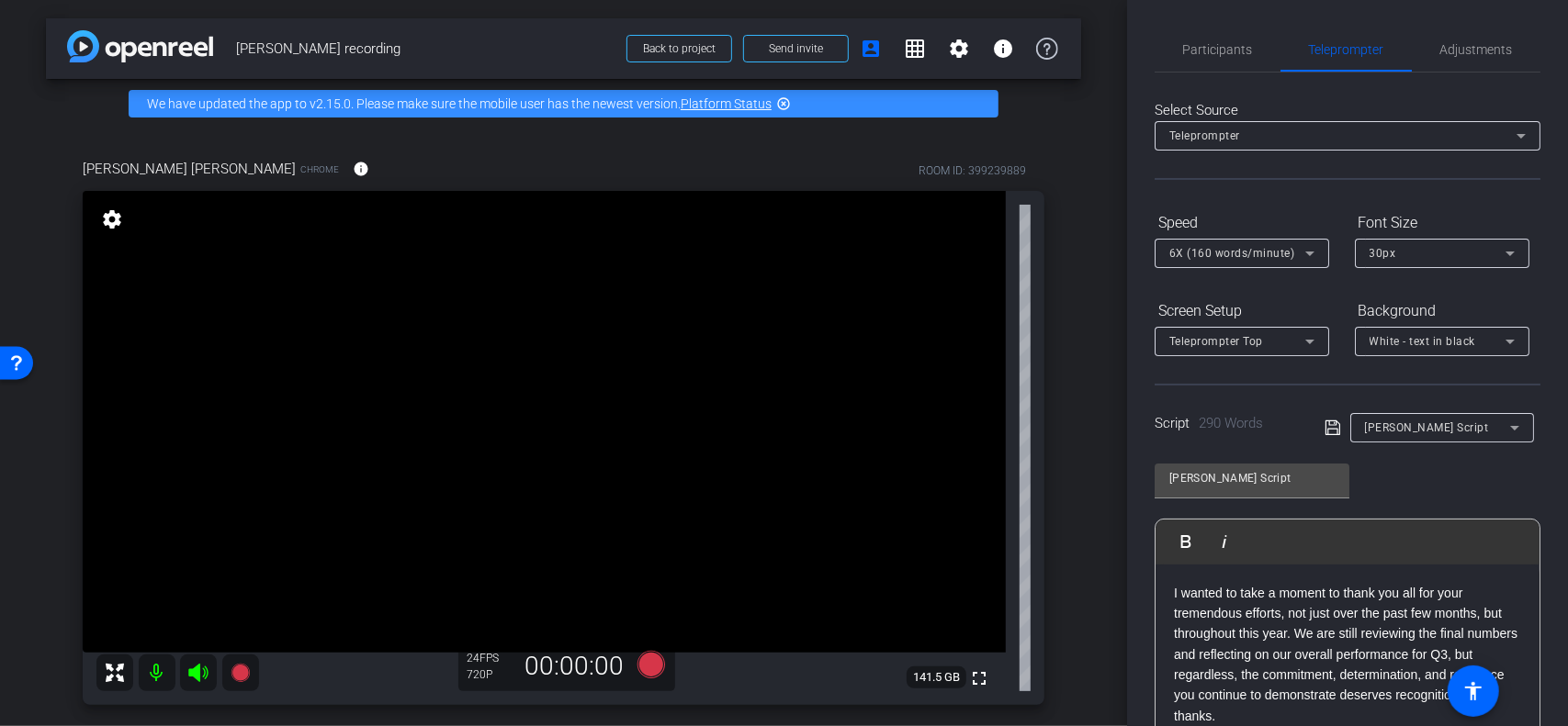
click at [689, 378] on video at bounding box center [544, 421] width 923 height 462
click at [237, 669] on icon at bounding box center [239, 672] width 18 height 18
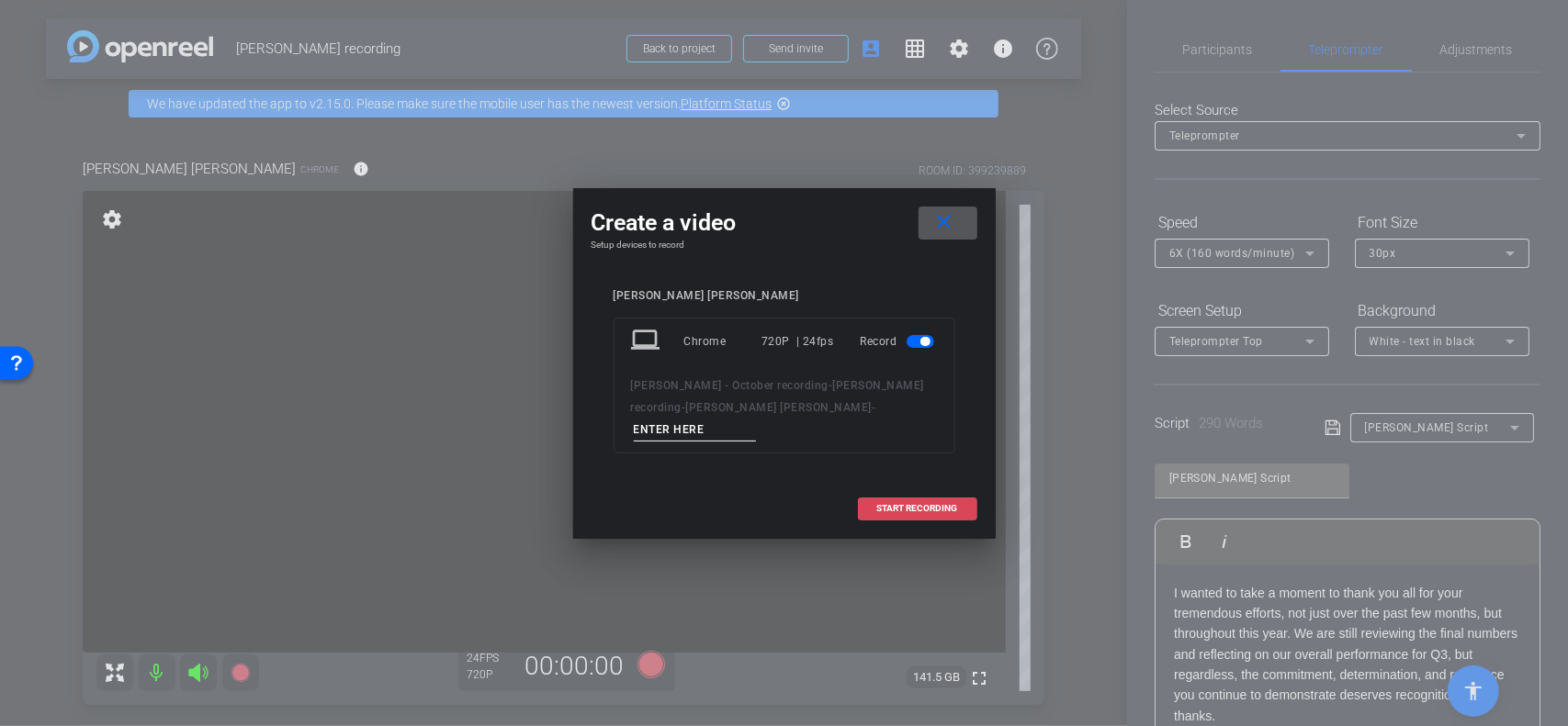
click at [907, 504] on span "START RECORDING" at bounding box center [917, 509] width 81 height 9
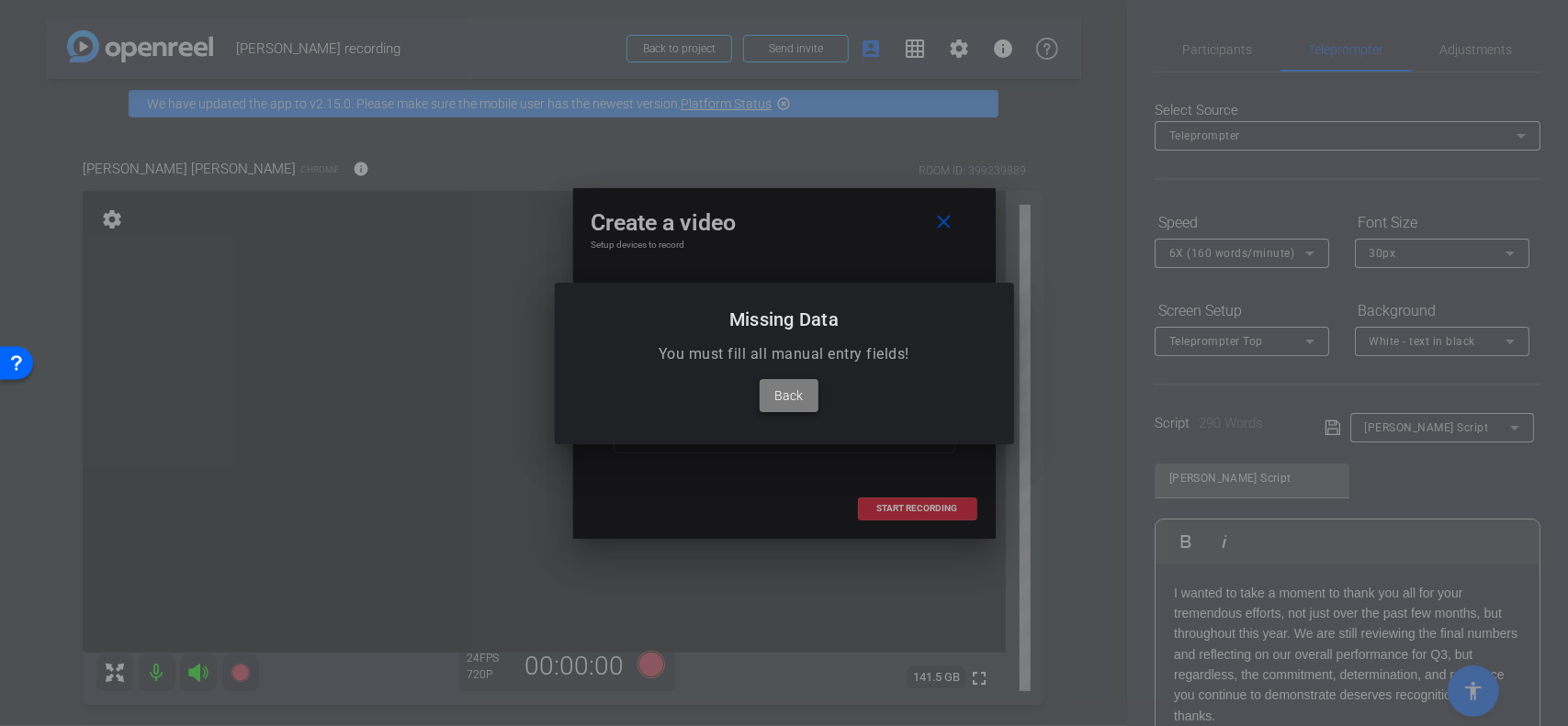
click at [788, 394] on span "Back" at bounding box center [789, 395] width 28 height 22
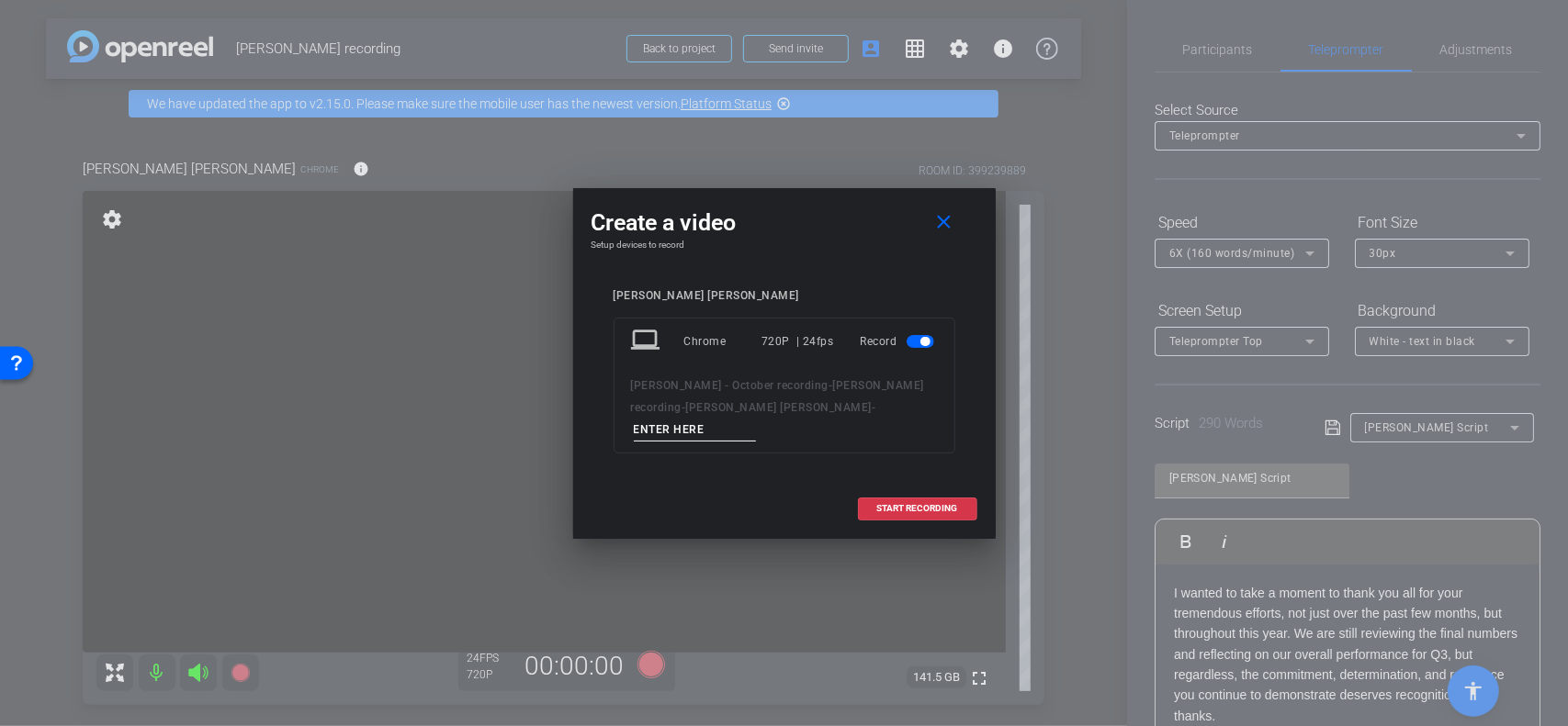
click at [706, 354] on div "Chrome" at bounding box center [723, 341] width 78 height 33
click at [757, 421] on input at bounding box center [695, 430] width 123 height 23
type input "ClaireWallace"
click at [903, 504] on span "START RECORDING" at bounding box center [917, 509] width 81 height 9
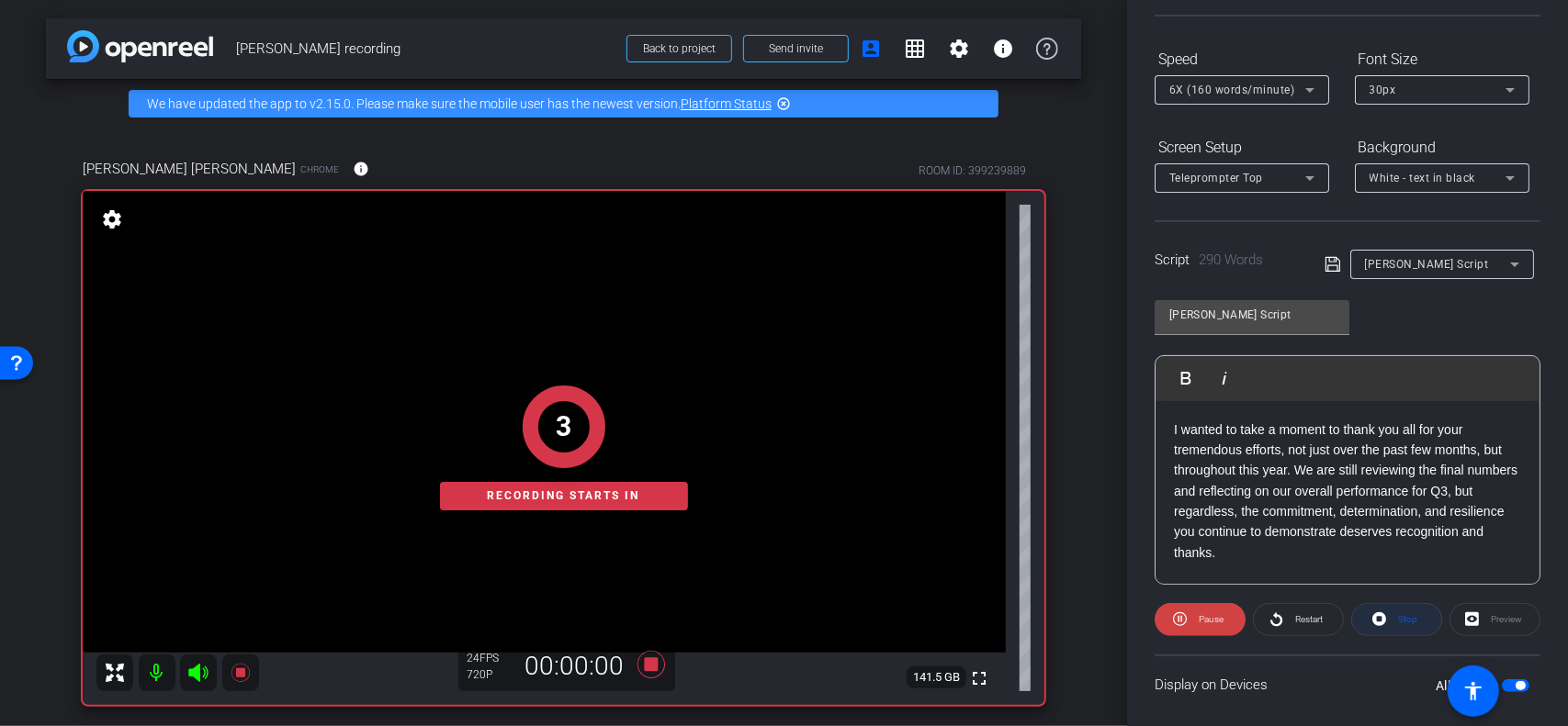
scroll to position [276, 0]
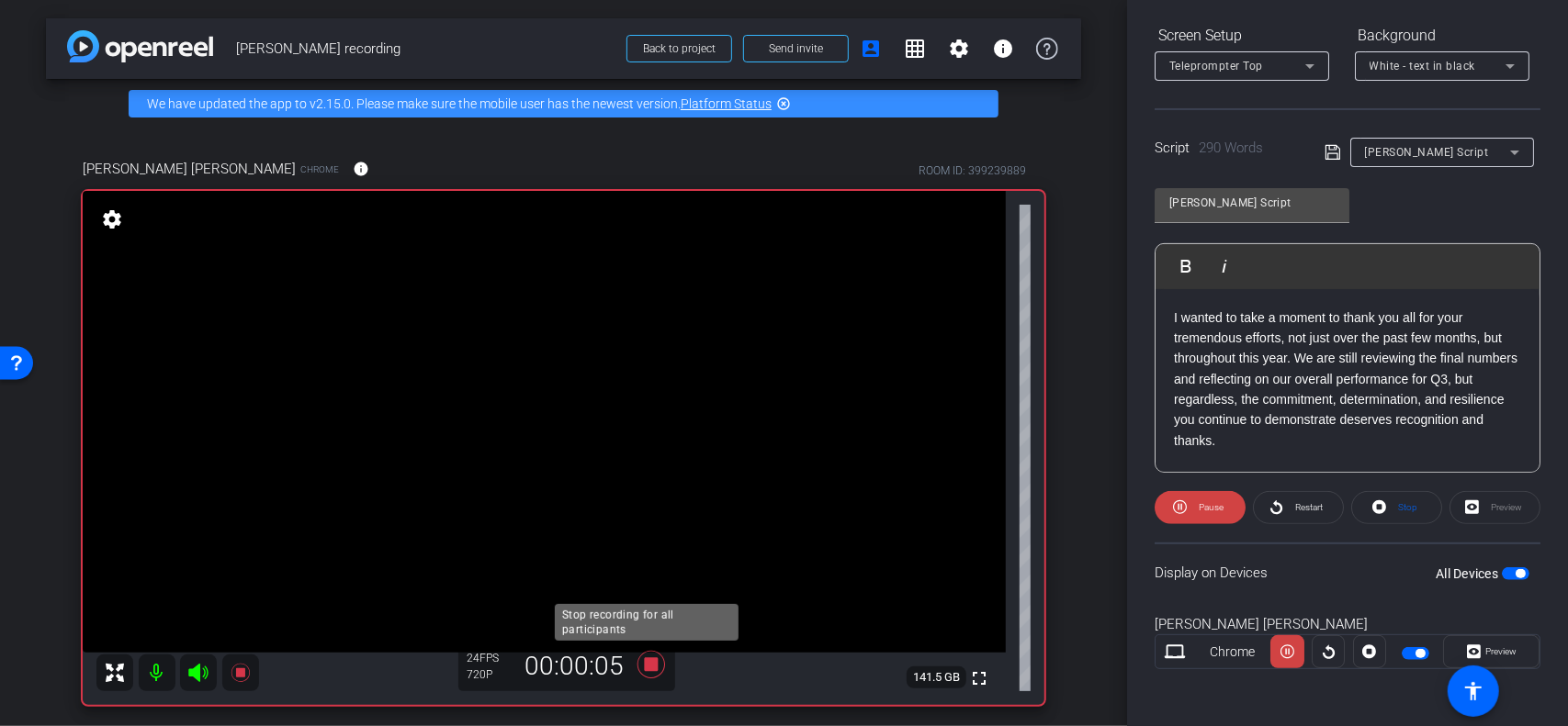
click at [667, 674] on icon at bounding box center [651, 664] width 44 height 33
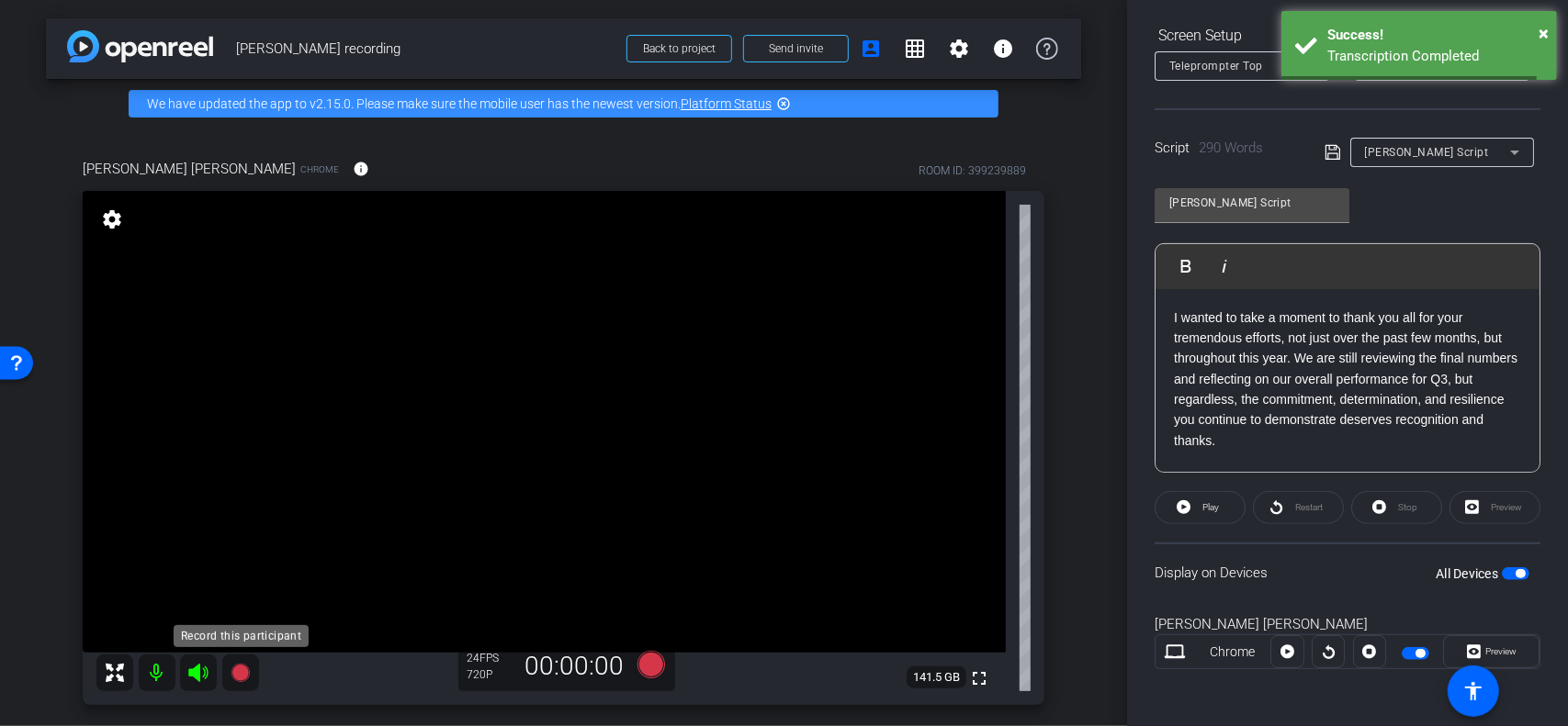
click at [239, 669] on icon at bounding box center [239, 672] width 18 height 18
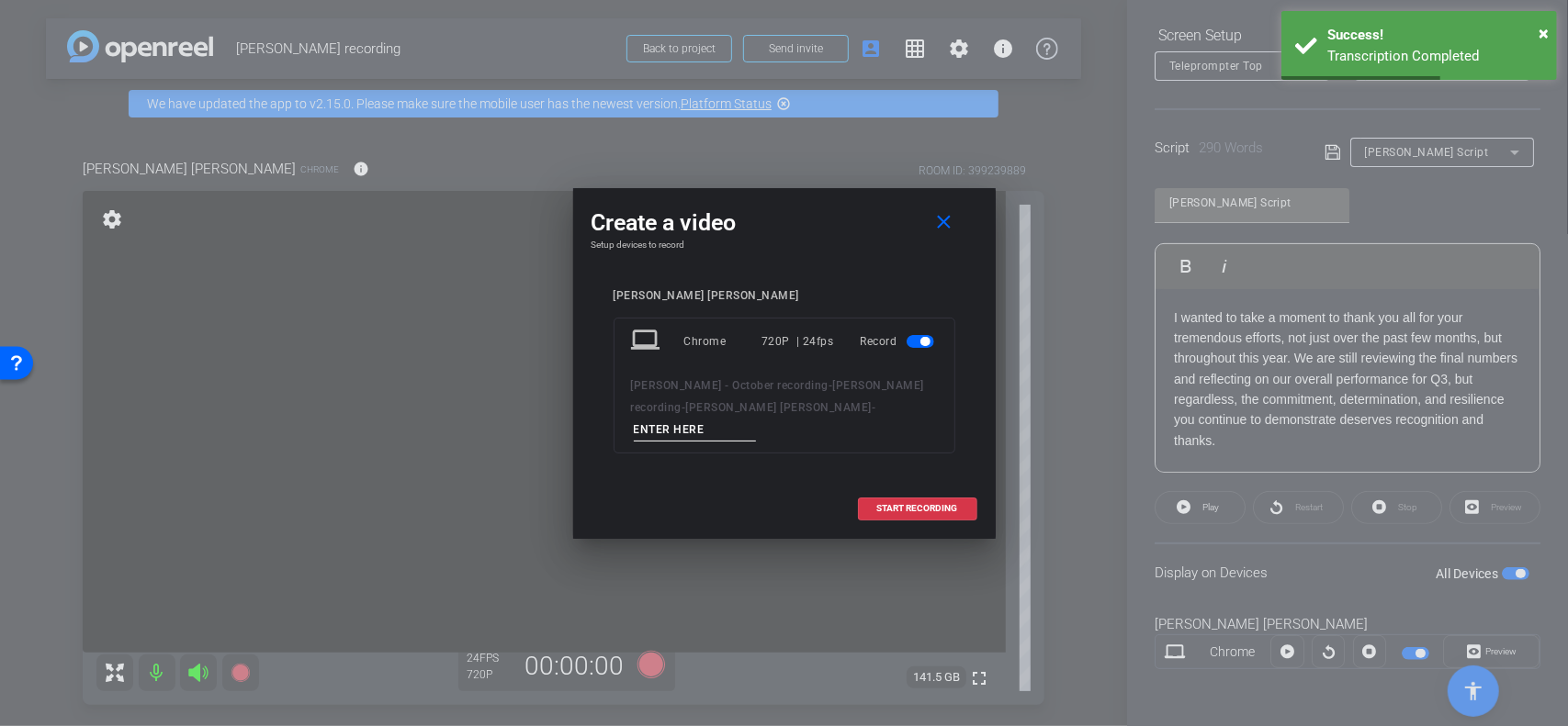
click at [757, 420] on input at bounding box center [695, 430] width 123 height 23
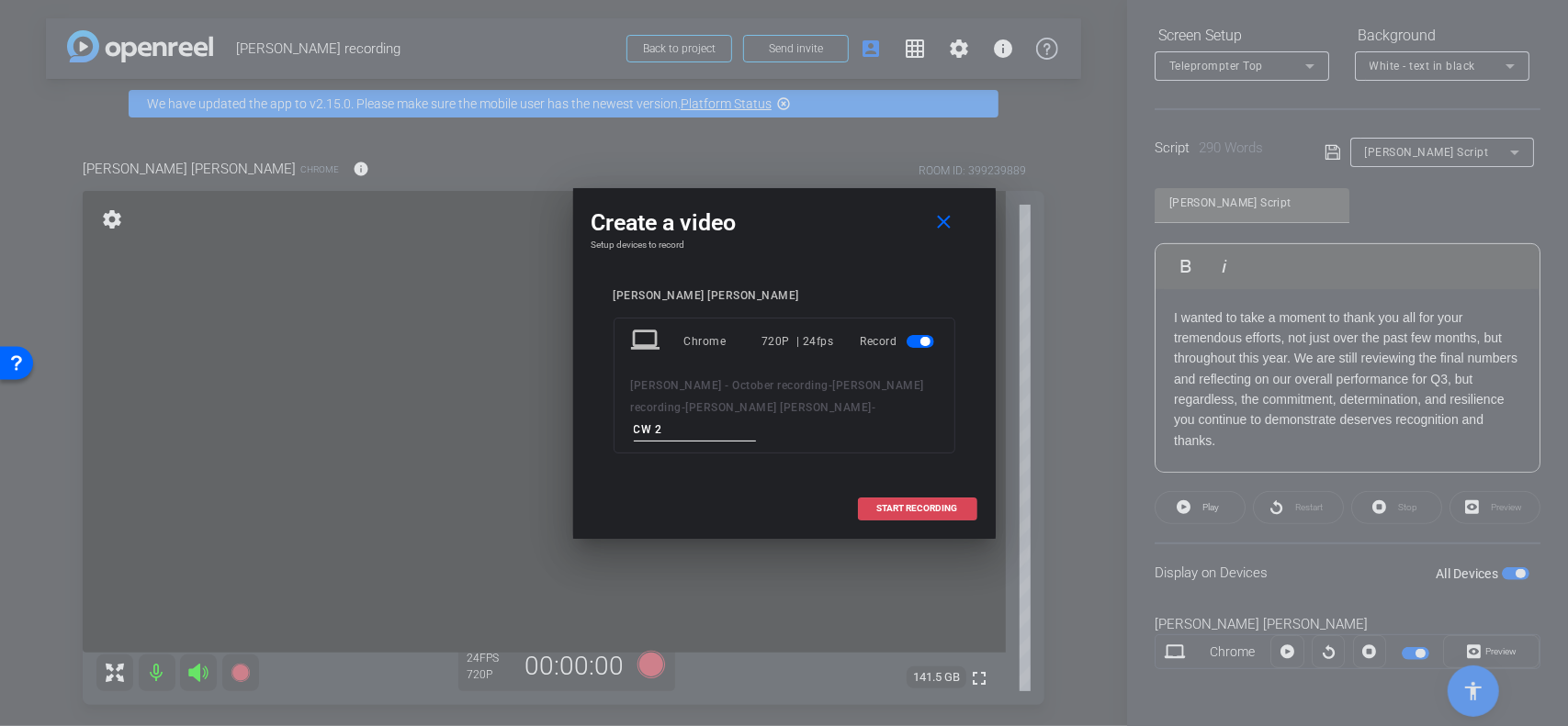
type input "CW 2"
click at [879, 506] on span at bounding box center [918, 508] width 118 height 44
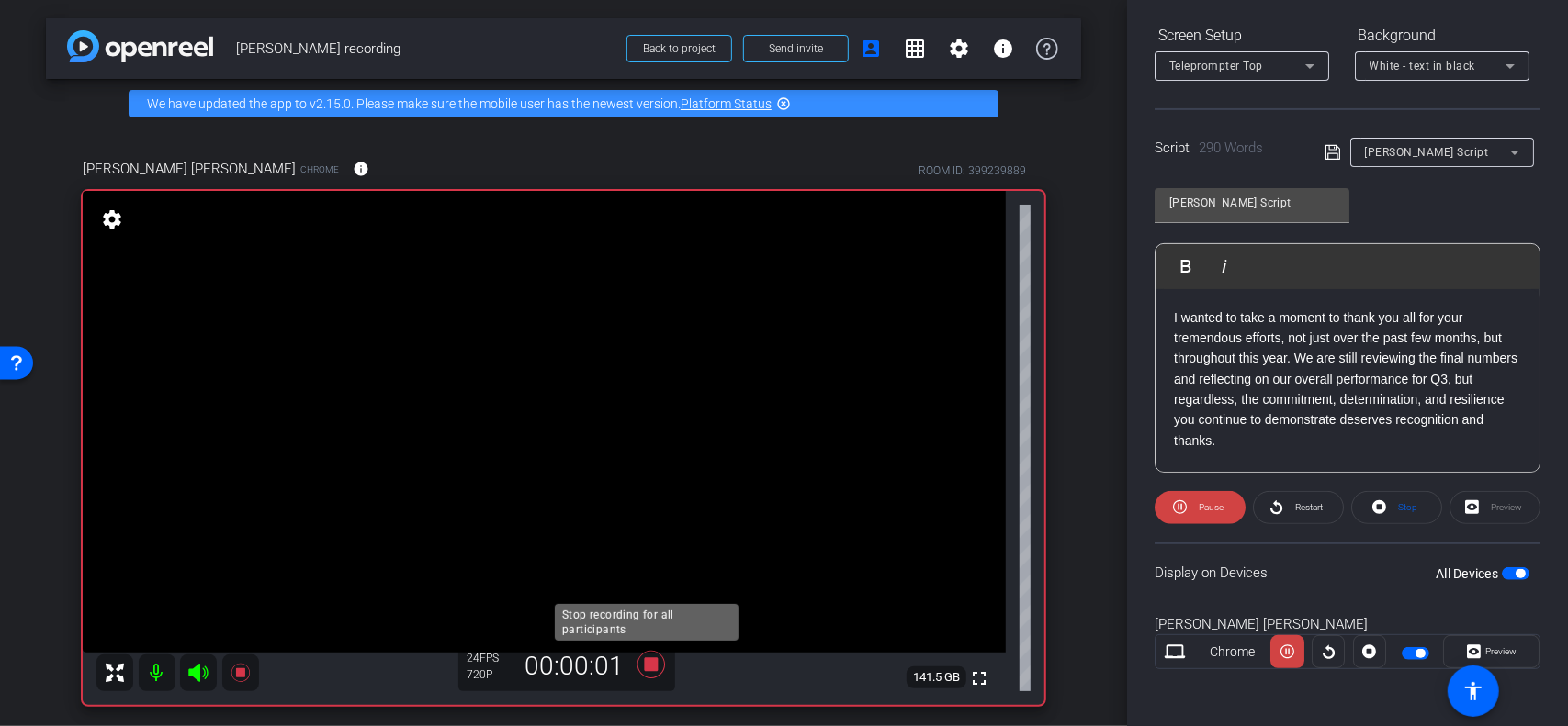
click at [646, 662] on icon at bounding box center [649, 664] width 27 height 27
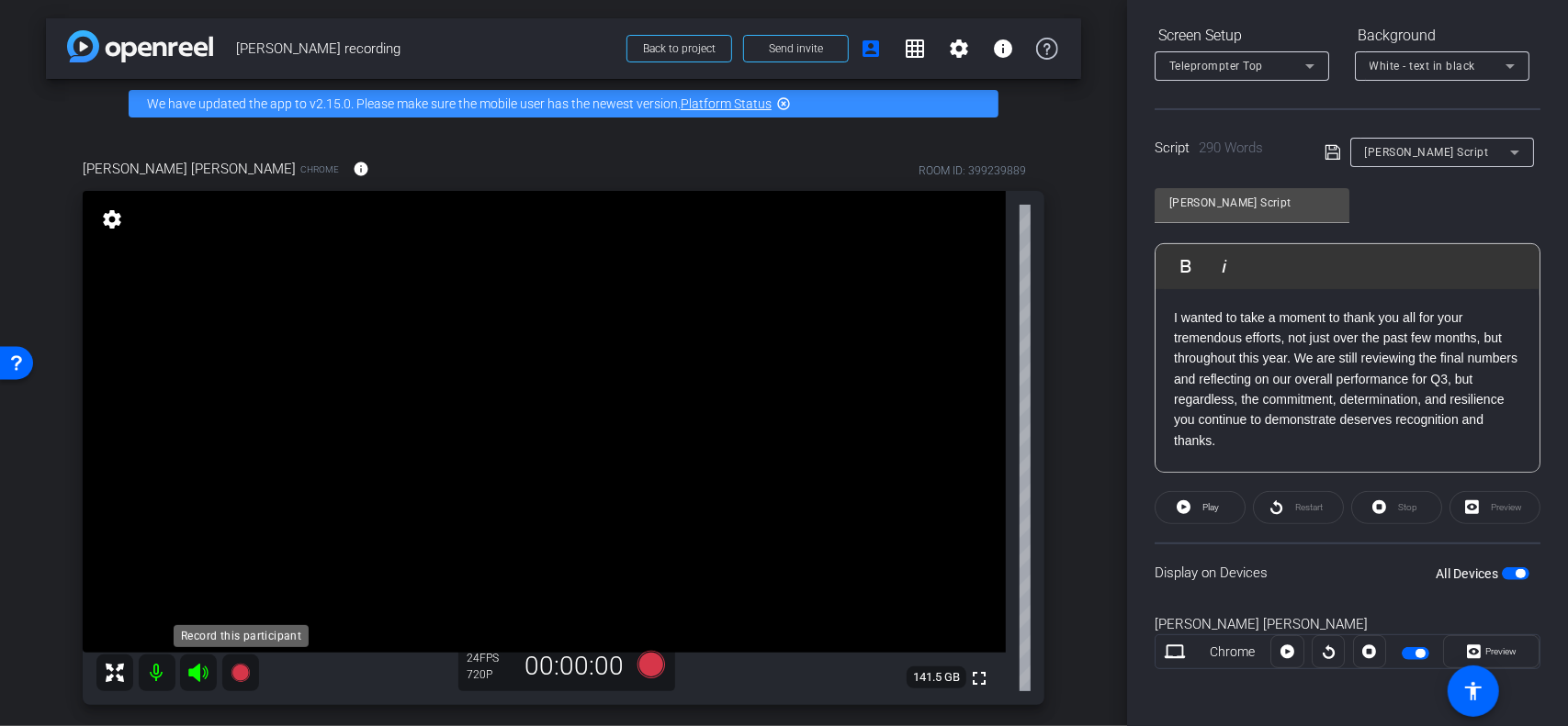
click at [243, 674] on icon at bounding box center [239, 672] width 18 height 18
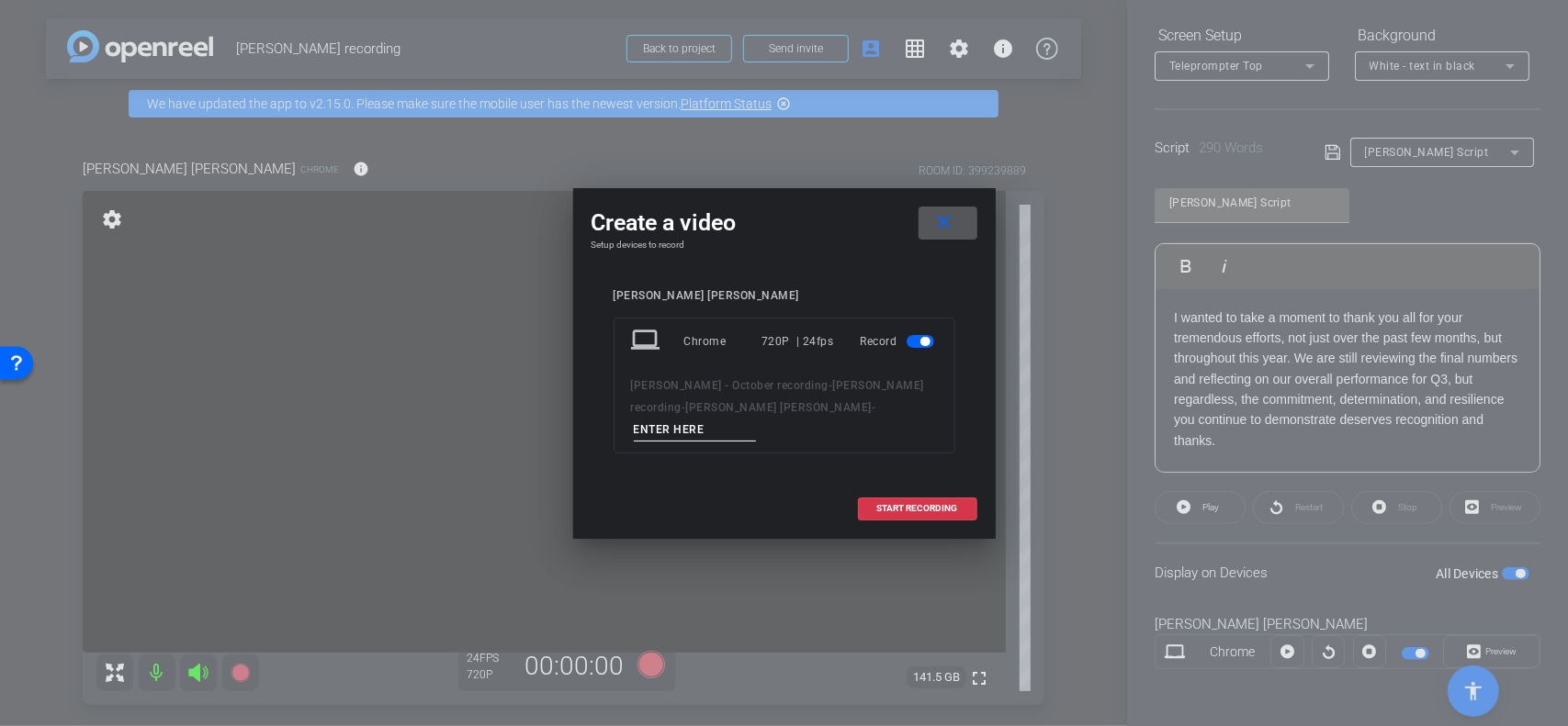
click at [757, 419] on input at bounding box center [695, 430] width 123 height 23
type input "cw 3"
click at [909, 486] on span at bounding box center [918, 508] width 118 height 44
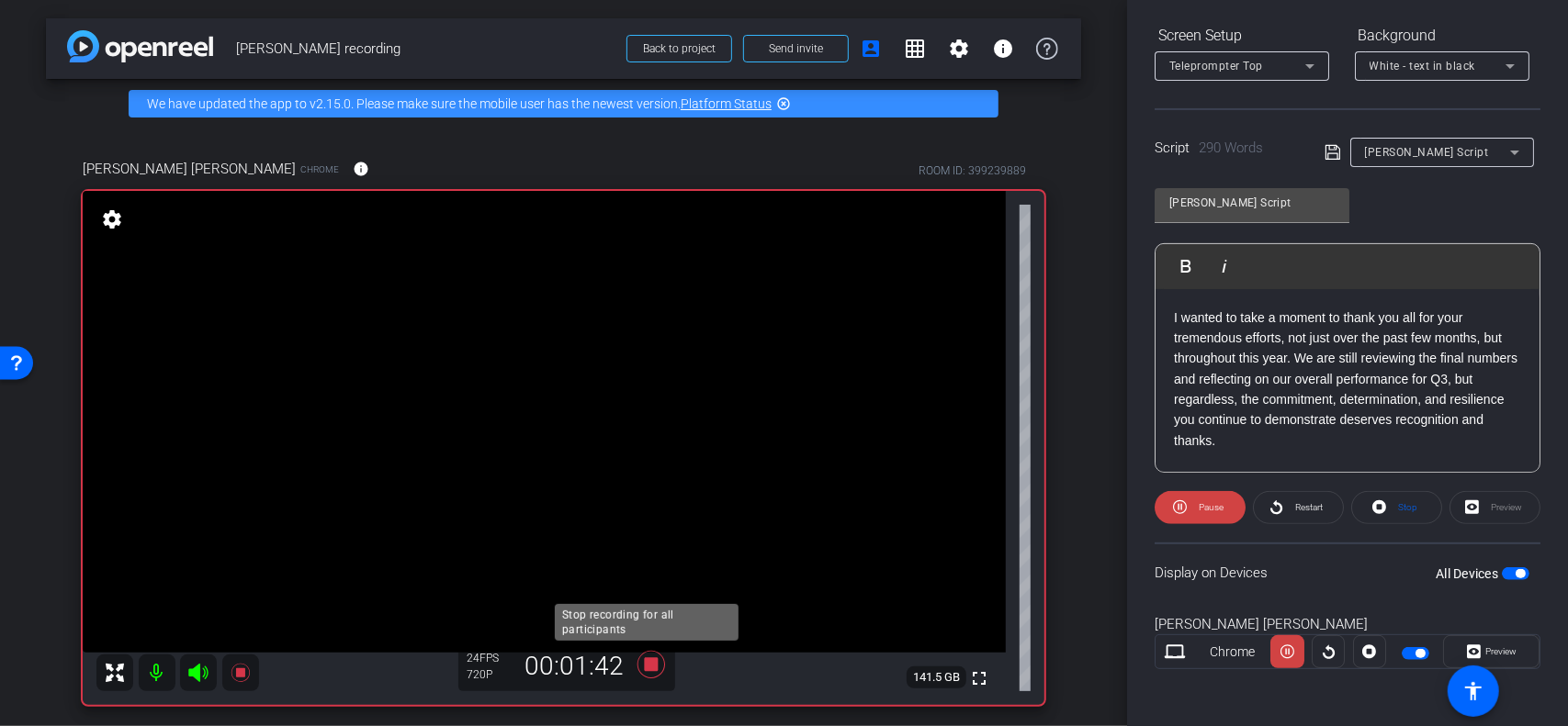
click at [644, 665] on icon at bounding box center [649, 664] width 27 height 27
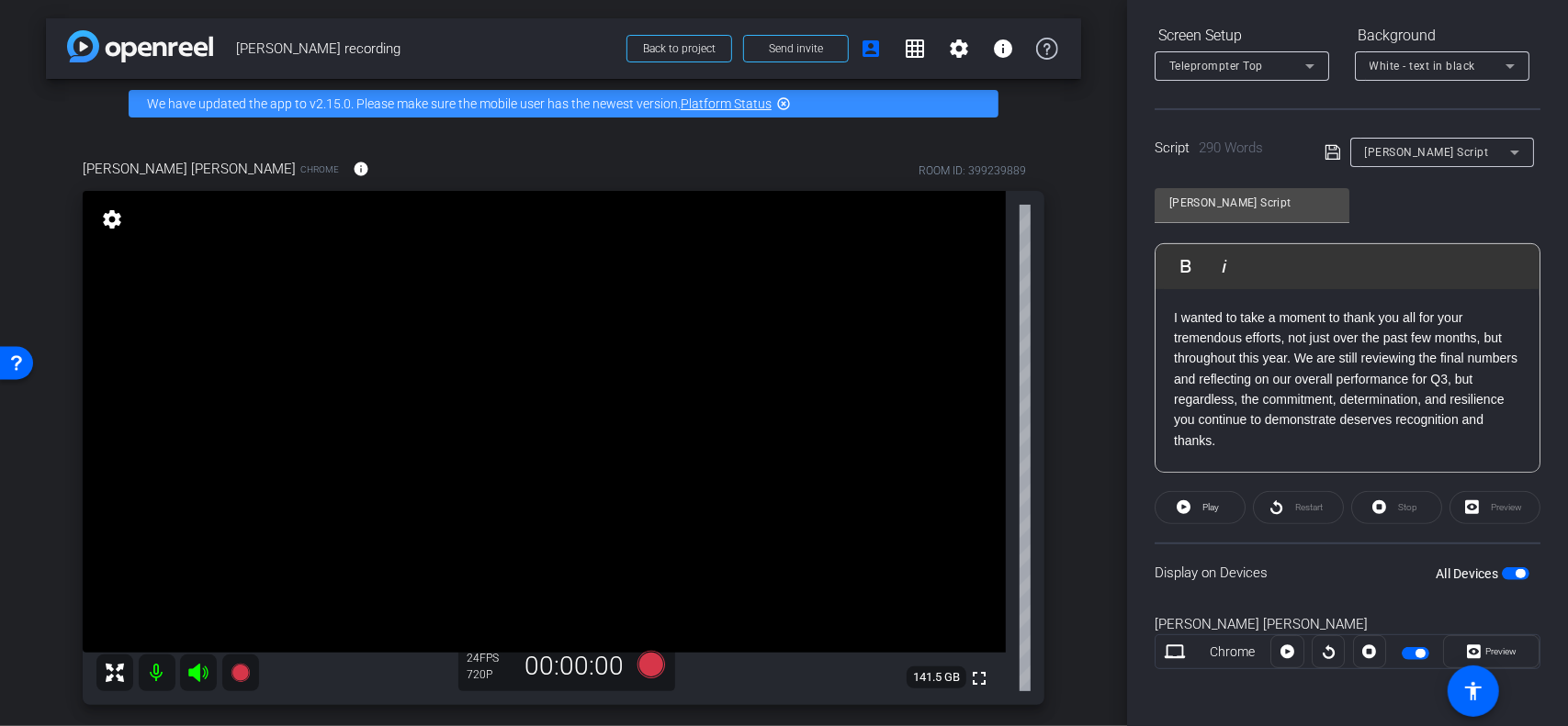
click at [100, 217] on mat-icon "settings" at bounding box center [112, 219] width 26 height 22
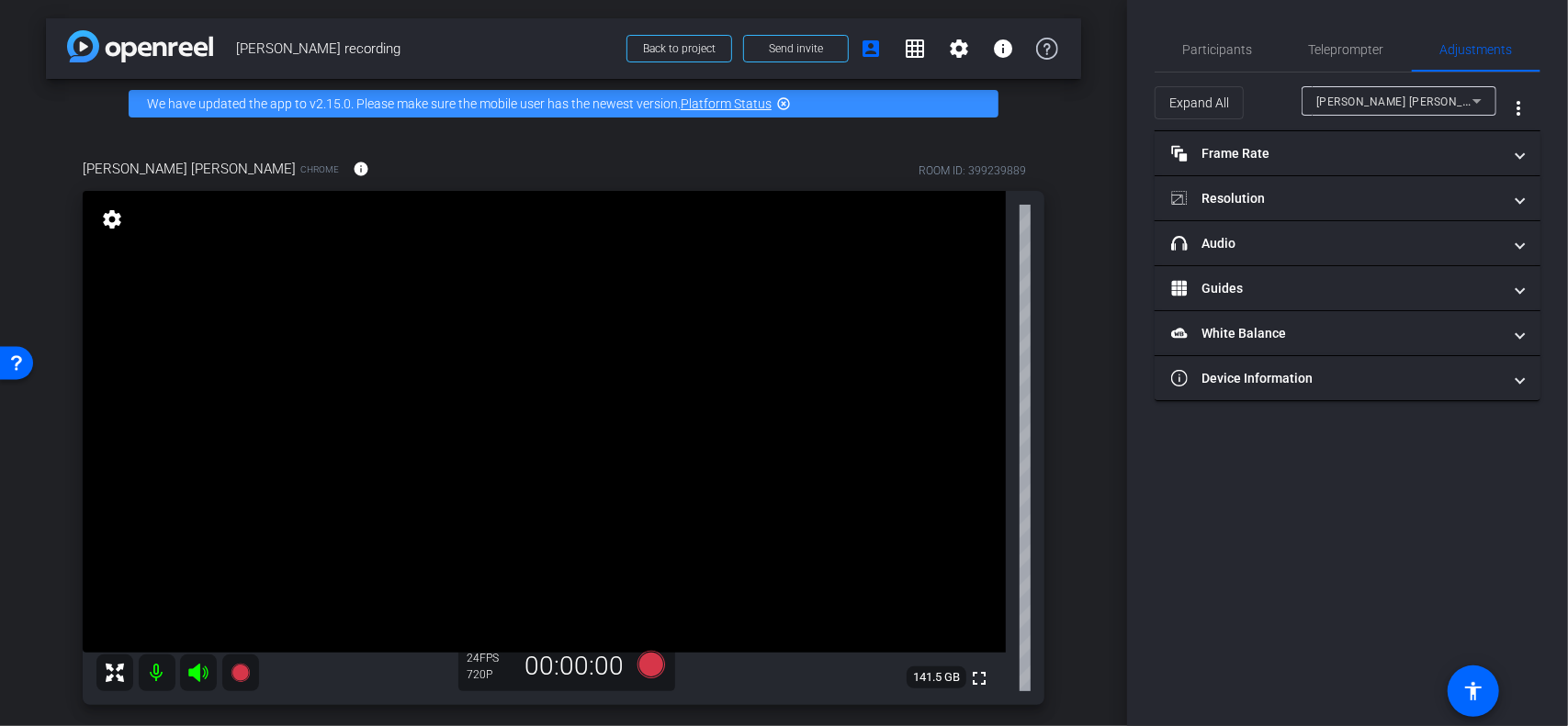
scroll to position [0, 0]
click at [1324, 54] on span "Teleprompter" at bounding box center [1345, 50] width 75 height 13
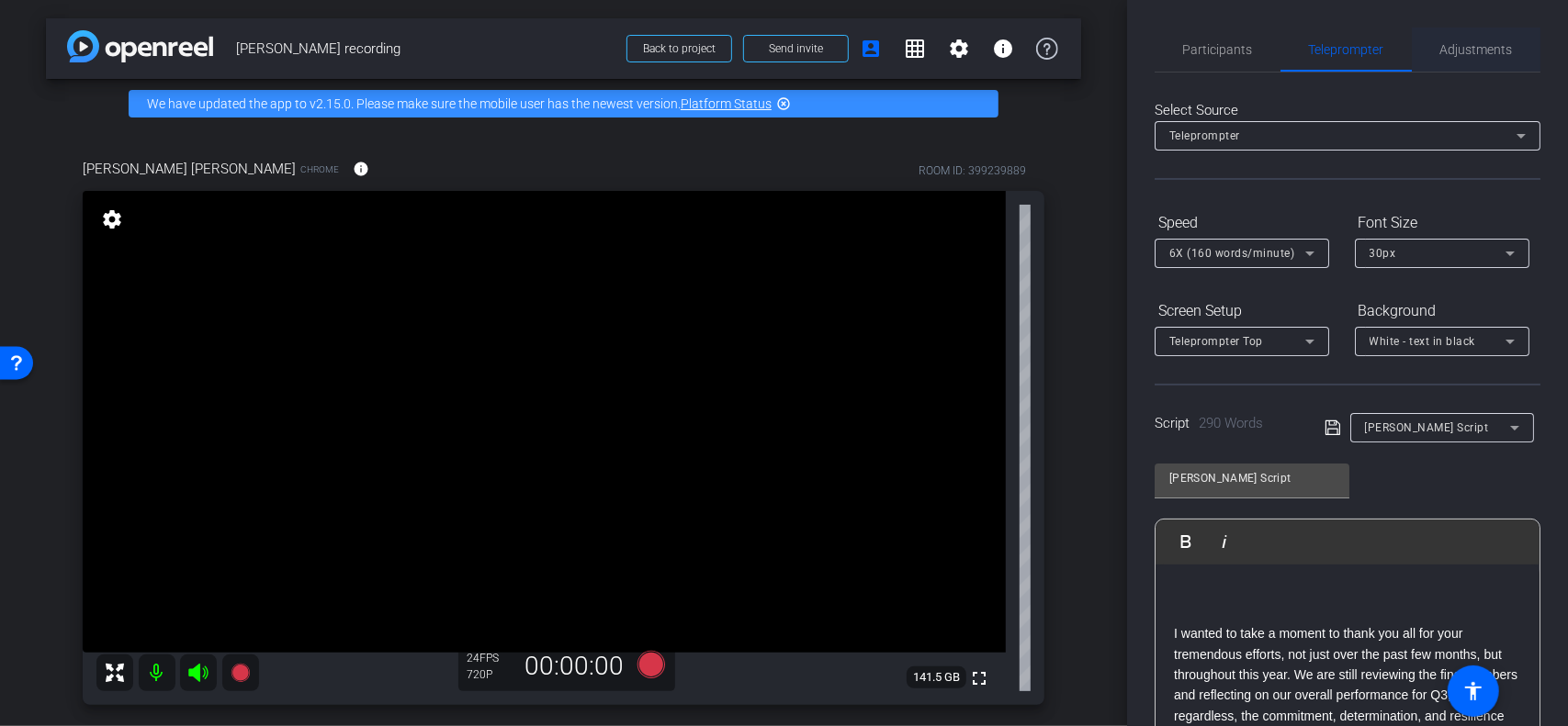
click at [1468, 54] on span "Adjustments" at bounding box center [1476, 50] width 73 height 13
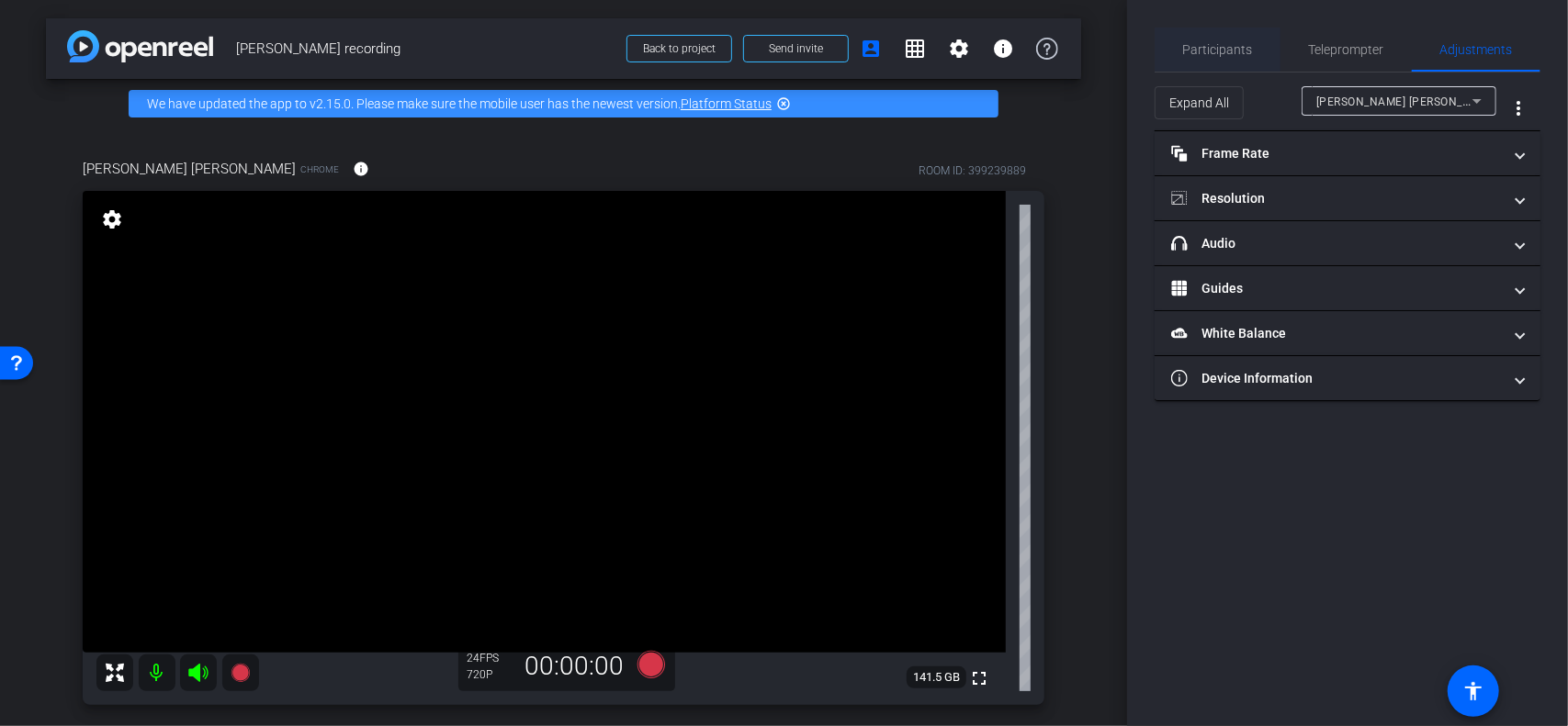
click at [1190, 54] on span "Participants" at bounding box center [1218, 50] width 70 height 13
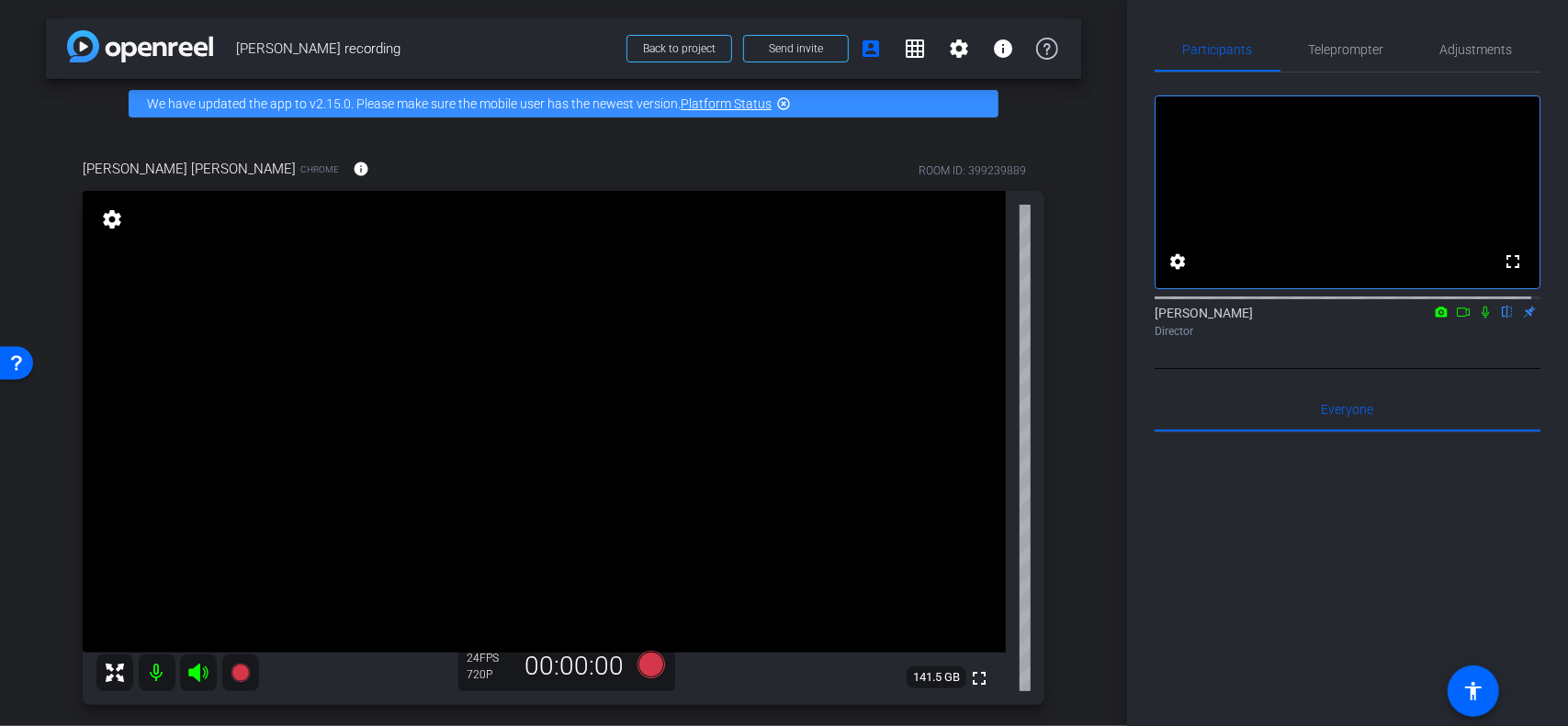
click at [1478, 318] on icon at bounding box center [1485, 313] width 14 height 13
click at [1481, 318] on icon at bounding box center [1486, 313] width 10 height 12
click at [1177, 273] on mat-icon "settings" at bounding box center [1176, 261] width 22 height 22
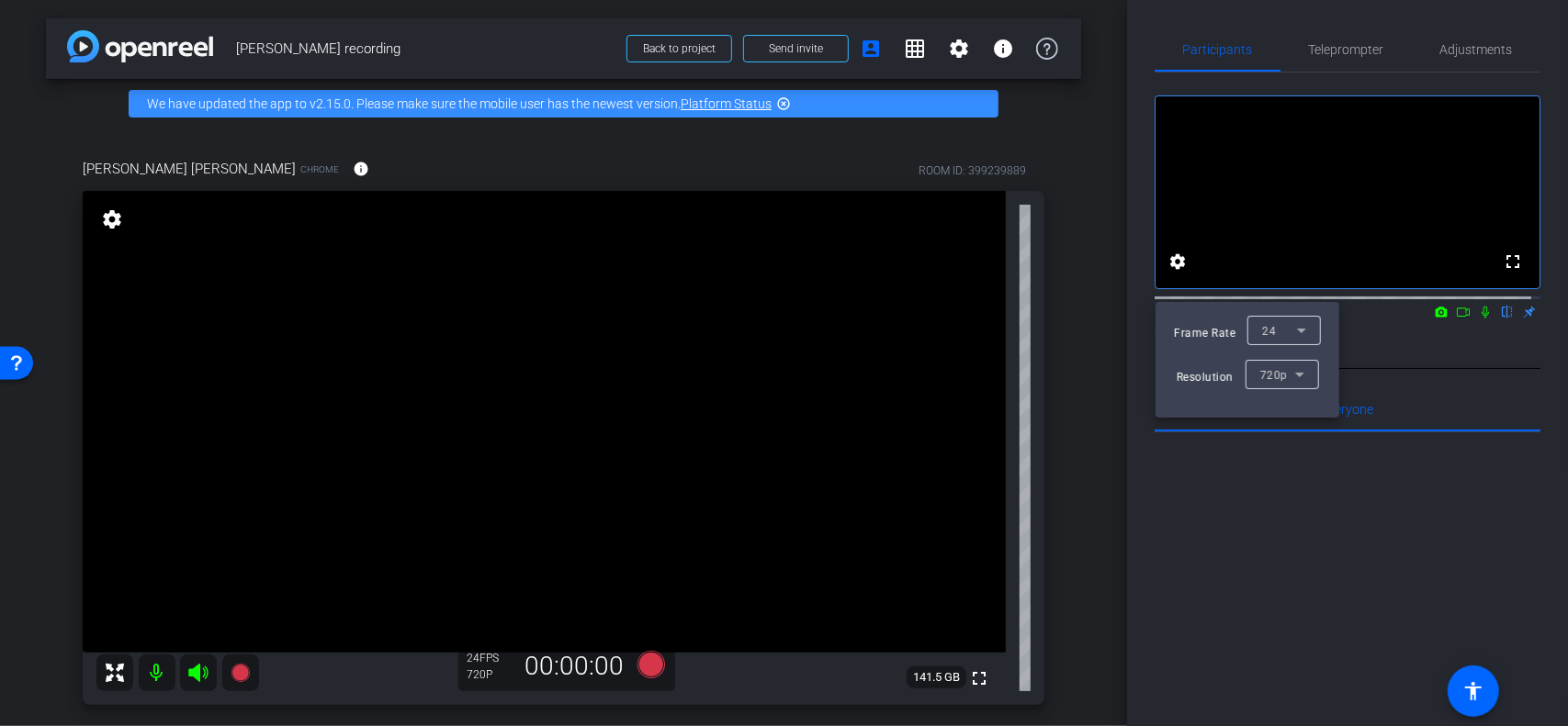
click at [1385, 381] on div at bounding box center [784, 363] width 1568 height 726
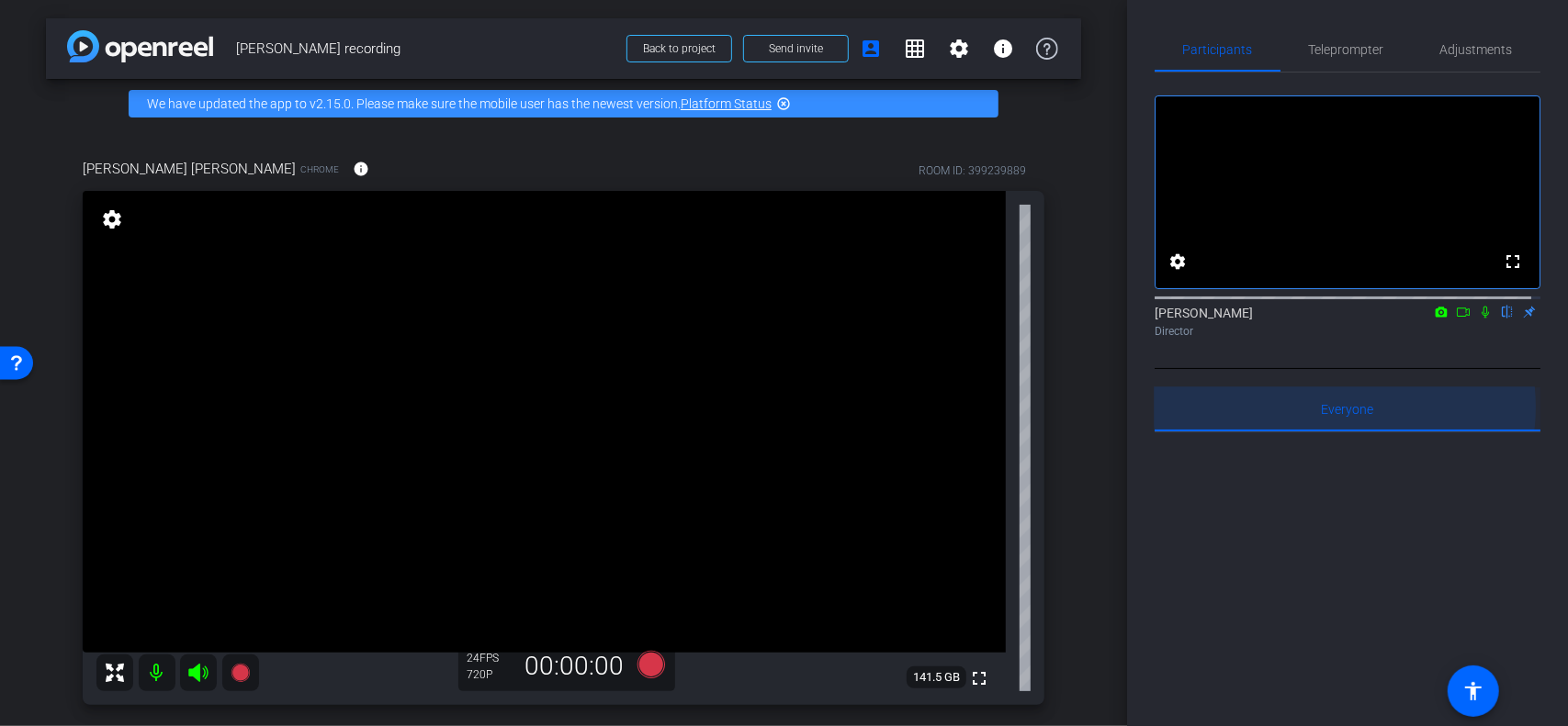
click at [1344, 416] on span "Everyone 0" at bounding box center [1347, 409] width 52 height 13
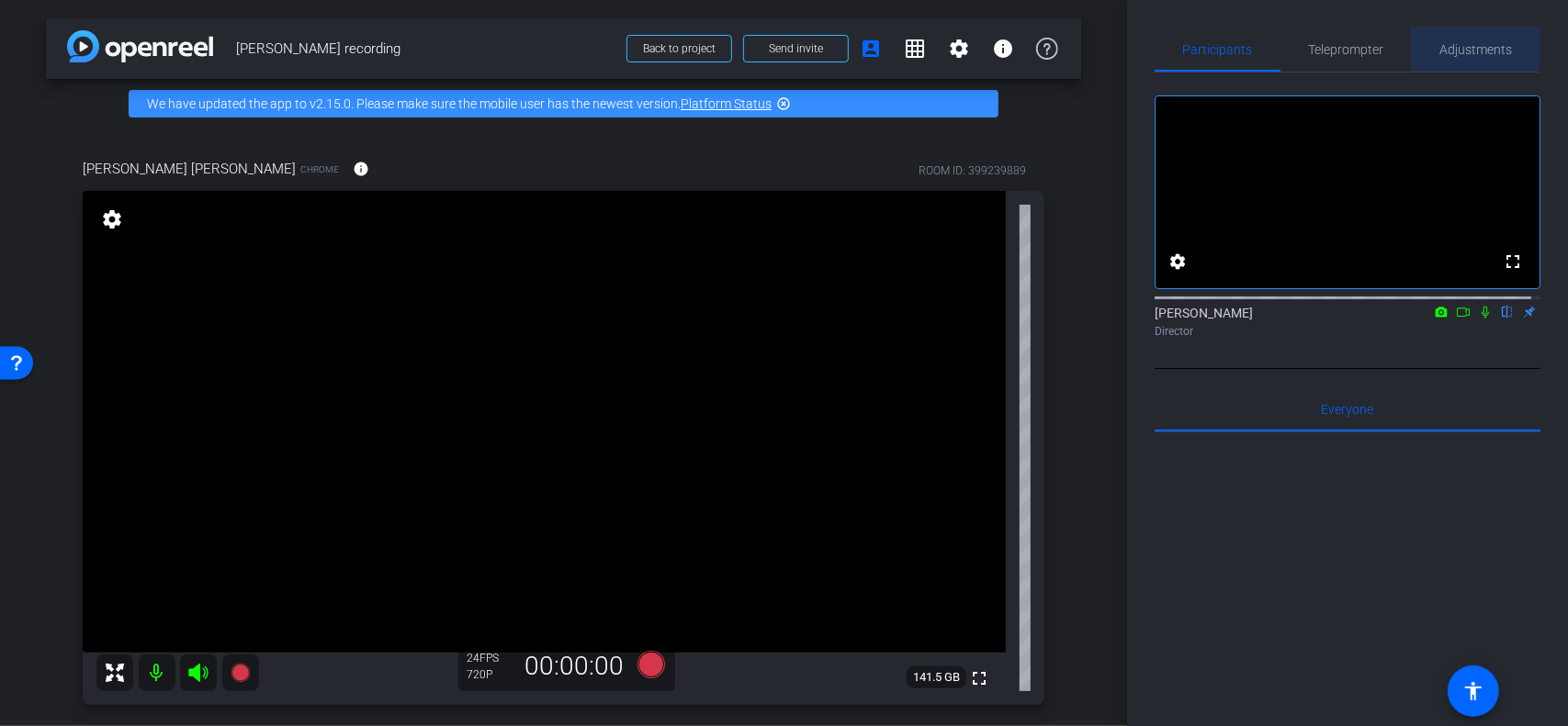
click at [1465, 45] on span "Adjustments" at bounding box center [1476, 50] width 73 height 13
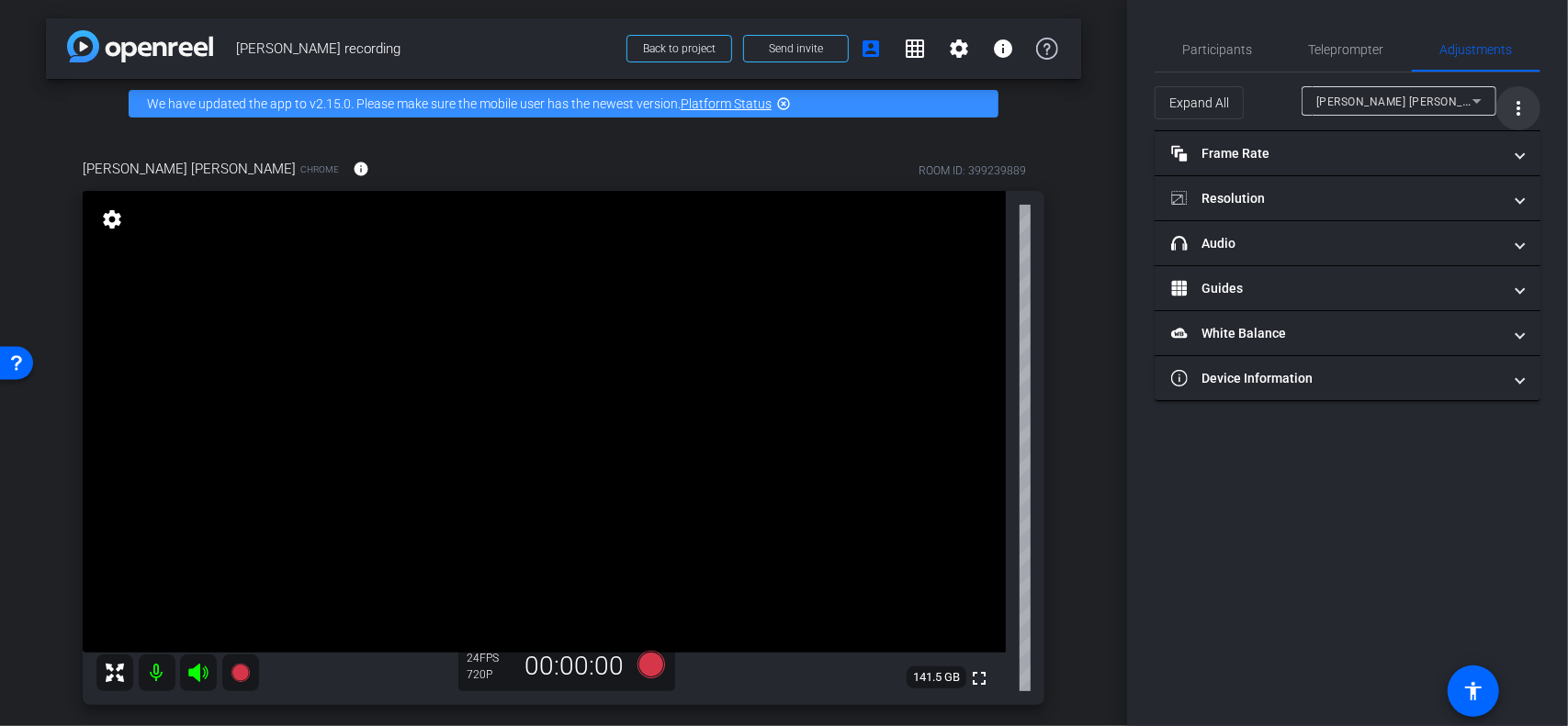
click at [1502, 104] on span "More Options for Adjustments Panel" at bounding box center [1518, 108] width 44 height 44
click at [1484, 101] on div at bounding box center [784, 363] width 1568 height 726
click at [1483, 101] on icon at bounding box center [1476, 100] width 22 height 22
click at [1519, 105] on div at bounding box center [784, 363] width 1568 height 726
click at [1519, 105] on mat-icon "more_vert" at bounding box center [1518, 108] width 22 height 22
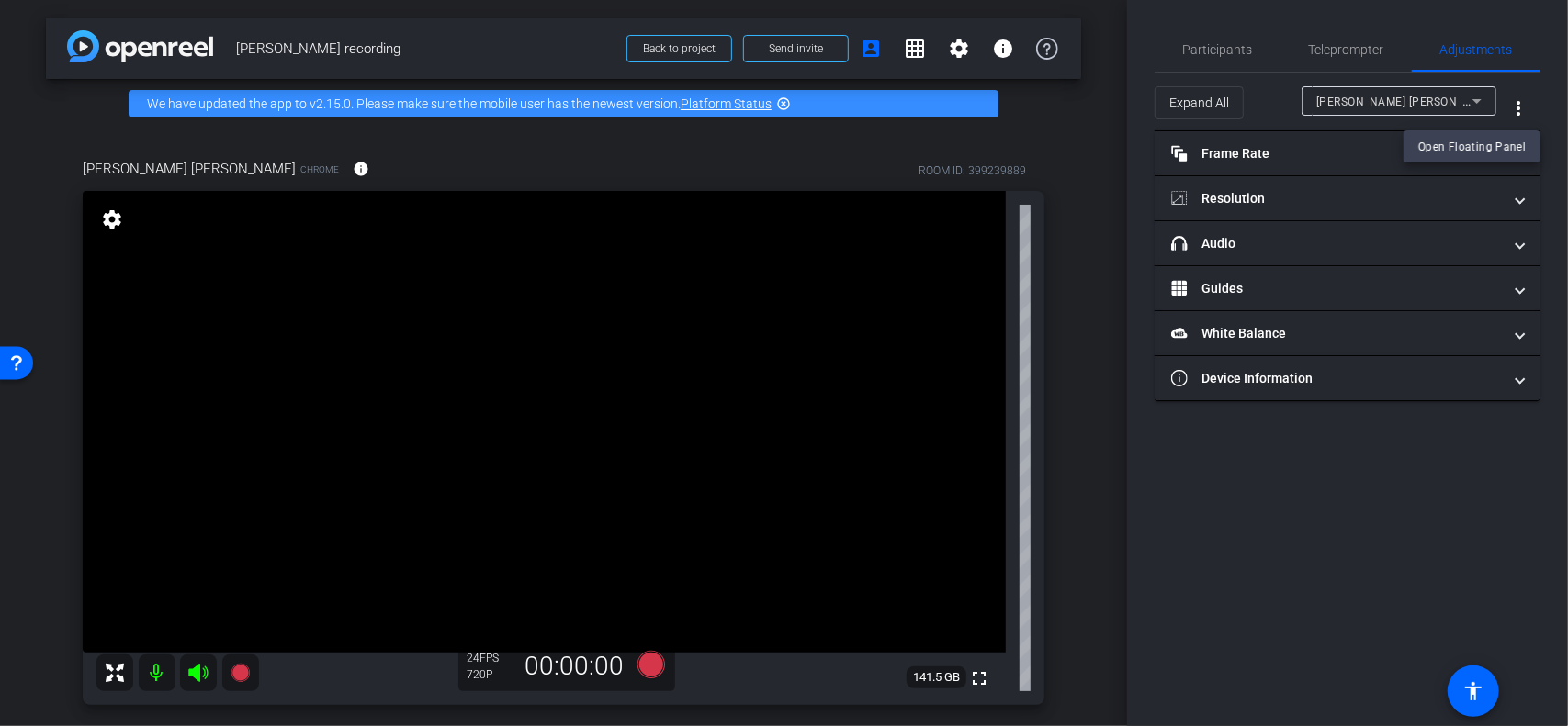
click at [1225, 52] on div at bounding box center [784, 363] width 1568 height 726
click at [1365, 51] on span "Teleprompter" at bounding box center [1345, 50] width 75 height 13
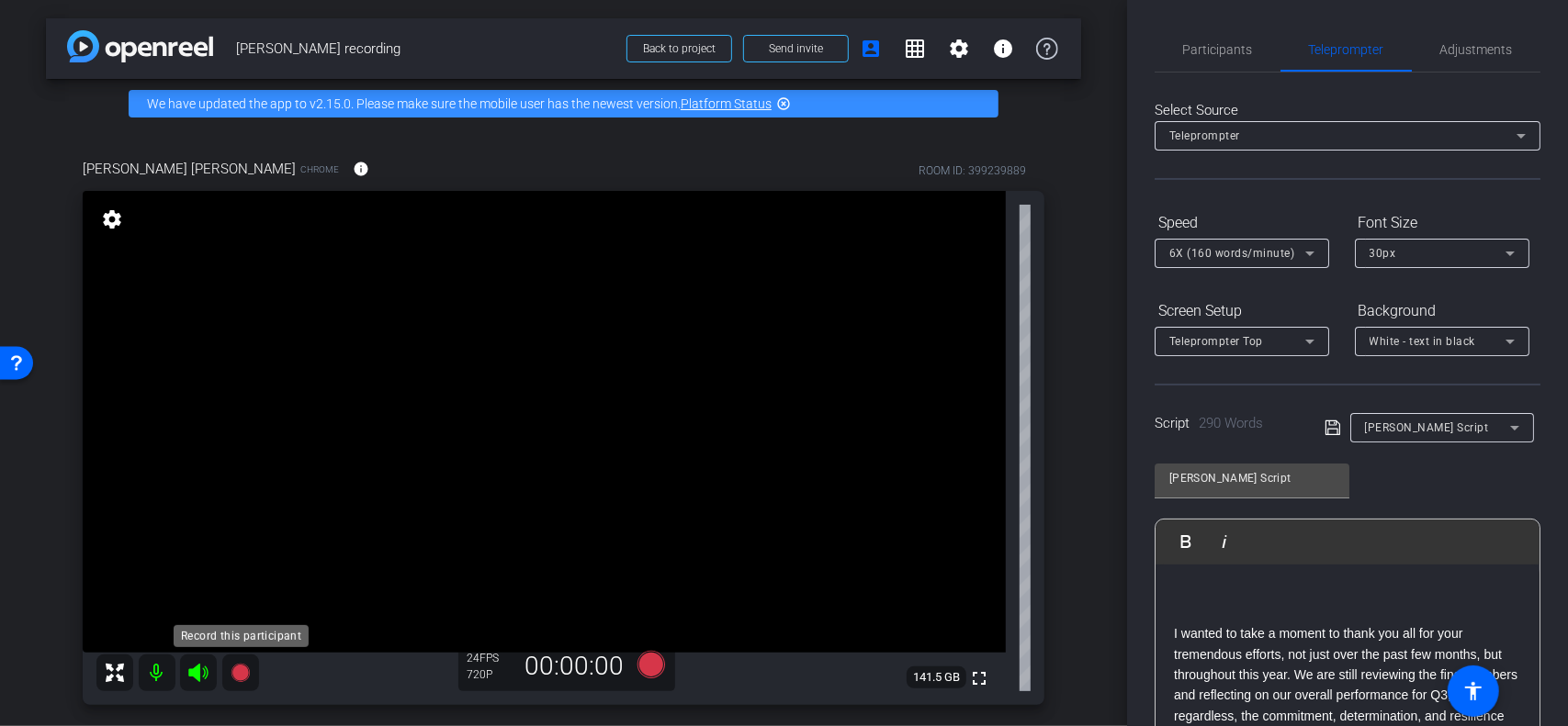
click at [232, 671] on icon at bounding box center [239, 672] width 18 height 18
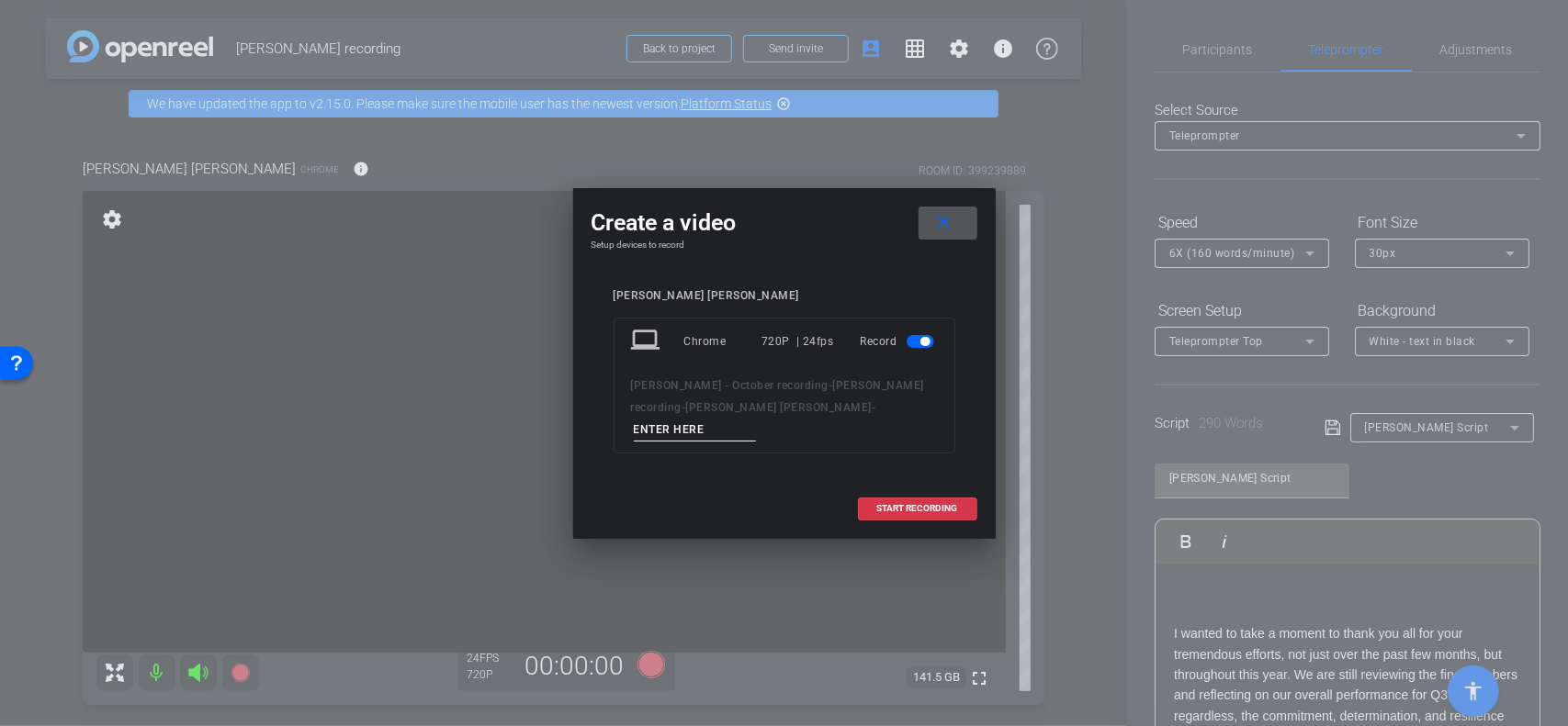
click at [757, 419] on input at bounding box center [695, 430] width 123 height 23
type input "CW 4"
click at [885, 504] on span "START RECORDING" at bounding box center [917, 509] width 81 height 9
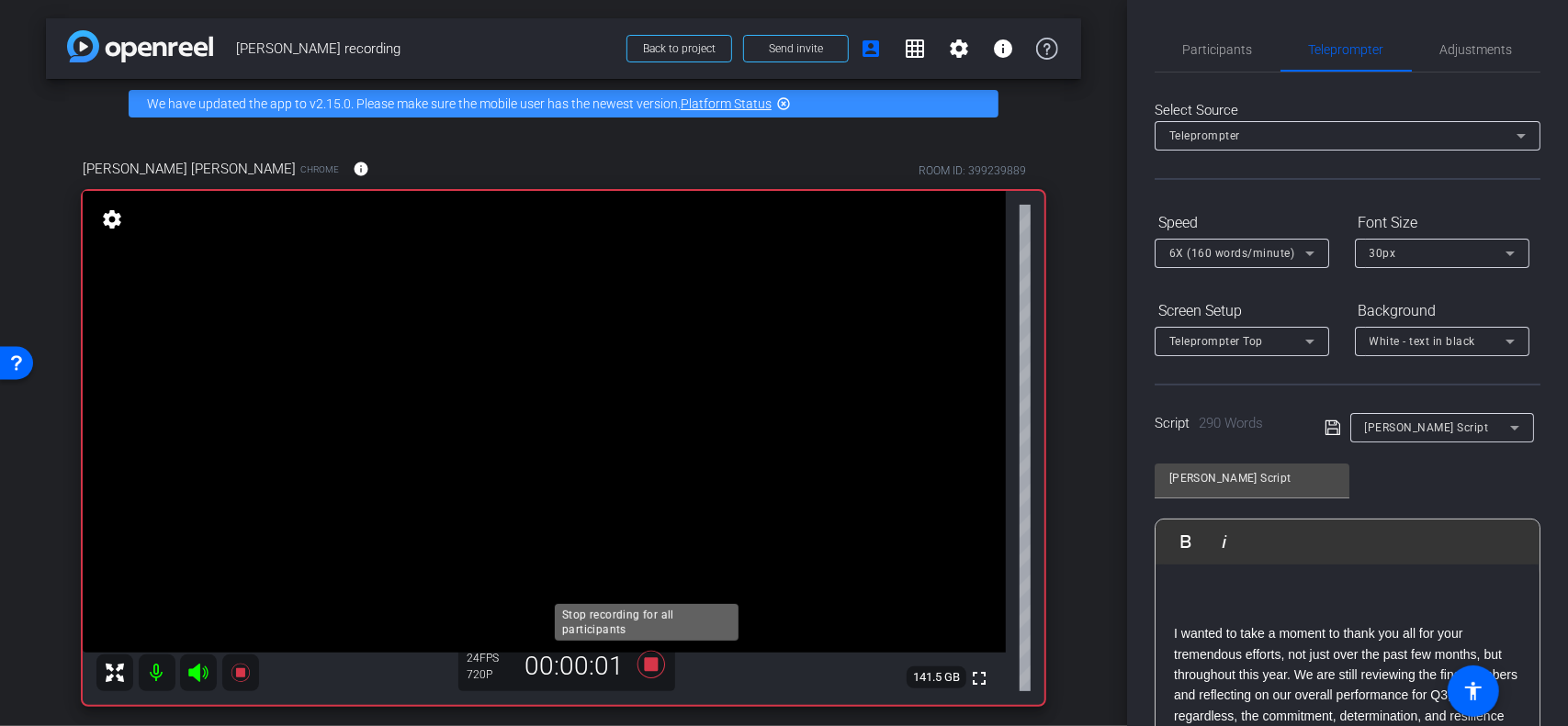
click at [643, 665] on icon at bounding box center [649, 664] width 27 height 27
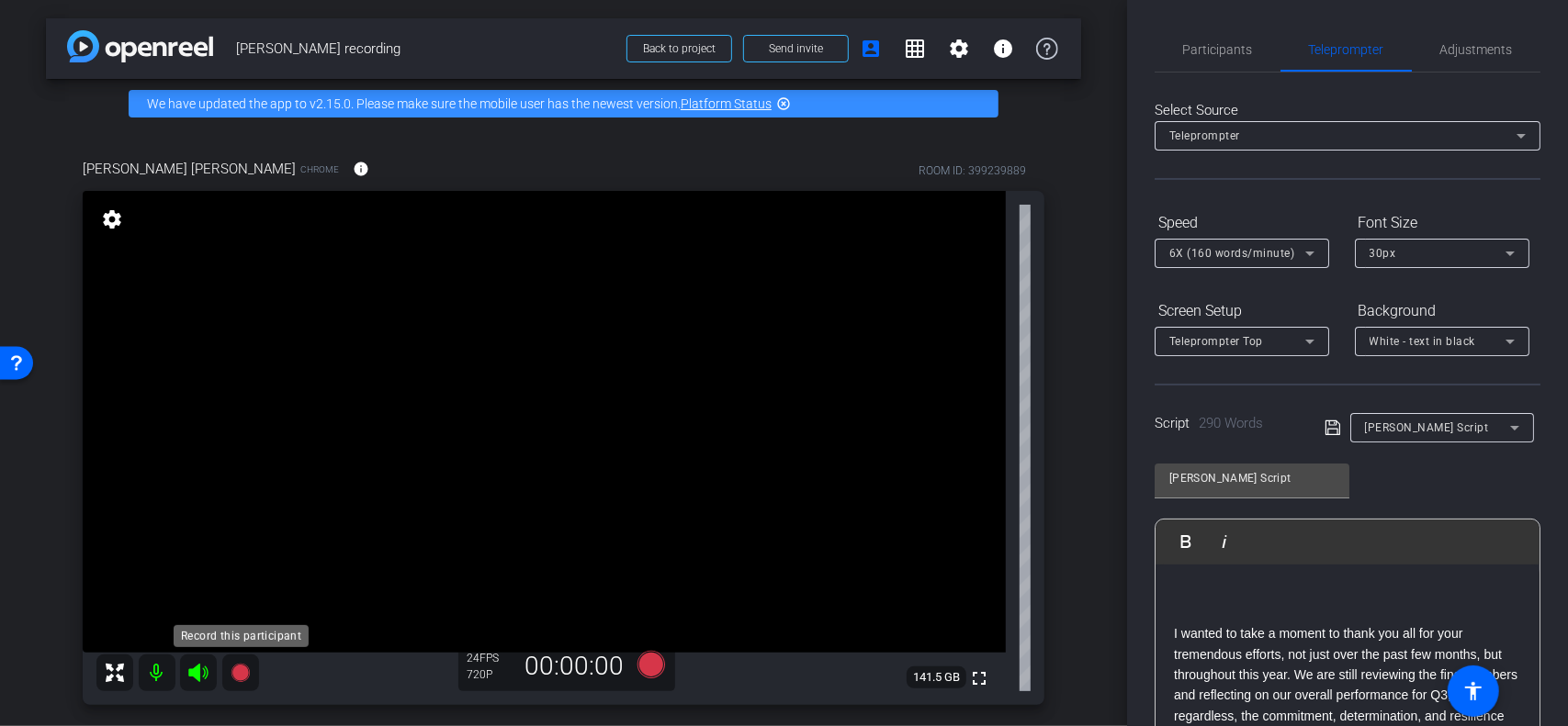
click at [229, 672] on icon at bounding box center [240, 672] width 22 height 22
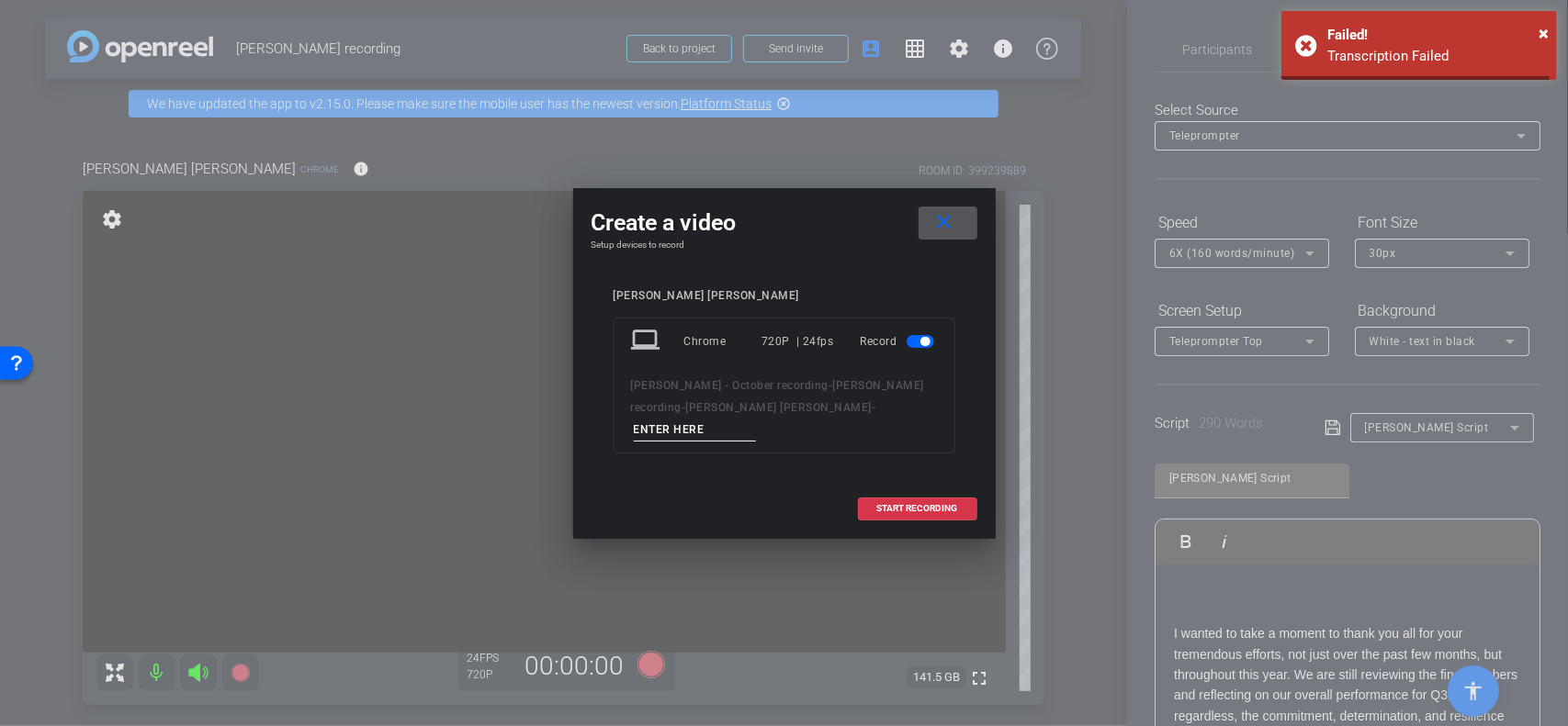
click at [915, 428] on div "laptop Chrome 720P | 24fps Record Claire Wallace - October recording - Claire W…" at bounding box center [784, 385] width 341 height 136
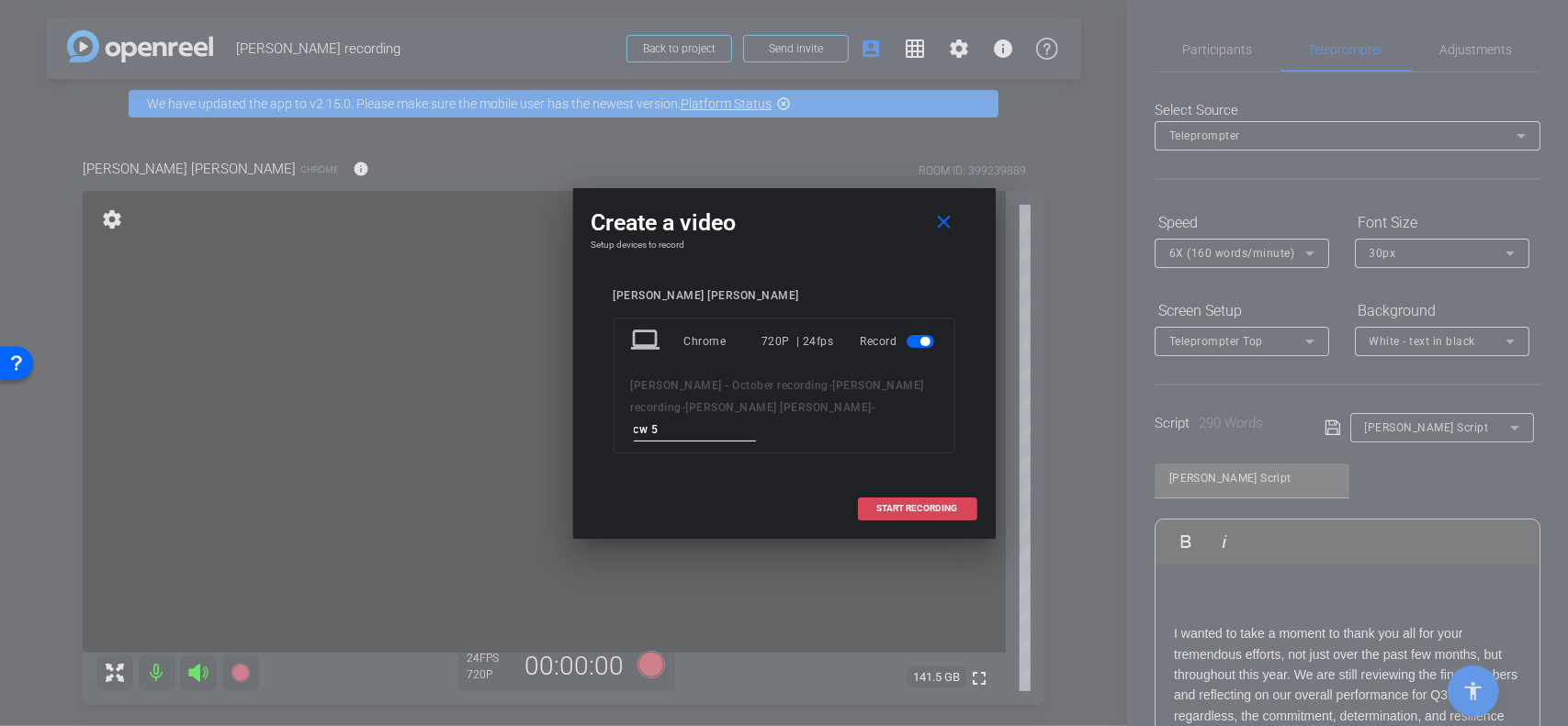
type input "cw 5"
click at [924, 486] on span at bounding box center [918, 508] width 118 height 44
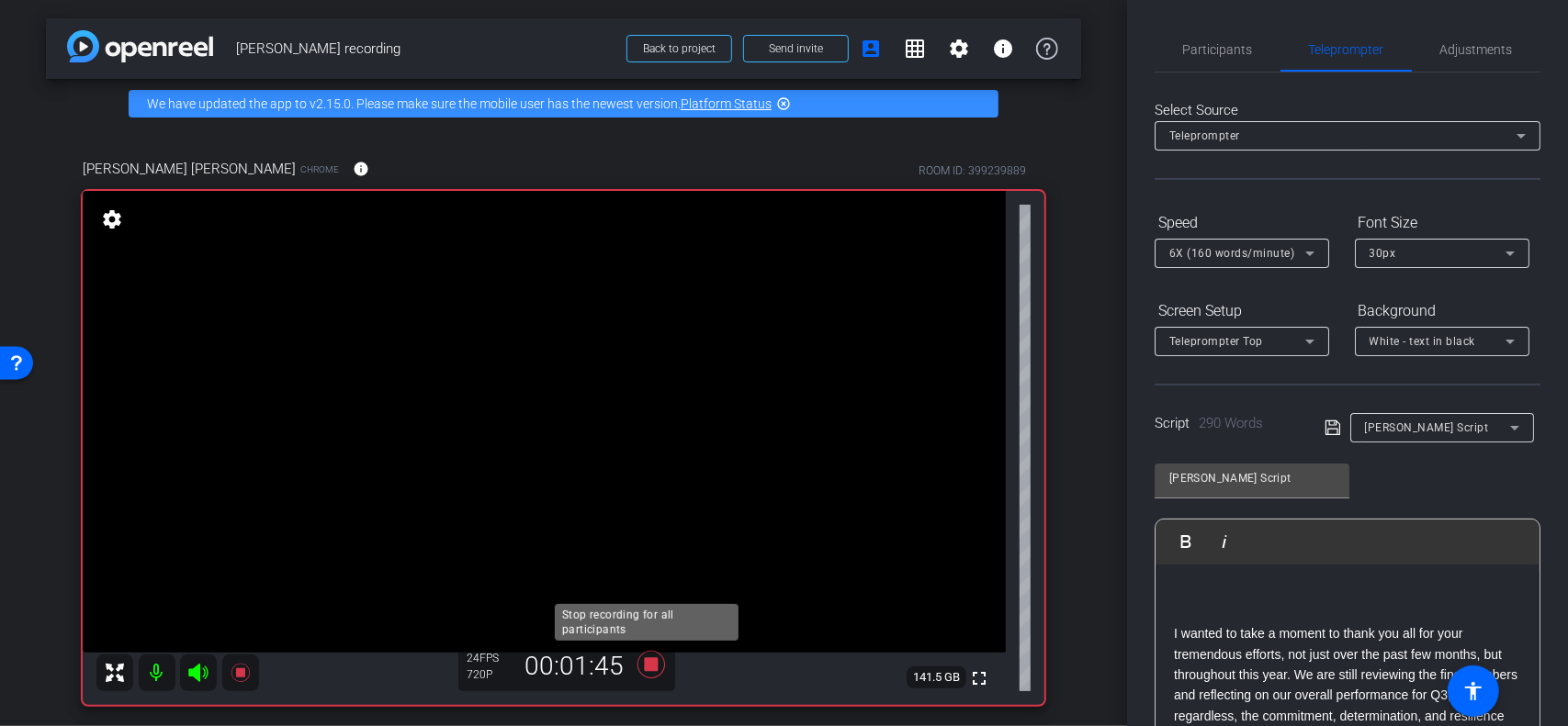
click at [647, 658] on icon at bounding box center [651, 664] width 44 height 33
